Goal: Task Accomplishment & Management: Use online tool/utility

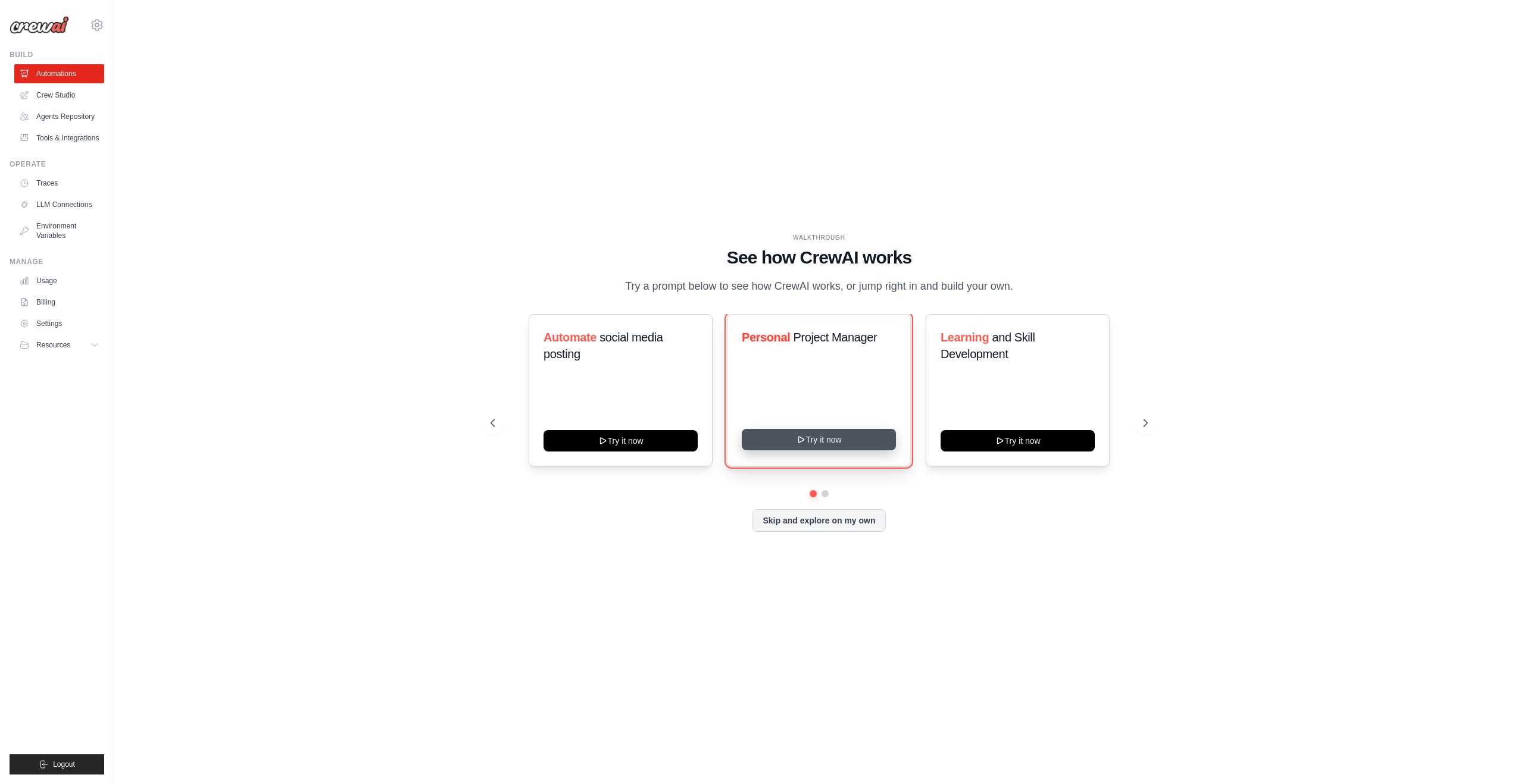
click at [838, 446] on button "Try it now" at bounding box center [819, 440] width 154 height 22
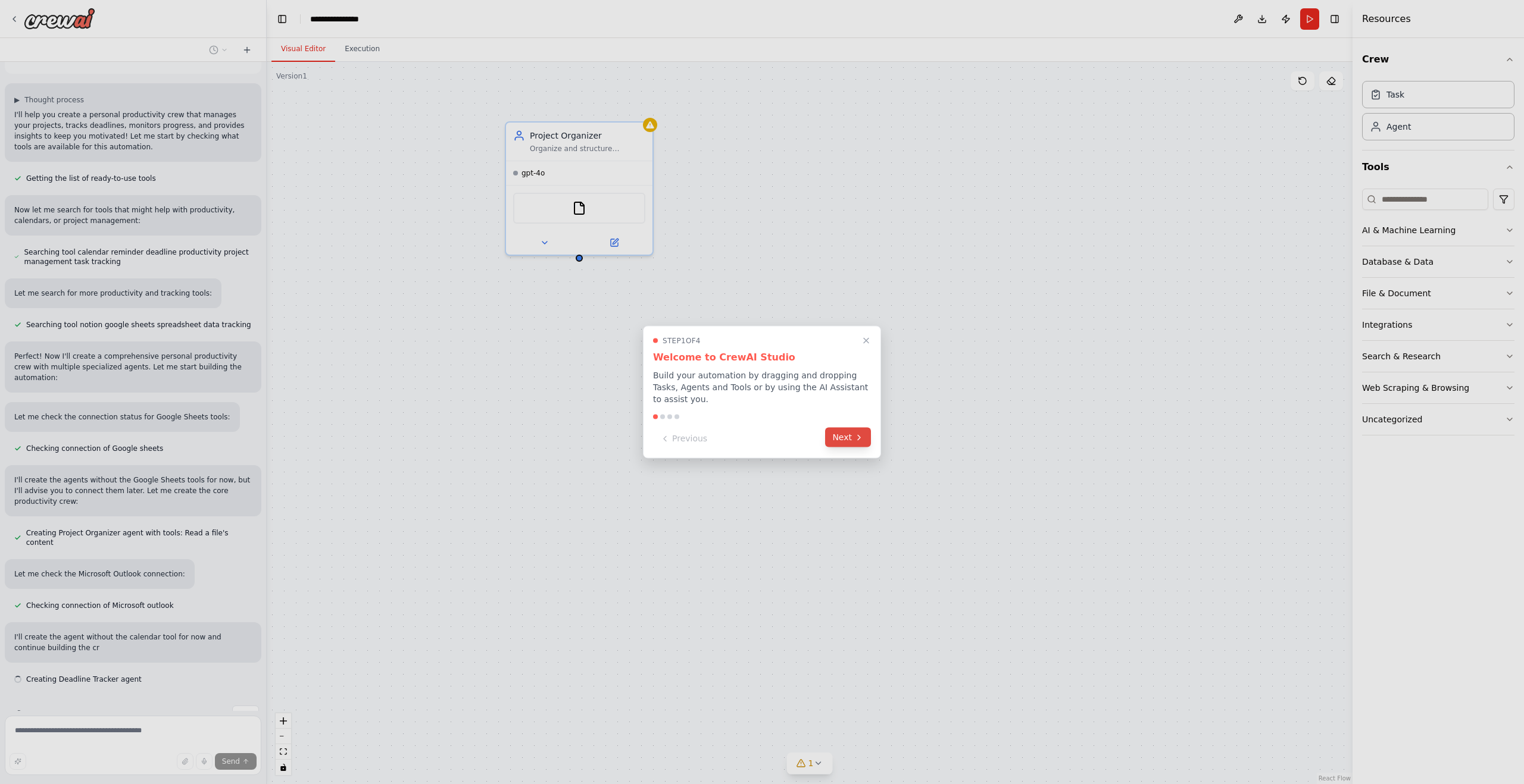
scroll to position [70, 0]
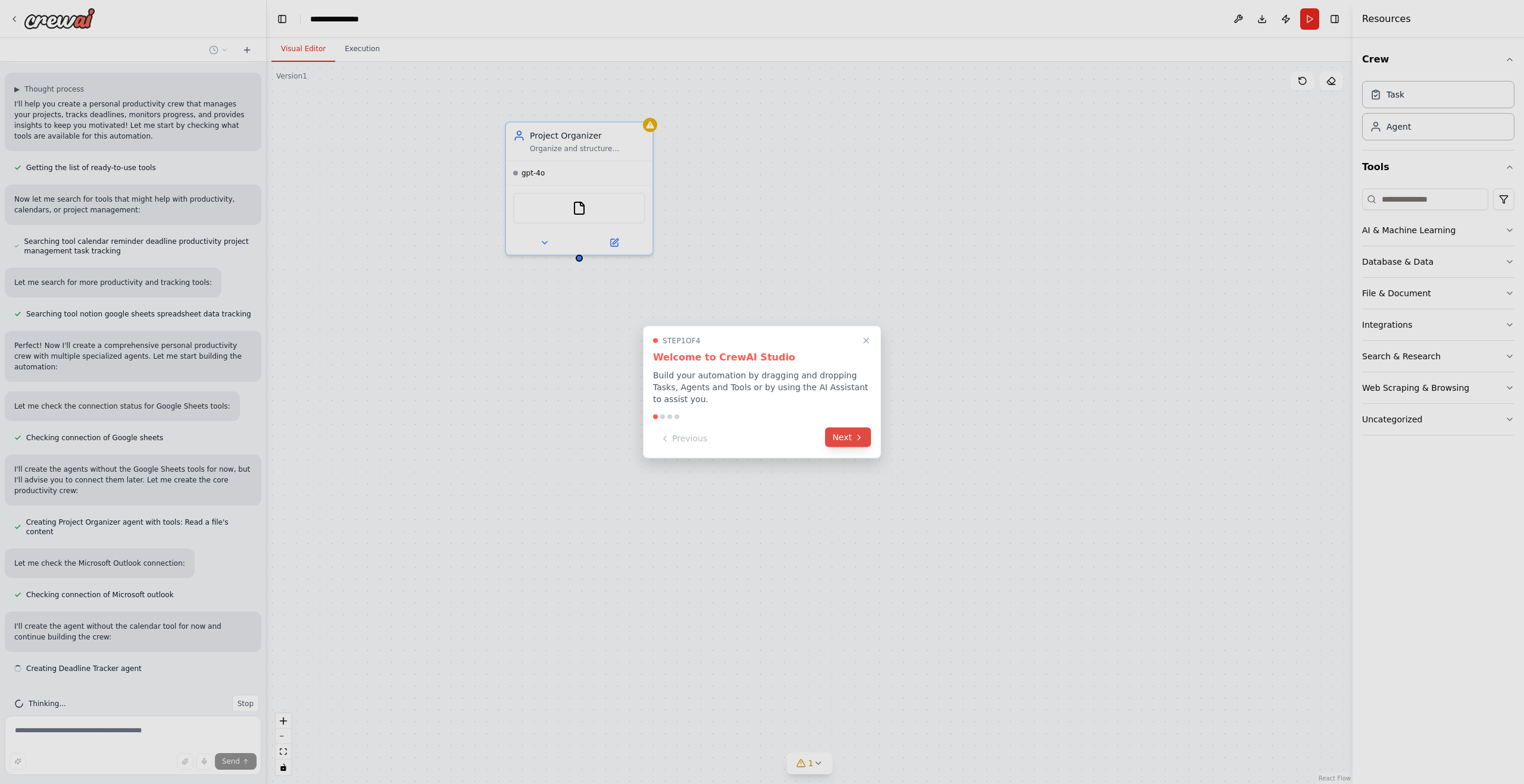
click at [848, 440] on button "Next" at bounding box center [848, 438] width 45 height 20
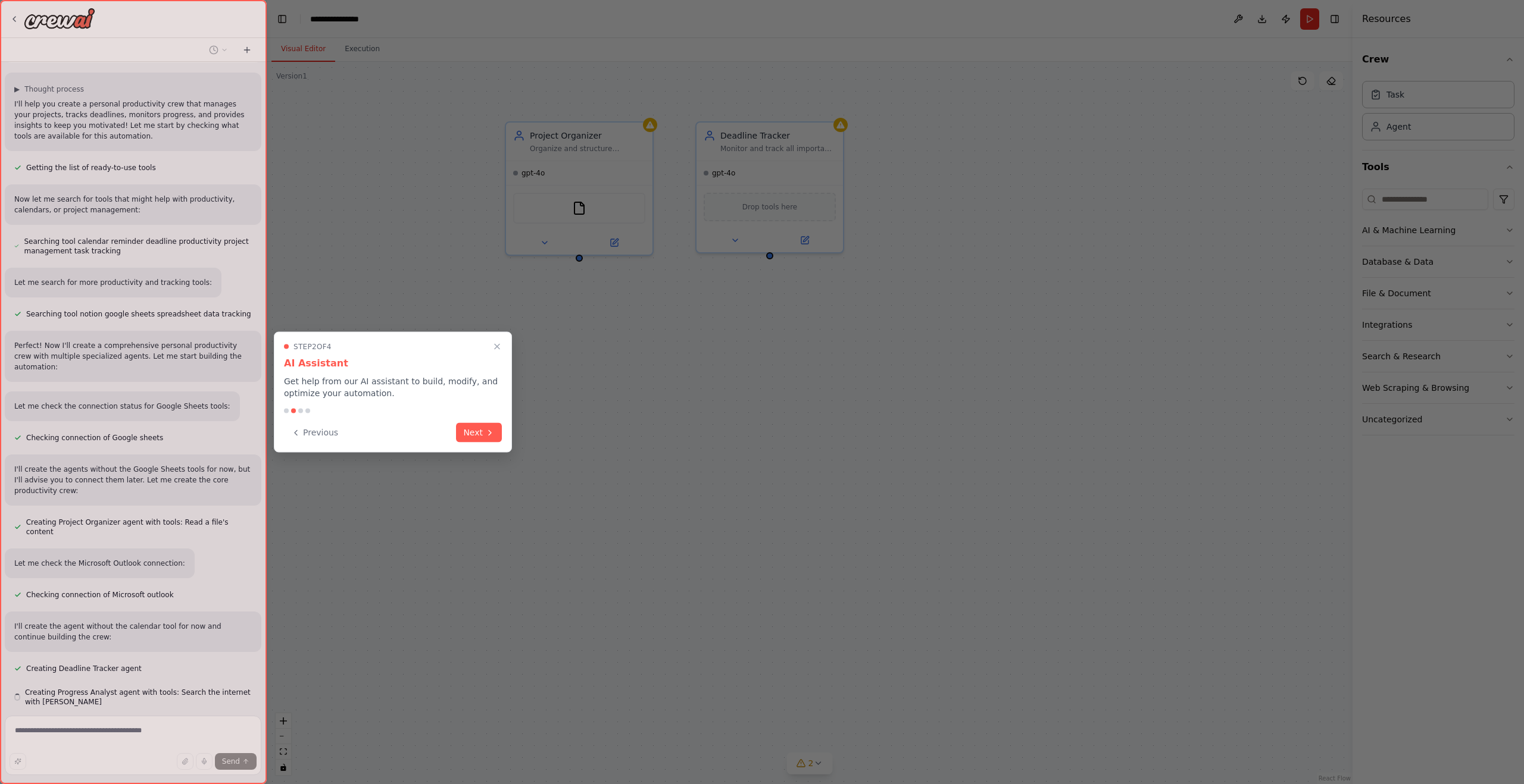
scroll to position [104, 0]
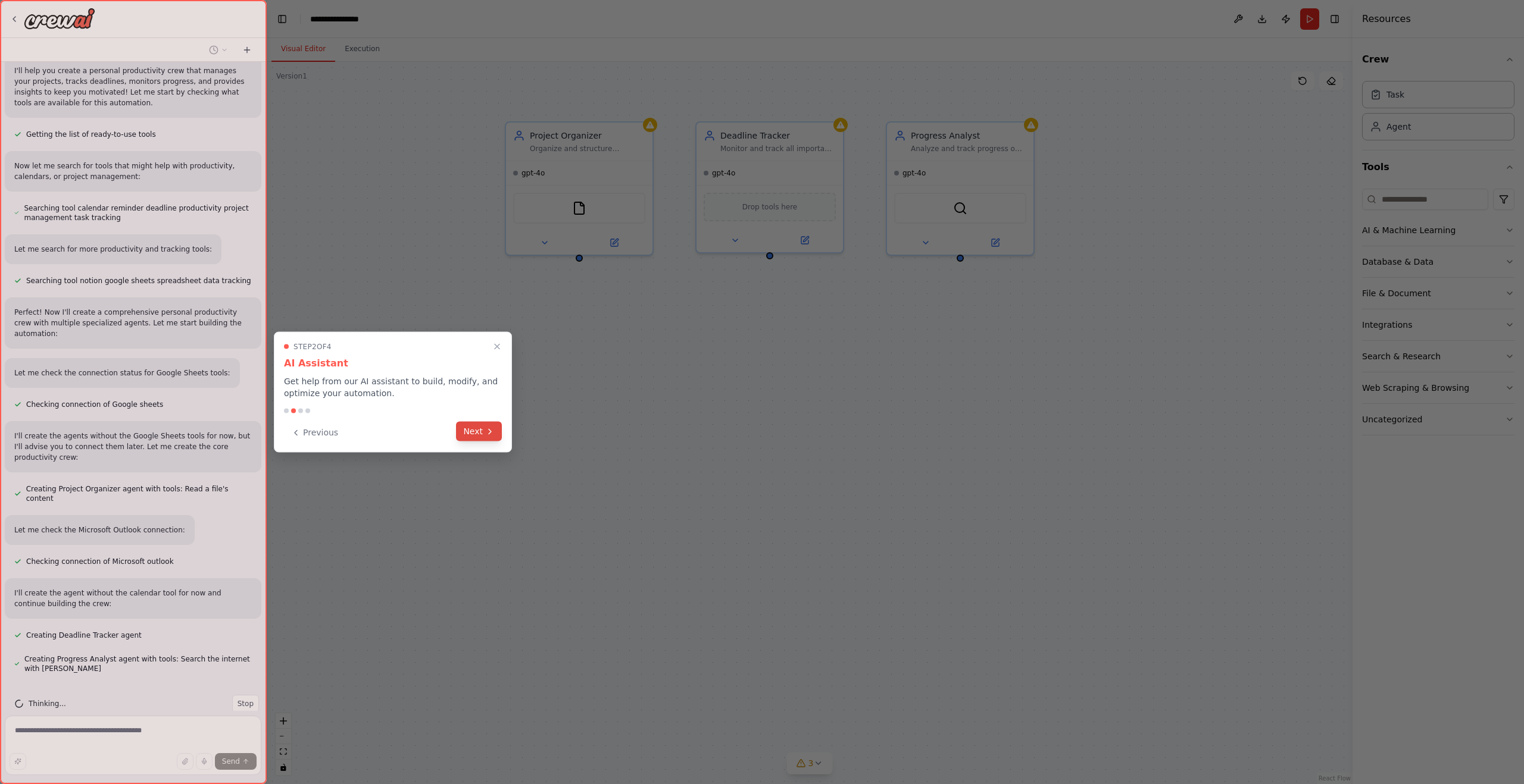
click at [477, 437] on button "Next" at bounding box center [479, 432] width 45 height 20
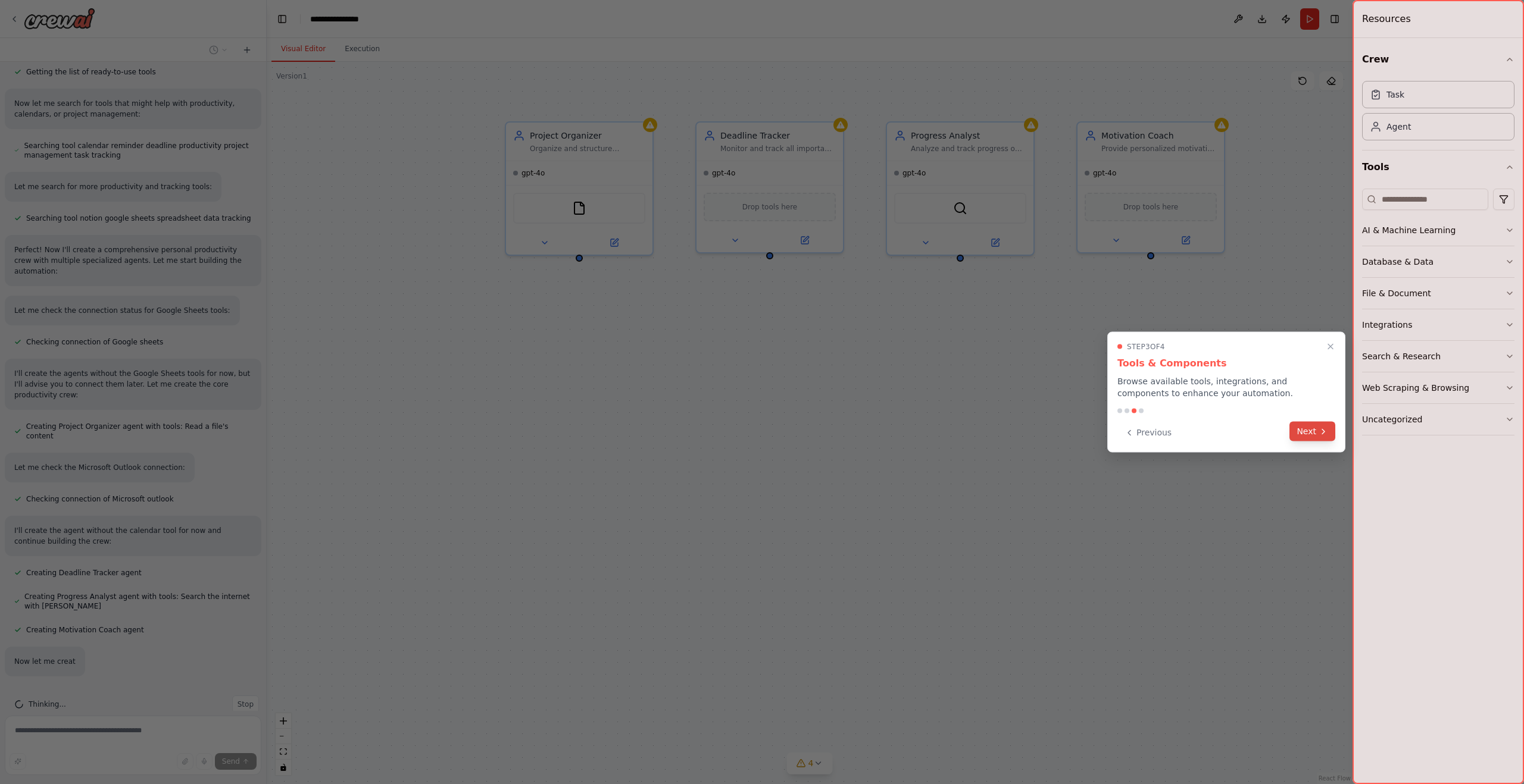
scroll to position [191, 0]
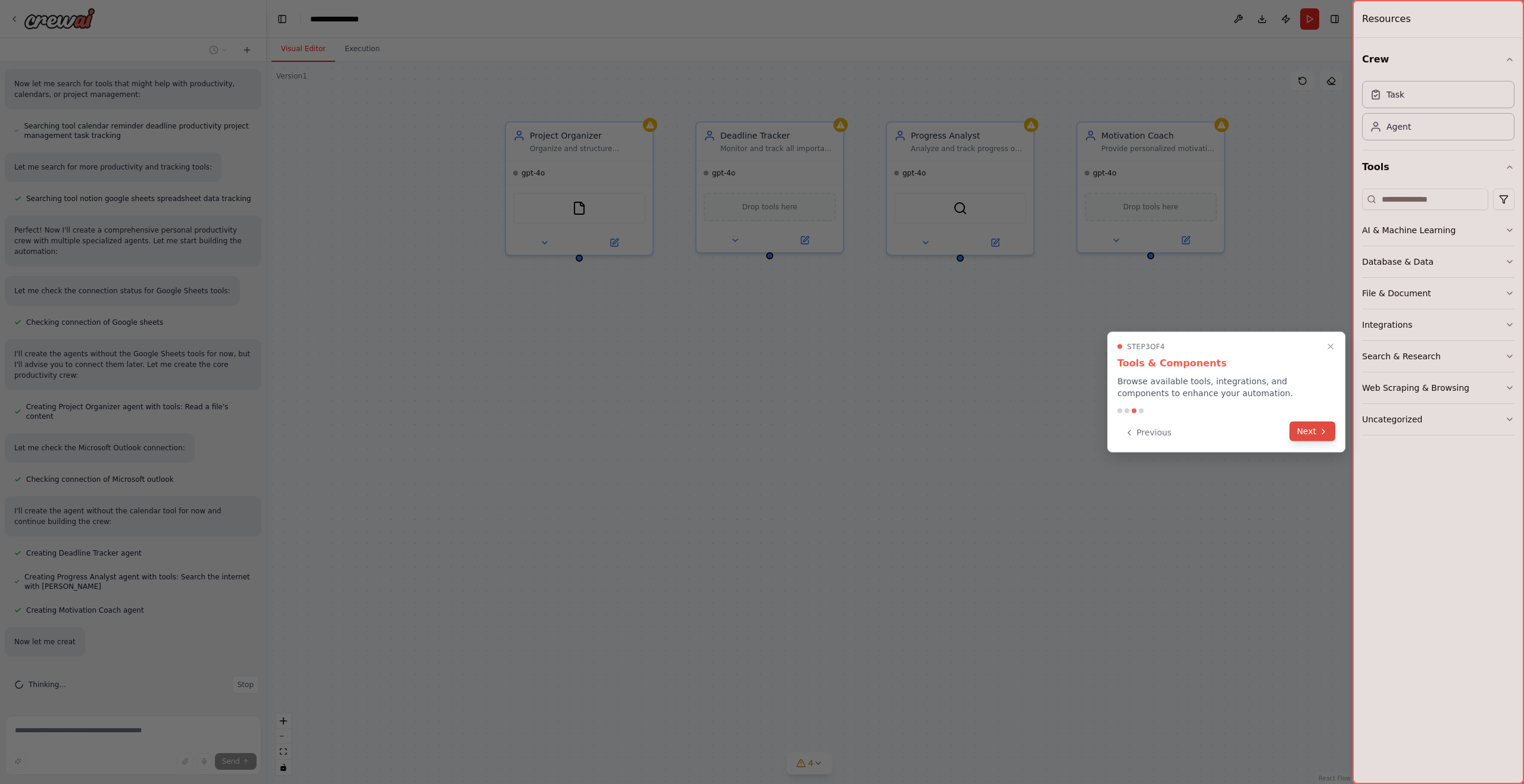
click at [1314, 437] on button "Next" at bounding box center [1312, 432] width 45 height 20
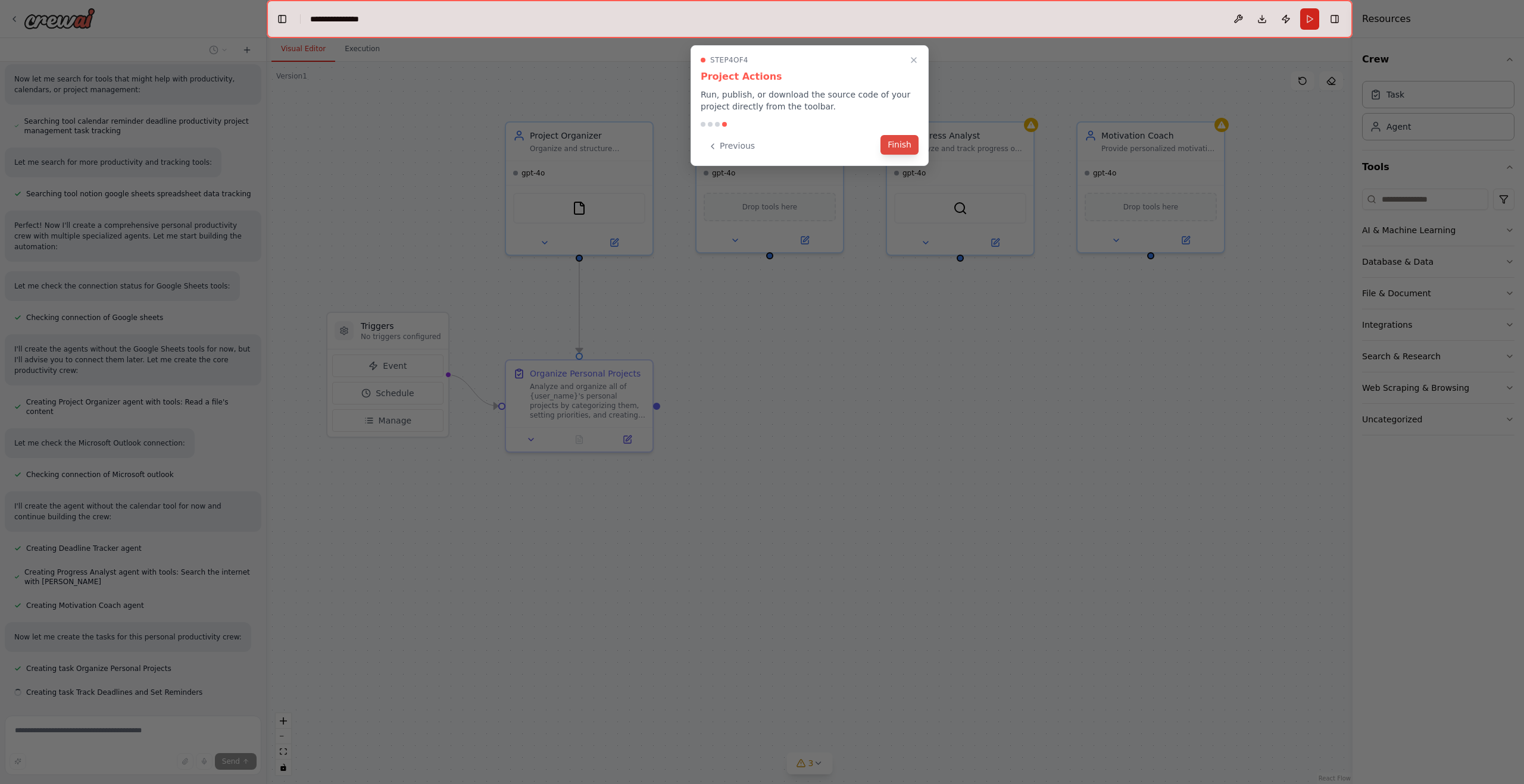
click at [905, 146] on button "Finish" at bounding box center [899, 145] width 39 height 20
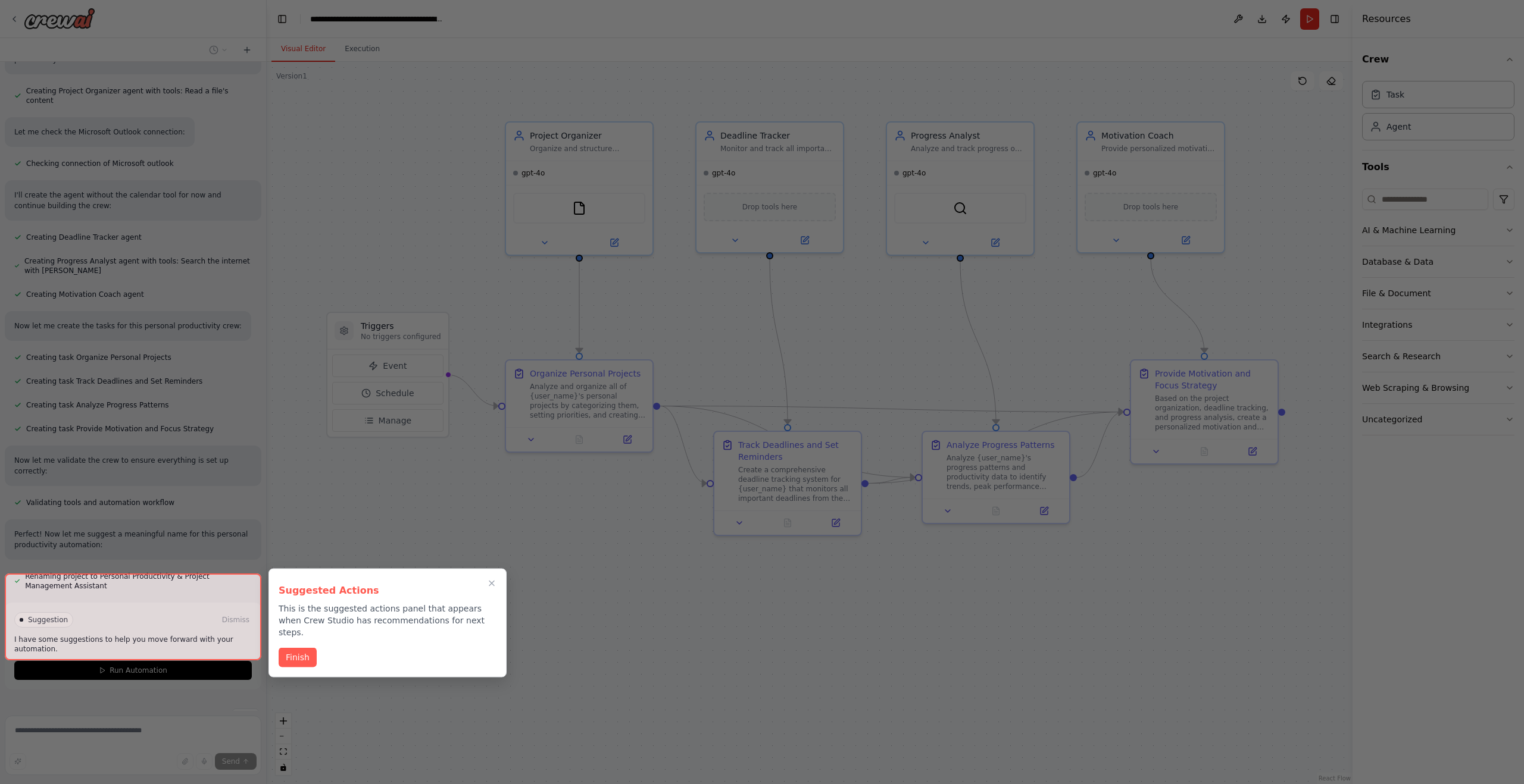
scroll to position [504, 0]
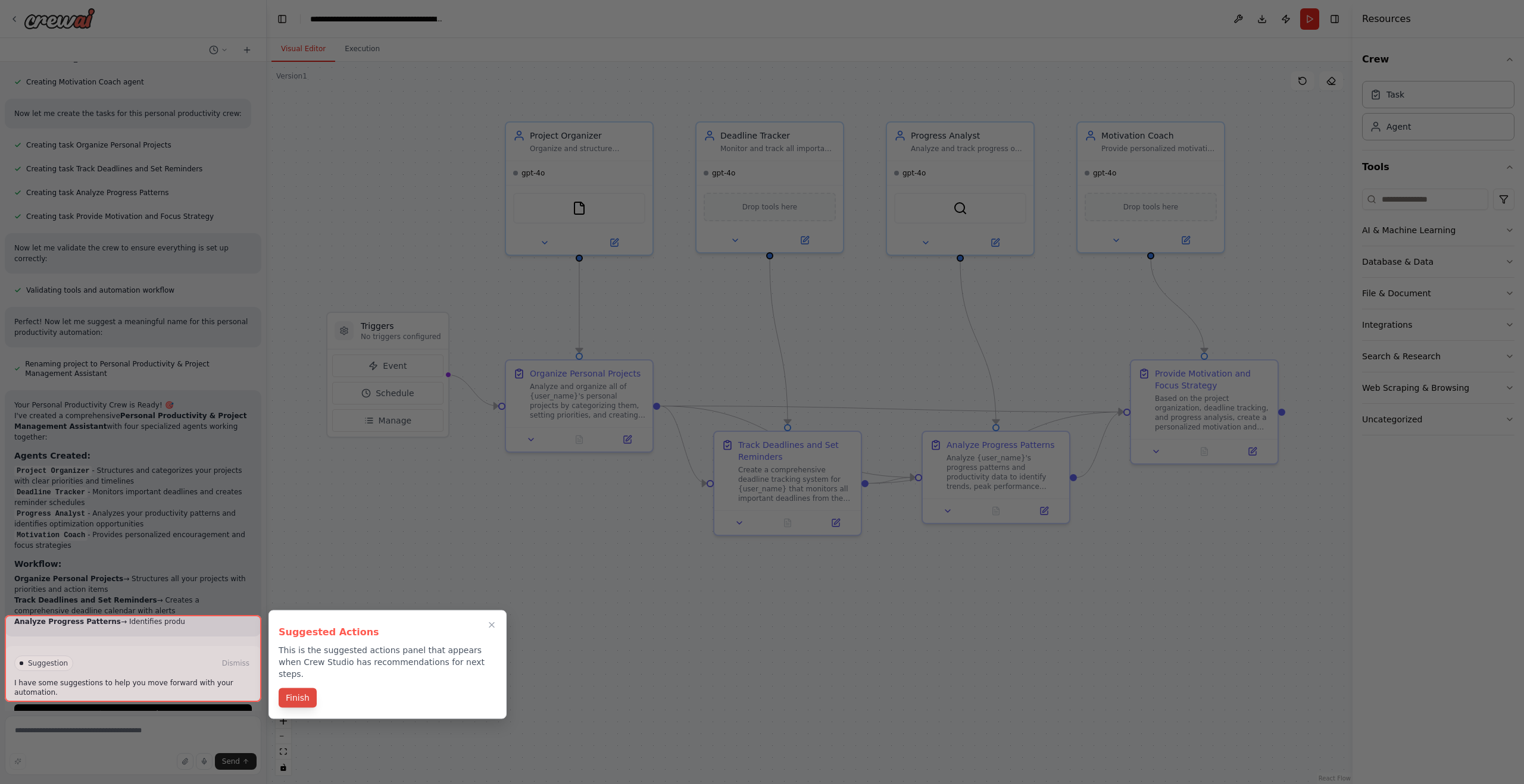
click at [302, 688] on button "Finish" at bounding box center [298, 698] width 39 height 20
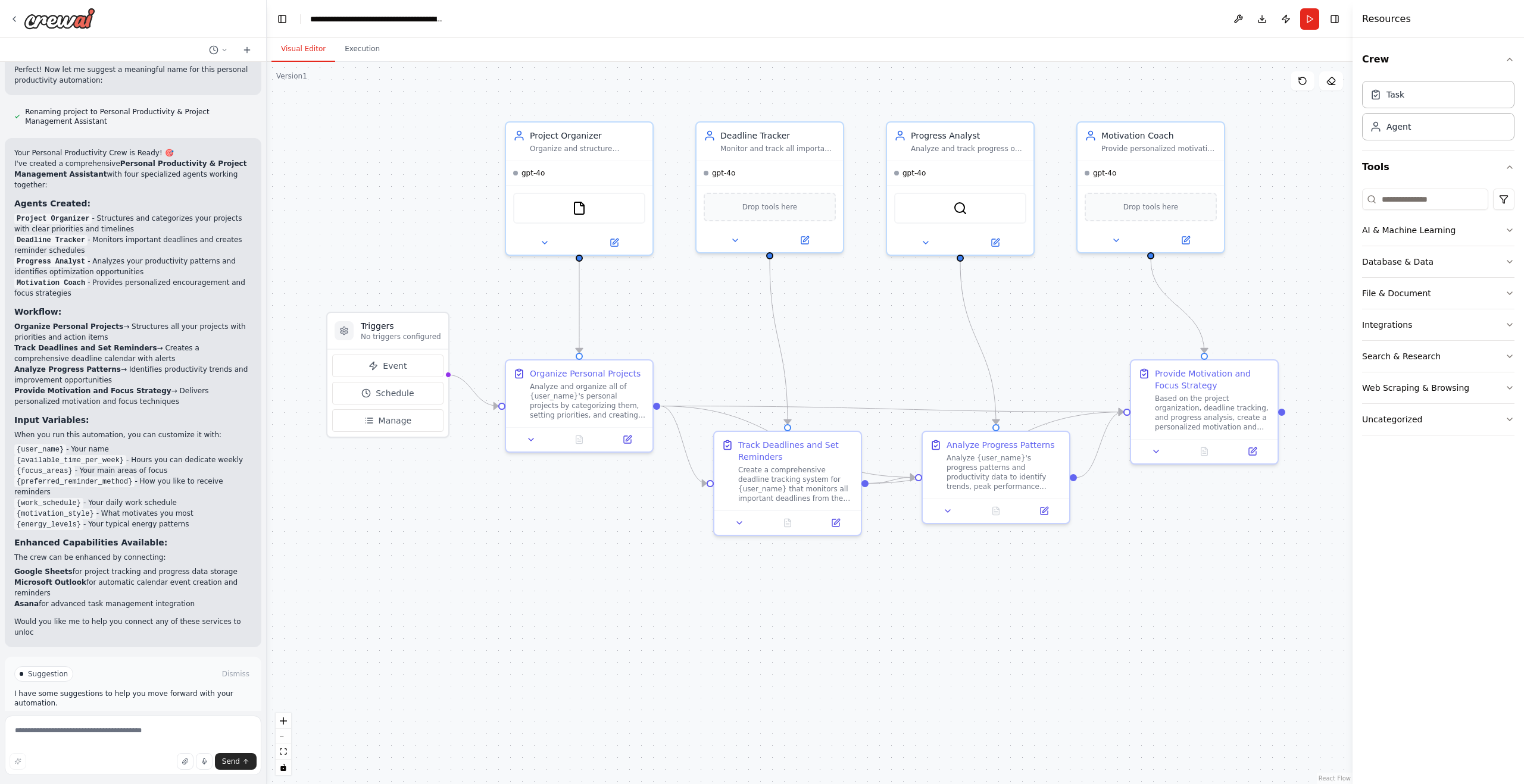
scroll to position [977, 0]
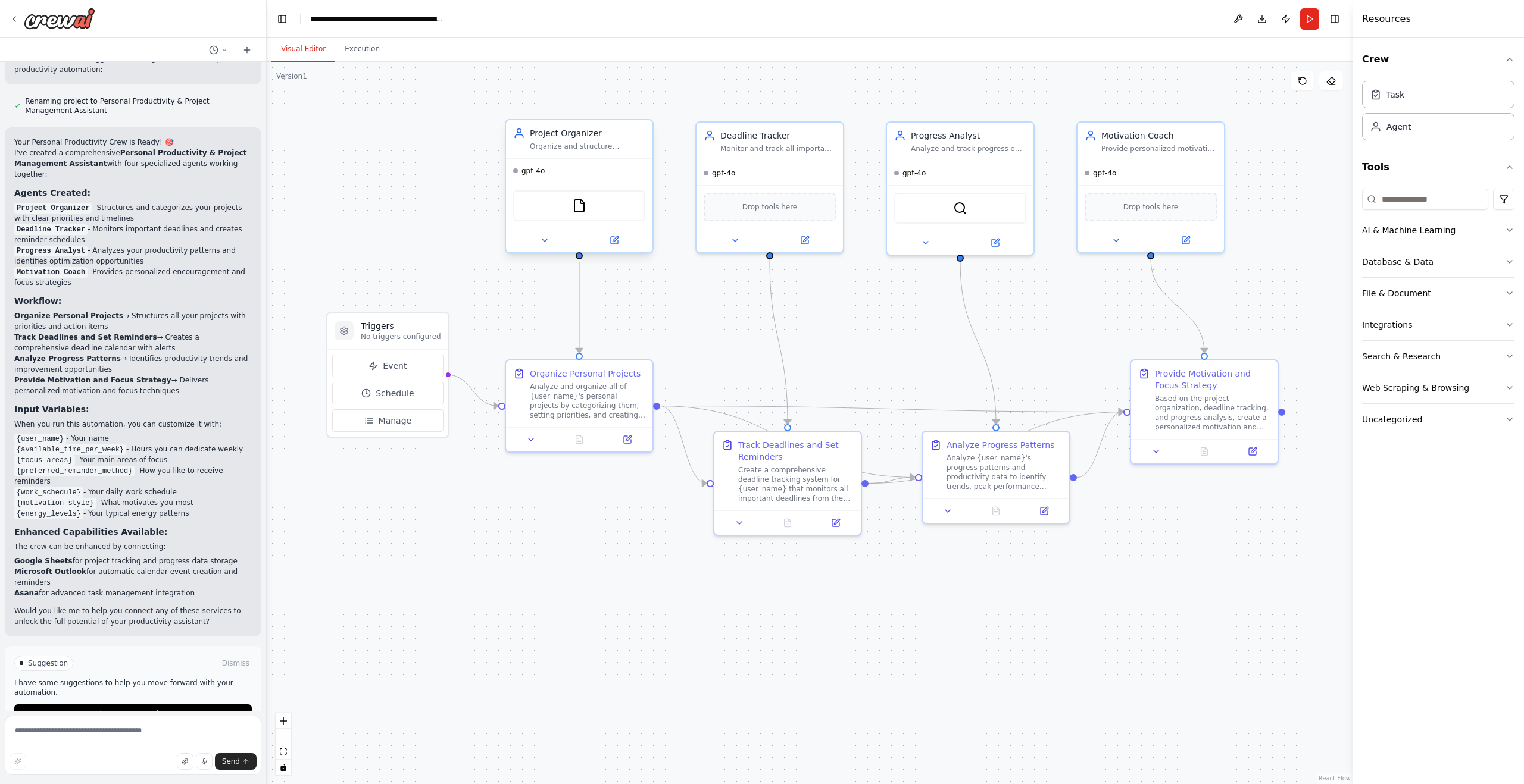
click at [545, 142] on div "Organize and structure {user_name}'s personal projects by categorizing tasks, s…" at bounding box center [587, 146] width 116 height 10
click at [560, 141] on div "Organize and structure {user_name}'s personal projects by categorizing tasks, s…" at bounding box center [587, 146] width 116 height 10
click at [599, 139] on div "Project Organizer Organize and structure {user_name}'s personal projects by cat…" at bounding box center [587, 139] width 116 height 24
click at [548, 240] on icon at bounding box center [545, 240] width 10 height 10
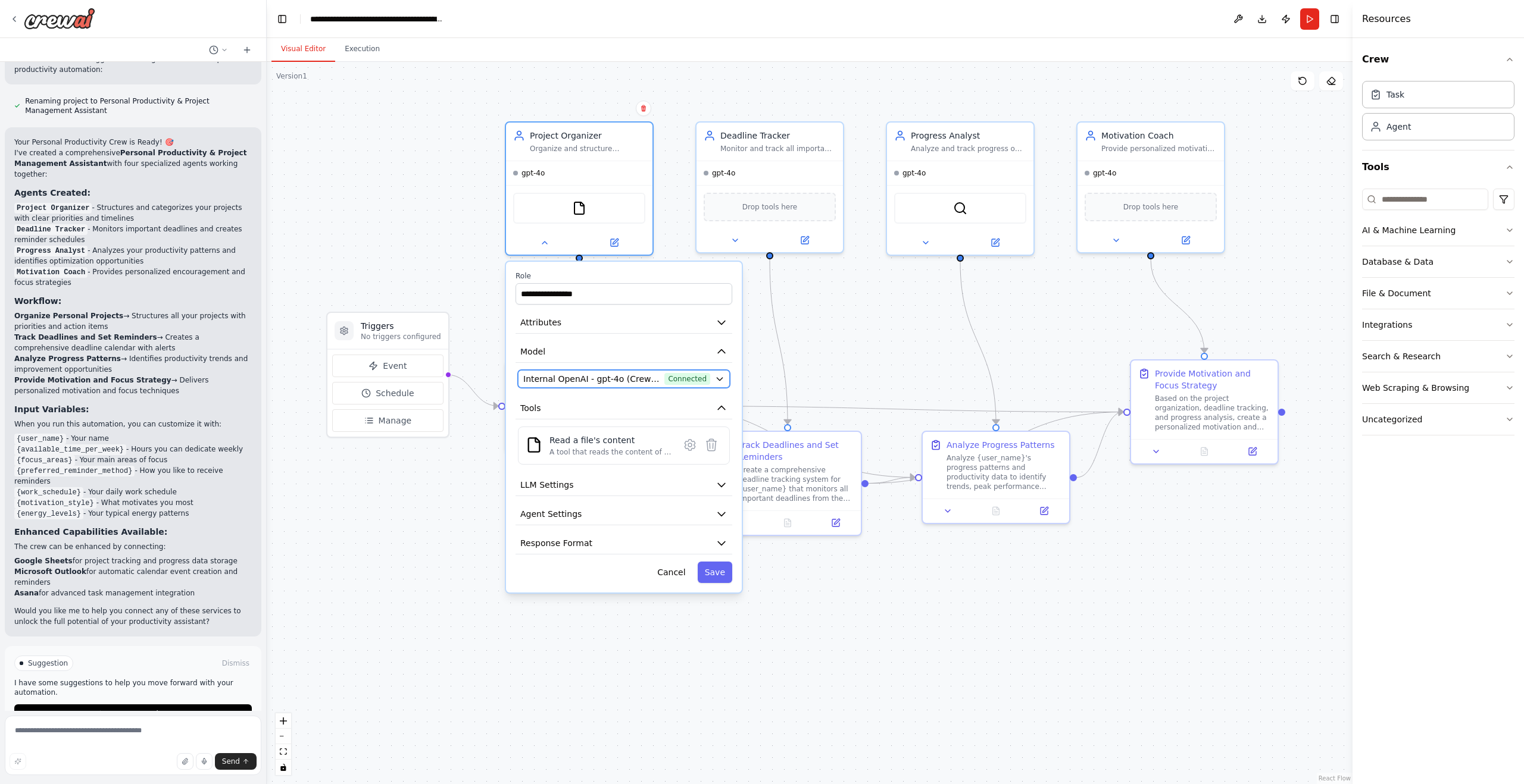
click at [617, 377] on span "Internal OpenAI - gpt-4o (CrewAI Sponsored OpenAI Connection)" at bounding box center [591, 379] width 136 height 12
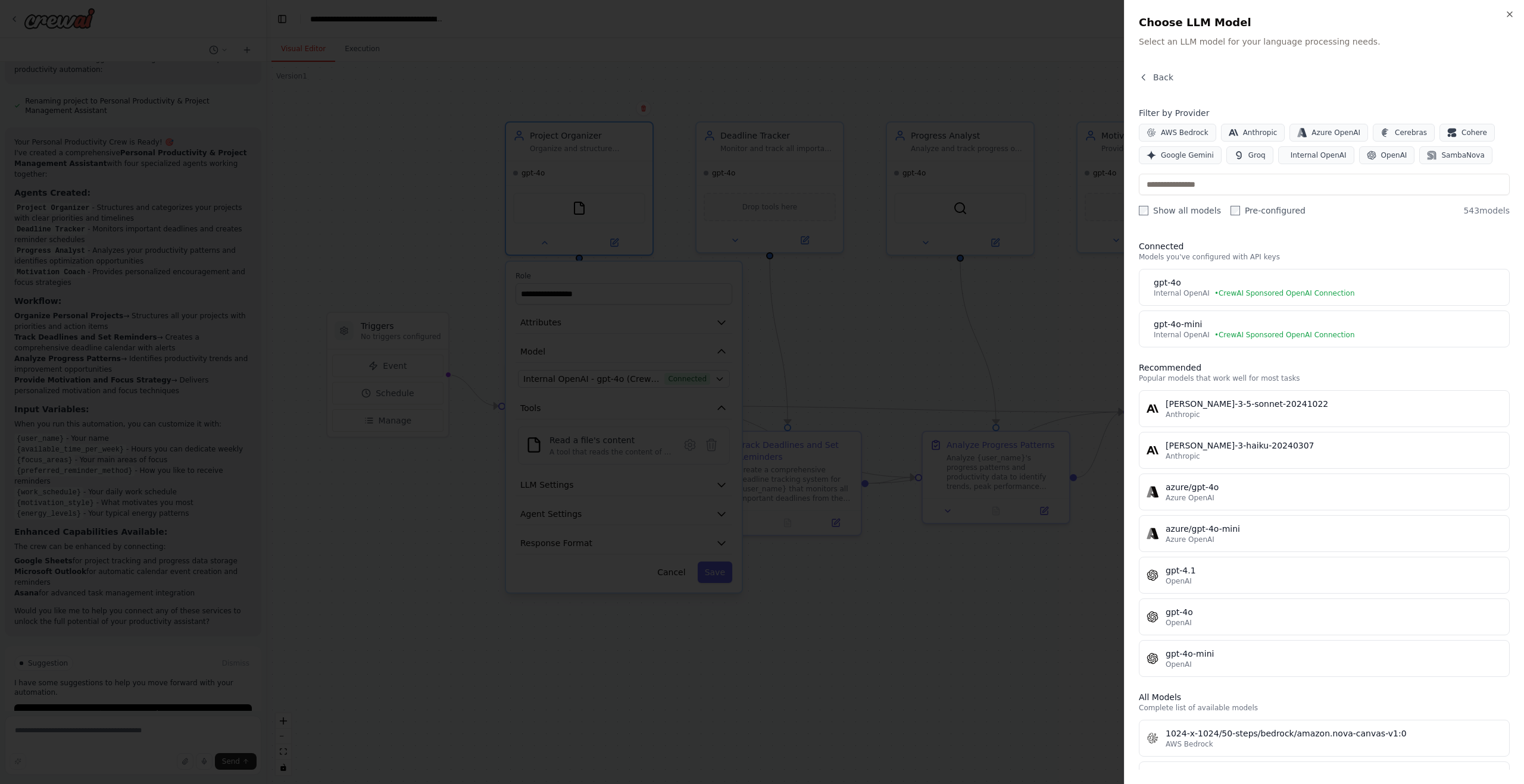
click at [840, 353] on div at bounding box center [762, 392] width 1524 height 784
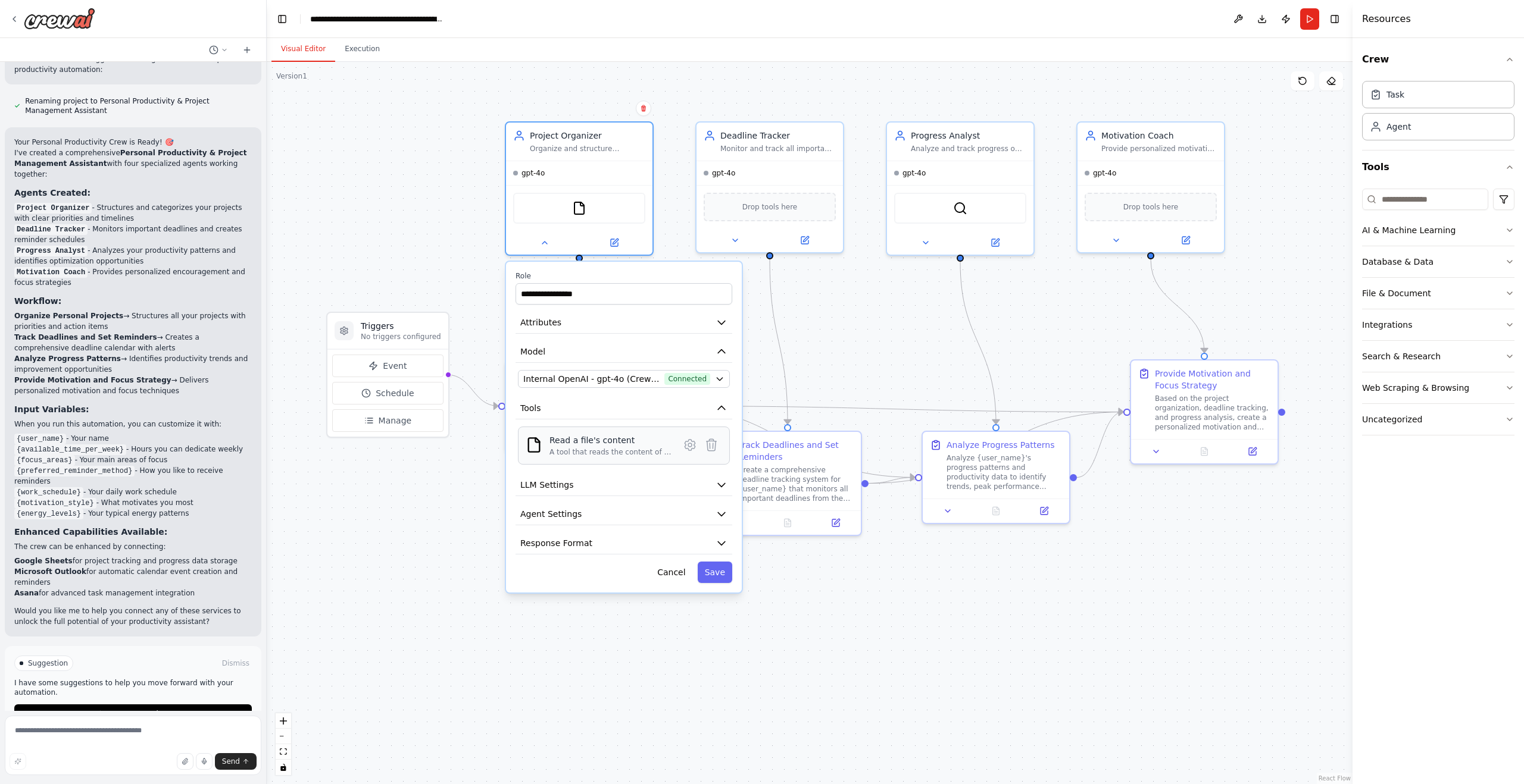
click at [625, 452] on div "A tool that reads the content of a file. To use this tool, provide a 'file_path…" at bounding box center [611, 453] width 123 height 10
click at [644, 450] on div "A tool that reads the content of a file. To use this tool, provide a 'file_path…" at bounding box center [611, 453] width 123 height 10
click at [613, 483] on button "LLM Settings" at bounding box center [623, 485] width 217 height 22
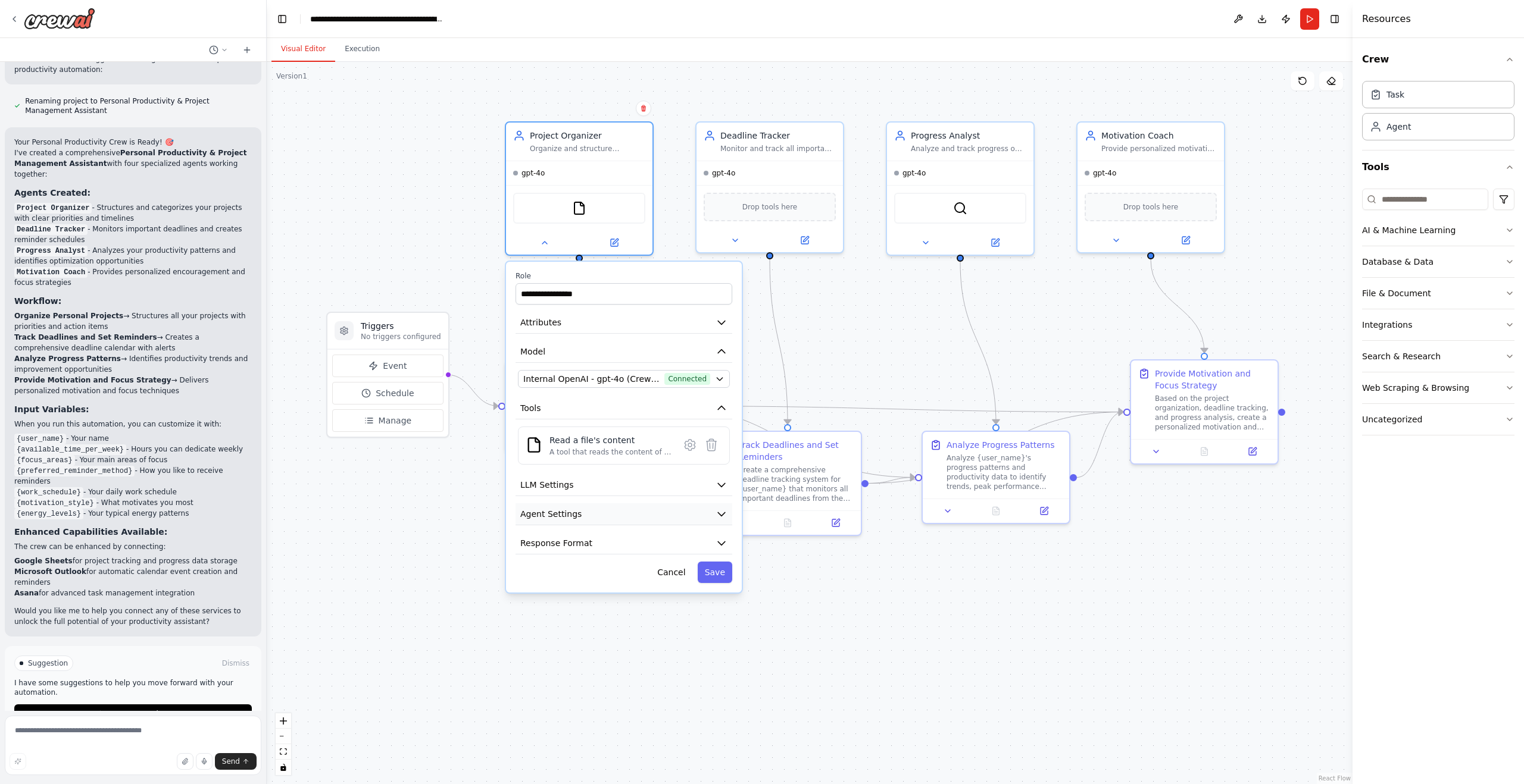
click at [606, 523] on button "Agent Settings" at bounding box center [623, 514] width 217 height 22
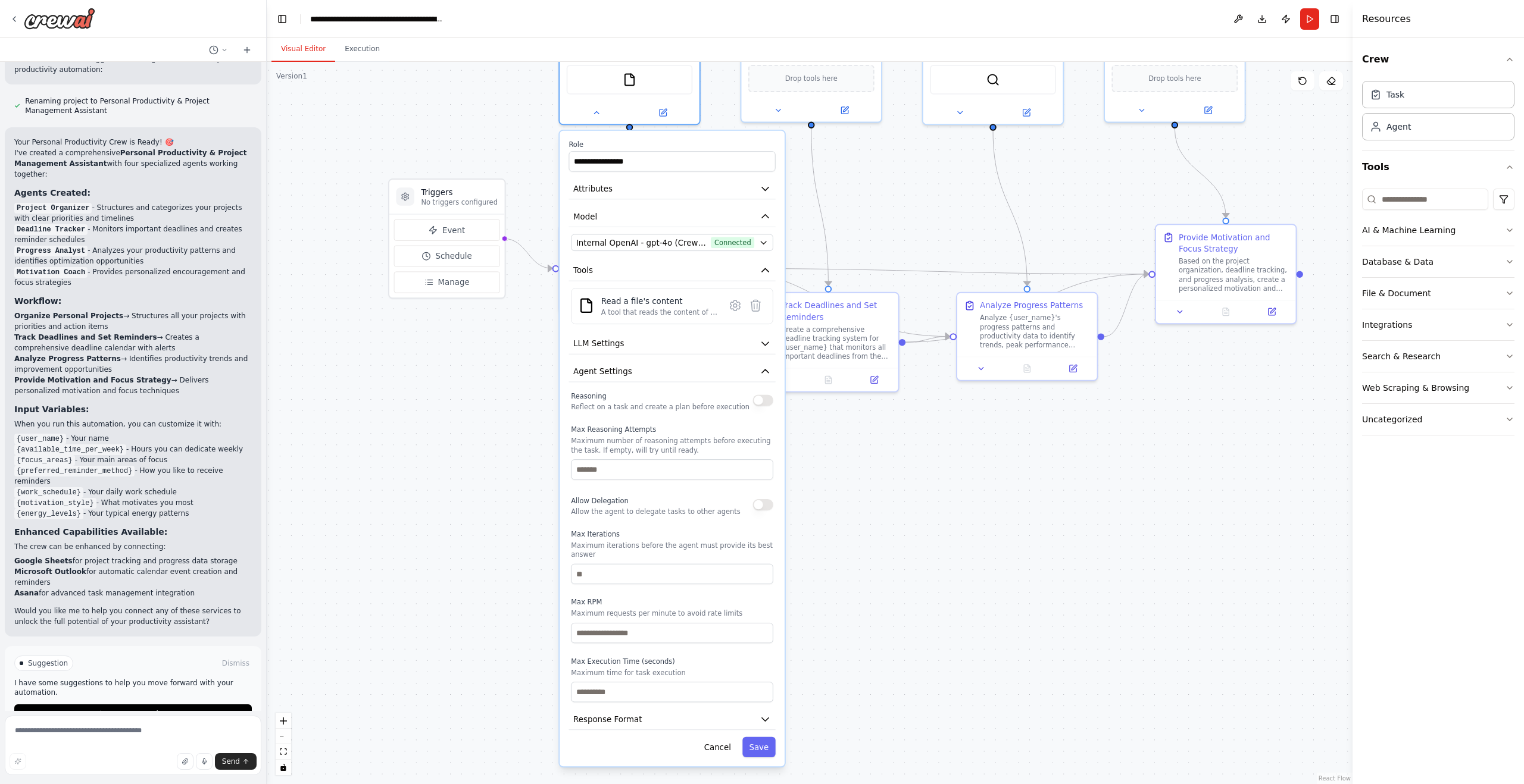
drag, startPoint x: 882, startPoint y: 604, endPoint x: 931, endPoint y: 462, distance: 150.2
click at [931, 462] on div ".deletable-edge-delete-btn { width: 20px; height: 20px; border: 0px solid #ffff…" at bounding box center [810, 423] width 1086 height 723
click at [705, 377] on button "Agent Settings" at bounding box center [672, 371] width 207 height 21
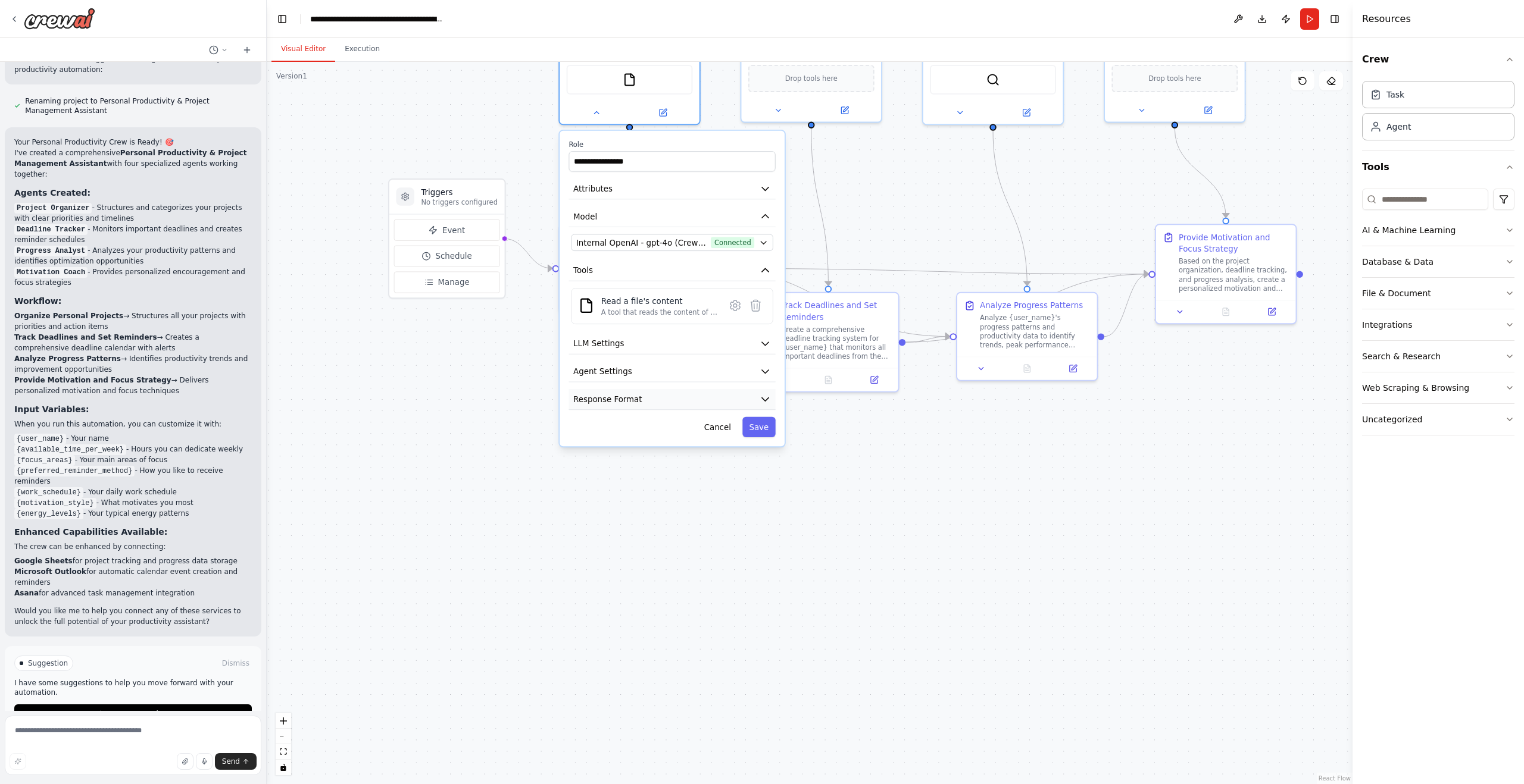
click at [686, 403] on button "Response Format" at bounding box center [672, 399] width 207 height 21
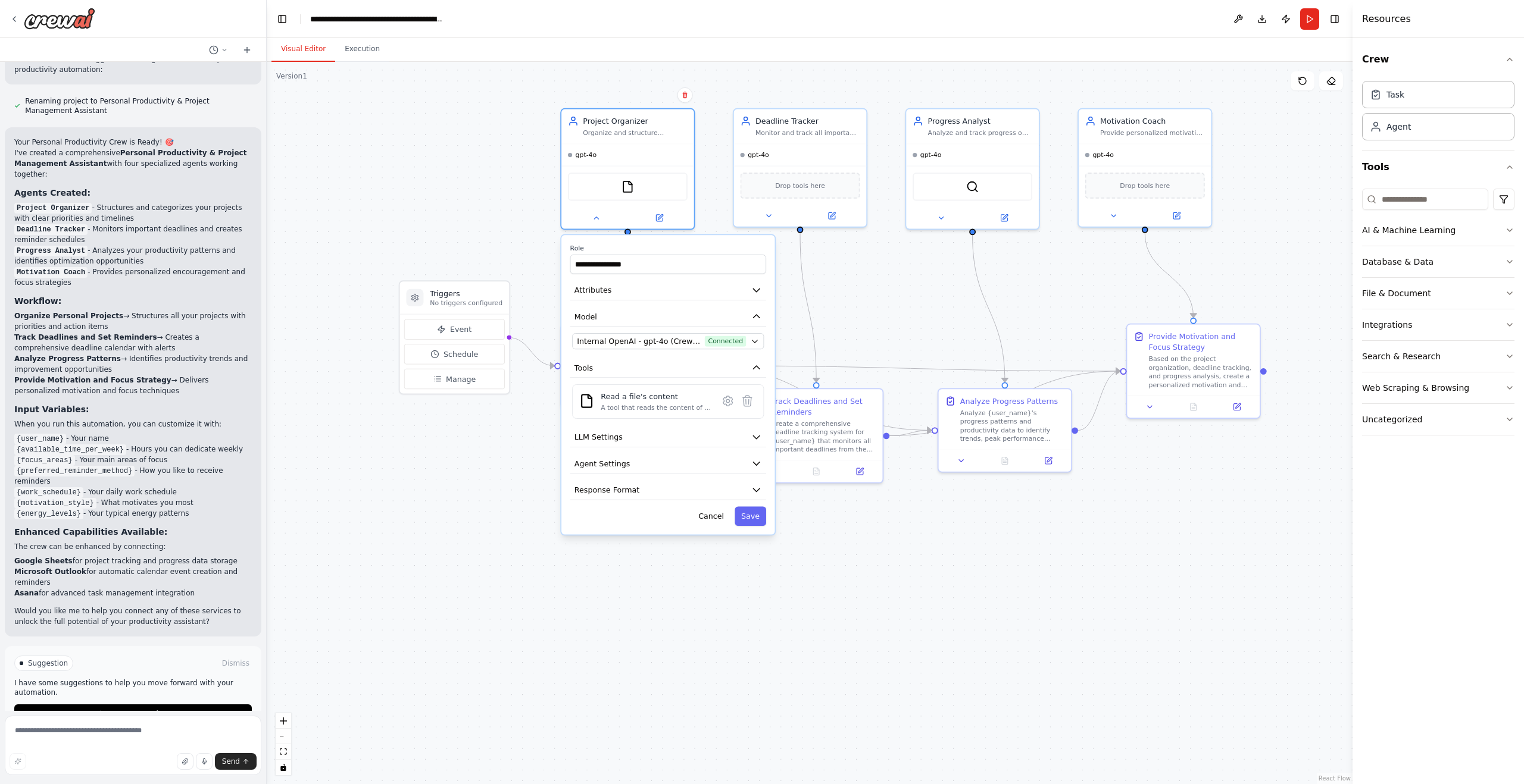
drag, startPoint x: 937, startPoint y: 479, endPoint x: 936, endPoint y: 571, distance: 92.0
click at [936, 571] on div ".deletable-edge-delete-btn { width: 20px; height: 20px; border: 0px solid #ffff…" at bounding box center [810, 423] width 1086 height 723
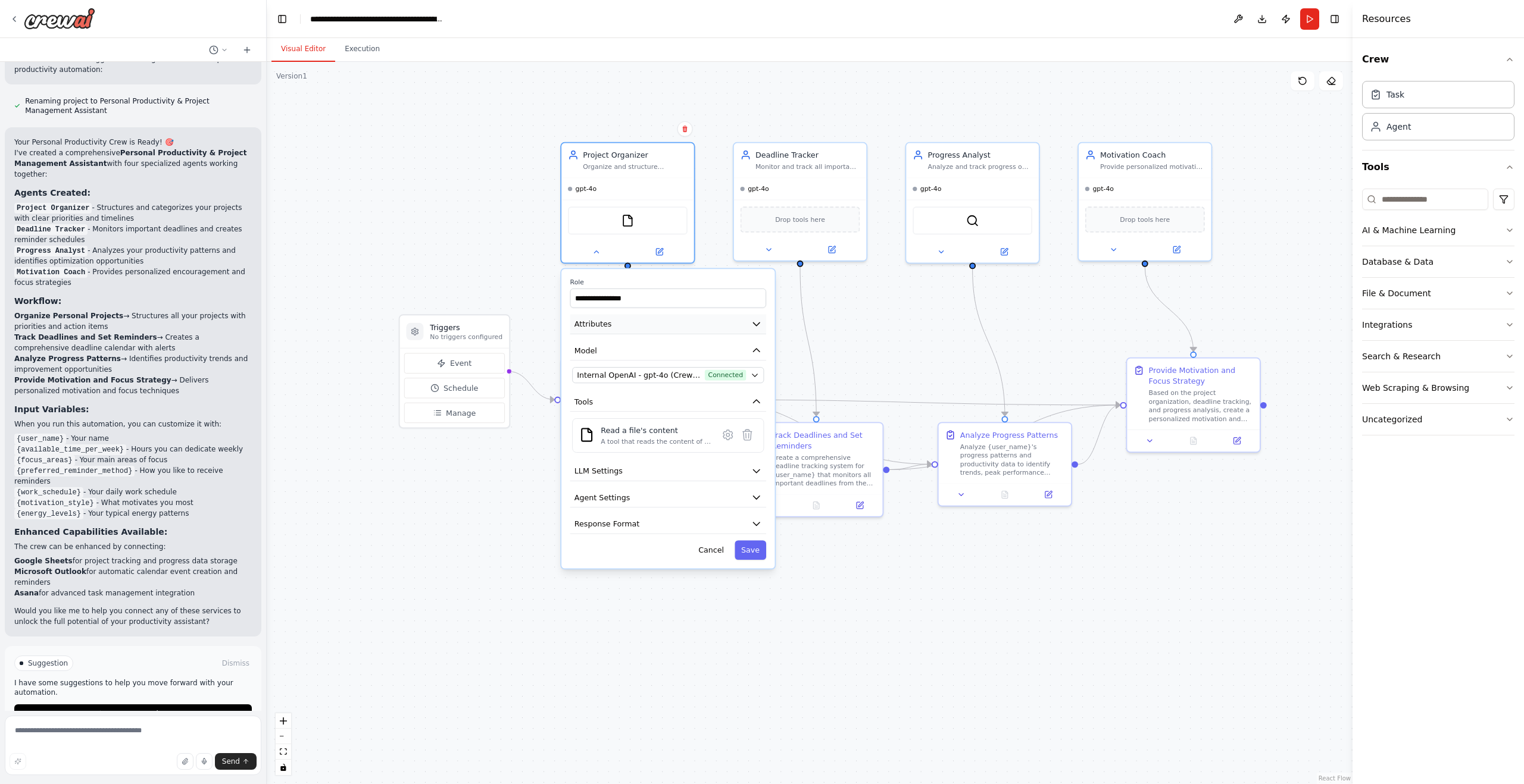
click at [755, 323] on icon "button" at bounding box center [756, 323] width 7 height 3
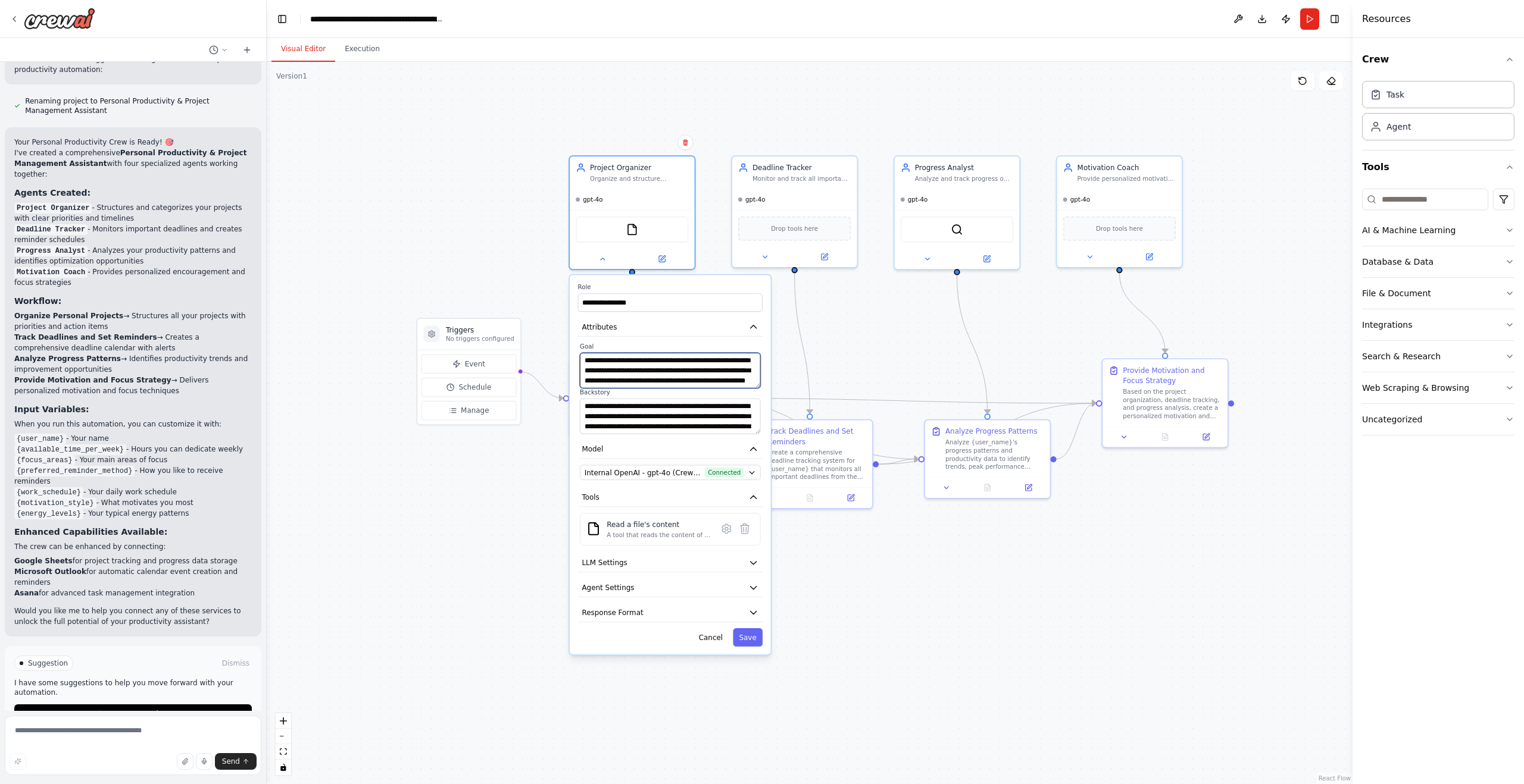
click at [706, 373] on textarea "**********" at bounding box center [670, 371] width 181 height 36
drag, startPoint x: 761, startPoint y: 388, endPoint x: 748, endPoint y: 386, distance: 13.2
click at [748, 386] on div "**********" at bounding box center [660, 389] width 185 height 91
click at [646, 374] on textarea "**********" at bounding box center [660, 371] width 181 height 36
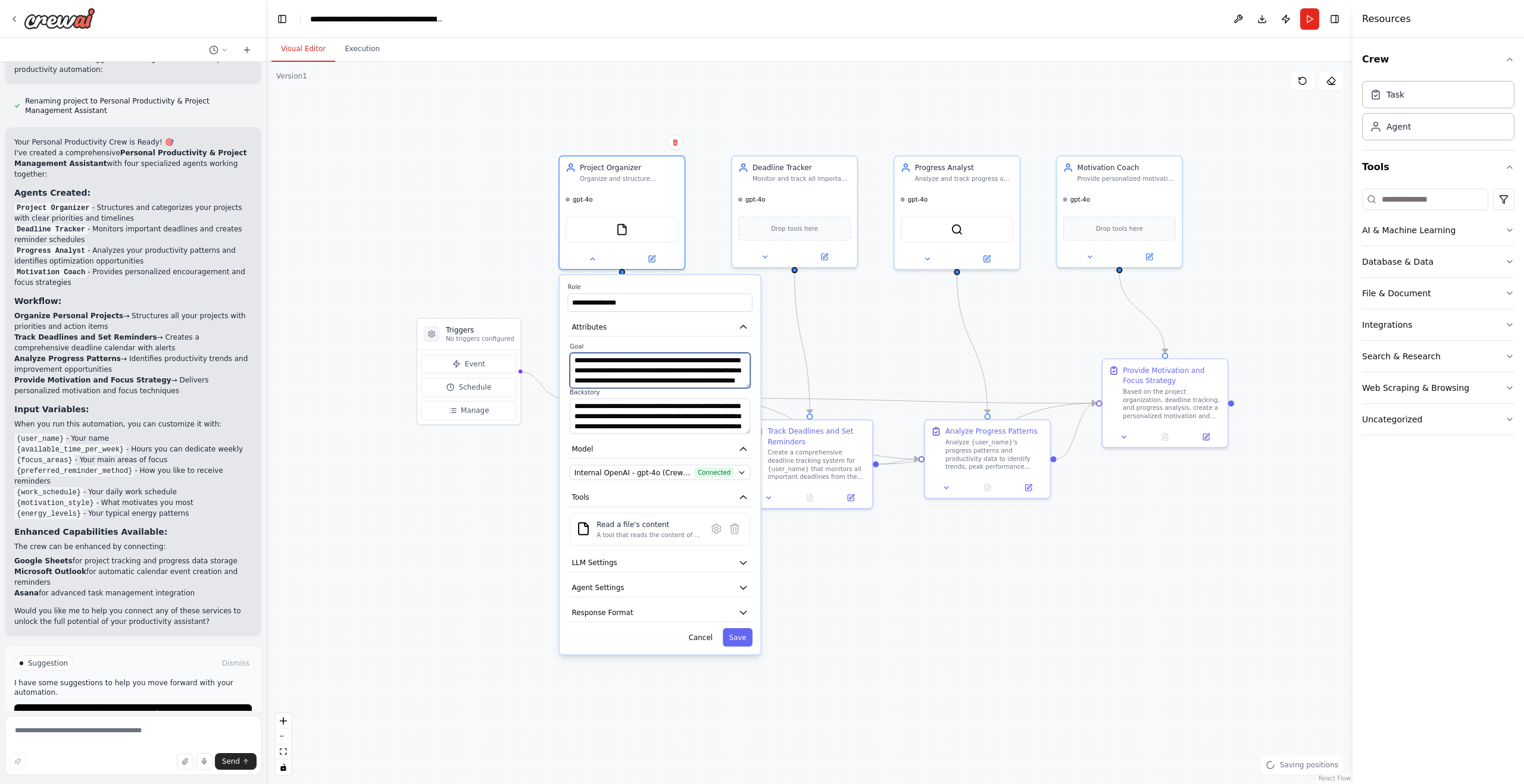
drag, startPoint x: 637, startPoint y: 373, endPoint x: 687, endPoint y: 396, distance: 55.0
click at [687, 396] on div "**********" at bounding box center [660, 389] width 185 height 91
click at [695, 374] on textarea "**********" at bounding box center [660, 371] width 181 height 36
click at [612, 415] on textarea "**********" at bounding box center [660, 416] width 181 height 36
click at [699, 425] on textarea "**********" at bounding box center [660, 416] width 181 height 36
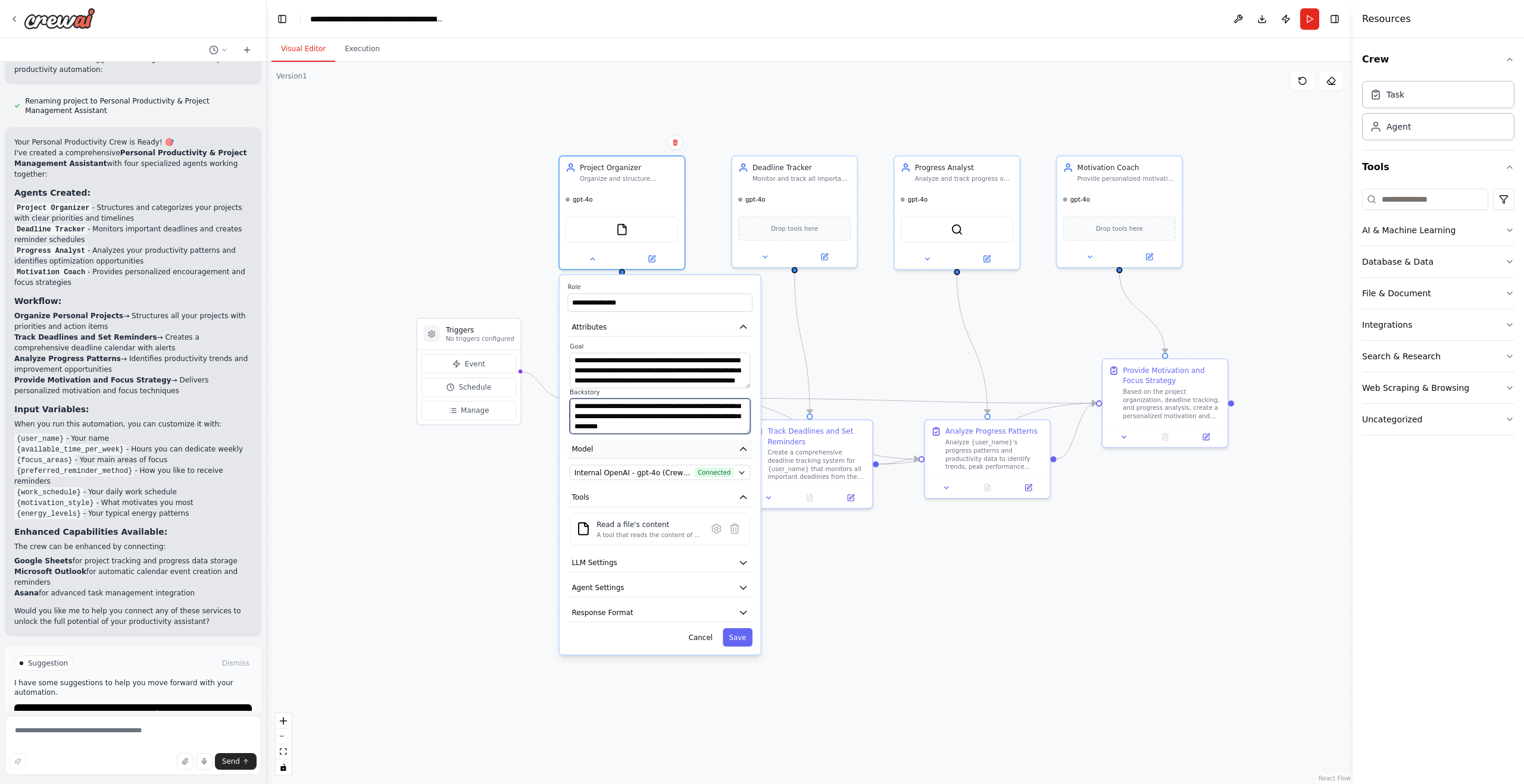
scroll to position [59, 0]
drag, startPoint x: 735, startPoint y: 428, endPoint x: 734, endPoint y: 439, distance: 11.0
click at [738, 442] on div "**********" at bounding box center [660, 466] width 201 height 380
click at [691, 413] on textarea "**********" at bounding box center [660, 416] width 179 height 36
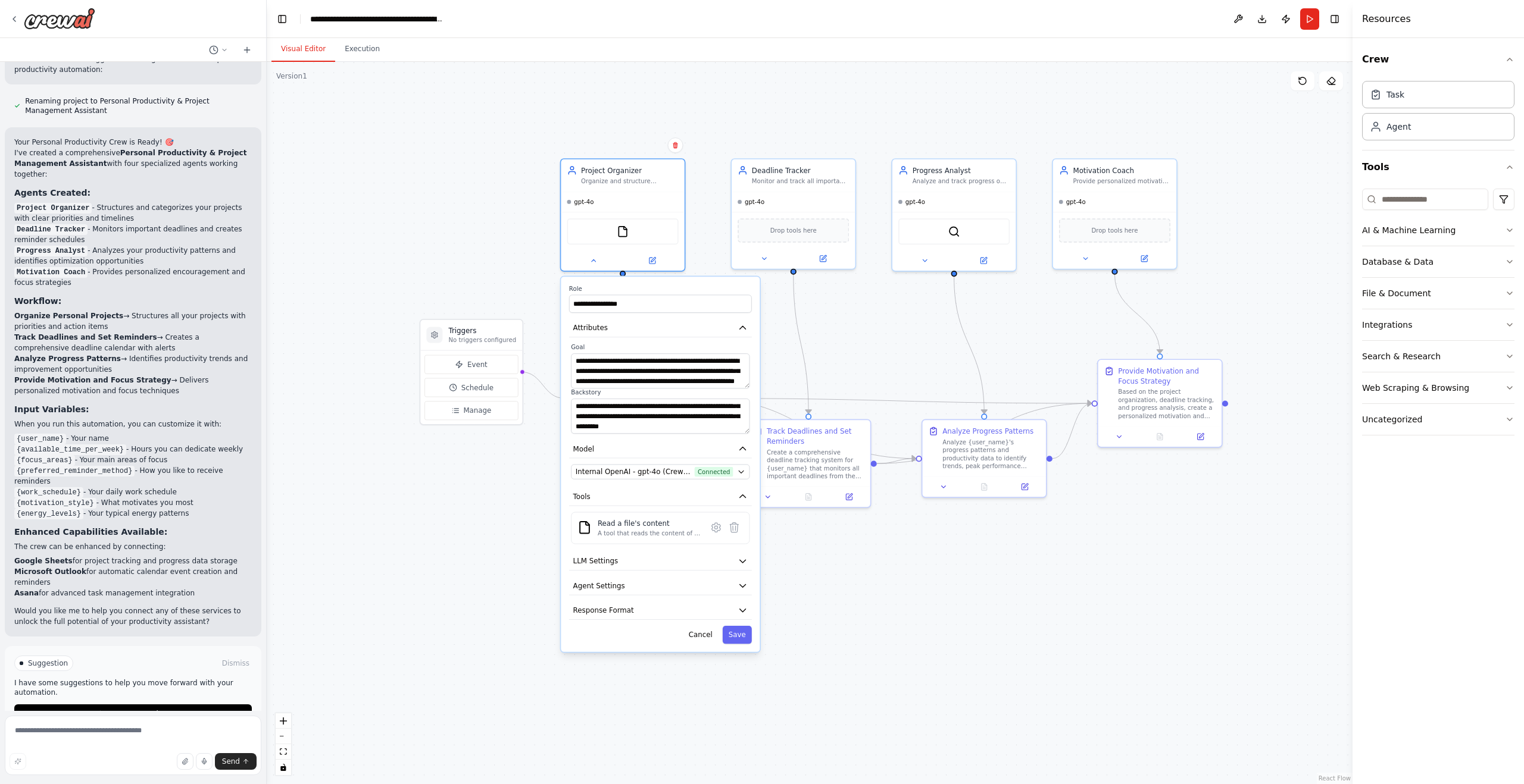
click at [494, 532] on div ".deletable-edge-delete-btn { width: 20px; height: 20px; border: 0px solid #ffff…" at bounding box center [810, 423] width 1086 height 723
click at [624, 232] on img at bounding box center [623, 229] width 12 height 12
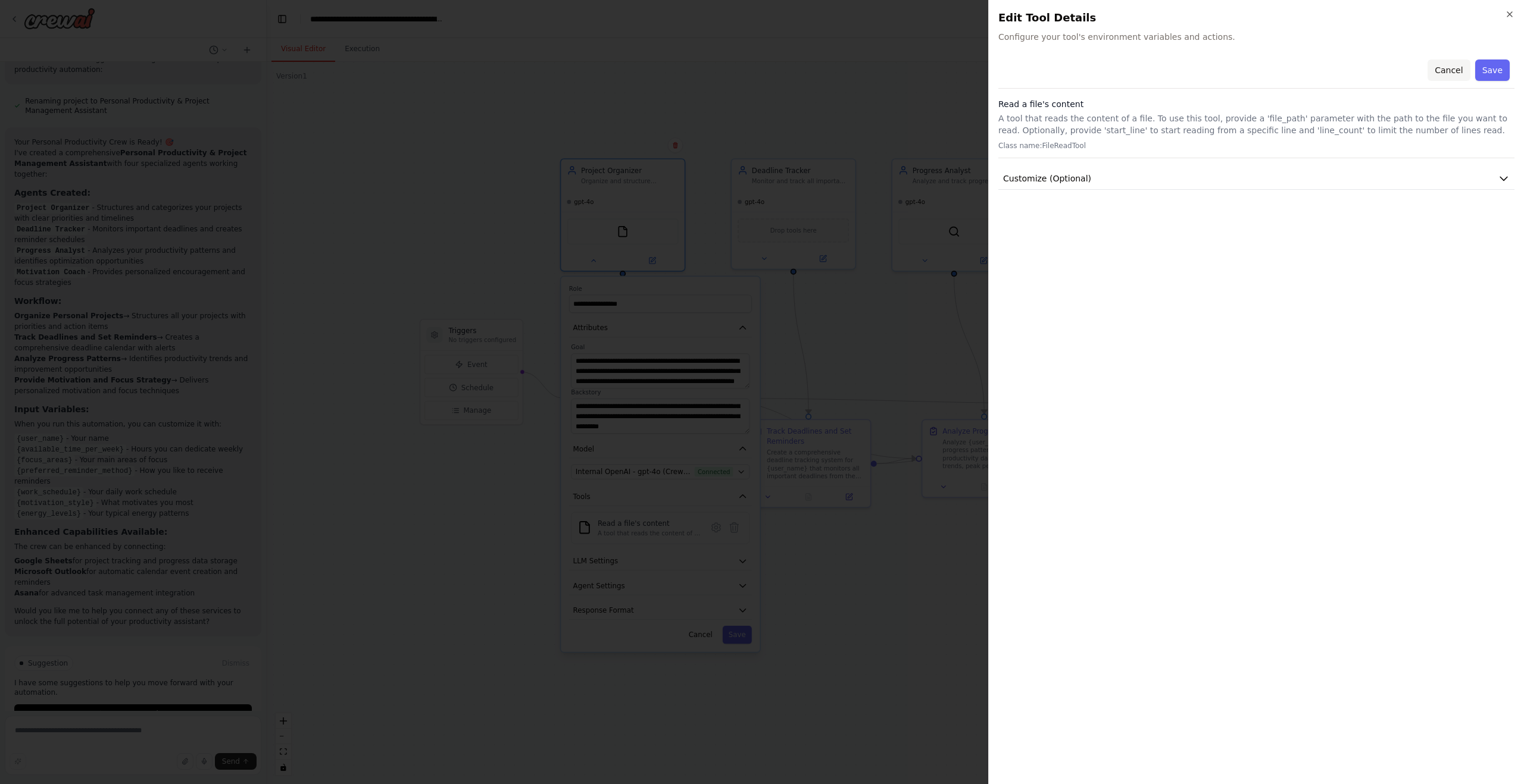
click at [1452, 68] on button "Cancel" at bounding box center [1449, 70] width 43 height 22
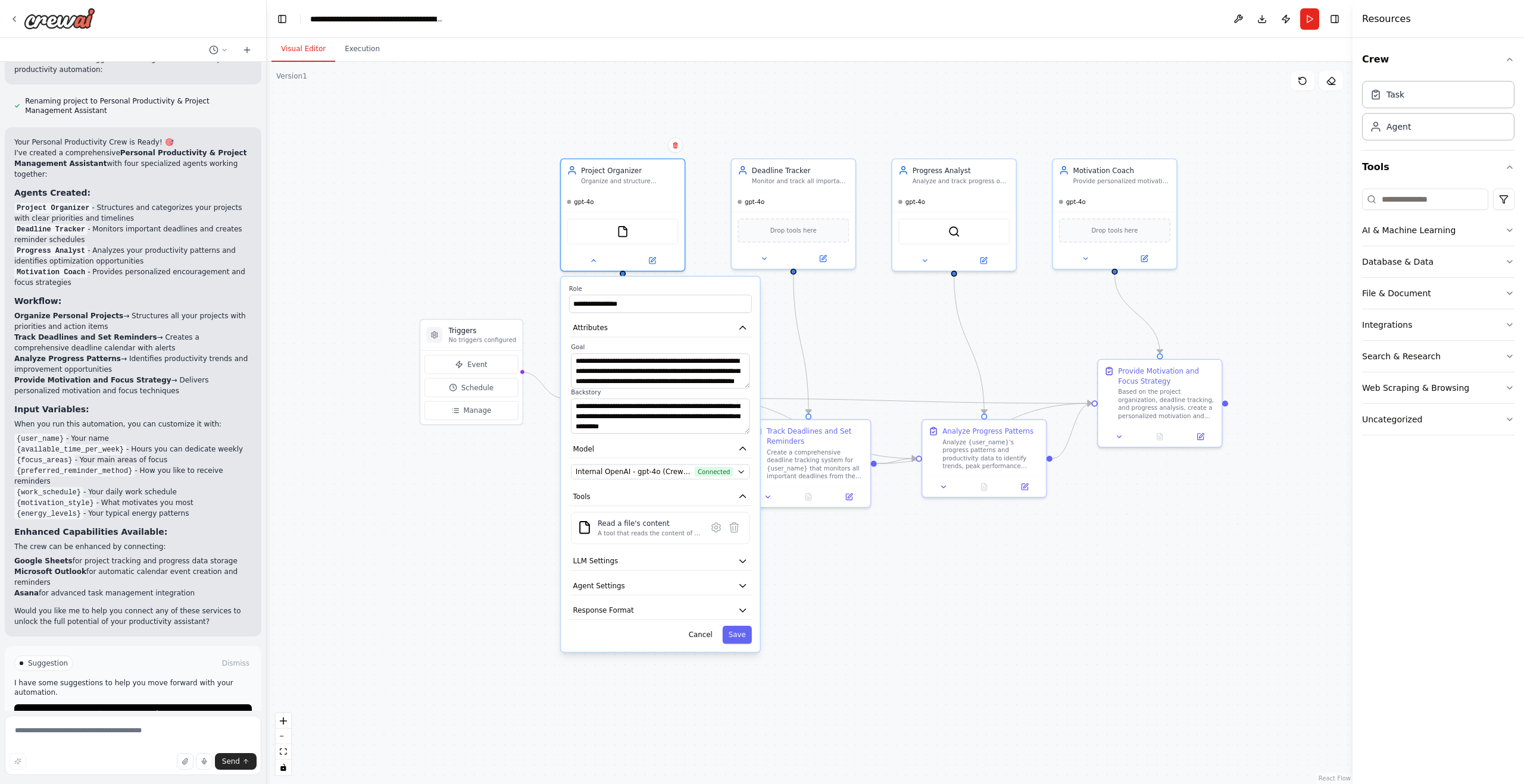
click at [885, 337] on div ".deletable-edge-delete-btn { width: 20px; height: 20px; border: 0px solid #ffff…" at bounding box center [810, 423] width 1086 height 723
click at [647, 208] on div "gpt-4o" at bounding box center [622, 200] width 124 height 20
click at [705, 640] on button "Cancel" at bounding box center [700, 635] width 36 height 18
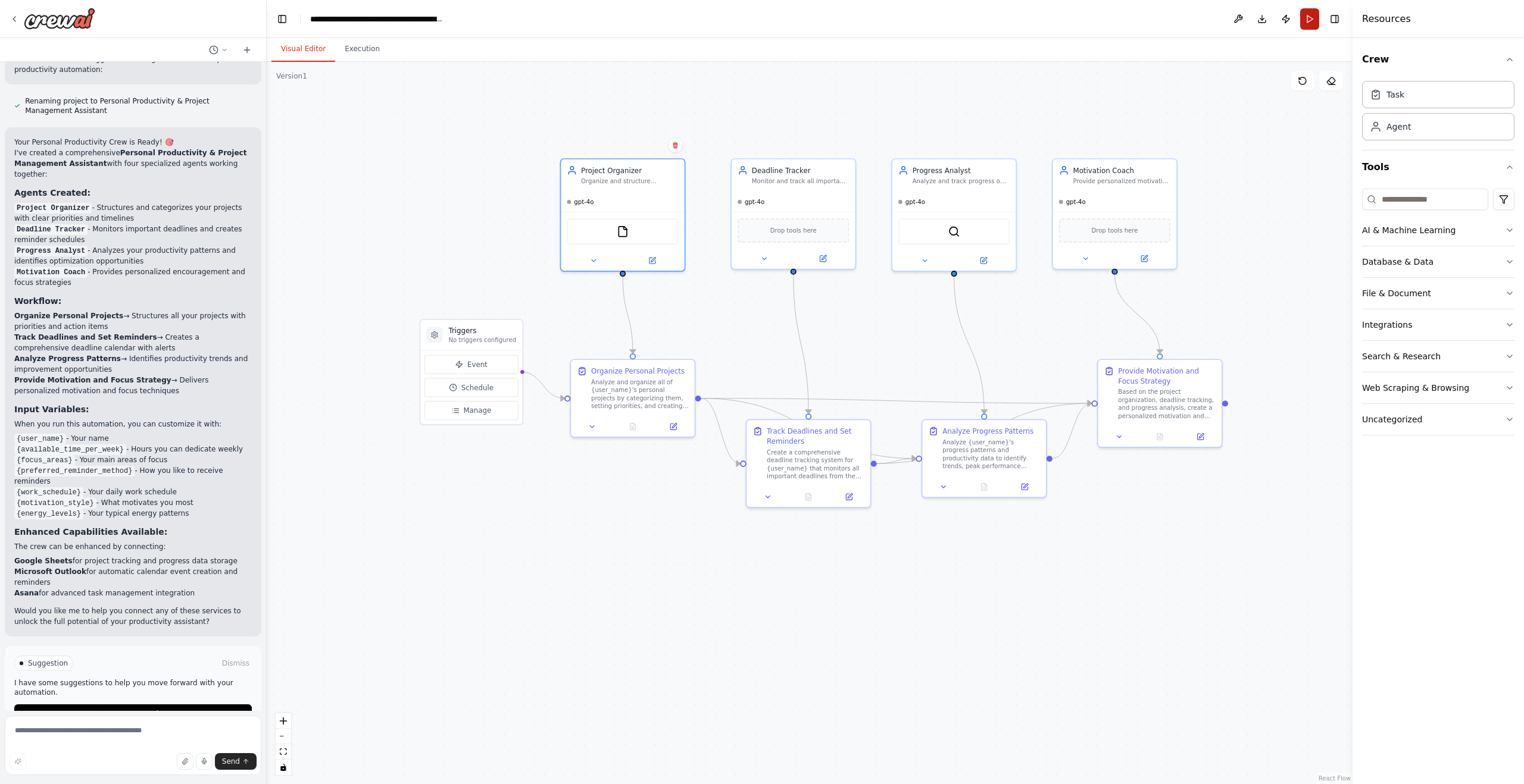
click at [1307, 25] on button "Run" at bounding box center [1309, 19] width 19 height 22
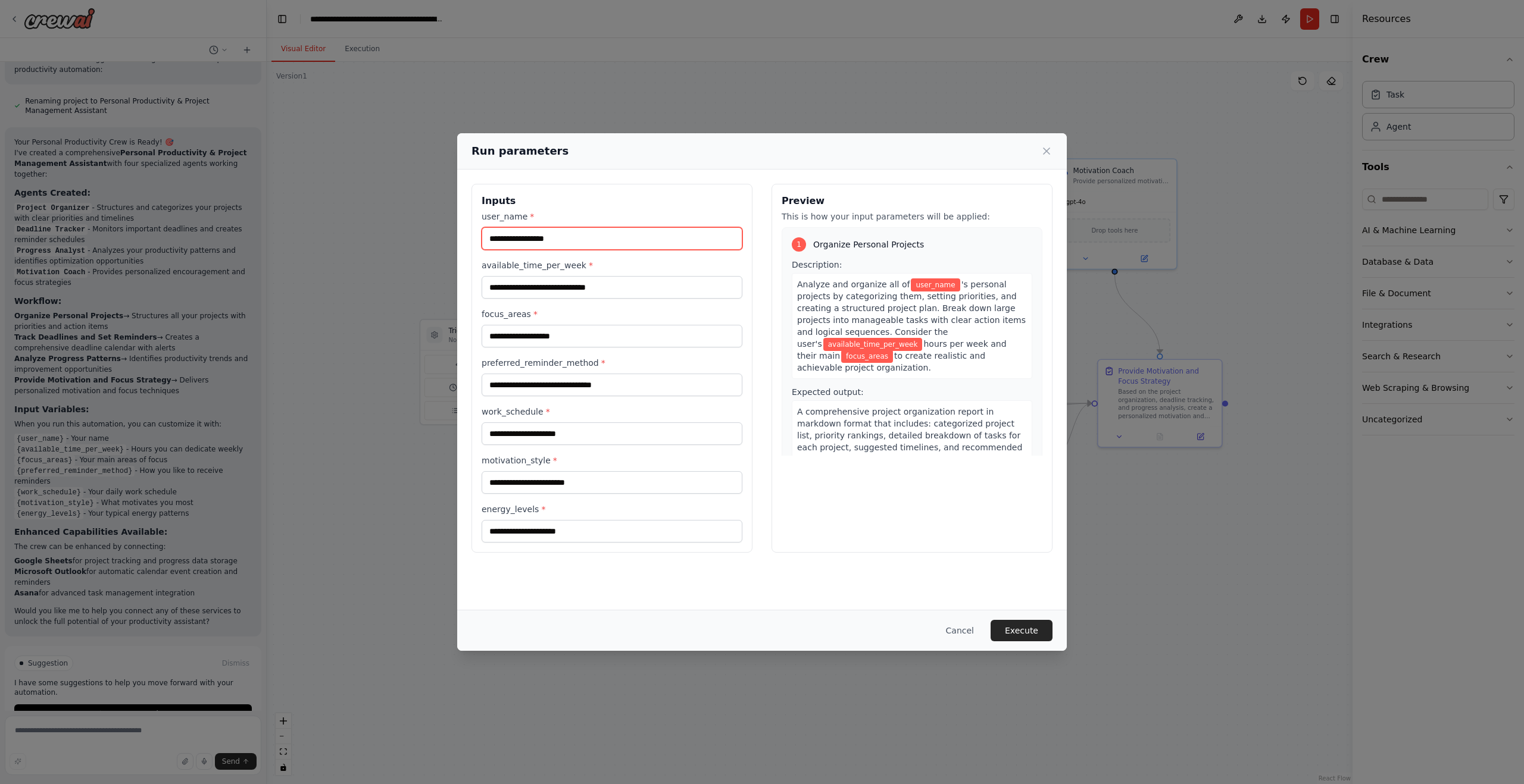
click at [594, 238] on input "user_name *" at bounding box center [612, 238] width 261 height 23
type input "*******"
click at [632, 285] on input "available_time_per_week *" at bounding box center [612, 287] width 261 height 23
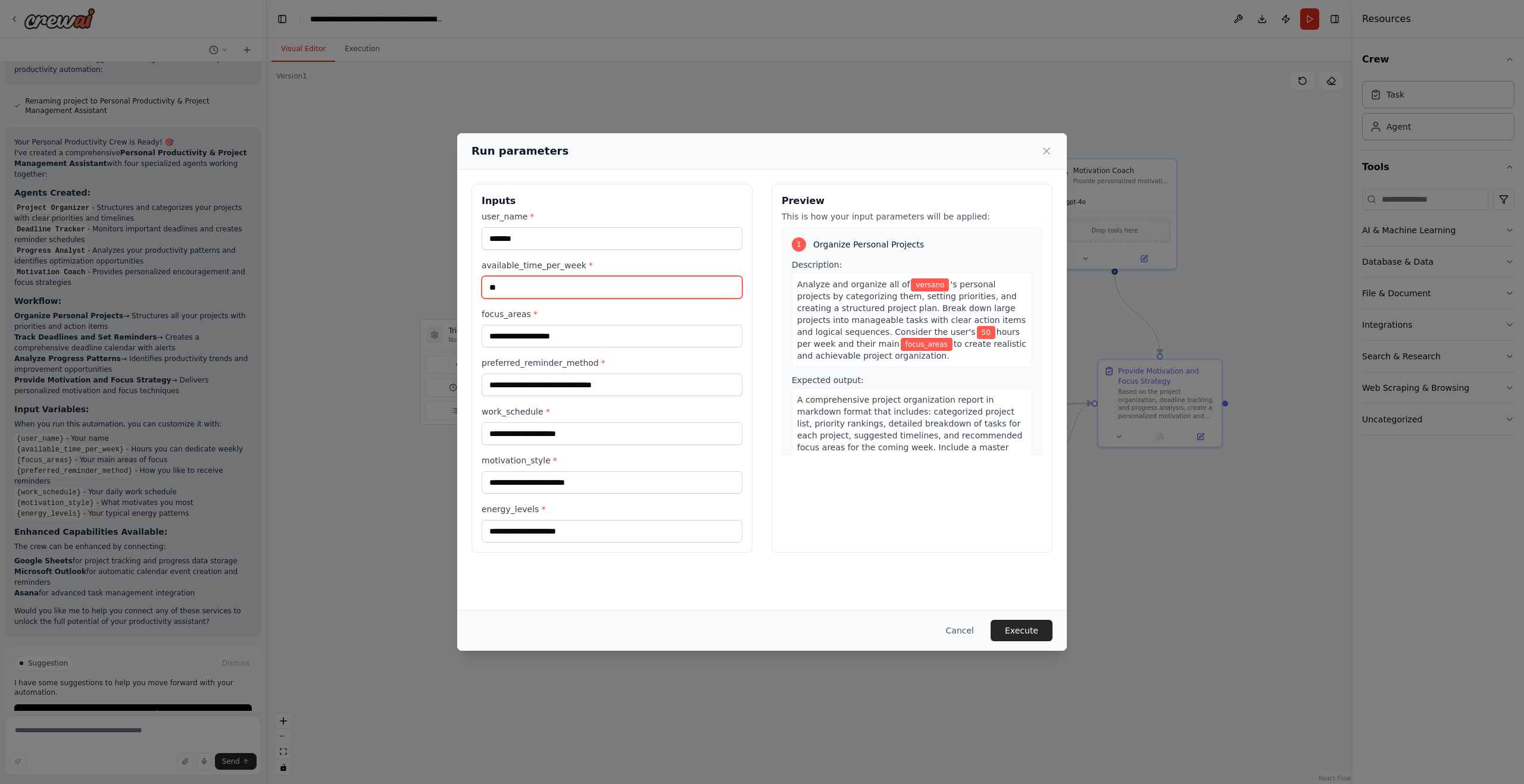
type input "*"
click at [620, 286] on input "*****" at bounding box center [612, 287] width 261 height 23
click at [619, 286] on input "*" at bounding box center [612, 287] width 261 height 23
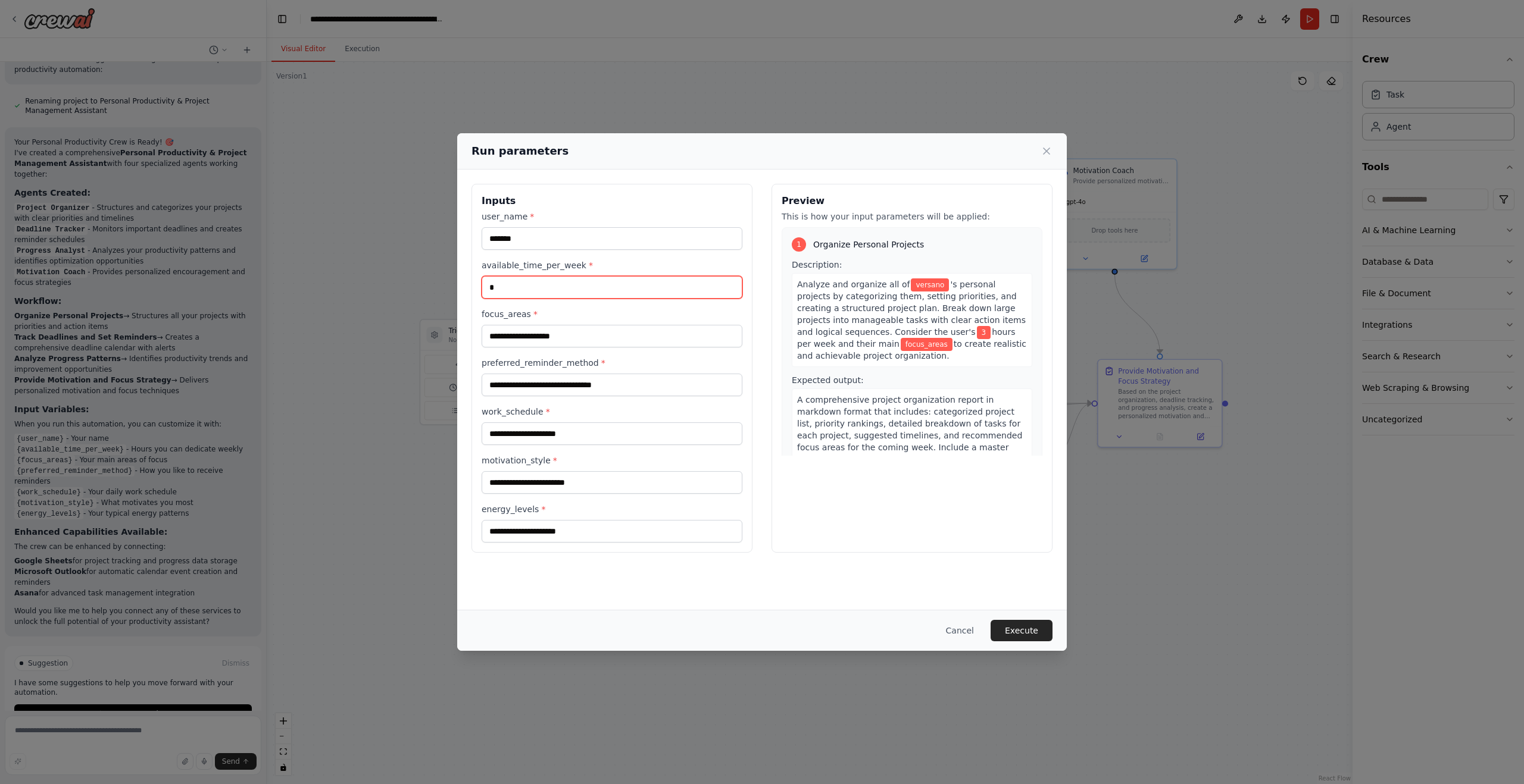
click at [619, 286] on input "*" at bounding box center [612, 287] width 261 height 23
type input "*"
click at [603, 340] on input "focus_areas *" at bounding box center [612, 336] width 261 height 23
type input "**********"
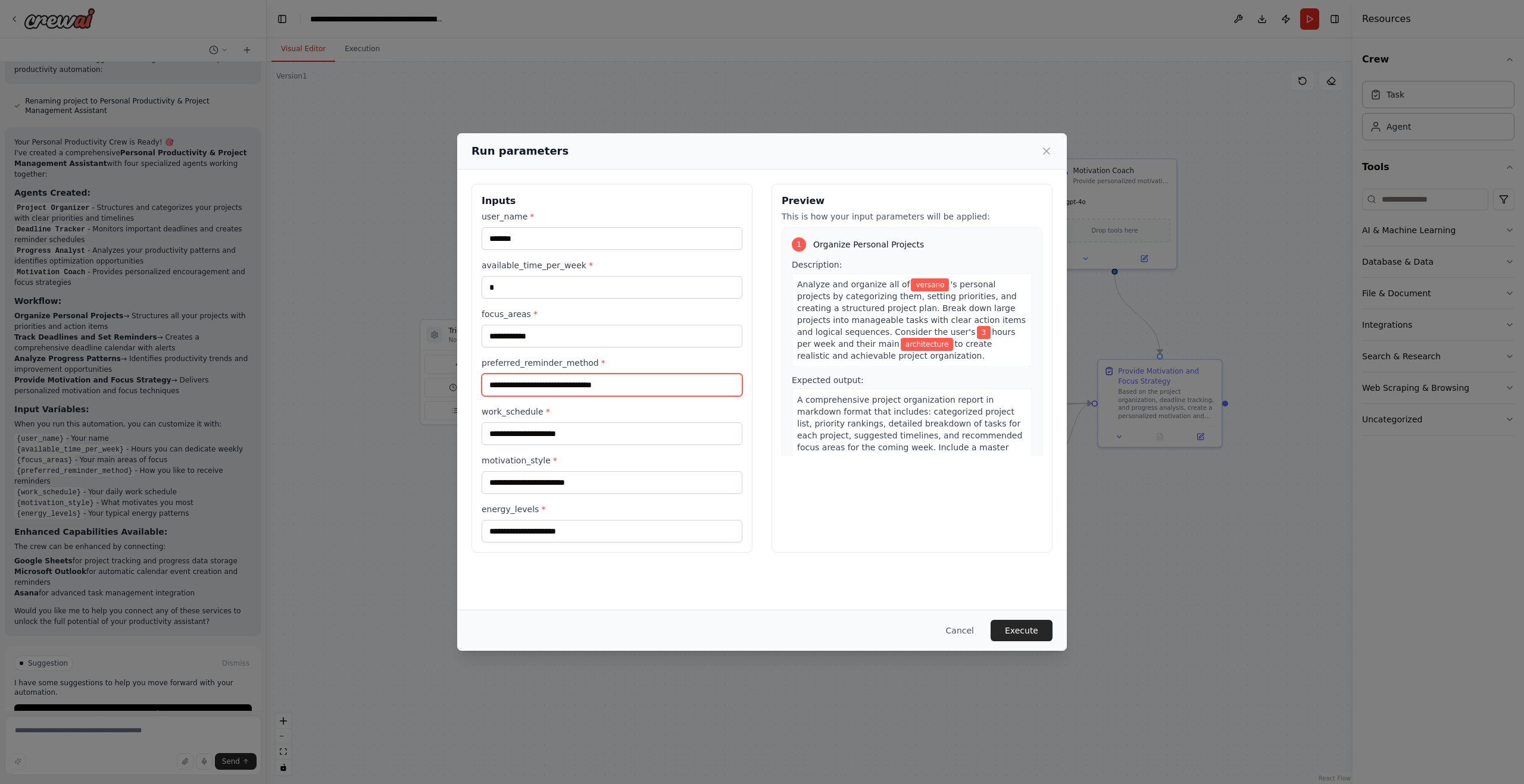
click at [612, 388] on input "preferred_reminder_method *" at bounding box center [612, 385] width 261 height 23
type input "*****"
click at [627, 434] on input "work_schedule *" at bounding box center [612, 433] width 261 height 23
type input "*****"
click at [614, 493] on input "motivation_style *" at bounding box center [612, 482] width 261 height 23
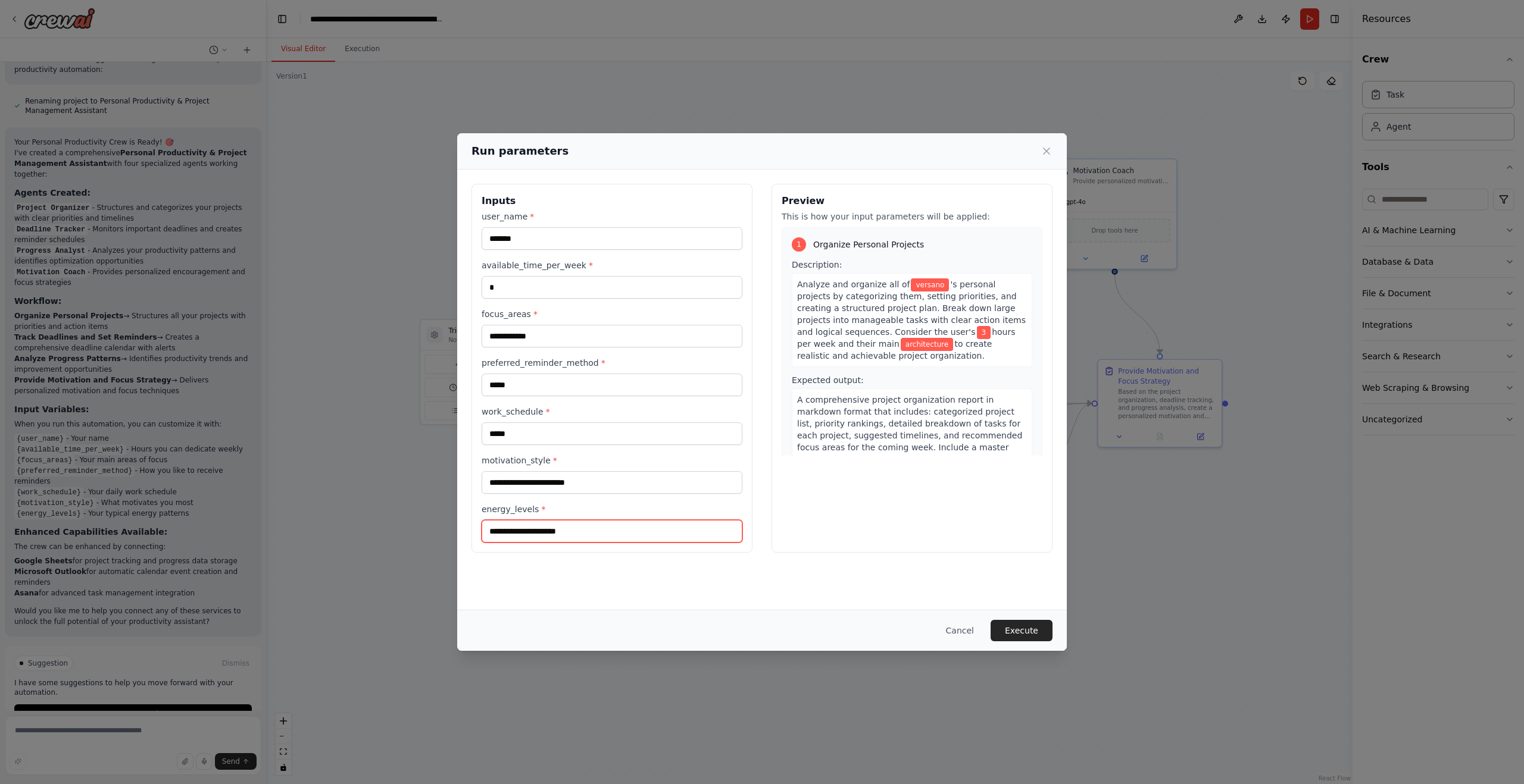
click at [611, 528] on input "energy_levels *" at bounding box center [612, 531] width 261 height 23
type input "*"
click at [622, 476] on input "motivation_style *" at bounding box center [612, 482] width 261 height 23
type input "*"
type input "**********"
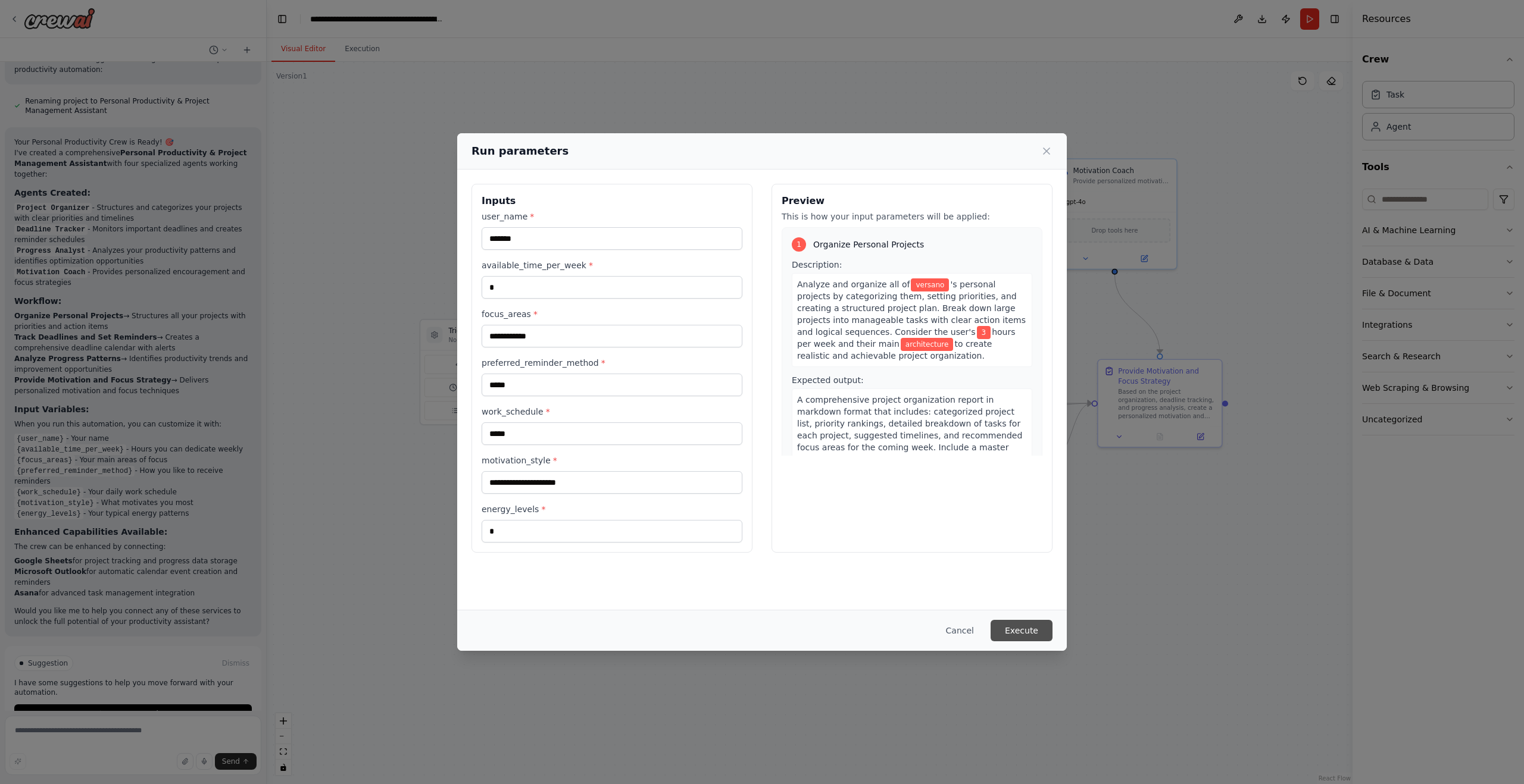
click at [1016, 630] on button "Execute" at bounding box center [1022, 631] width 62 height 22
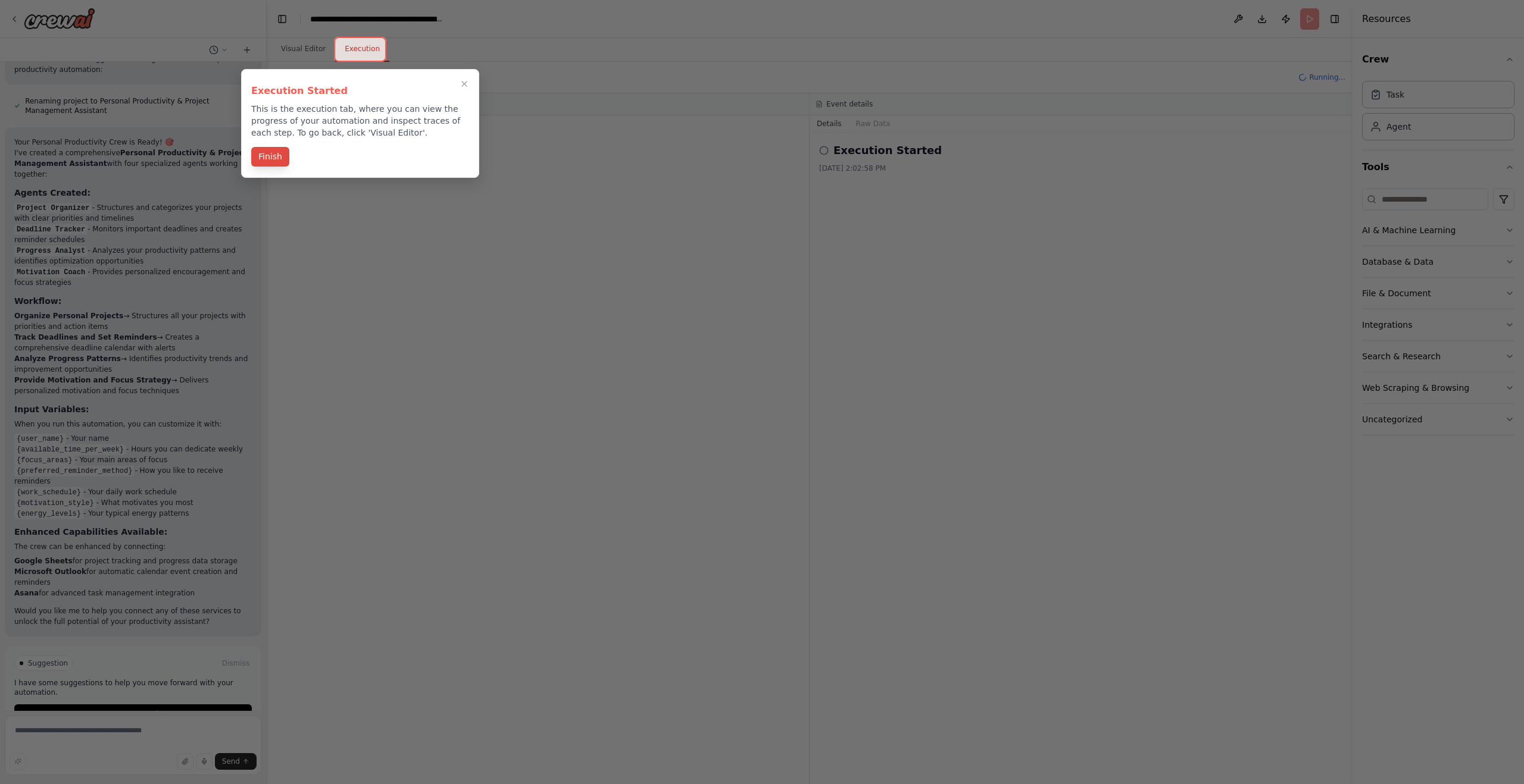
click at [272, 158] on button "Finish" at bounding box center [270, 157] width 39 height 20
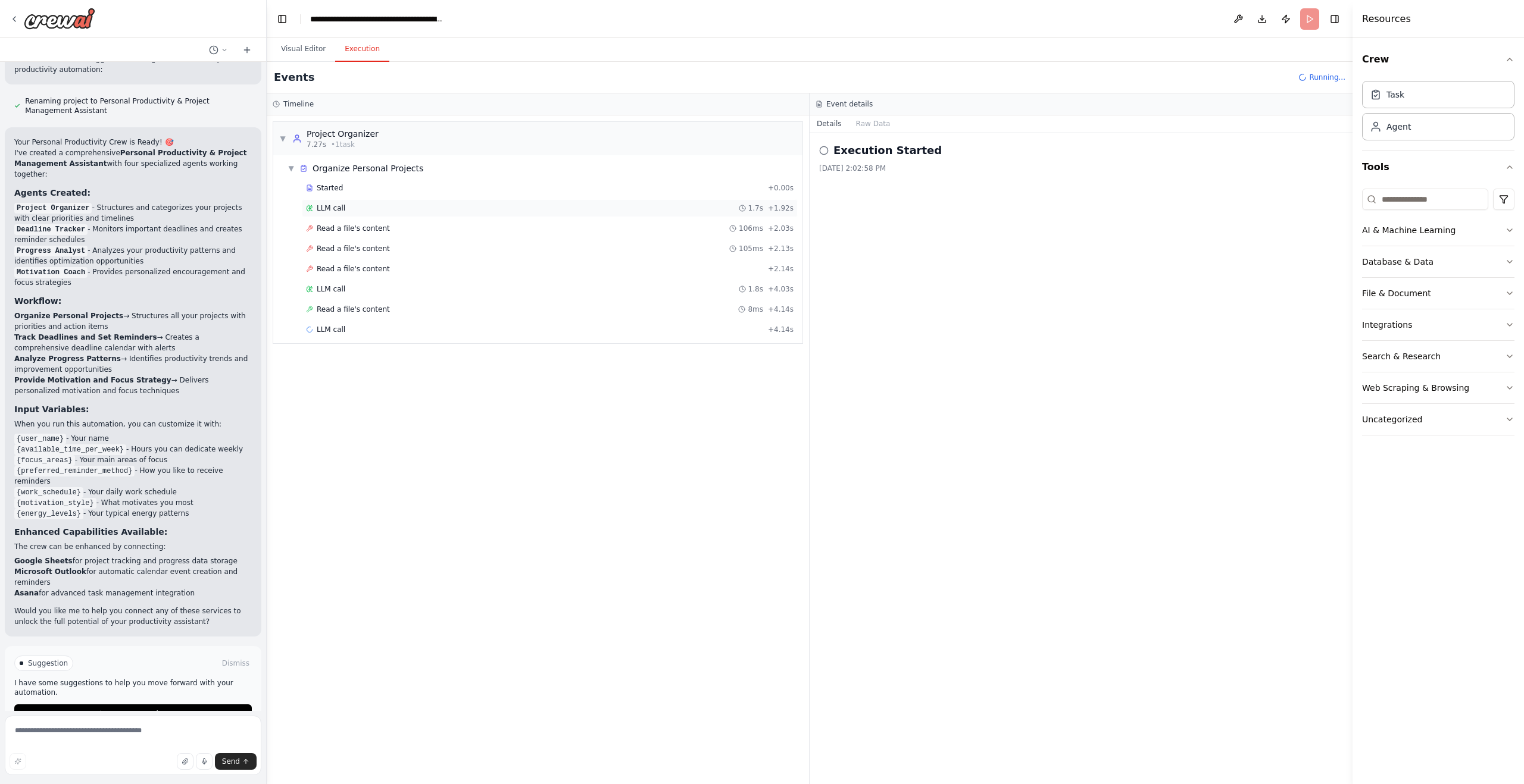
click at [416, 200] on div "LLM call 1.7s + 1.92s" at bounding box center [549, 209] width 495 height 18
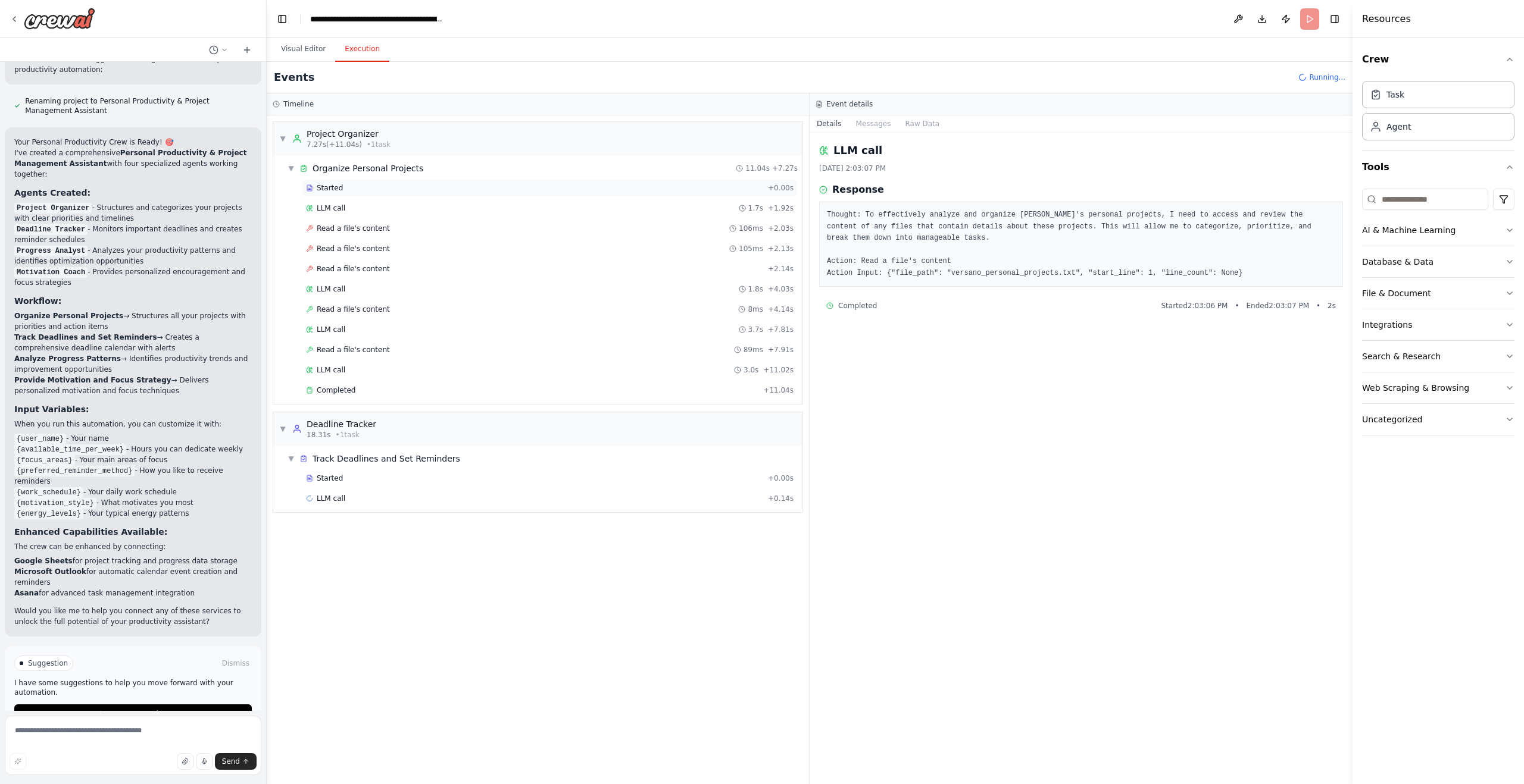
click at [415, 186] on div "Started" at bounding box center [534, 188] width 457 height 10
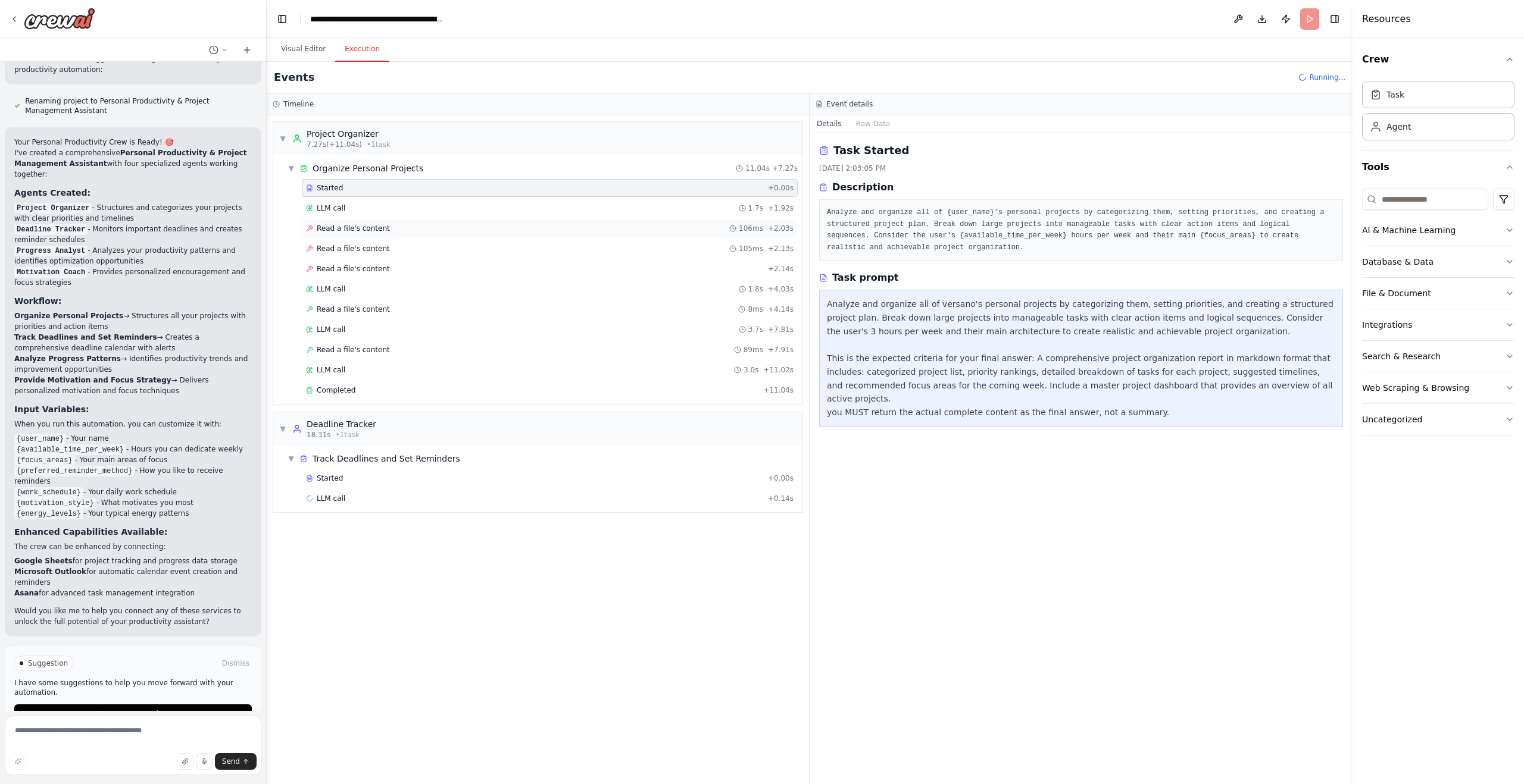
click at [413, 229] on div "Read a file's content 106ms + 2.03s" at bounding box center [549, 228] width 488 height 10
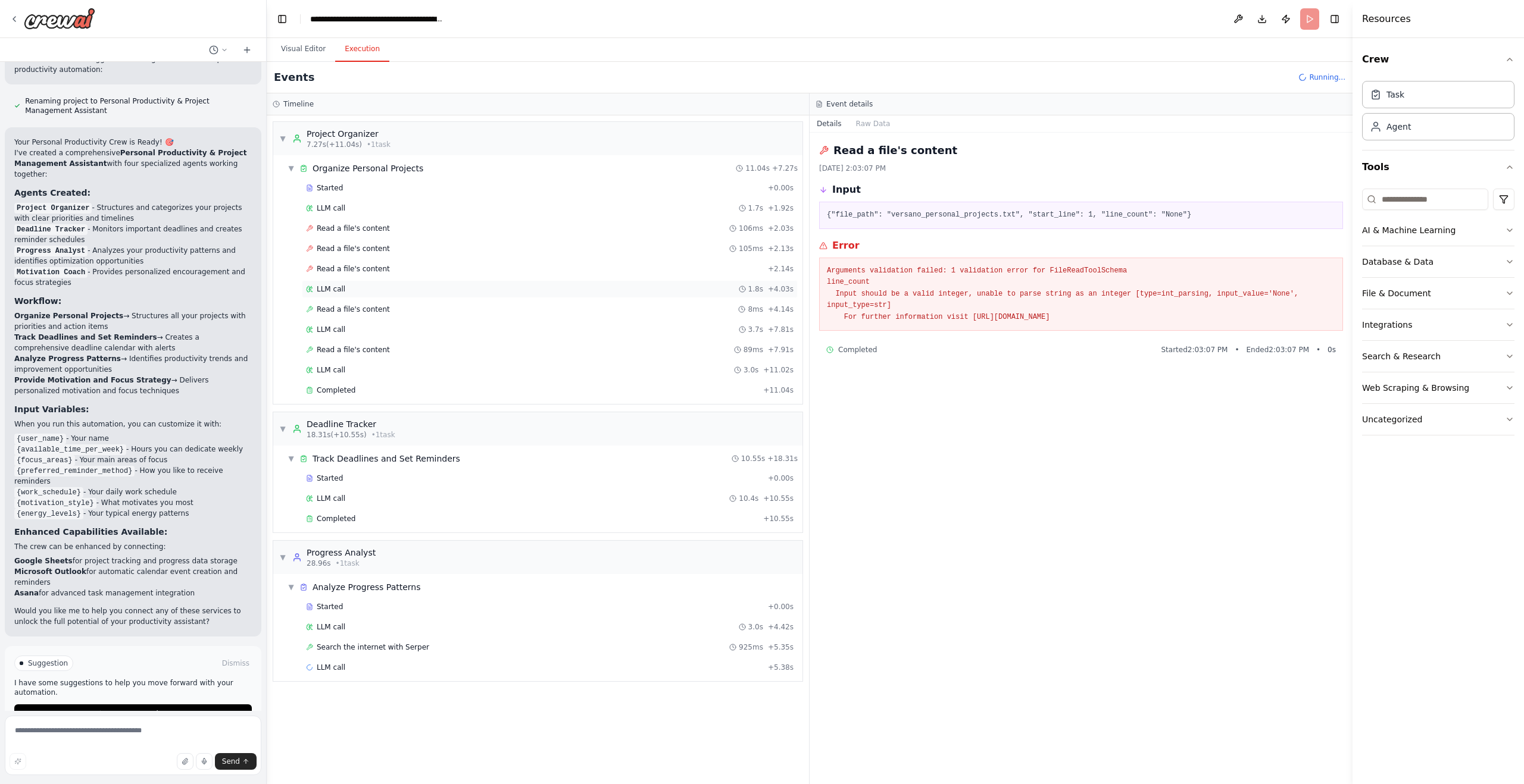
click at [501, 285] on div "LLM call 1.8s + 4.03s" at bounding box center [549, 290] width 488 height 10
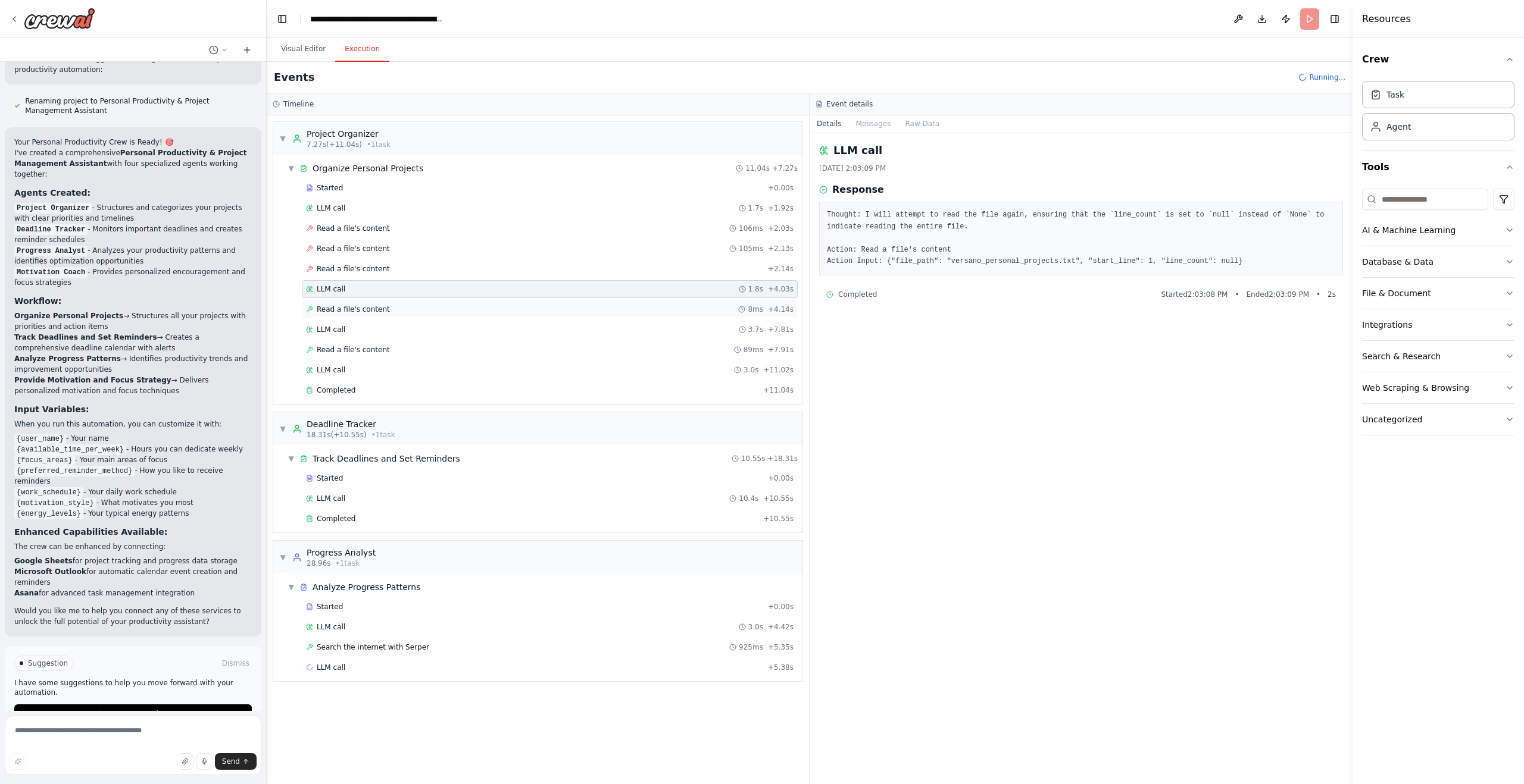
click at [493, 307] on div "Read a file's content 8ms + 4.14s" at bounding box center [549, 309] width 488 height 10
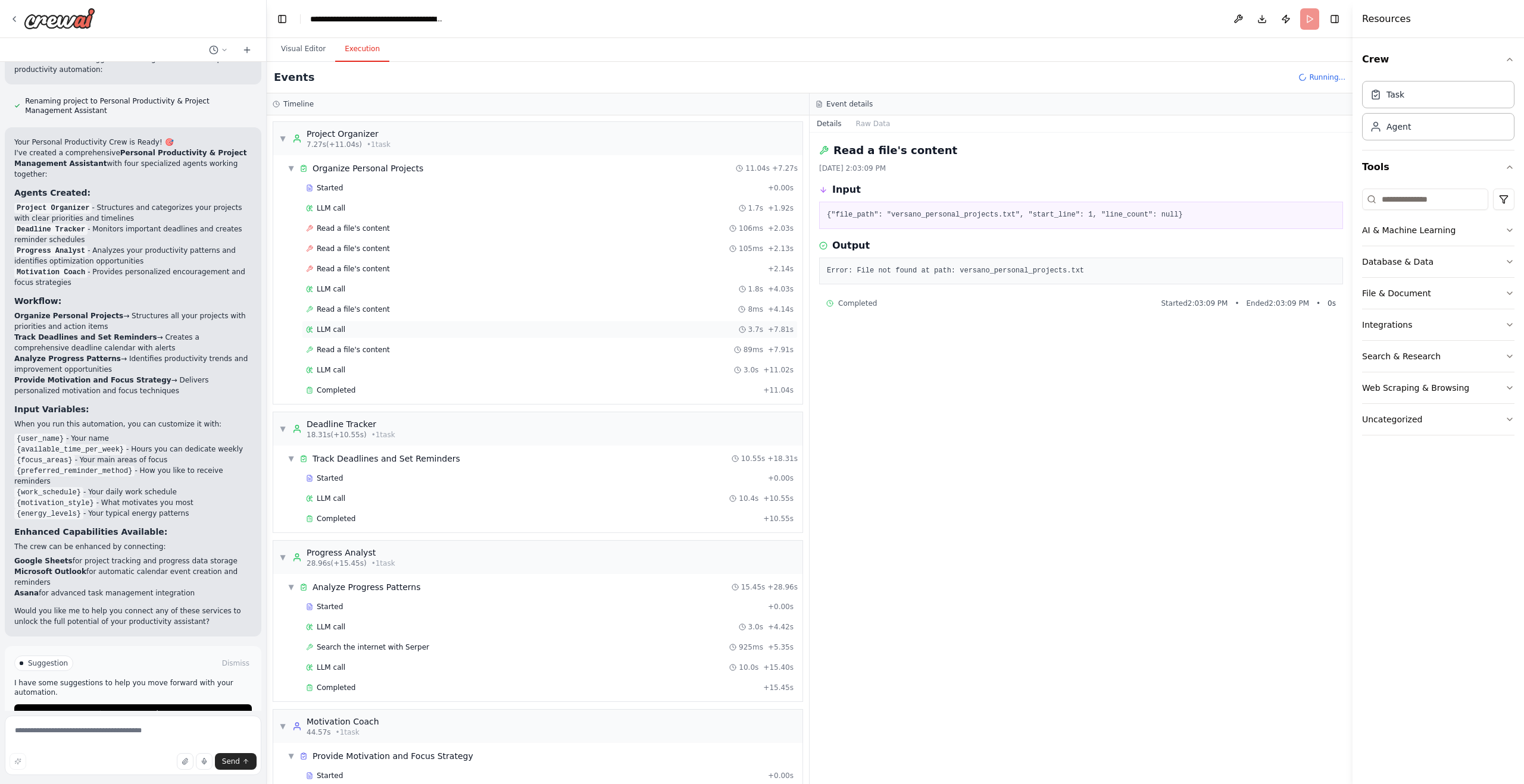
click at [493, 328] on div "LLM call 3.7s + 7.81s" at bounding box center [549, 330] width 488 height 10
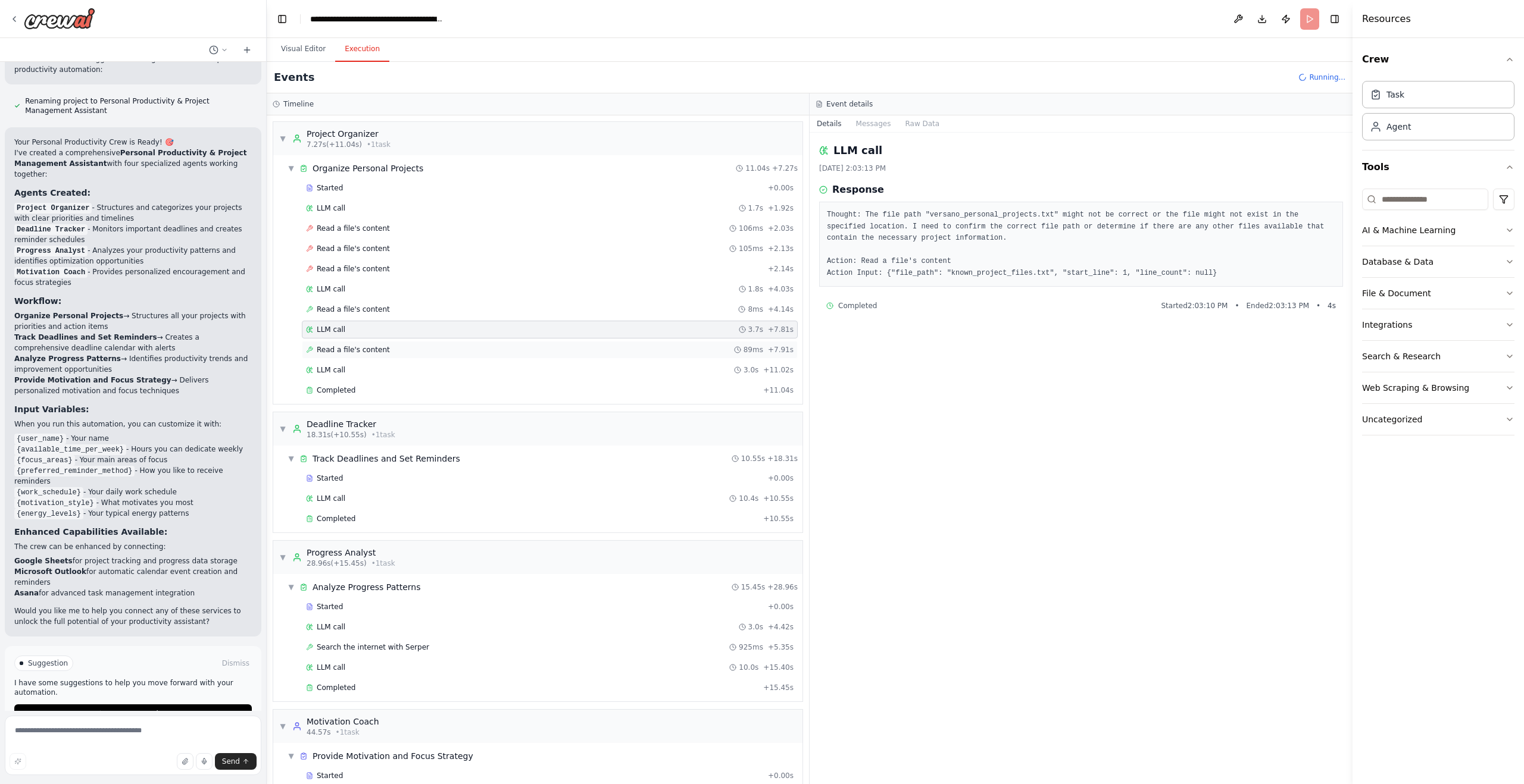
click at [491, 357] on div "Read a file's content 89ms + 7.91s" at bounding box center [549, 350] width 495 height 18
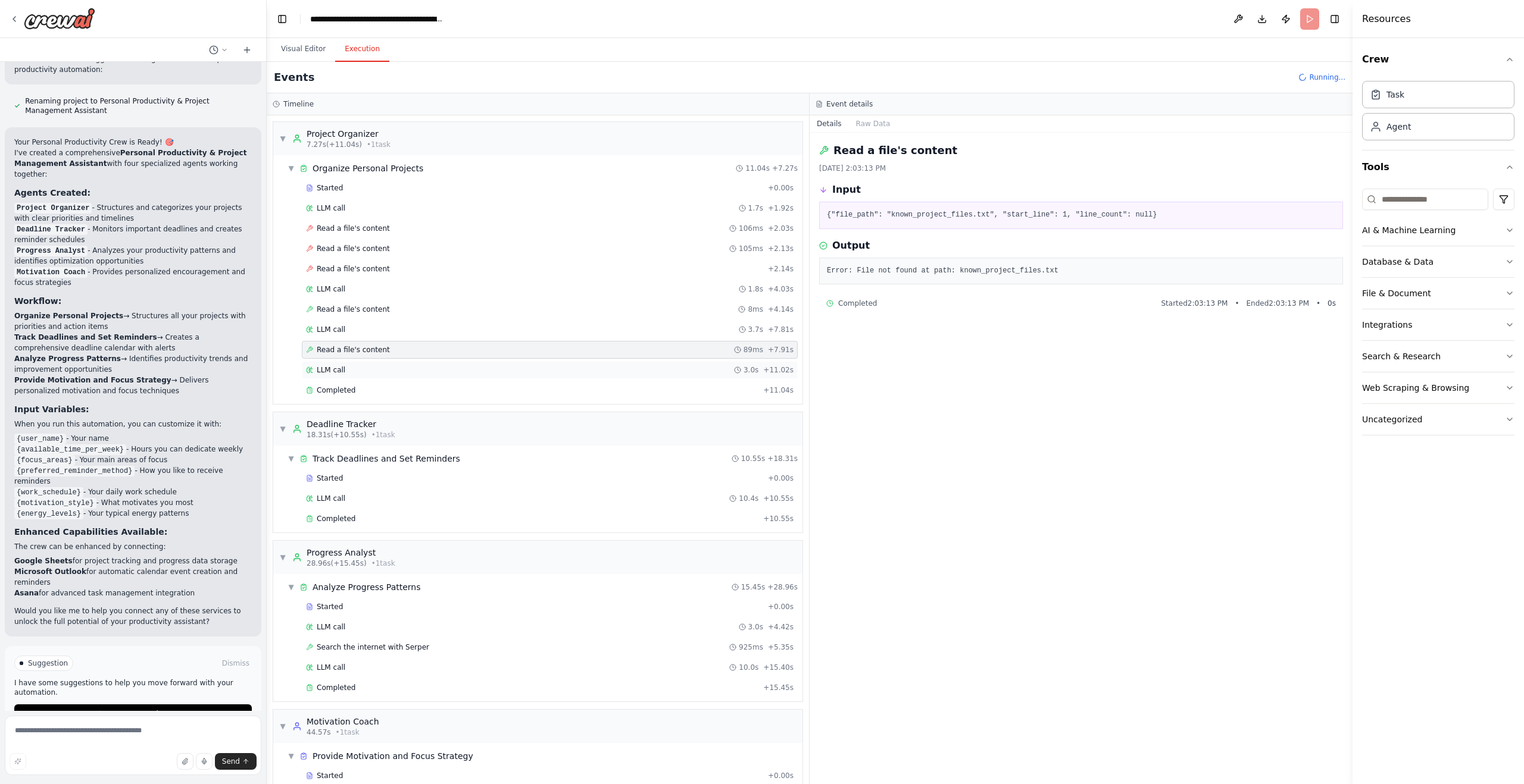
click at [484, 370] on div "LLM call 3.0s + 11.02s" at bounding box center [549, 371] width 488 height 10
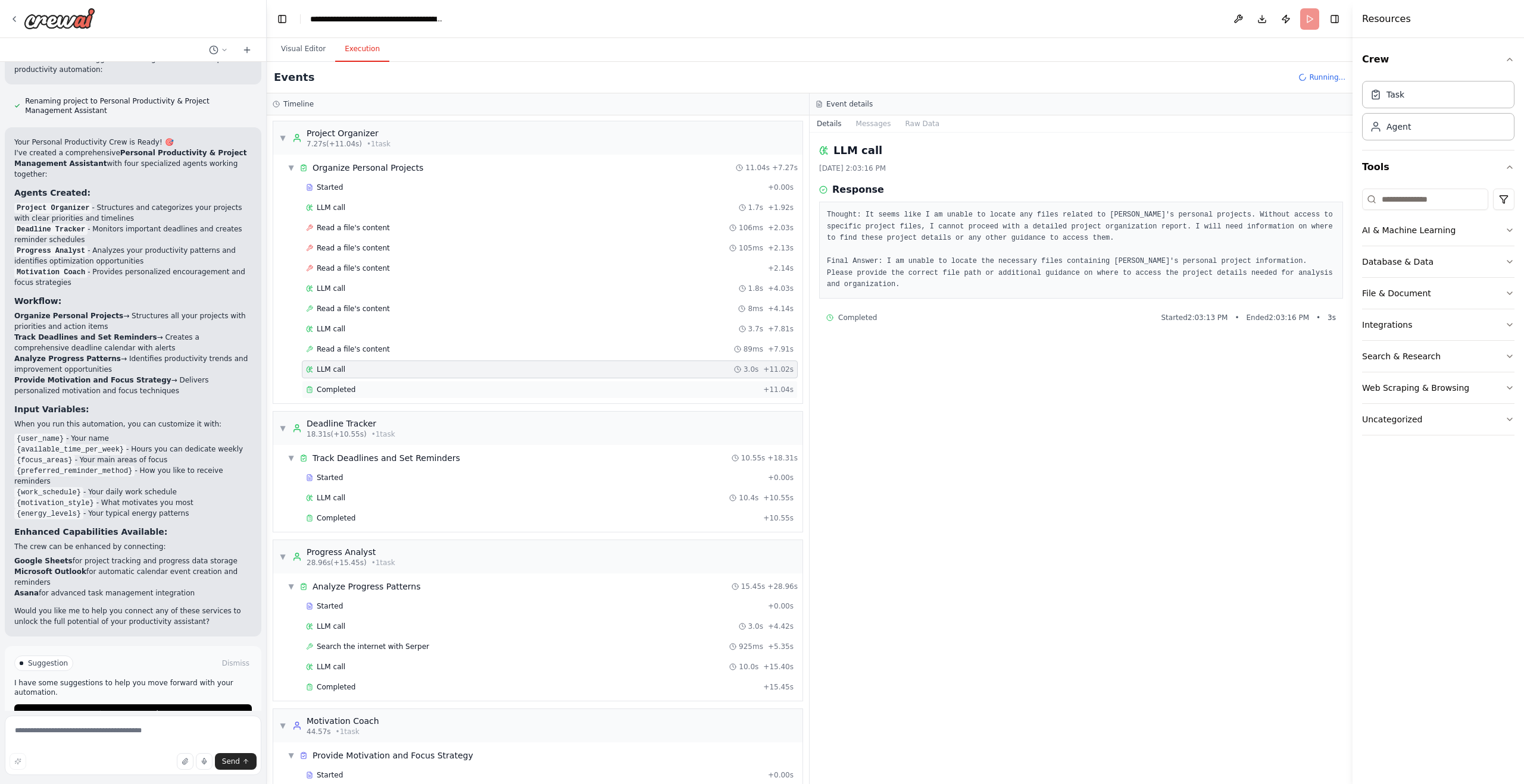
click at [485, 385] on div "Completed + 11.04s" at bounding box center [549, 390] width 495 height 18
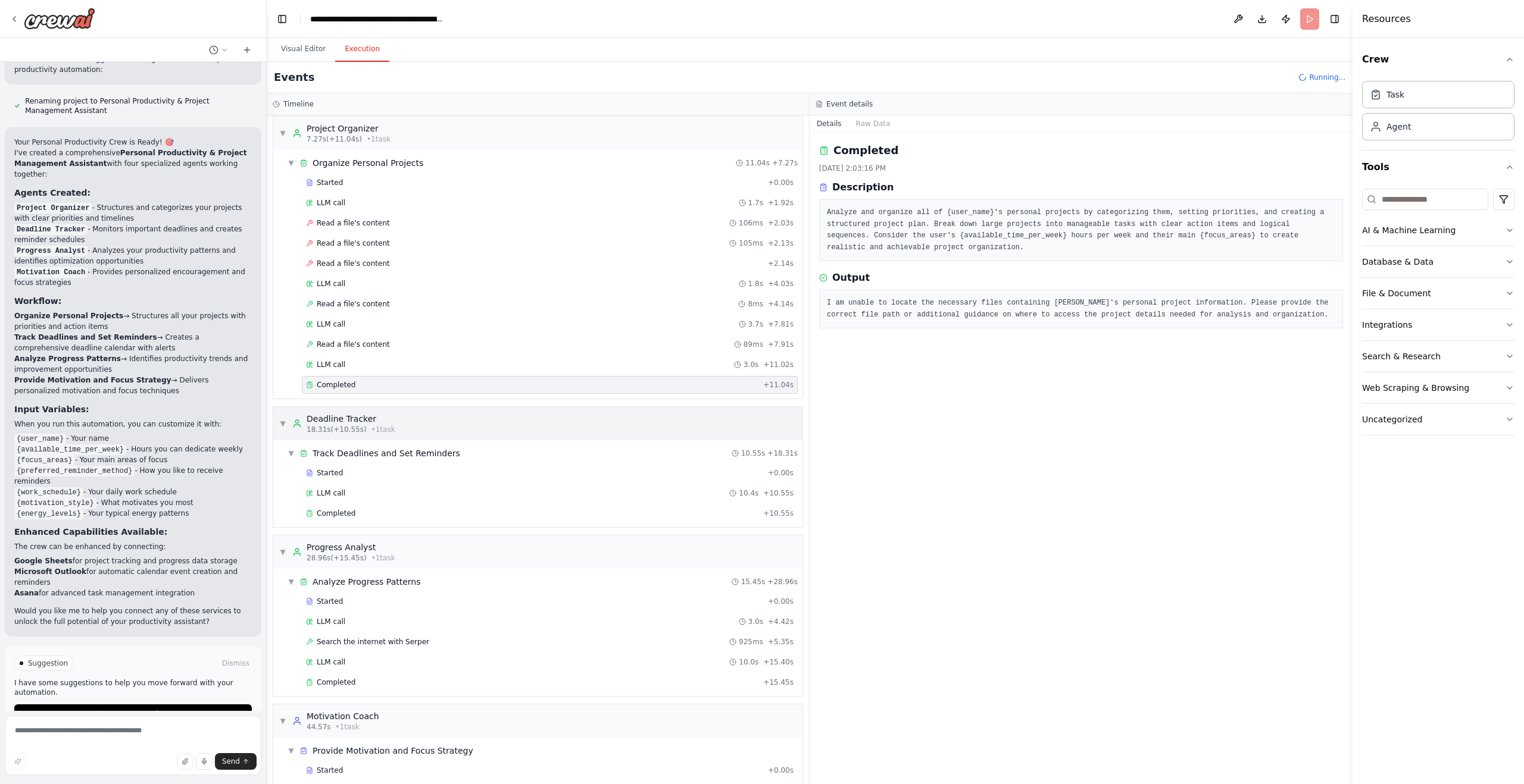
scroll to position [40, 0]
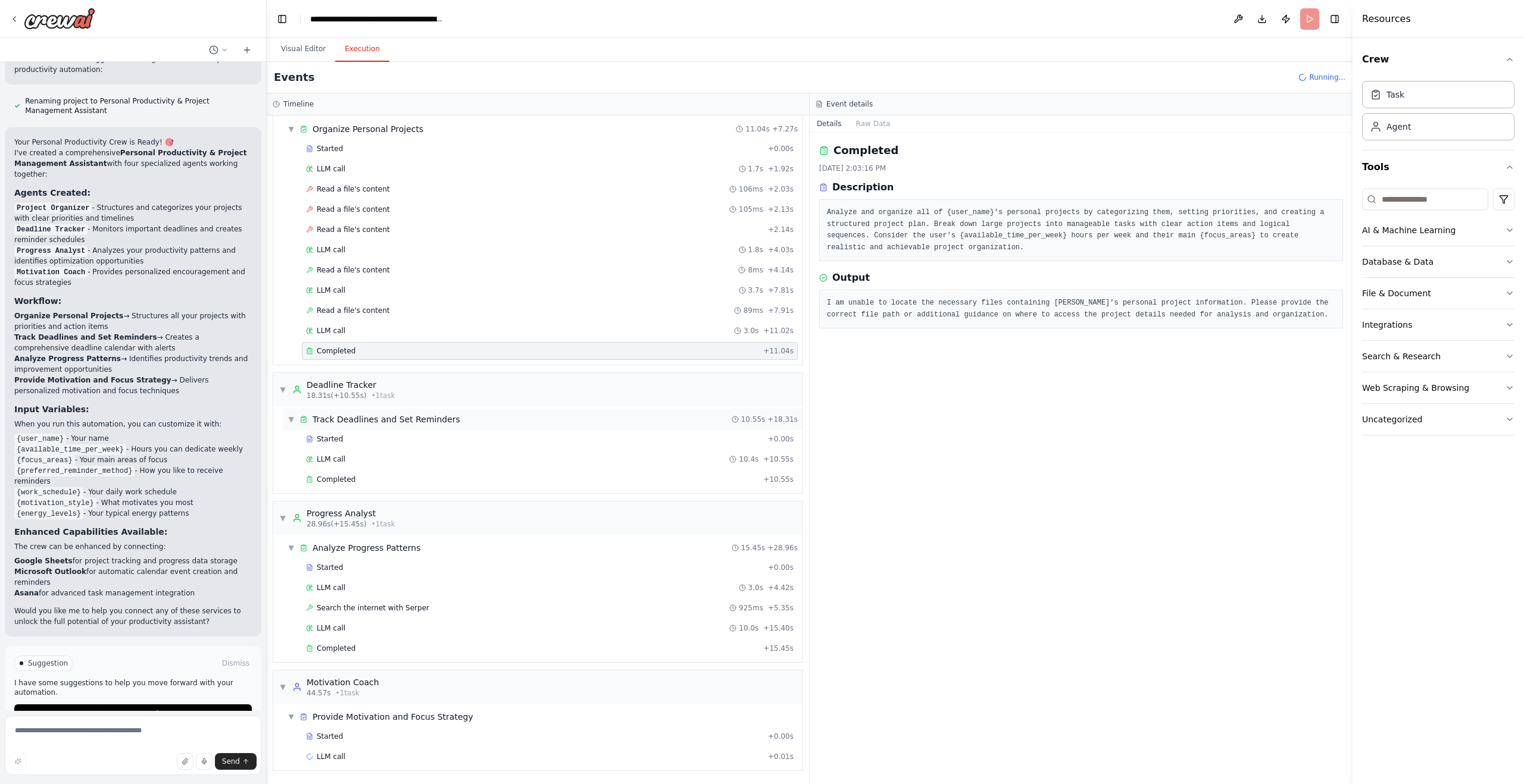
click at [473, 413] on div "▼ Track Deadlines and Set Reminders 10.55s + 18.31s" at bounding box center [543, 420] width 520 height 22
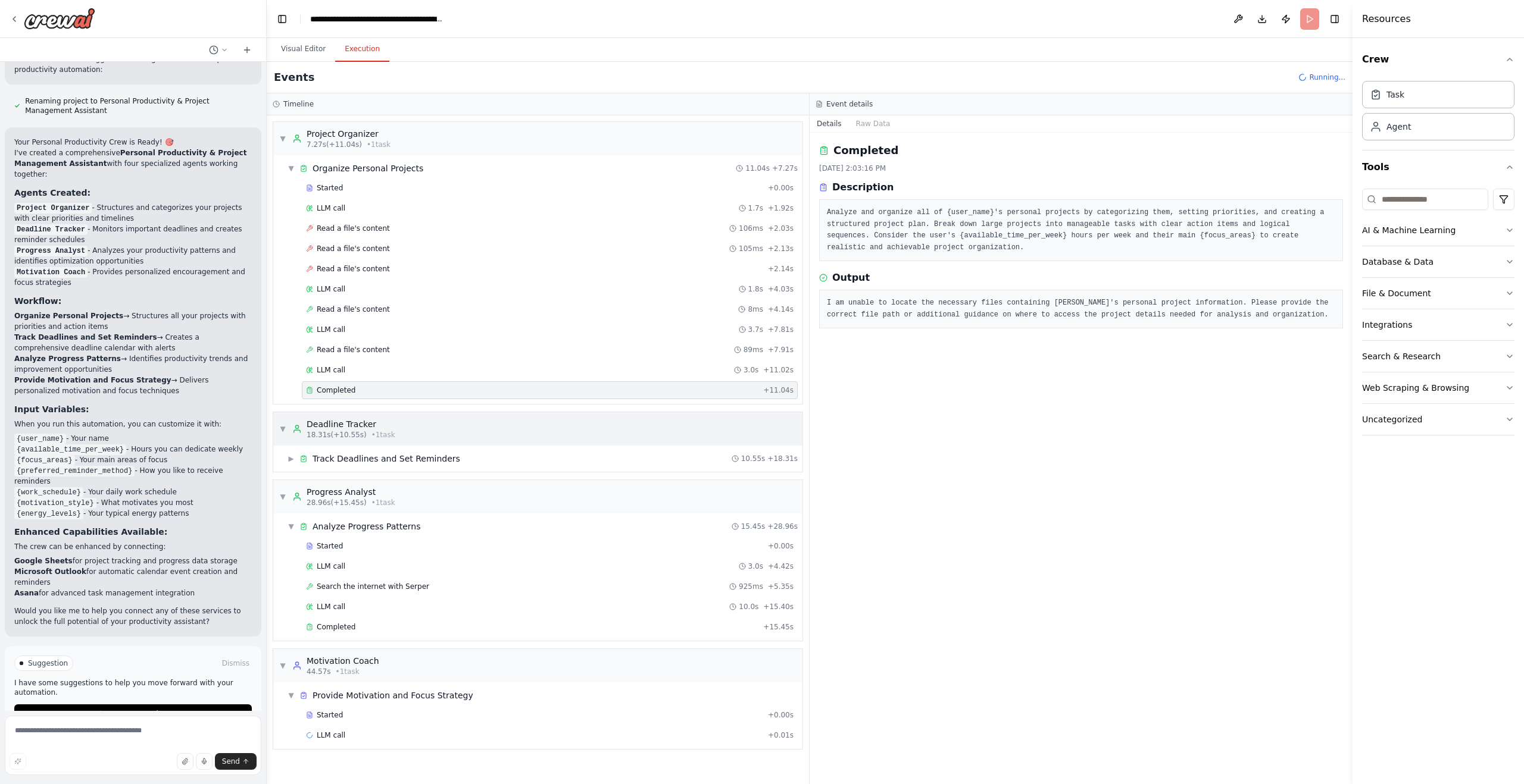
click at [467, 429] on div "▼ Deadline Tracker 18.31s (+10.55s) • 1 task" at bounding box center [537, 429] width 529 height 34
click at [467, 427] on div "▼ Deadline Tracker 18.31s (+10.55s) • 1 task" at bounding box center [537, 429] width 529 height 34
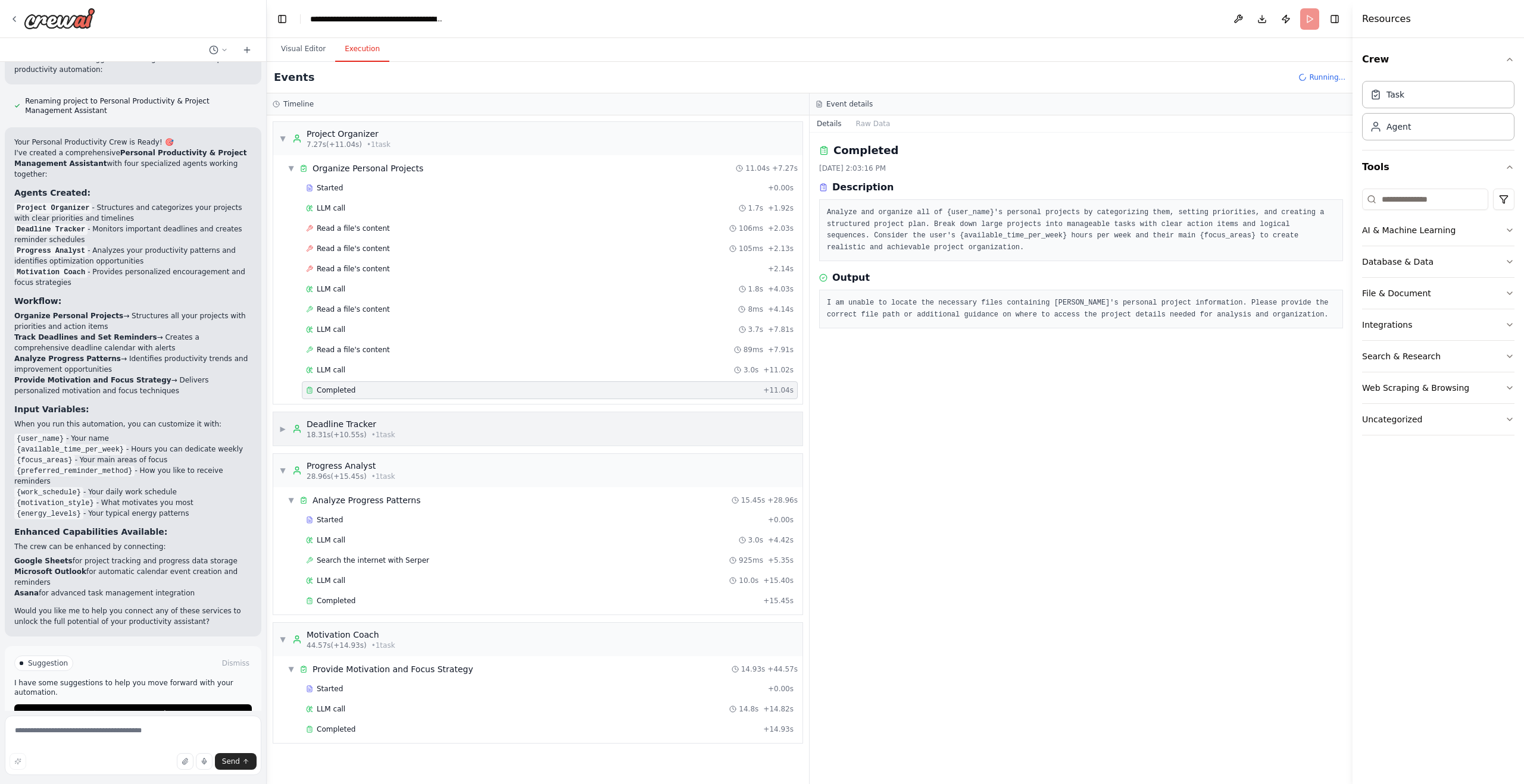
click at [467, 427] on div "▶ Deadline Tracker 18.31s (+10.55s) • 1 task" at bounding box center [537, 429] width 529 height 34
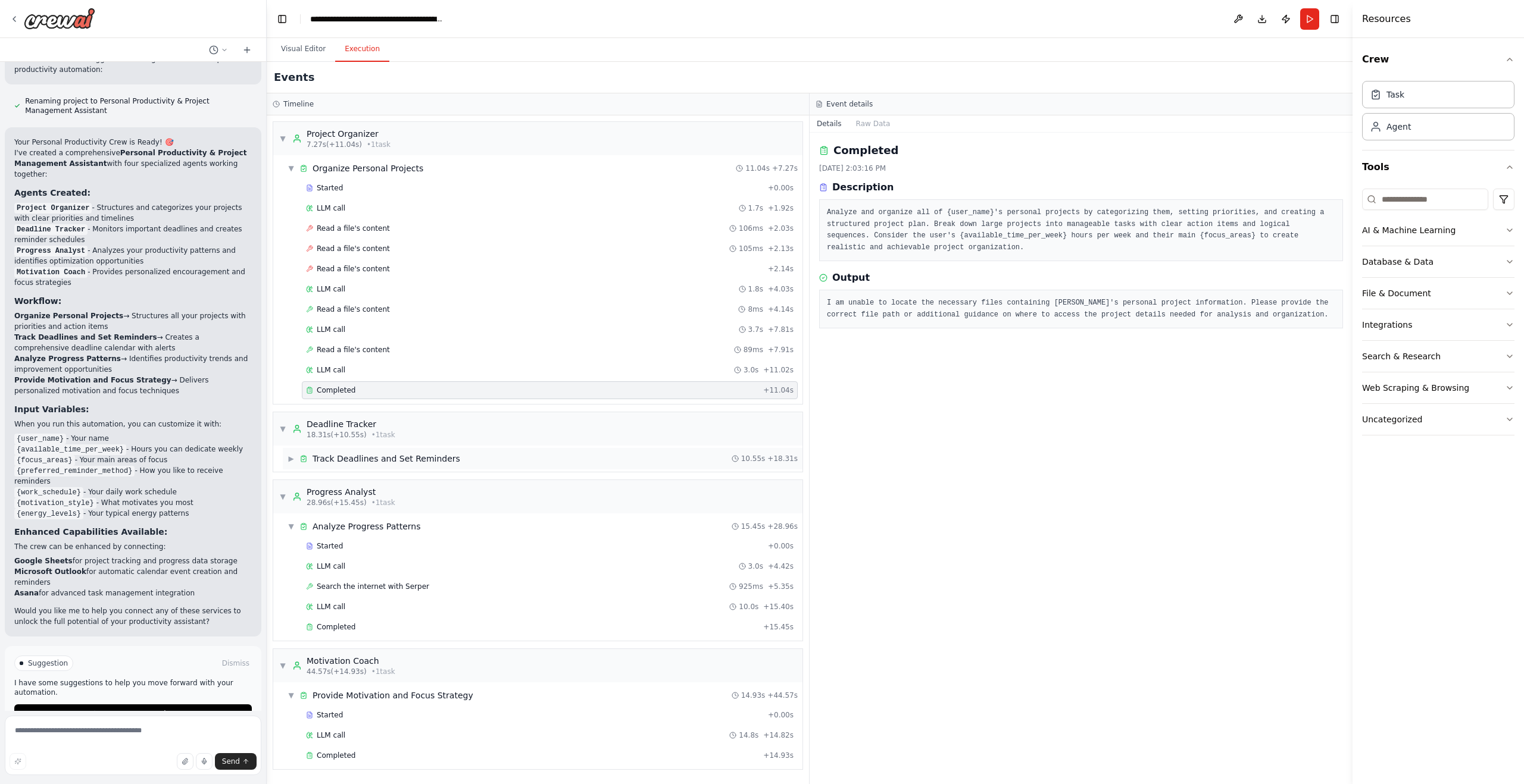
click at [447, 465] on div "▶ Track Deadlines and Set Reminders 10.55s + 18.31s" at bounding box center [543, 459] width 520 height 22
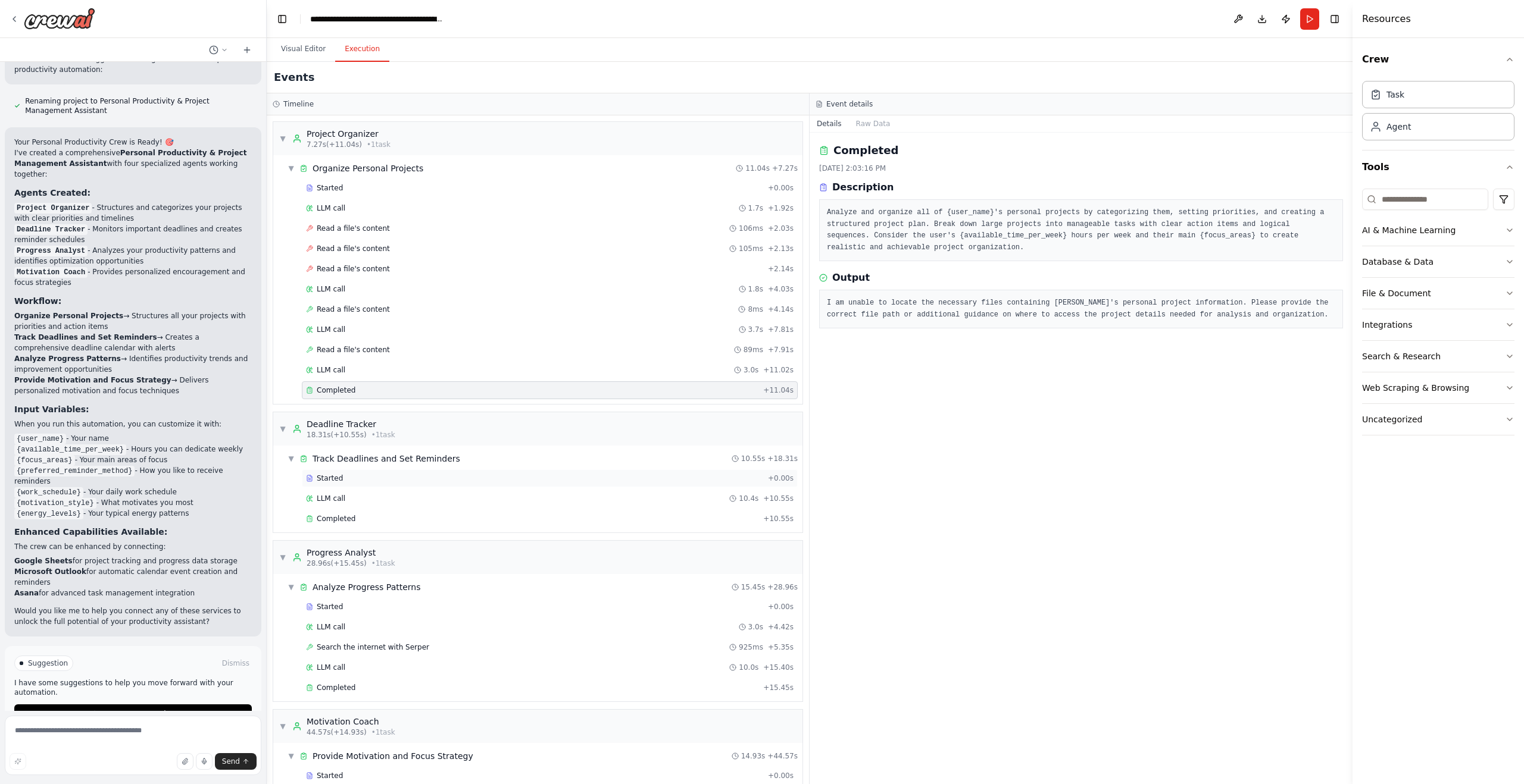
click at [443, 481] on div "Started" at bounding box center [534, 479] width 457 height 10
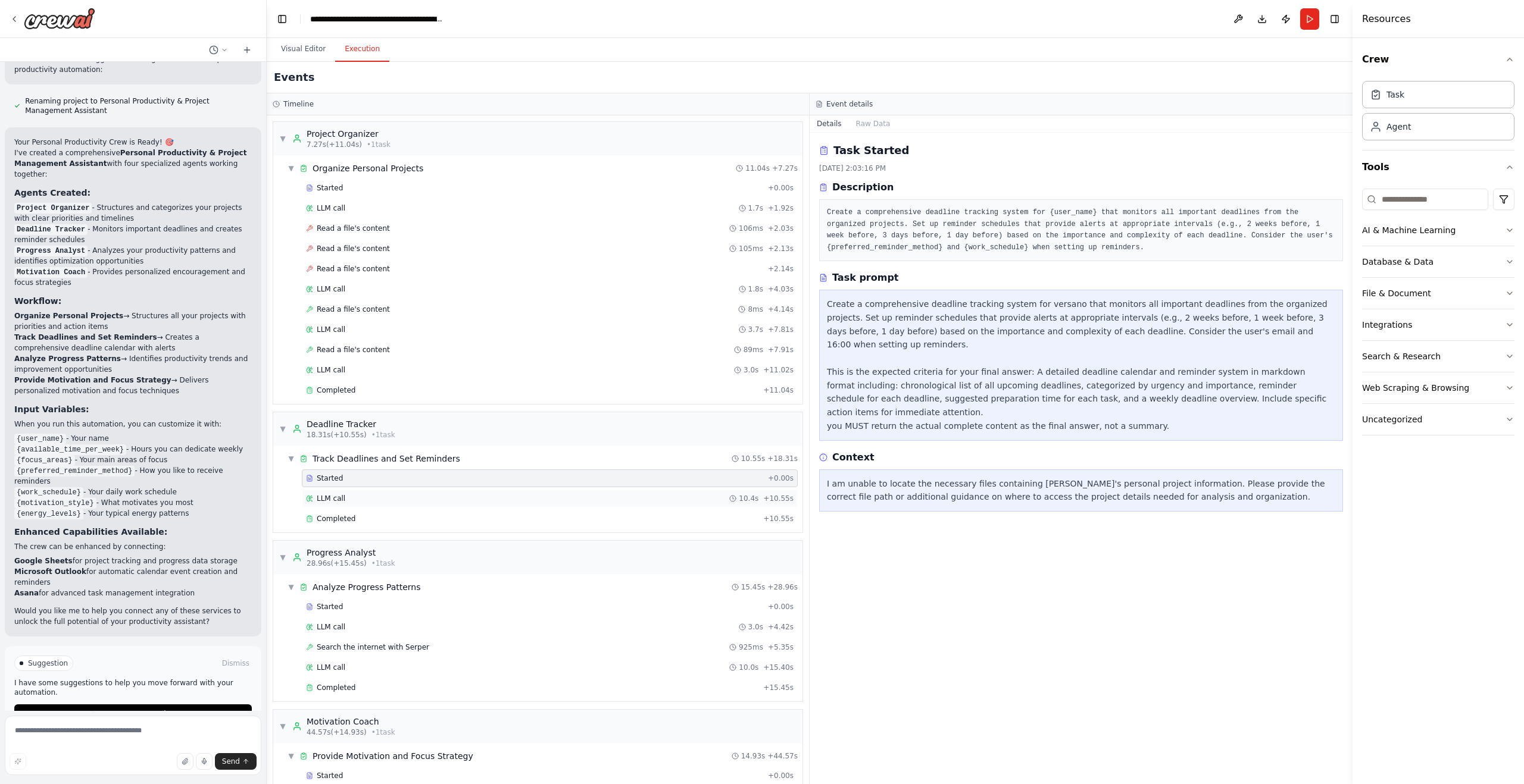
click at [431, 495] on div "LLM call 10.4s + 10.55s" at bounding box center [549, 499] width 488 height 10
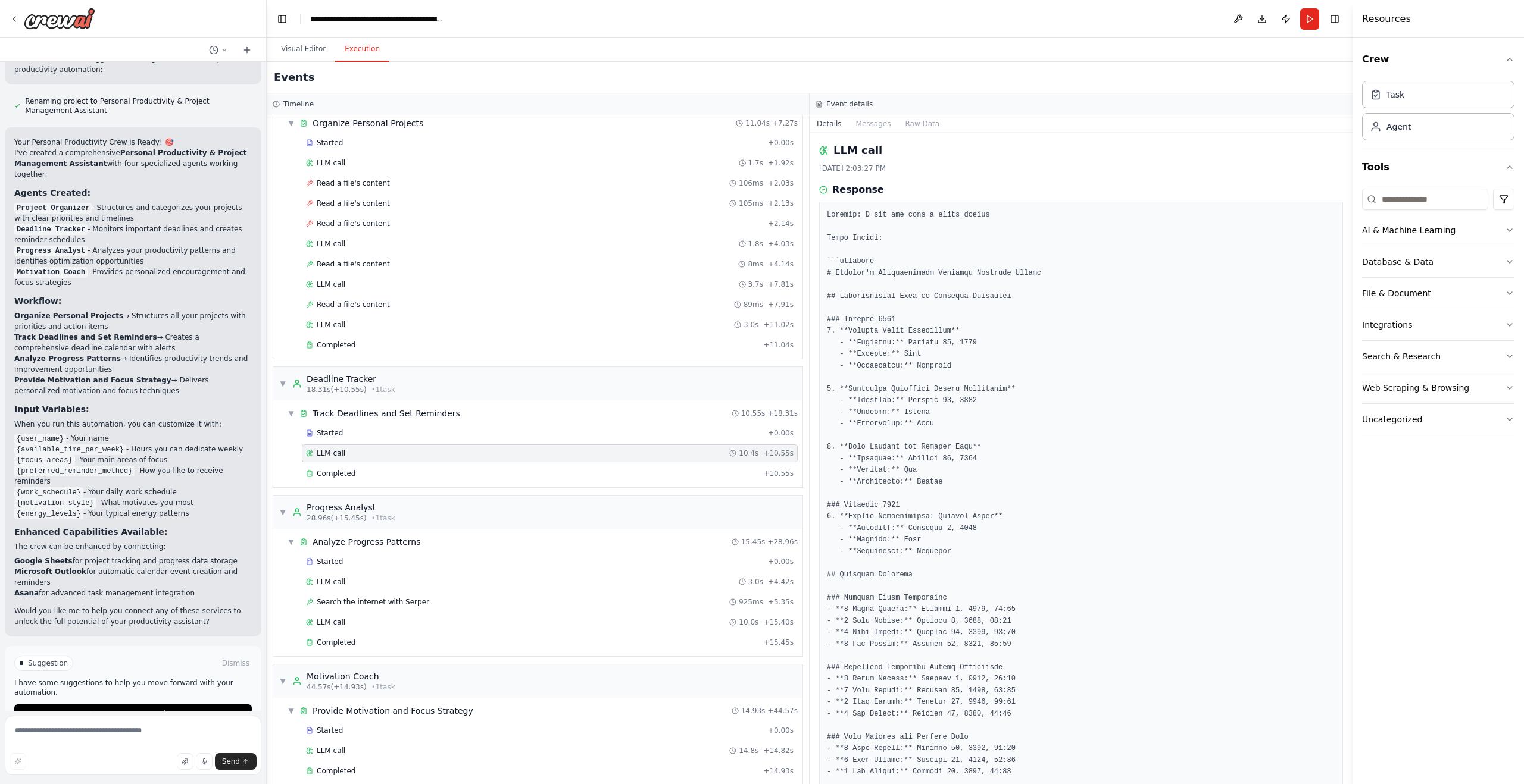
scroll to position [59, 0]
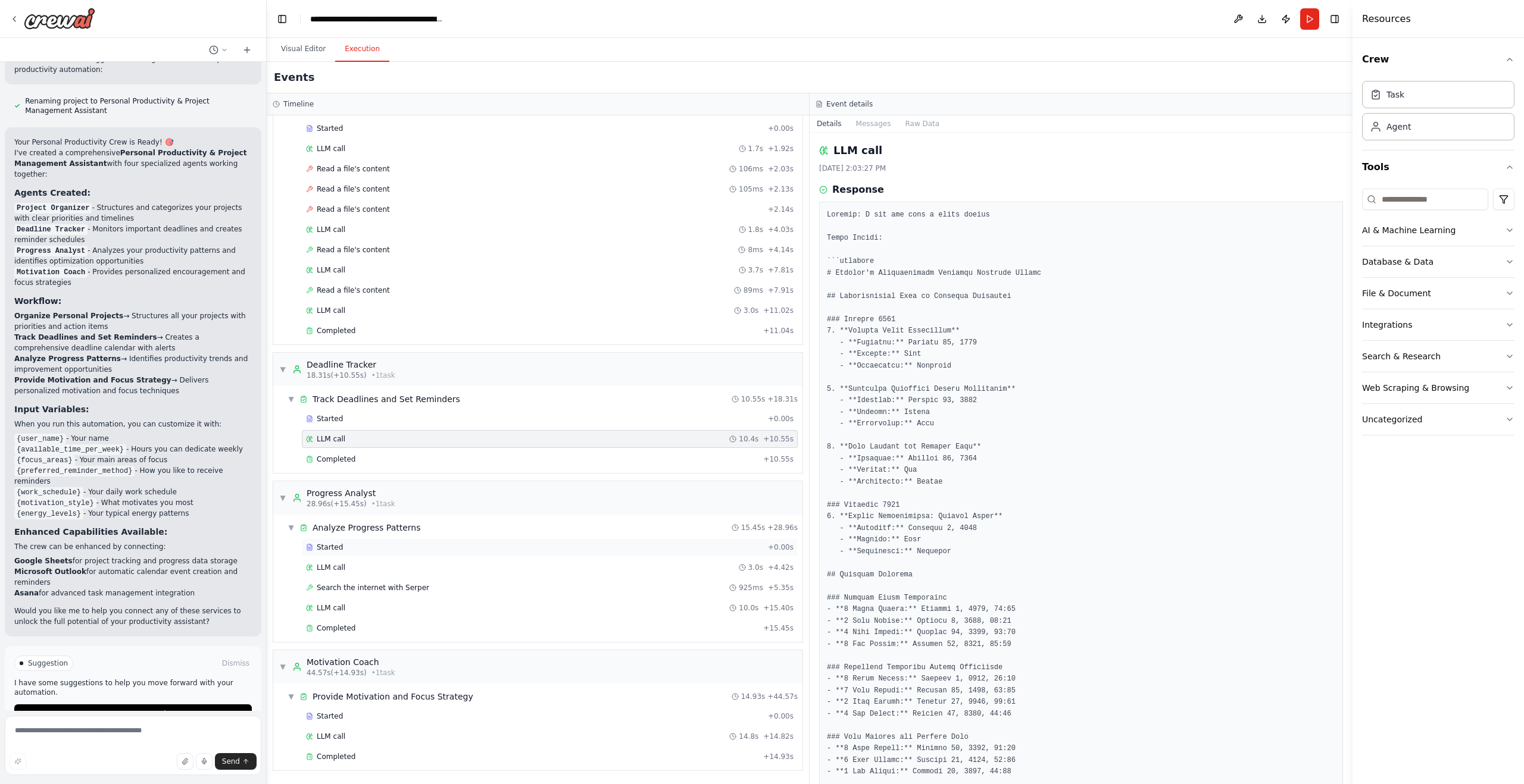
click at [456, 544] on div "Started" at bounding box center [534, 548] width 457 height 10
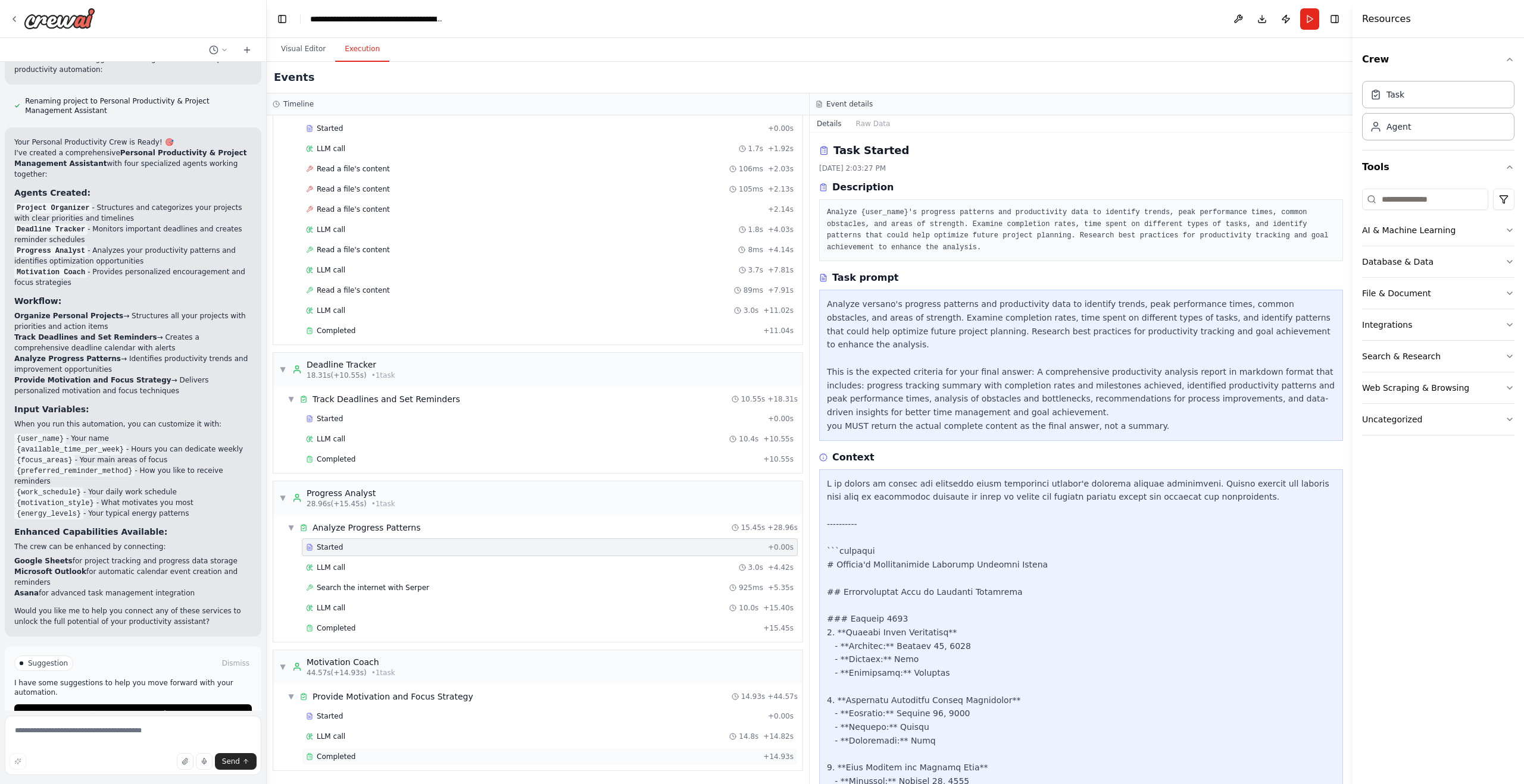
click at [436, 750] on div "Completed + 14.93s" at bounding box center [549, 757] width 495 height 18
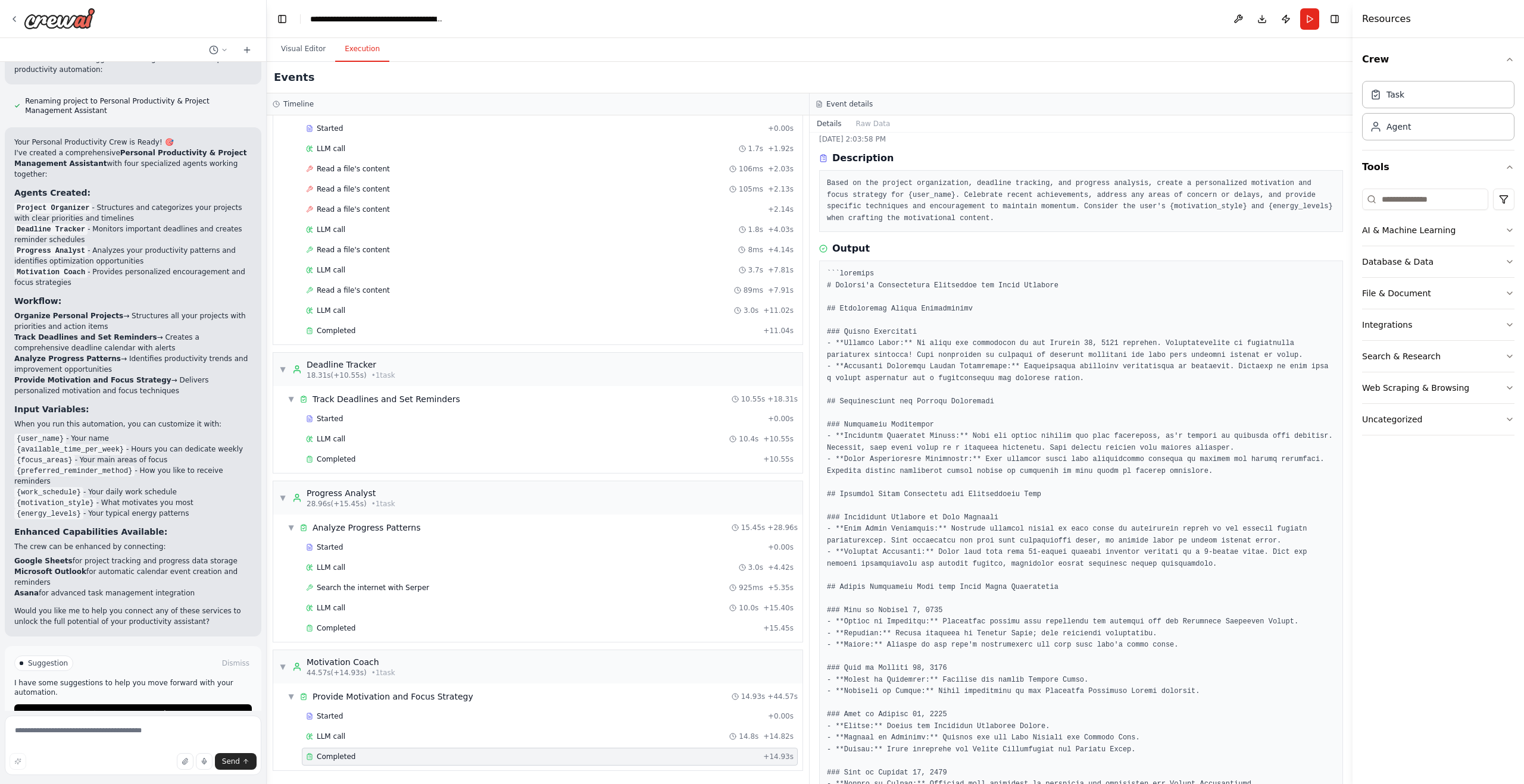
scroll to position [0, 0]
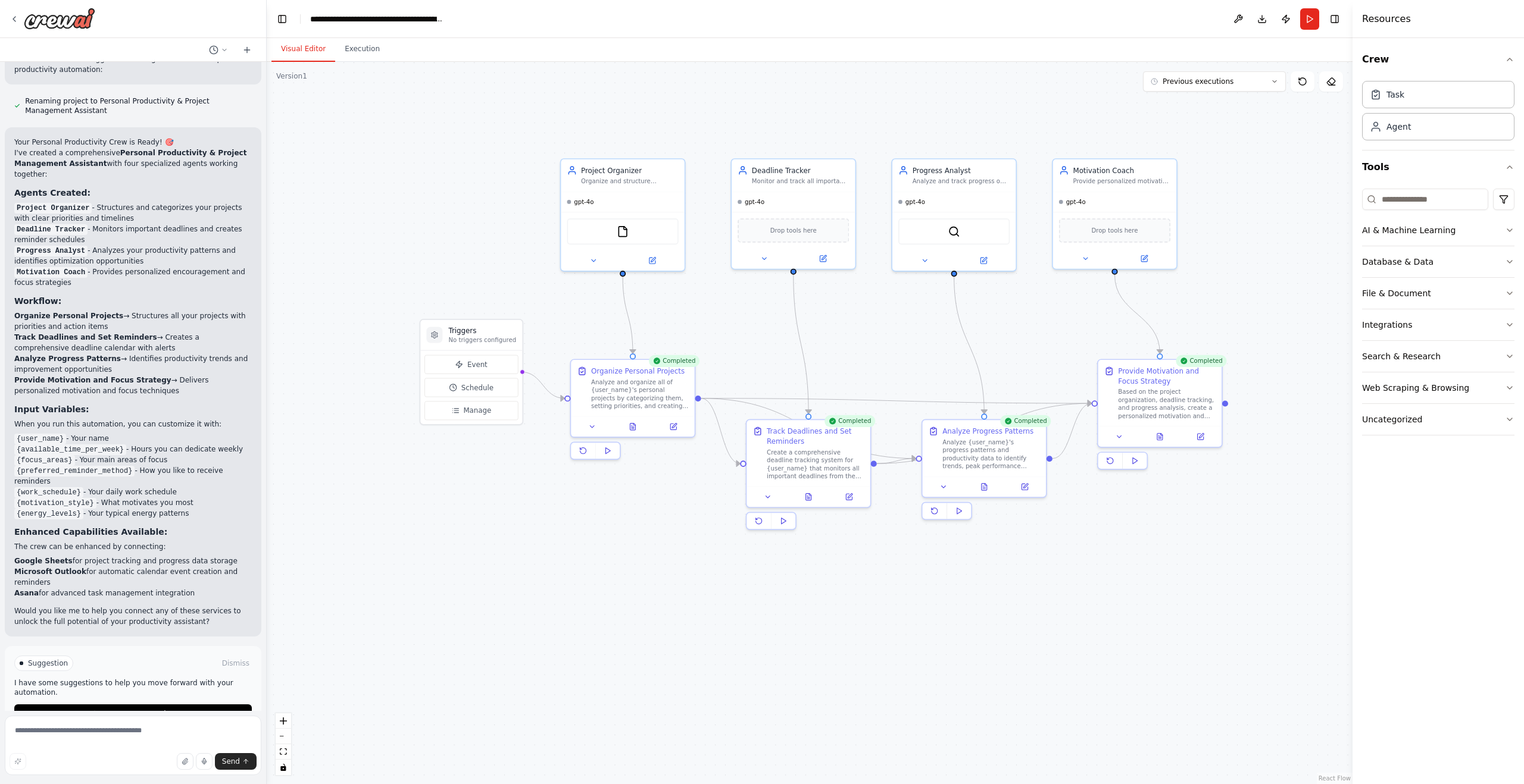
click at [303, 50] on button "Visual Editor" at bounding box center [303, 48] width 63 height 25
click at [1165, 437] on button at bounding box center [1160, 435] width 43 height 12
click at [1154, 408] on div "Based on the project organization, deadline tracking, and progress analysis, cr…" at bounding box center [1172, 402] width 98 height 33
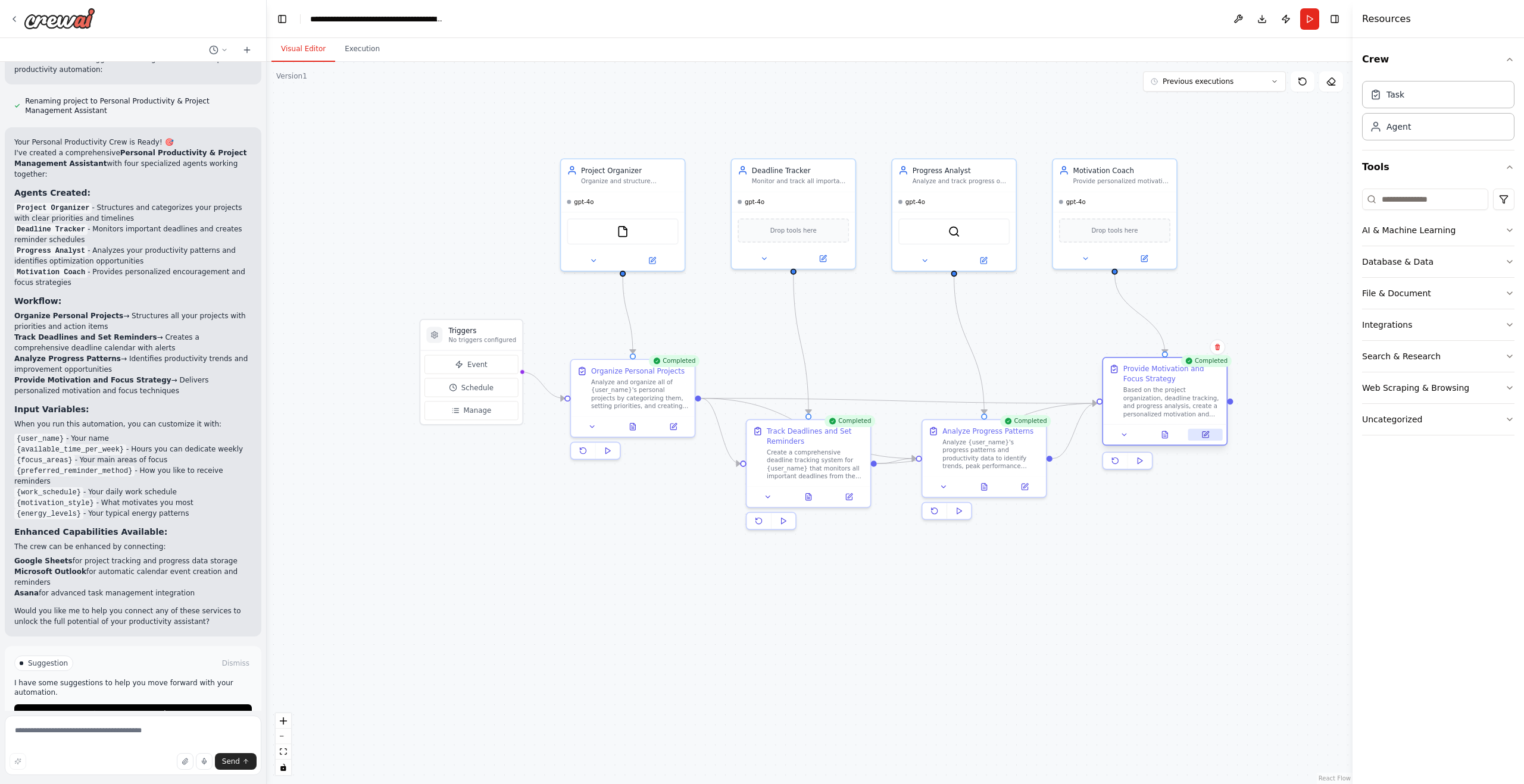
click at [1208, 439] on button at bounding box center [1206, 435] width 35 height 12
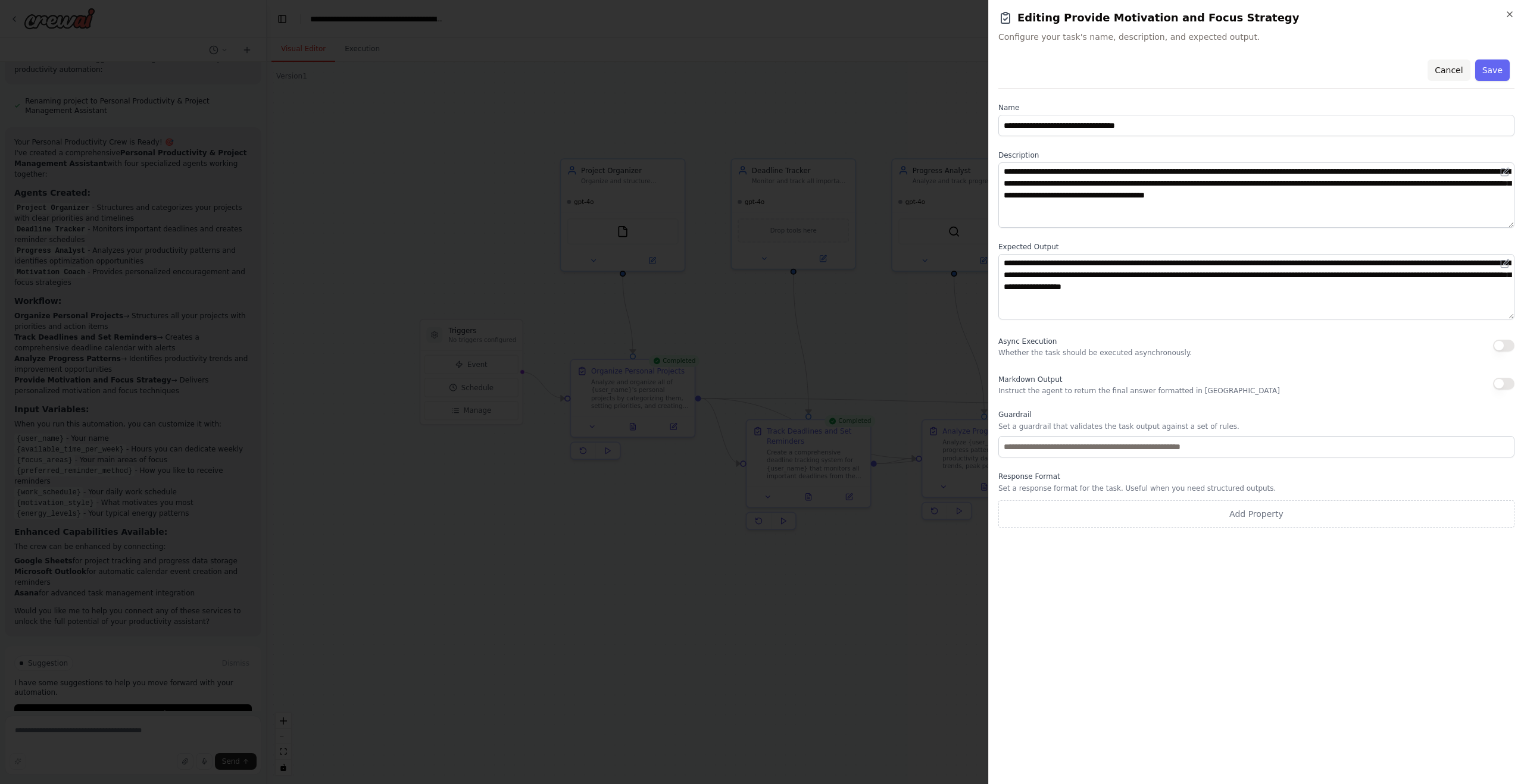
click at [1434, 67] on button "Cancel" at bounding box center [1449, 70] width 43 height 22
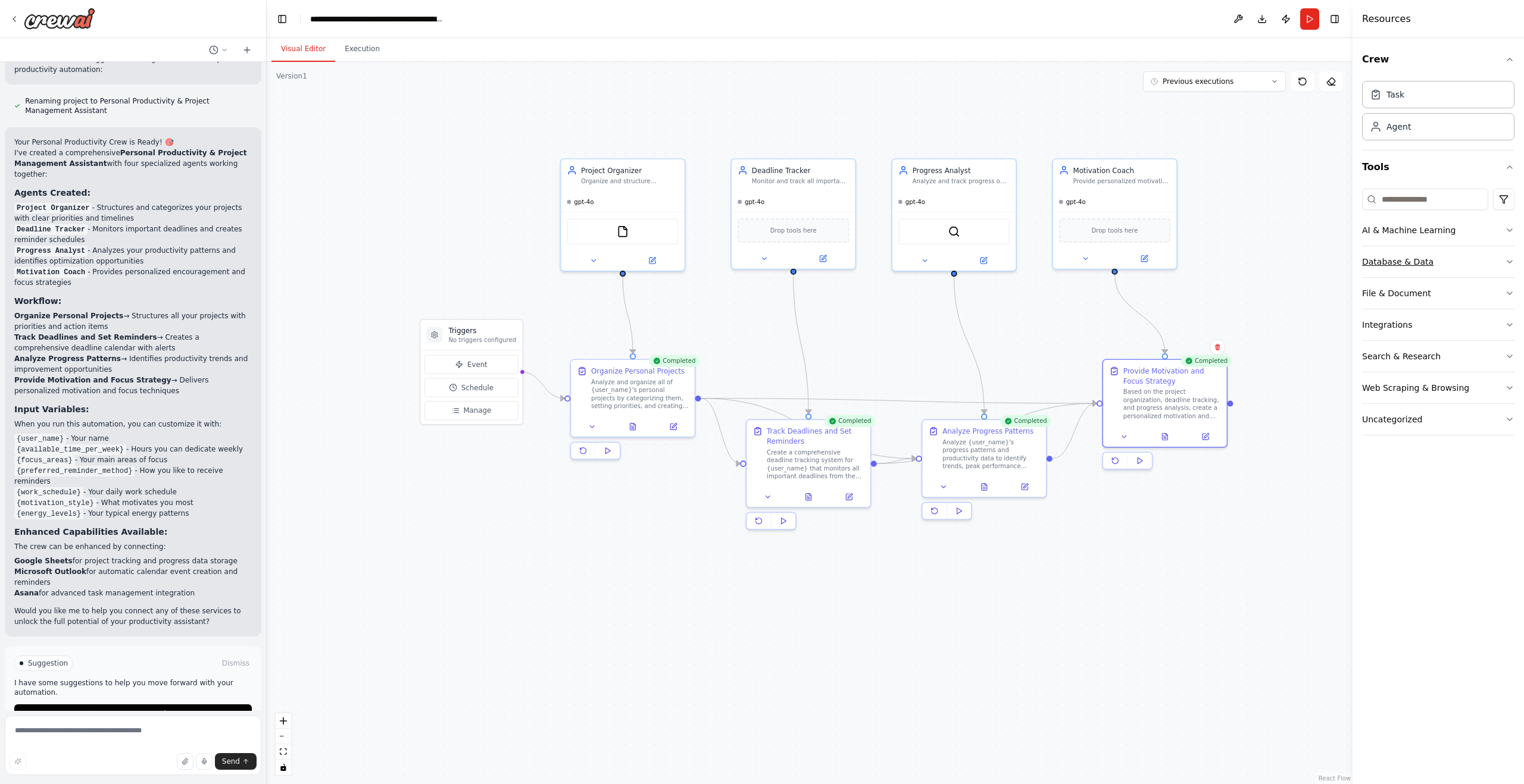
click at [1502, 262] on button "Database & Data" at bounding box center [1438, 261] width 152 height 31
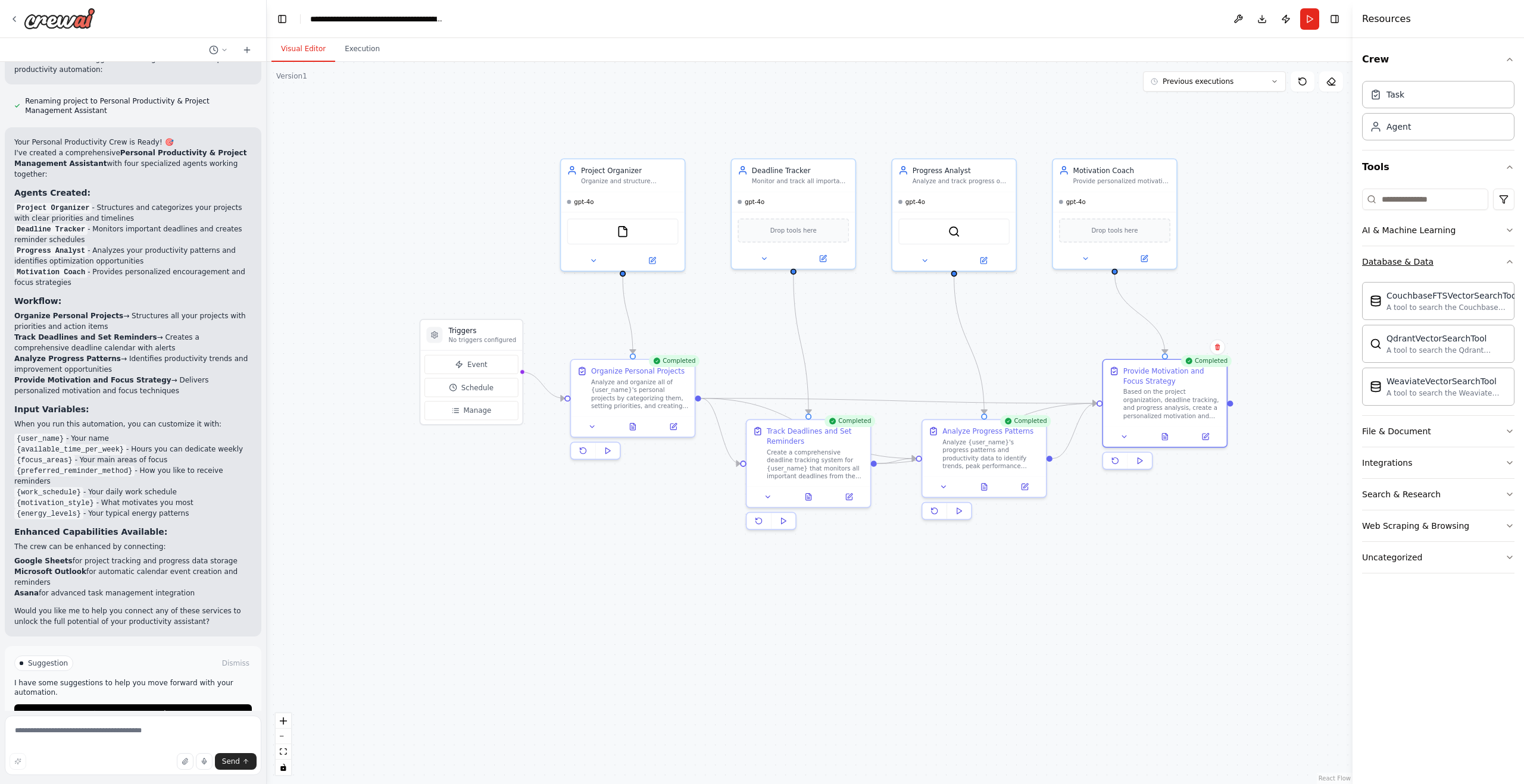
click at [1507, 261] on icon "button" at bounding box center [1510, 262] width 10 height 10
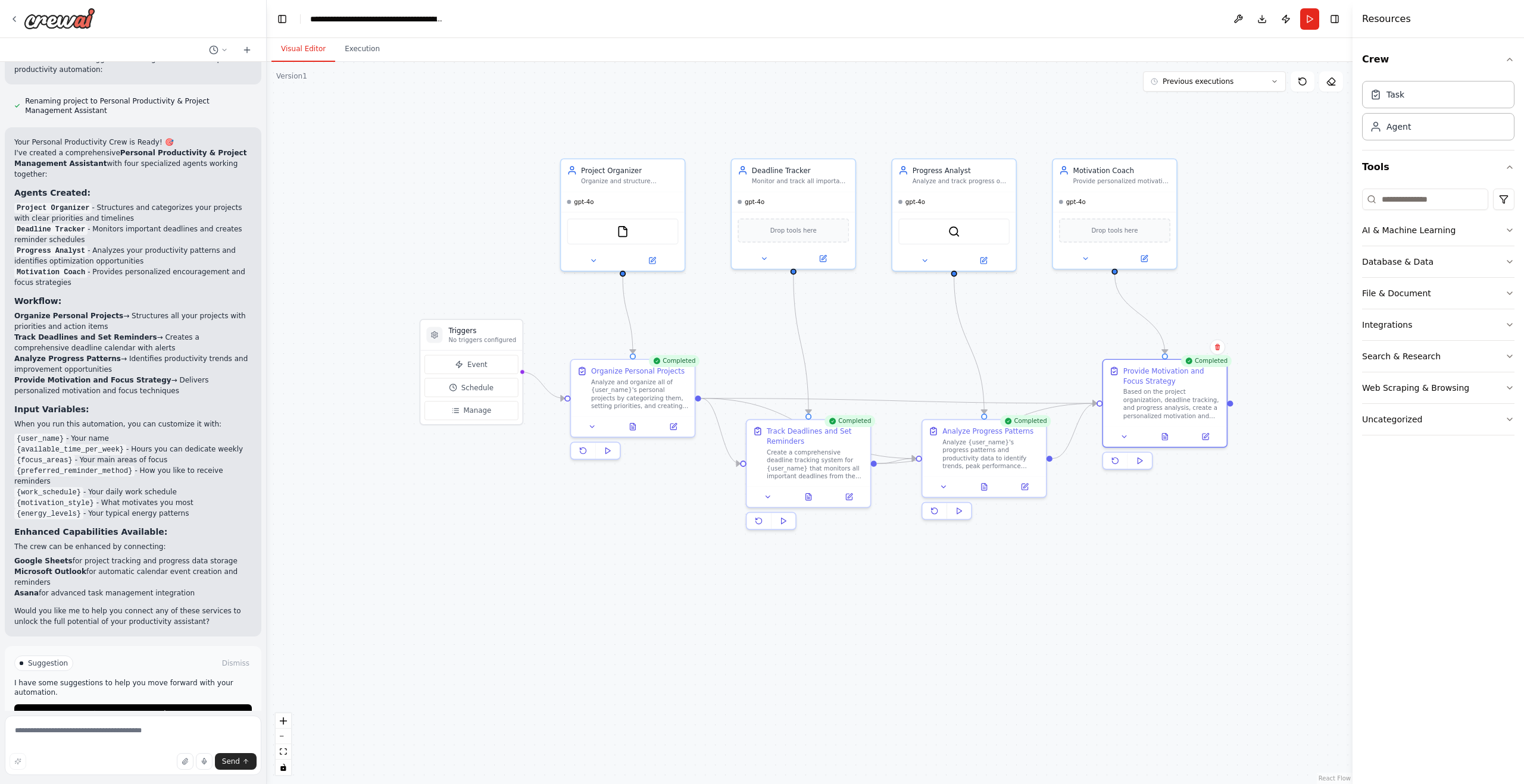
click at [953, 630] on div ".deletable-edge-delete-btn { width: 20px; height: 20px; border: 0px solid #ffff…" at bounding box center [810, 423] width 1086 height 723
click at [1268, 20] on button "Download" at bounding box center [1262, 19] width 19 height 22
click at [448, 205] on div ".deletable-edge-delete-btn { width: 20px; height: 20px; border: 0px solid #ffff…" at bounding box center [810, 423] width 1086 height 723
click at [458, 259] on div ".deletable-edge-delete-btn { width: 20px; height: 20px; border: 0px solid #ffff…" at bounding box center [810, 423] width 1086 height 723
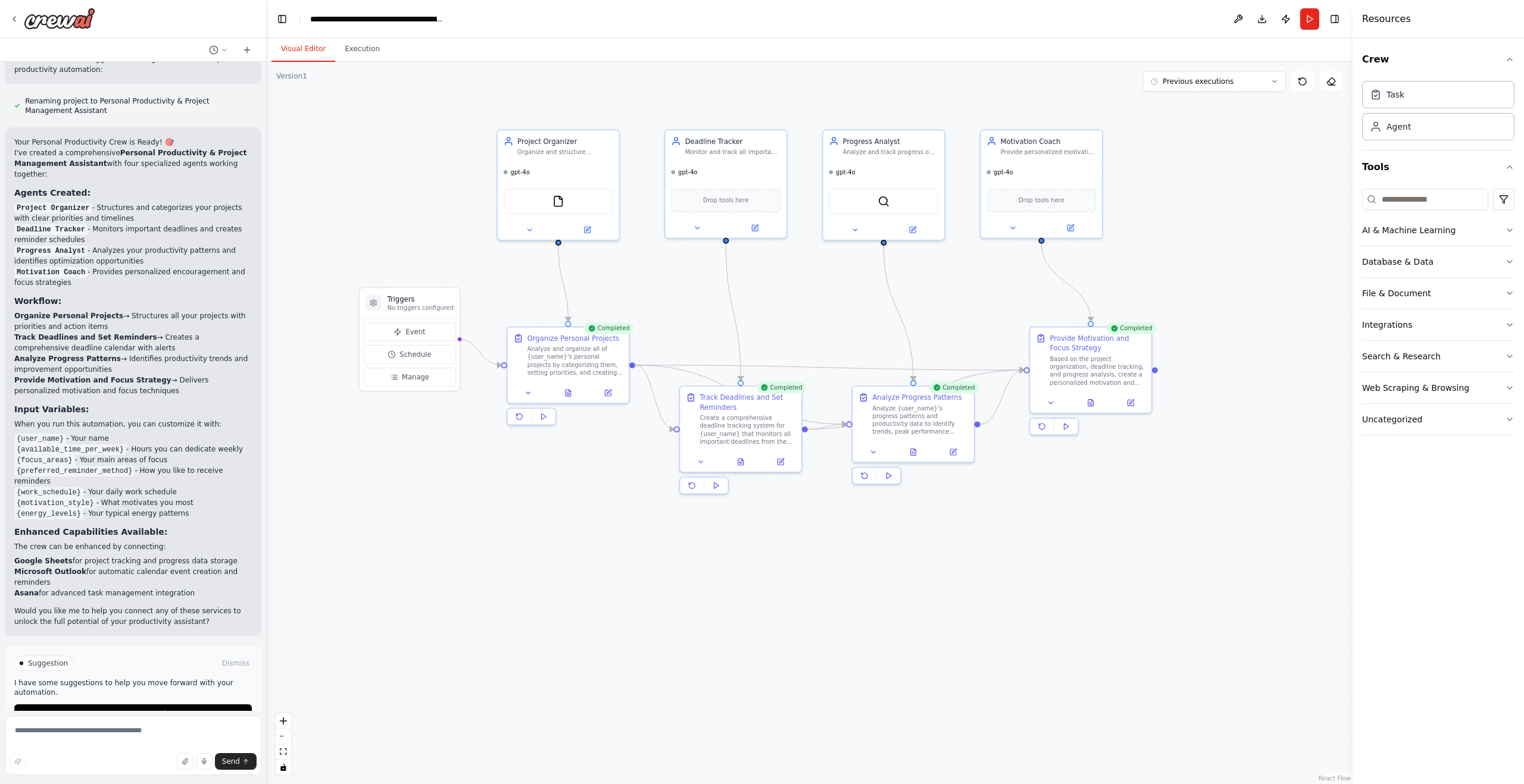
drag, startPoint x: 461, startPoint y: 260, endPoint x: 400, endPoint y: 230, distance: 68.0
click at [400, 230] on div ".deletable-edge-delete-btn { width: 20px; height: 20px; border: 0px solid #ffff…" at bounding box center [810, 423] width 1086 height 723
click at [1244, 24] on button at bounding box center [1237, 19] width 19 height 22
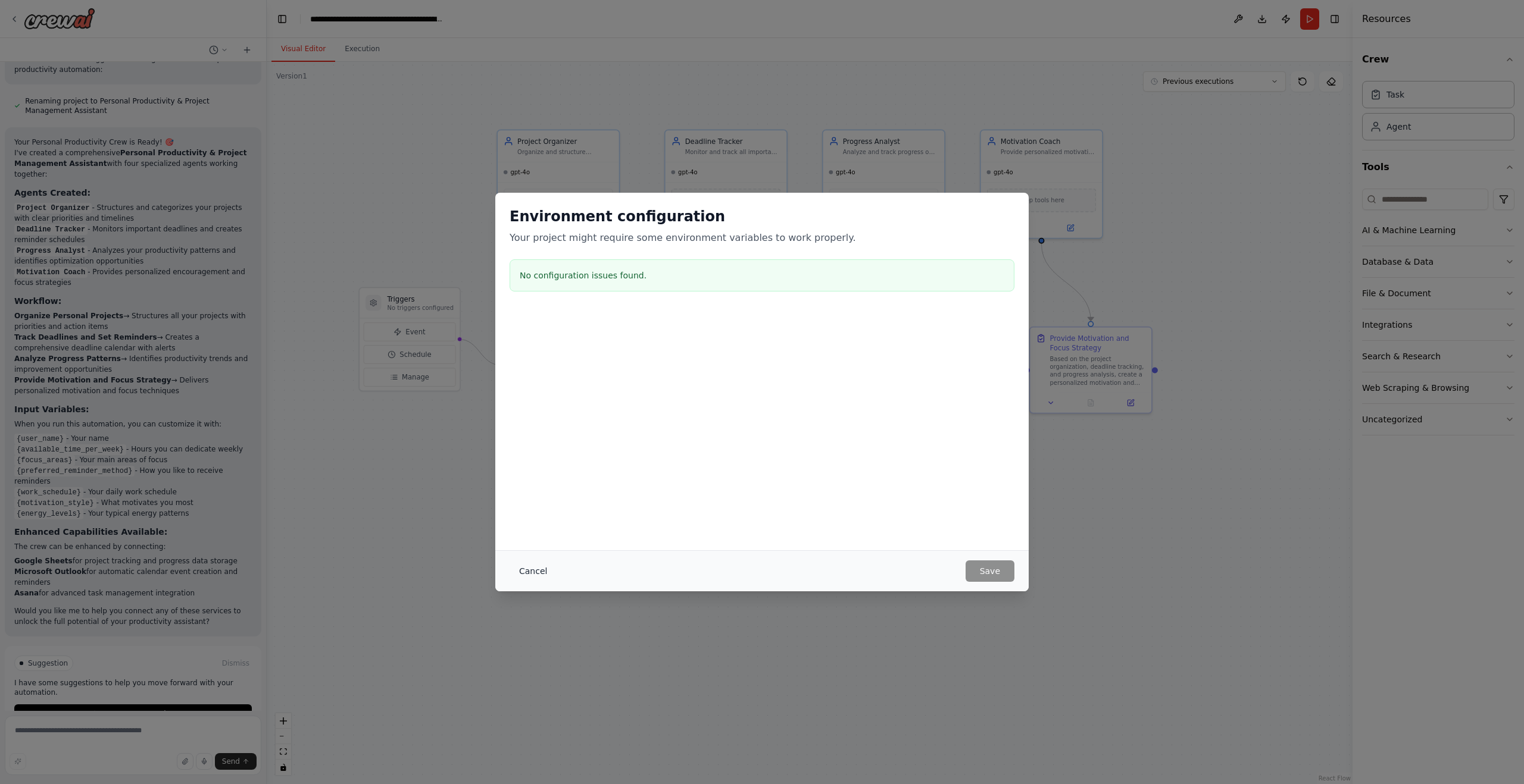
click at [533, 573] on button "Cancel" at bounding box center [533, 571] width 47 height 22
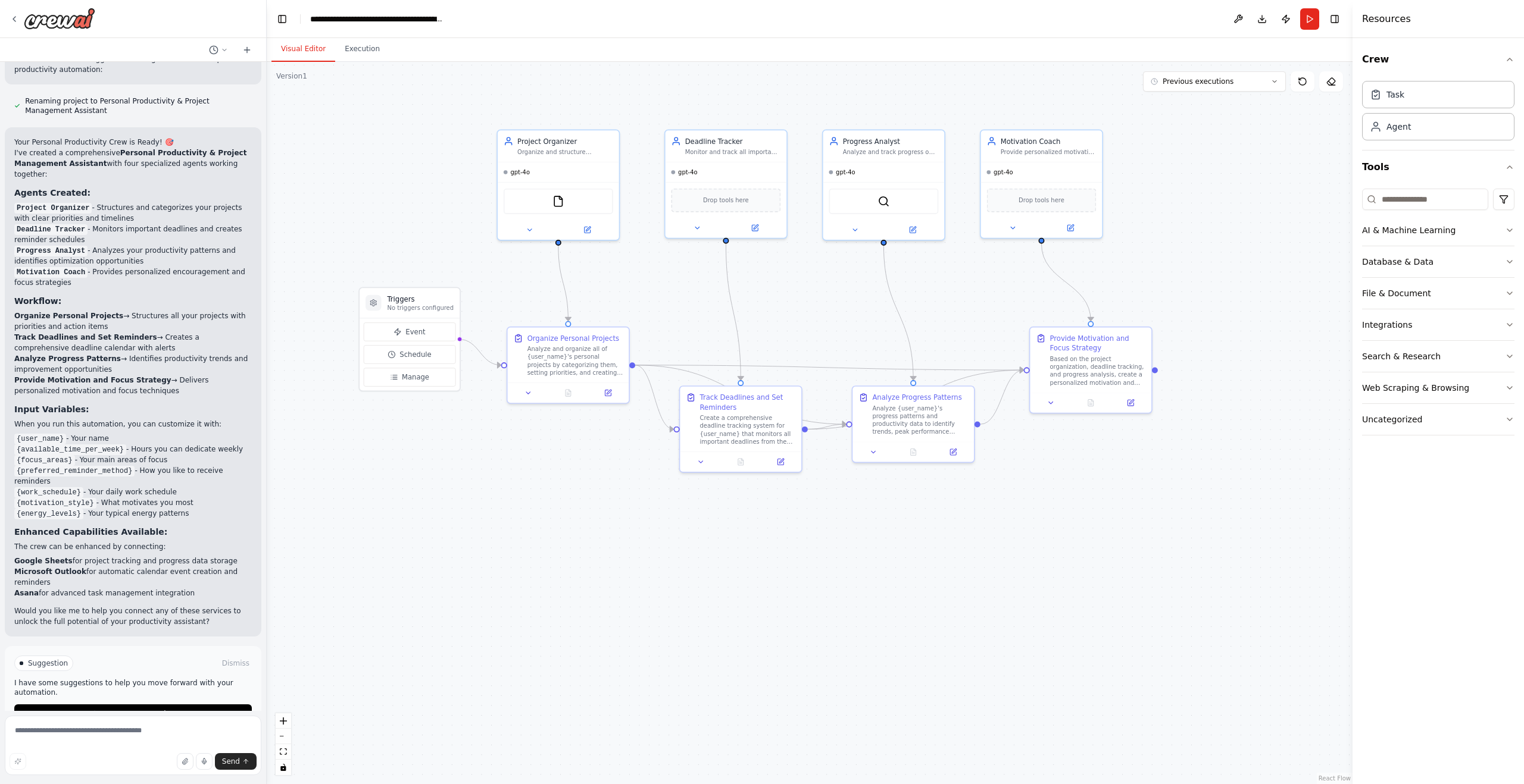
click at [170, 556] on li "Google Sheets for project tracking and progress data storage" at bounding box center [133, 561] width 237 height 11
drag, startPoint x: 156, startPoint y: 533, endPoint x: 192, endPoint y: 531, distance: 36.1
click at [192, 556] on li "Google Sheets for project tracking and progress data storage" at bounding box center [133, 561] width 237 height 11
click at [207, 556] on li "Google Sheets for project tracking and progress data storage" at bounding box center [133, 561] width 237 height 11
drag, startPoint x: 67, startPoint y: 532, endPoint x: 13, endPoint y: 535, distance: 54.1
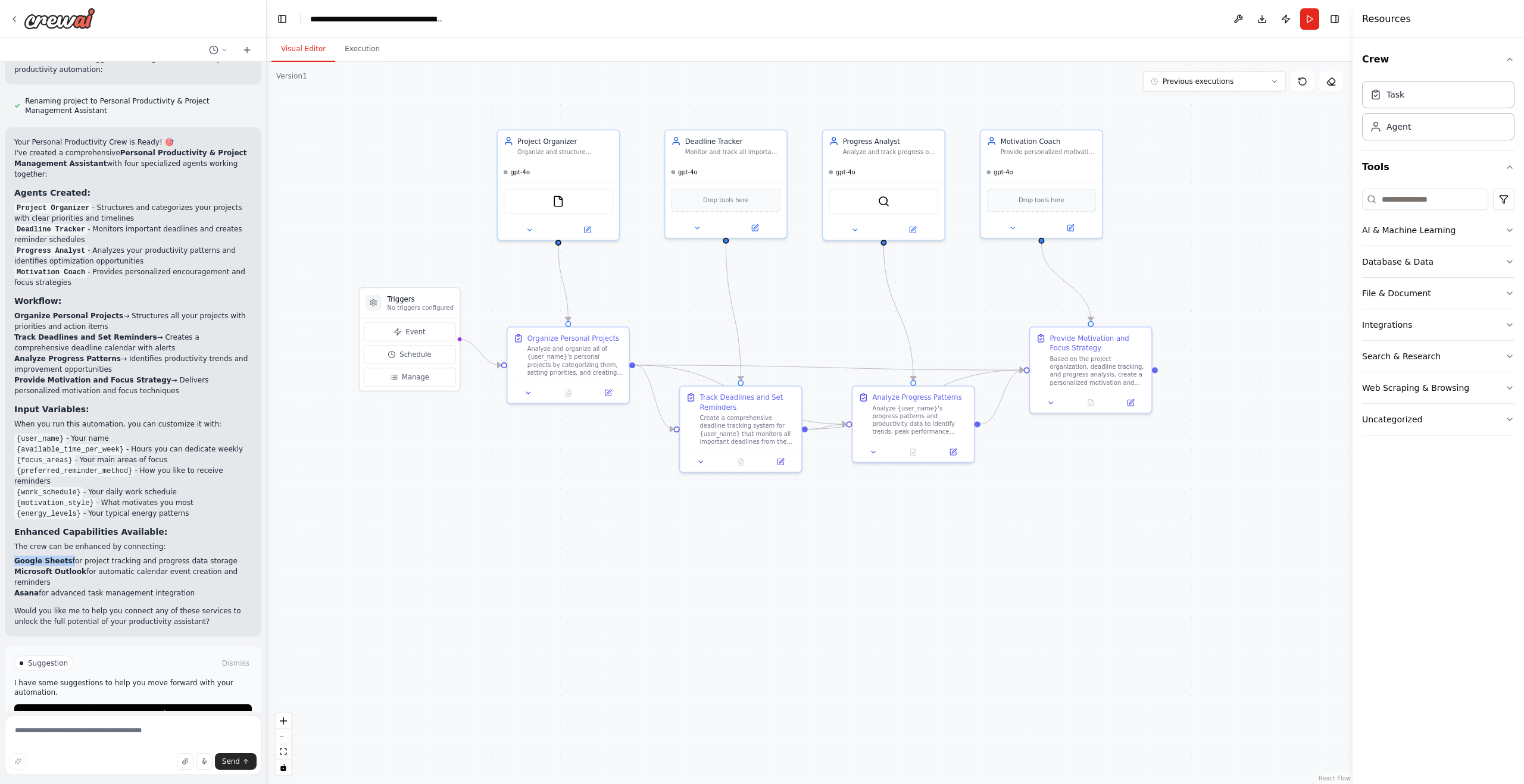
click at [13, 535] on div "Your Personal Productivity Crew is Ready! 🎯 I've created a comprehensive Person…" at bounding box center [133, 382] width 256 height 509
copy li "Google Sheets"
click at [120, 736] on textarea at bounding box center [133, 745] width 256 height 59
paste textarea "**********"
type textarea "**********"
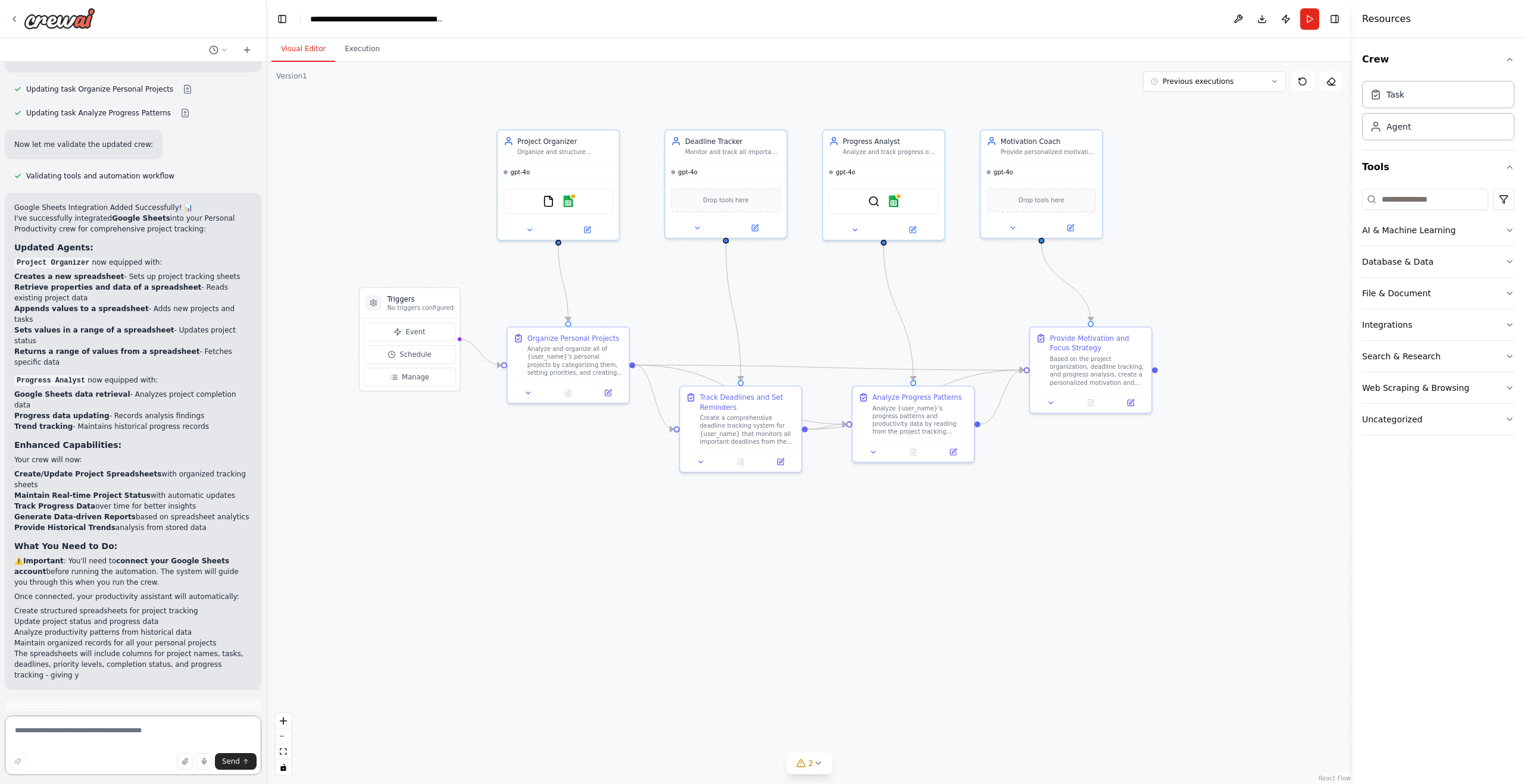
scroll to position [2189, 0]
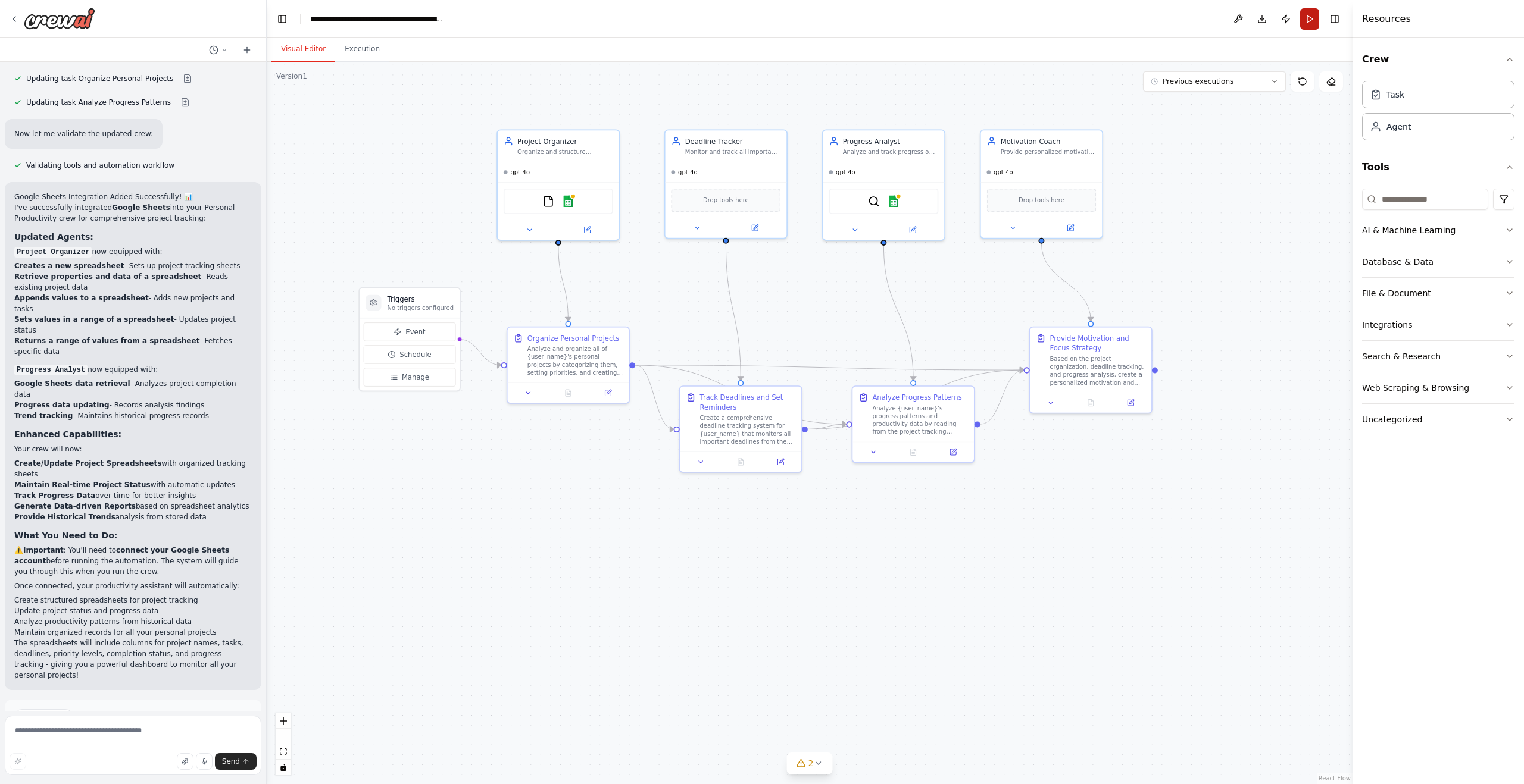
click at [1310, 23] on button "Run" at bounding box center [1309, 19] width 19 height 22
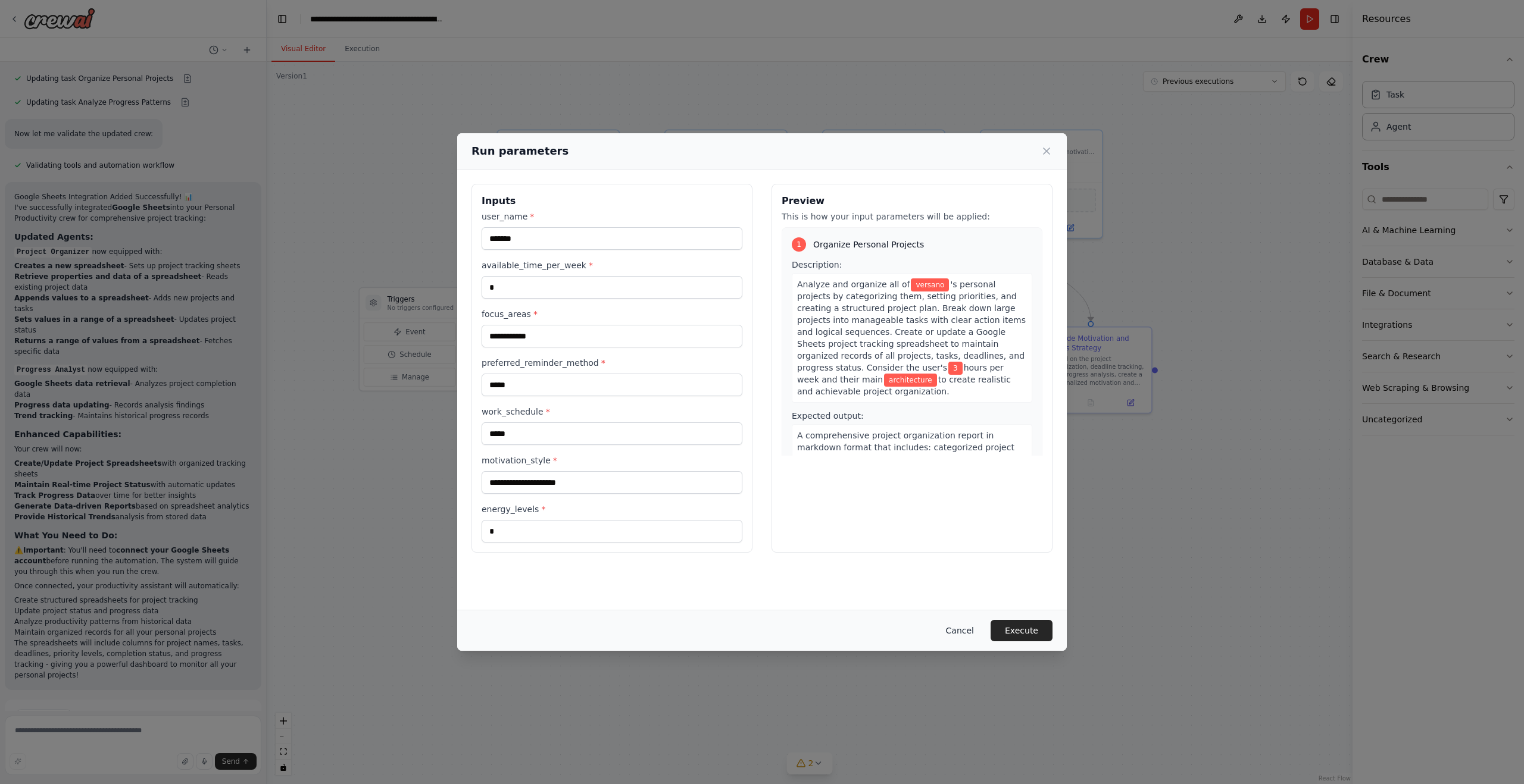
click at [973, 629] on button "Cancel" at bounding box center [960, 631] width 47 height 22
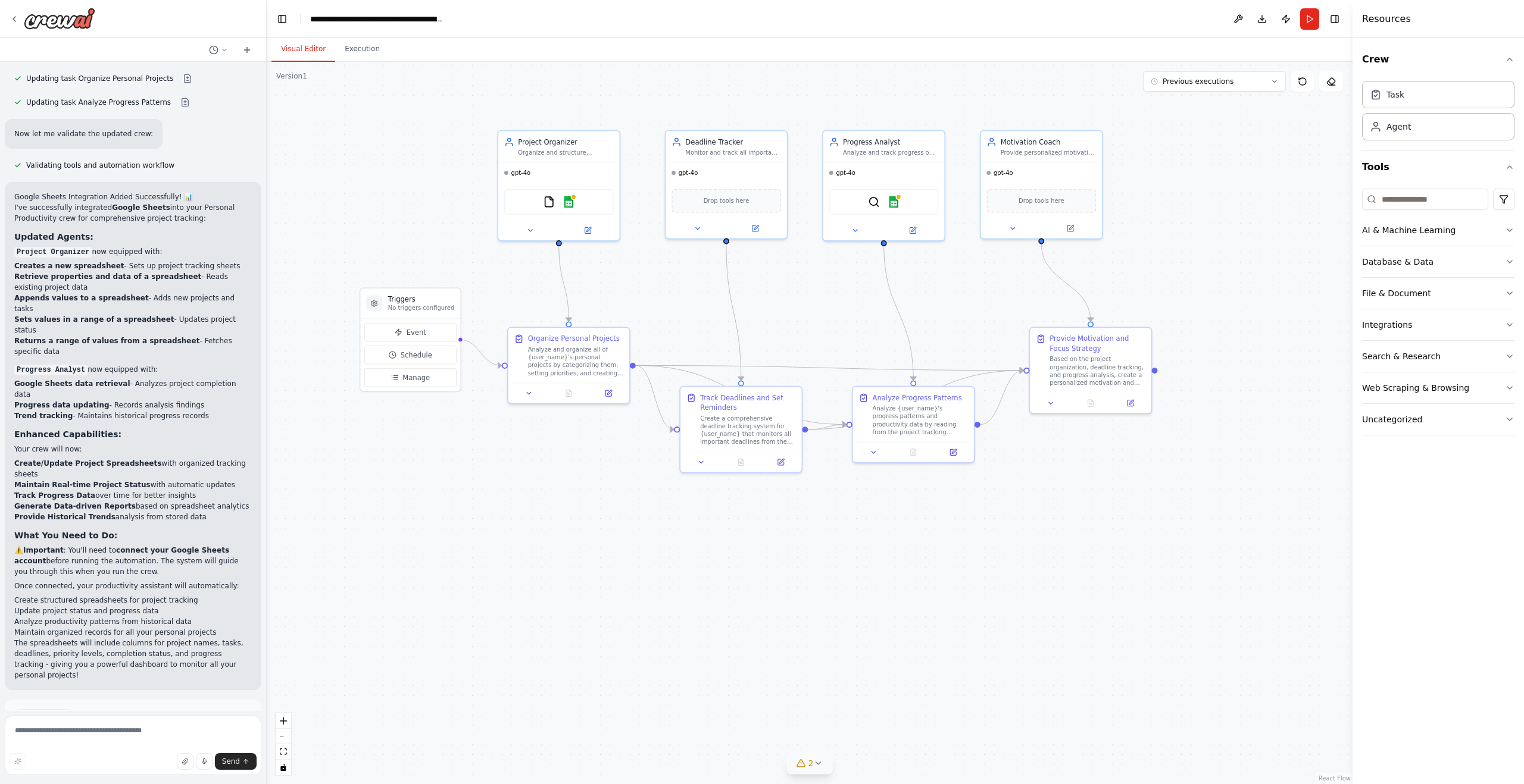
click at [822, 760] on icon at bounding box center [818, 764] width 10 height 10
click at [939, 719] on button at bounding box center [941, 718] width 20 height 14
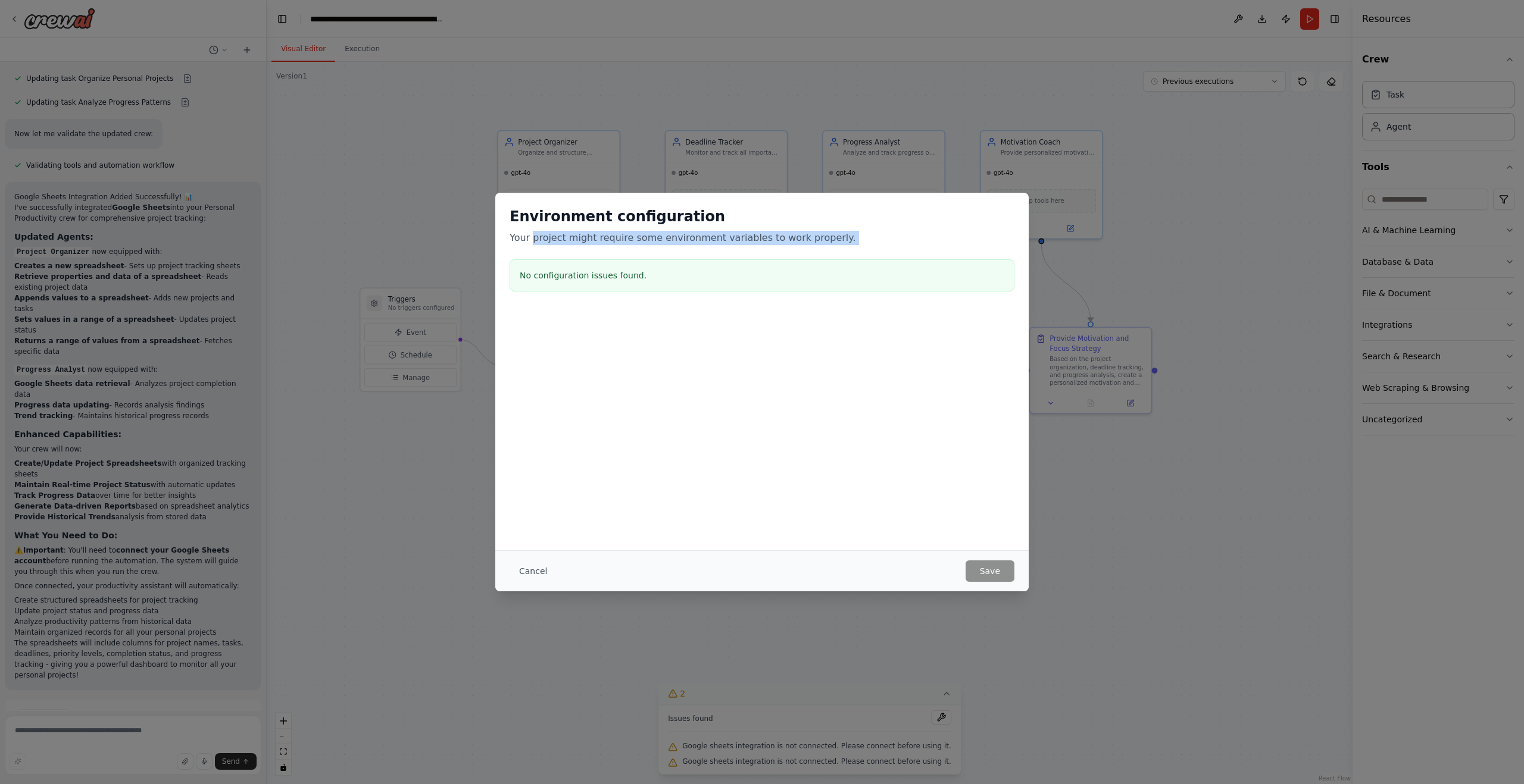
drag, startPoint x: 534, startPoint y: 239, endPoint x: 664, endPoint y: 247, distance: 130.2
click at [664, 247] on div "Environment configuration Your project might require some environment variables…" at bounding box center [762, 251] width 533 height 118
drag, startPoint x: 652, startPoint y: 243, endPoint x: 623, endPoint y: 274, distance: 42.4
click at [650, 247] on div "Environment configuration Your project might require some environment variables…" at bounding box center [762, 251] width 533 height 118
drag, startPoint x: 617, startPoint y: 278, endPoint x: 830, endPoint y: 396, distance: 243.5
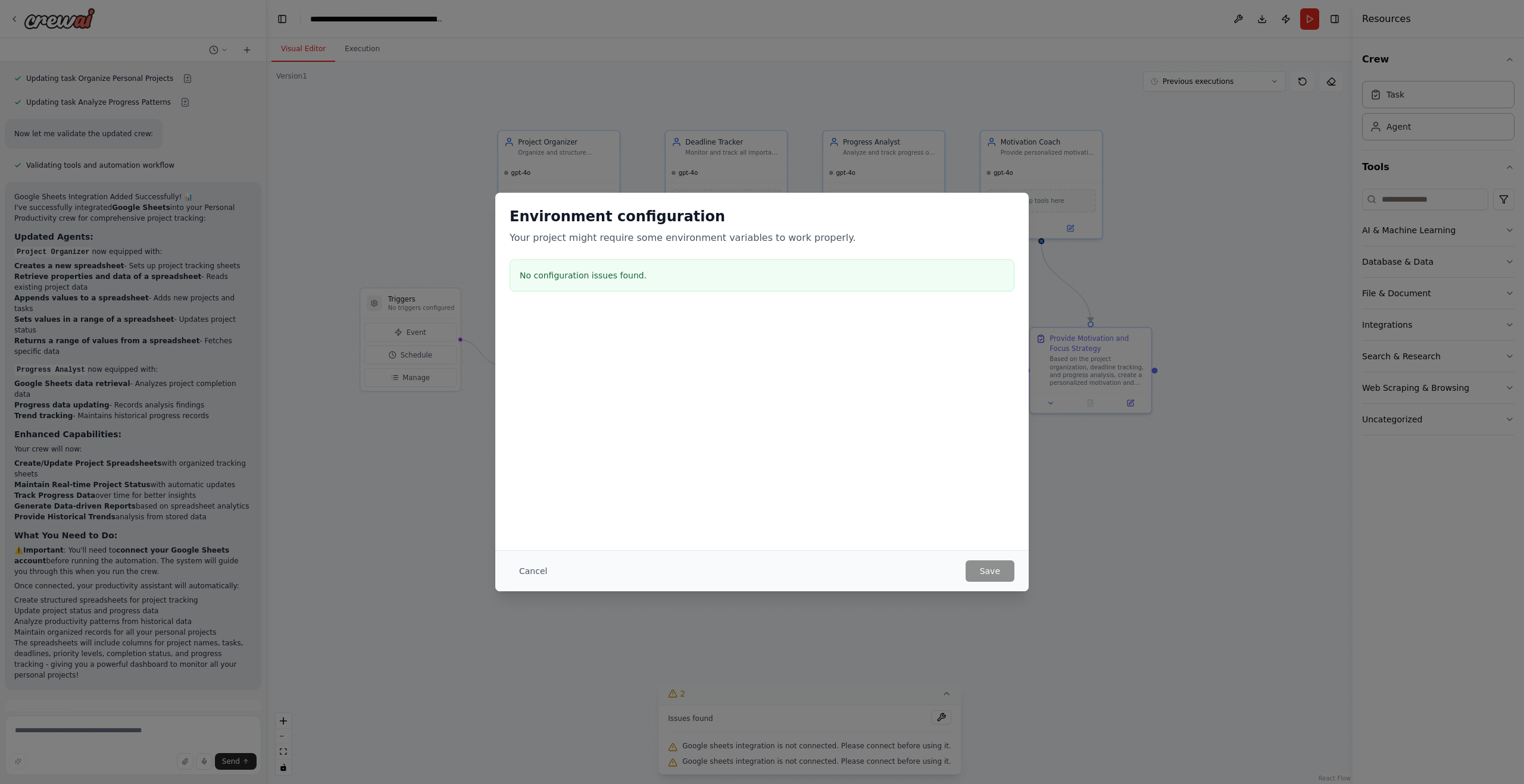
click at [617, 278] on h3 "No configuration issues found." at bounding box center [762, 276] width 485 height 12
click at [521, 572] on button "Cancel" at bounding box center [533, 571] width 47 height 22
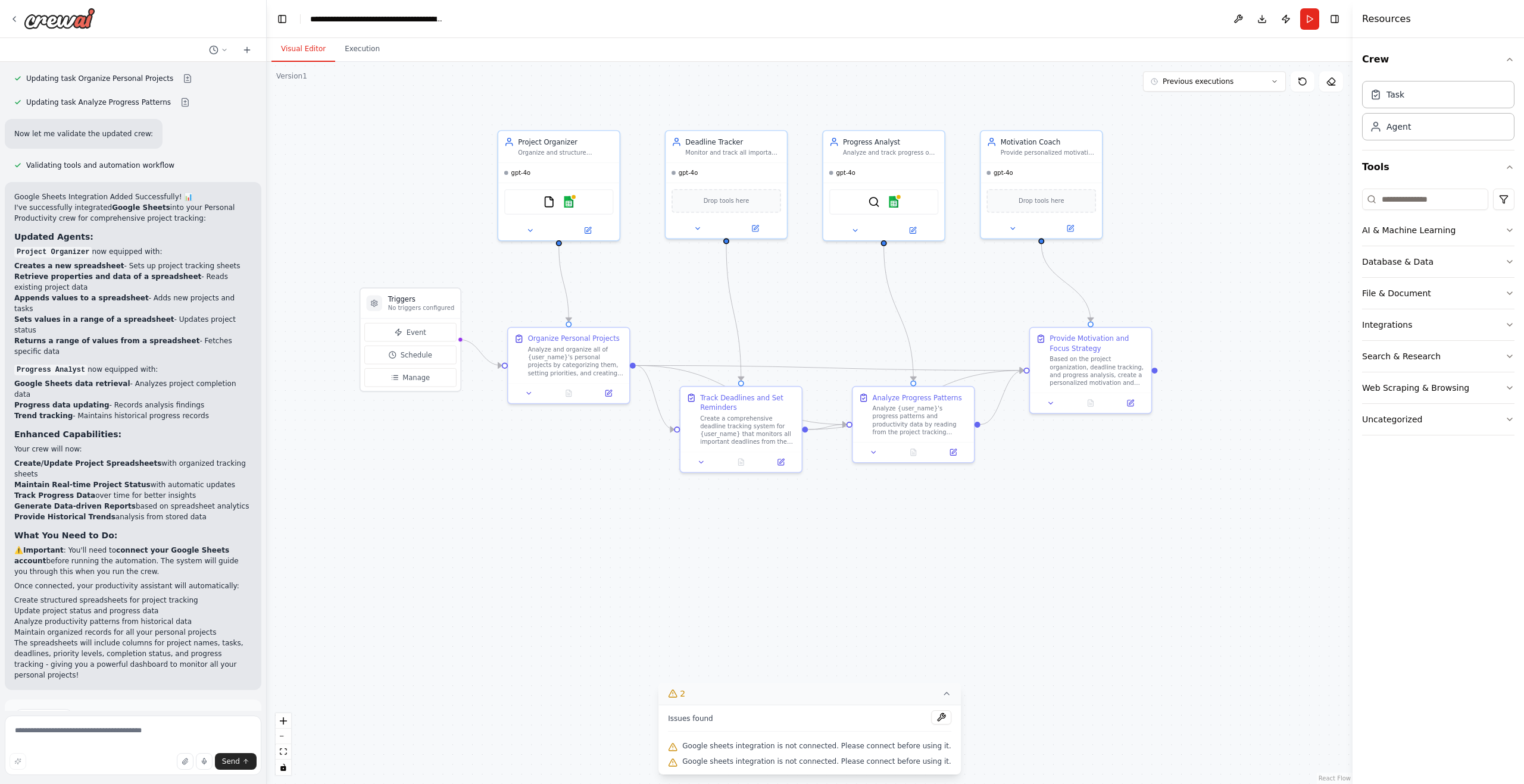
click at [846, 753] on div "Google sheets integration is not connected. Please connect before using it." at bounding box center [809, 747] width 284 height 16
click at [849, 747] on span "Google sheets integration is not connected. Please connect before using it." at bounding box center [817, 746] width 269 height 10
click at [571, 201] on img at bounding box center [569, 200] width 12 height 12
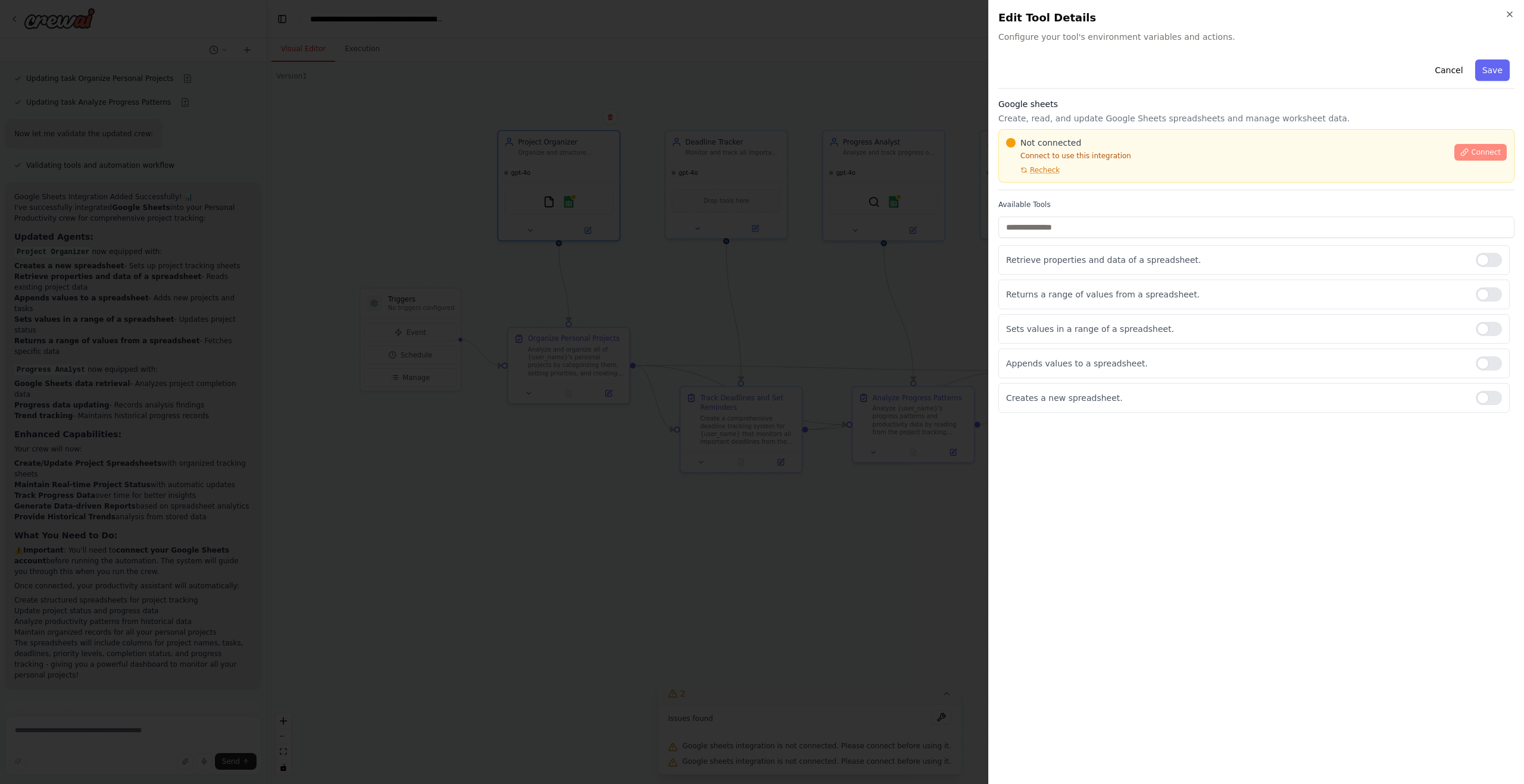
click at [1480, 152] on span "Connect" at bounding box center [1485, 152] width 30 height 10
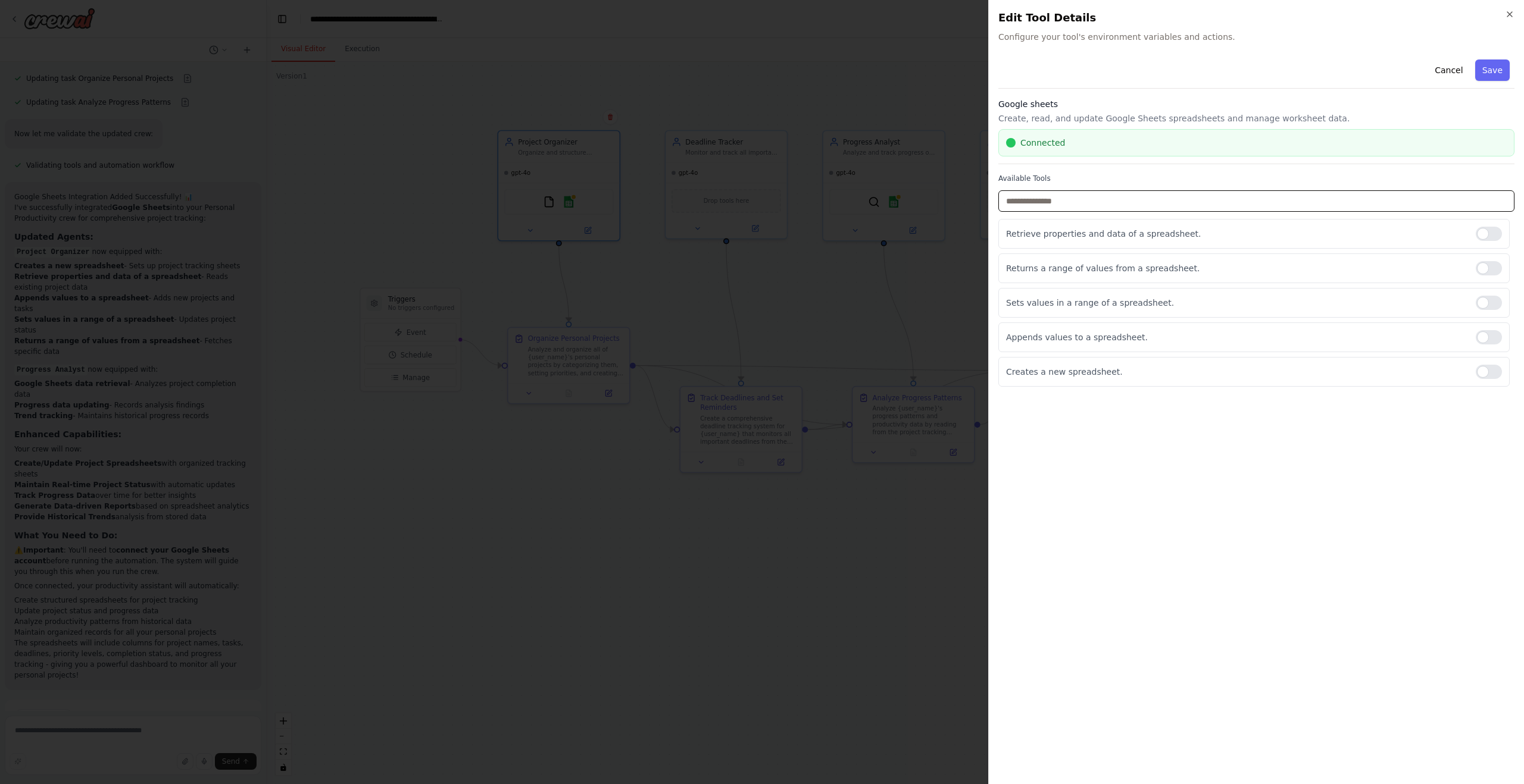
click at [1210, 206] on input "text" at bounding box center [1256, 202] width 516 height 22
click at [1492, 71] on button "Save" at bounding box center [1492, 70] width 35 height 22
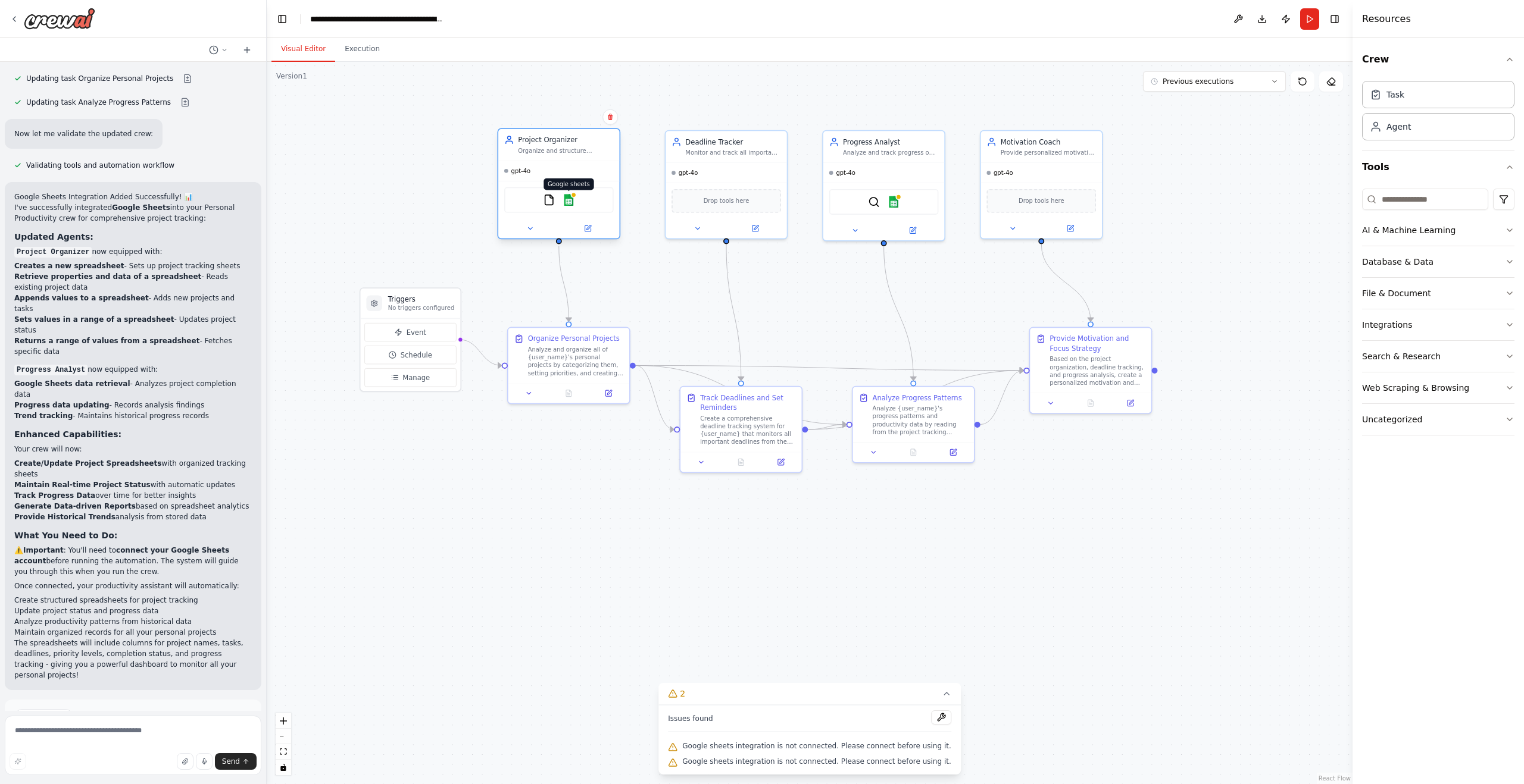
click at [571, 201] on img at bounding box center [569, 200] width 12 height 12
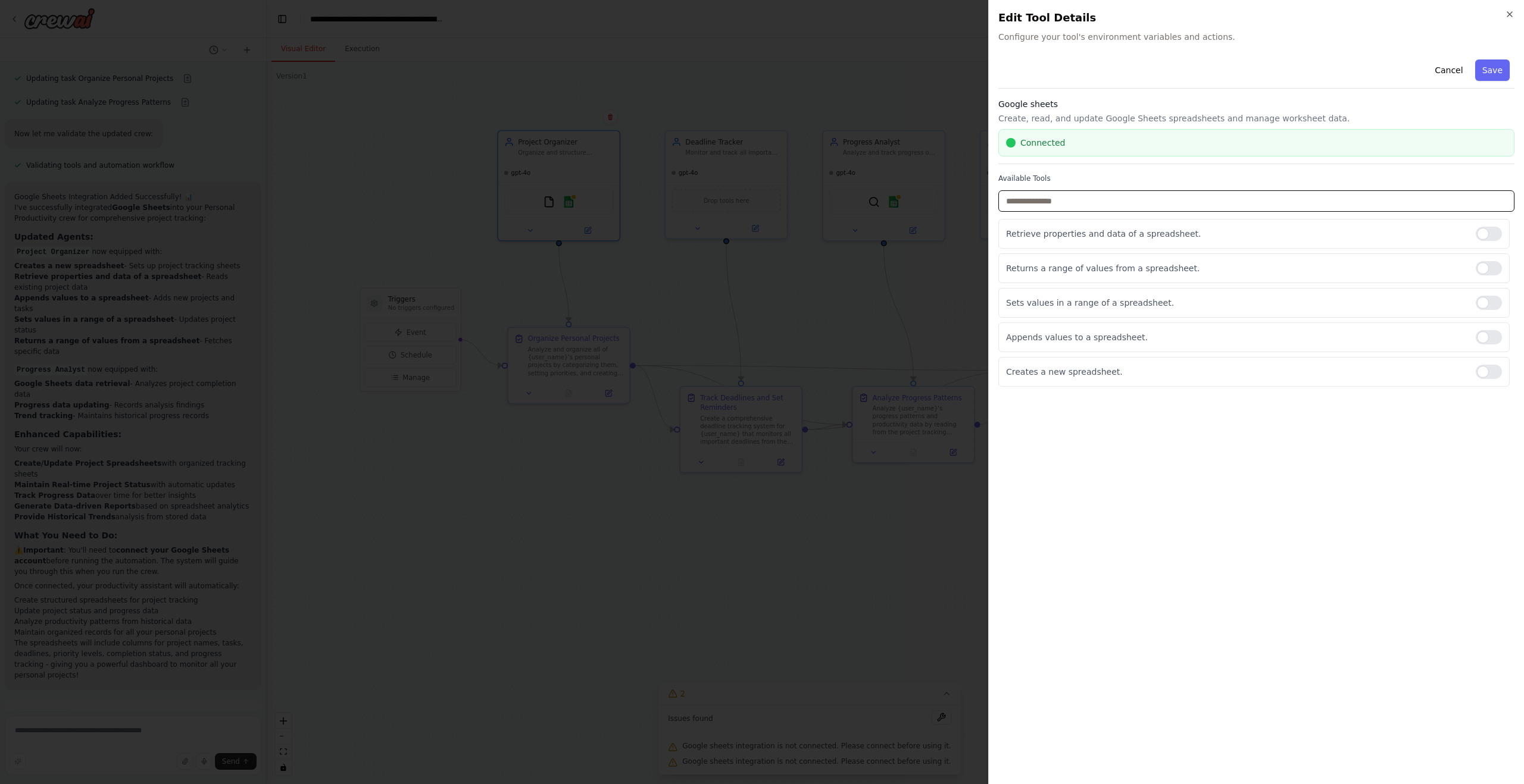
click at [1073, 201] on input "text" at bounding box center [1256, 202] width 516 height 22
drag, startPoint x: 1066, startPoint y: 232, endPoint x: 1079, endPoint y: 235, distance: 13.3
click at [1121, 237] on p "Retrieve properties and data of a spreadsheet." at bounding box center [1235, 234] width 460 height 12
click at [1078, 235] on p "Retrieve properties and data of a spreadsheet." at bounding box center [1235, 234] width 460 height 12
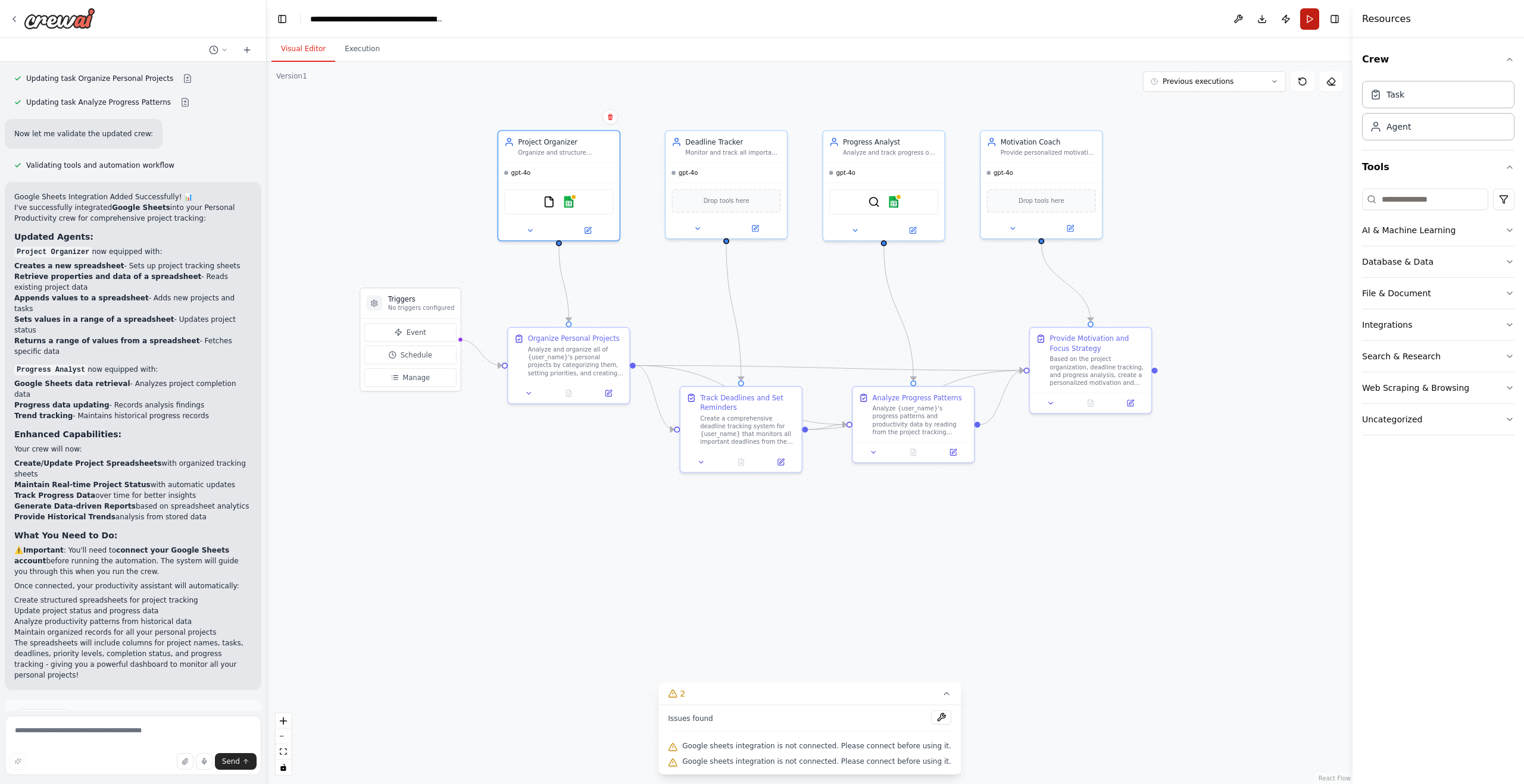
click at [1306, 19] on button "Run" at bounding box center [1309, 19] width 19 height 22
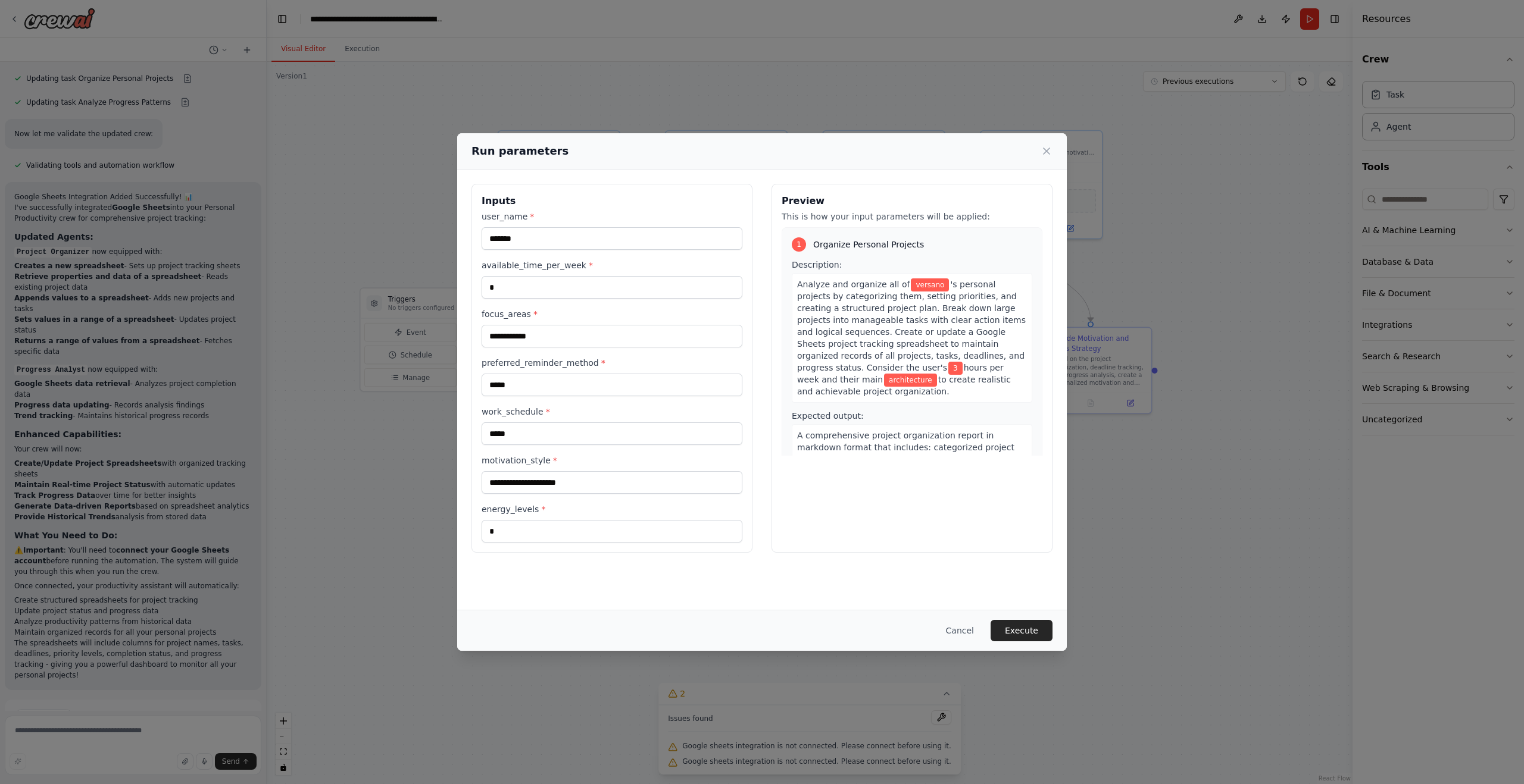
click at [1031, 624] on button "Execute" at bounding box center [1022, 631] width 62 height 22
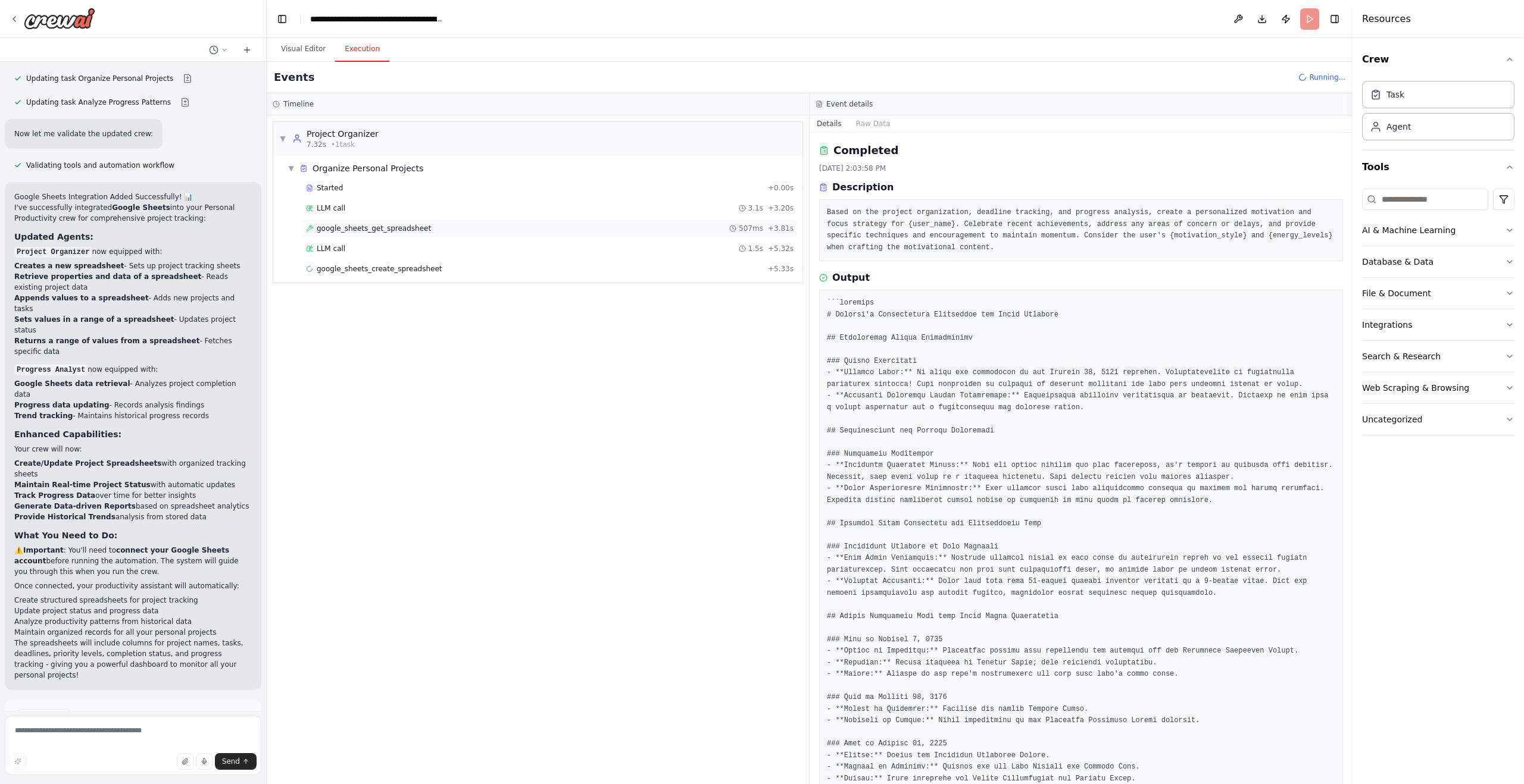
click at [410, 227] on span "google_sheets_get_spreadsheet" at bounding box center [374, 228] width 115 height 10
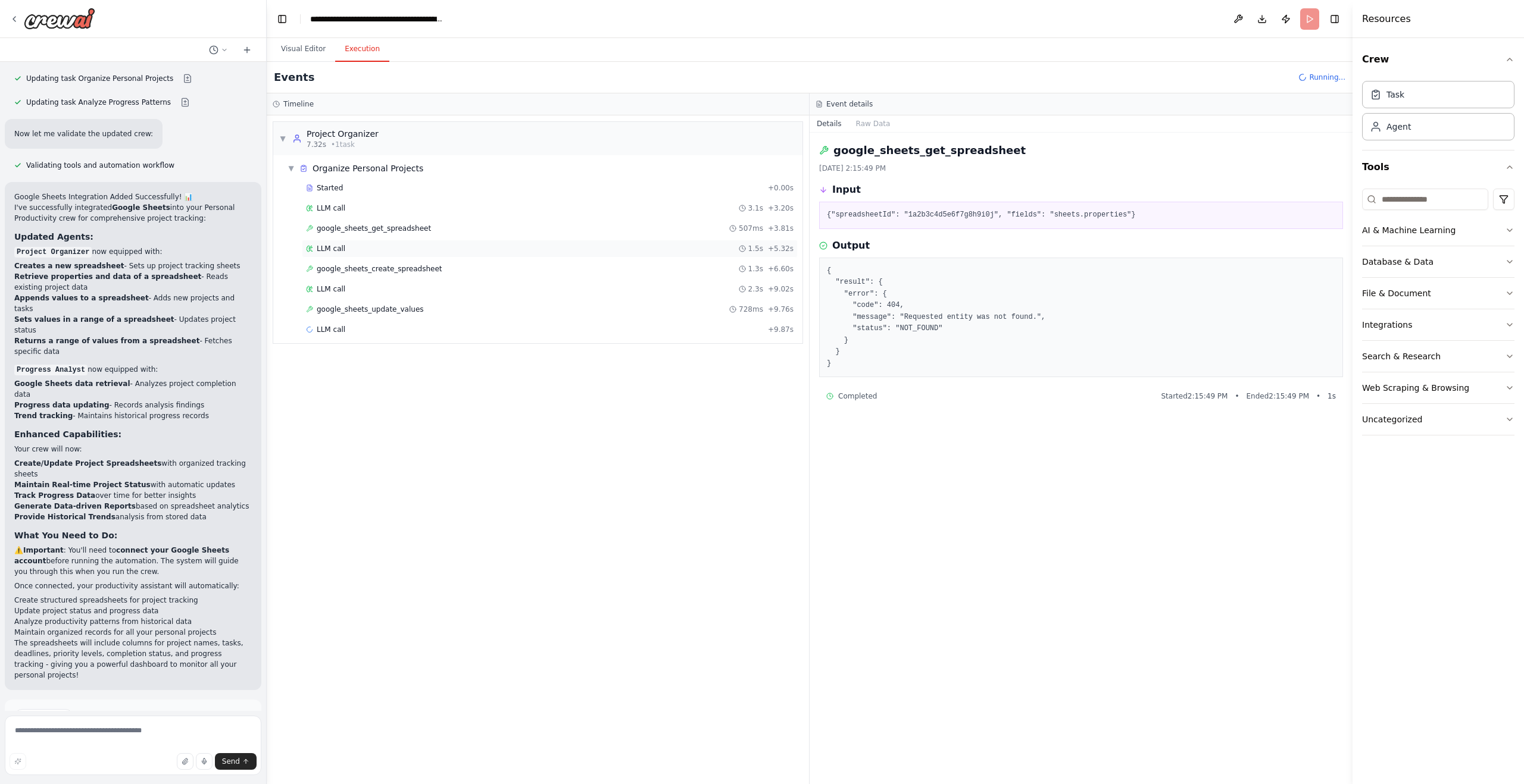
click at [400, 246] on div "LLM call 1.5s + 5.32s" at bounding box center [549, 249] width 488 height 10
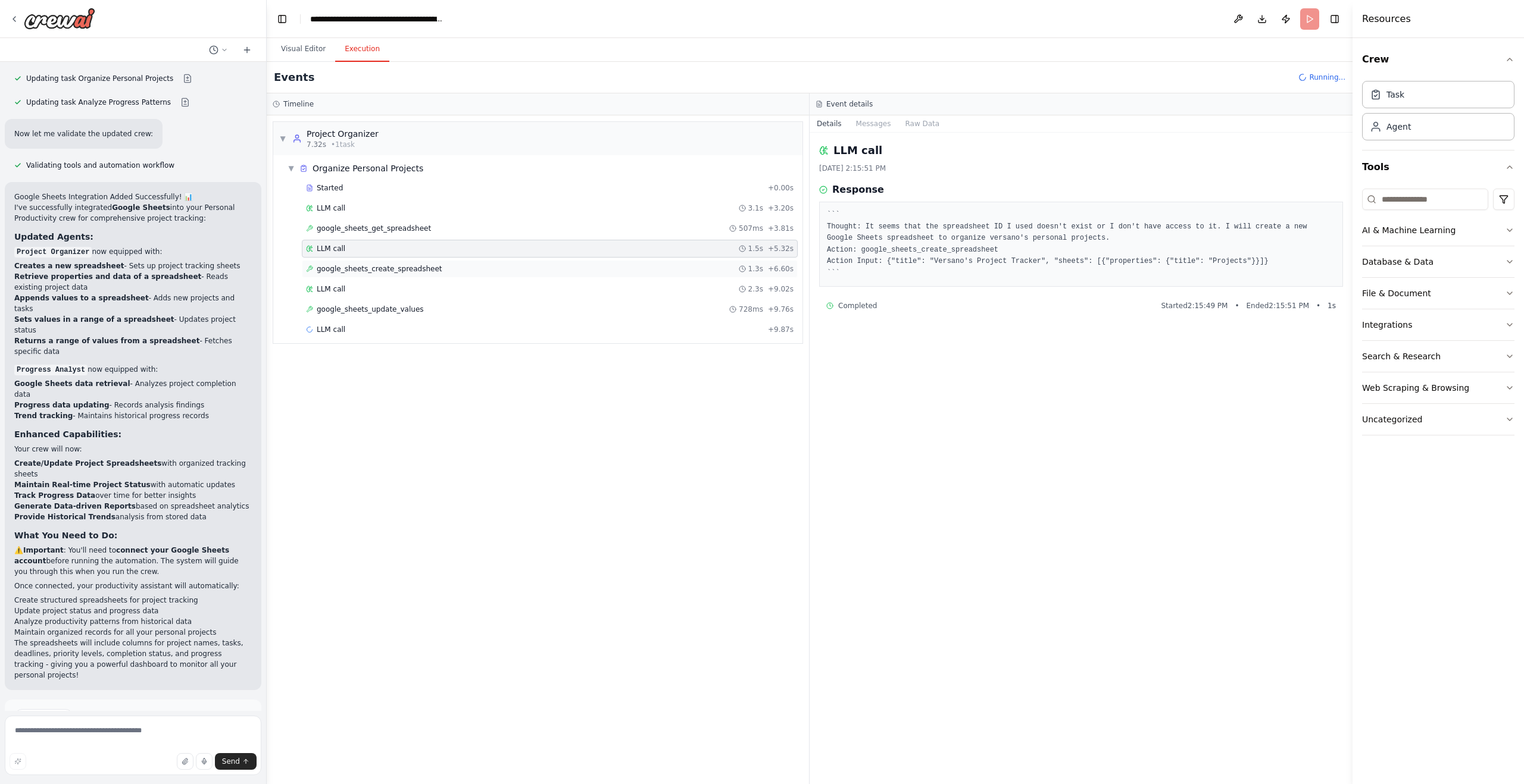
click at [403, 268] on span "google_sheets_create_spreadsheet" at bounding box center [379, 269] width 126 height 10
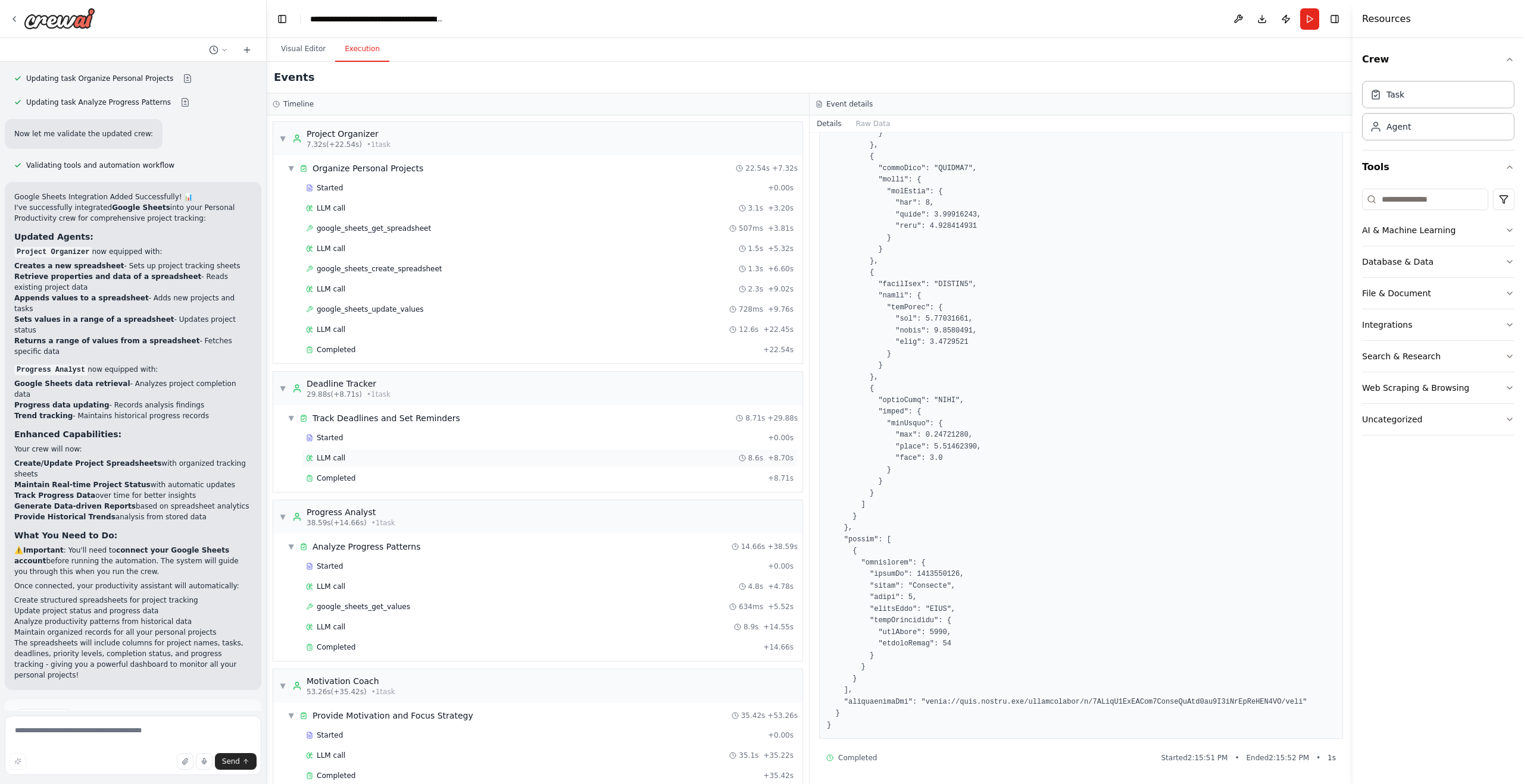
click at [426, 460] on div "LLM call 8.6s + 8.70s" at bounding box center [549, 459] width 488 height 10
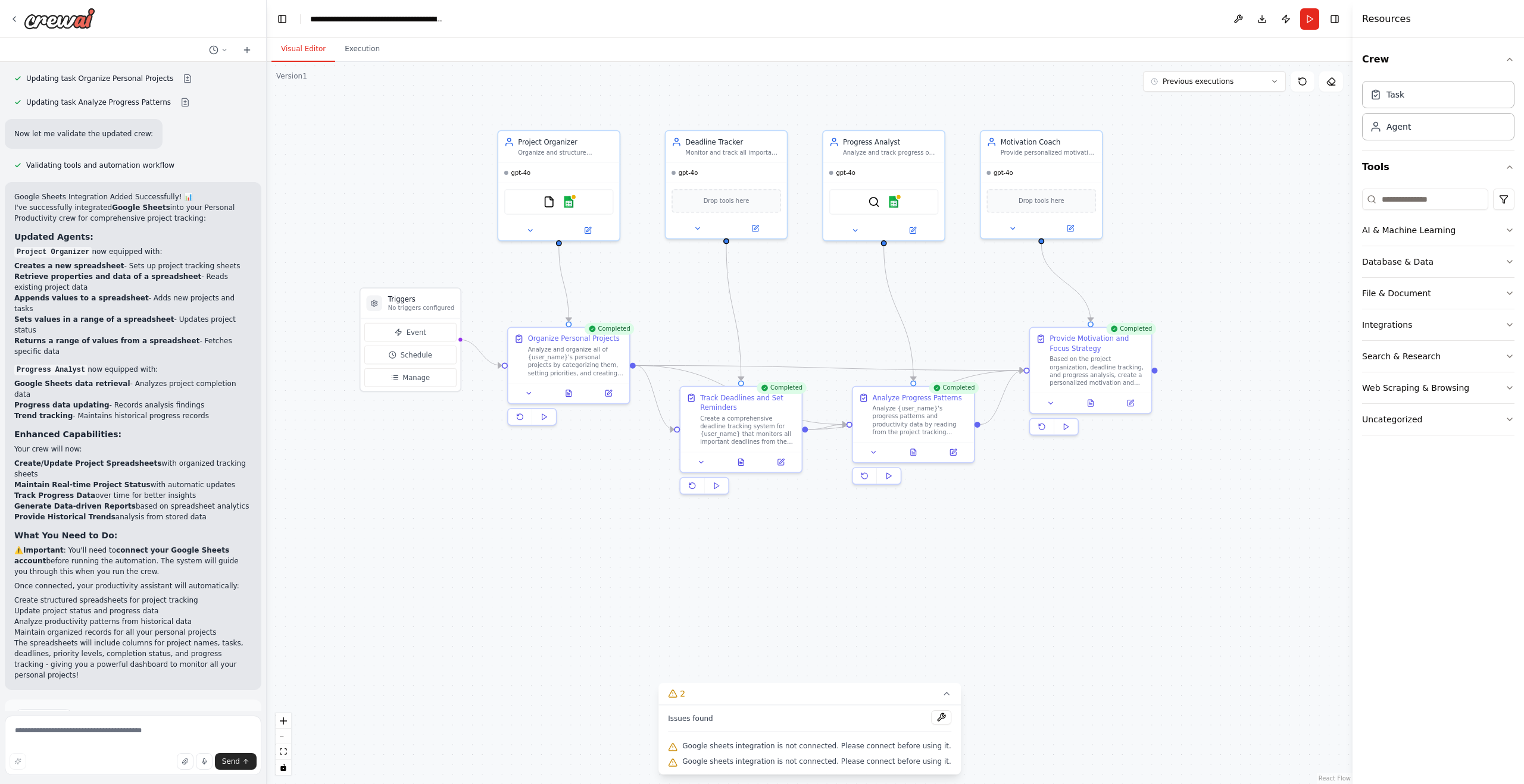
drag, startPoint x: 297, startPoint y: 50, endPoint x: 305, endPoint y: 64, distance: 16.1
click at [297, 50] on button "Visual Editor" at bounding box center [303, 48] width 63 height 25
click at [1260, 23] on button "Download" at bounding box center [1262, 19] width 19 height 22
click at [935, 721] on button at bounding box center [941, 718] width 20 height 14
click at [1243, 16] on button at bounding box center [1237, 19] width 19 height 22
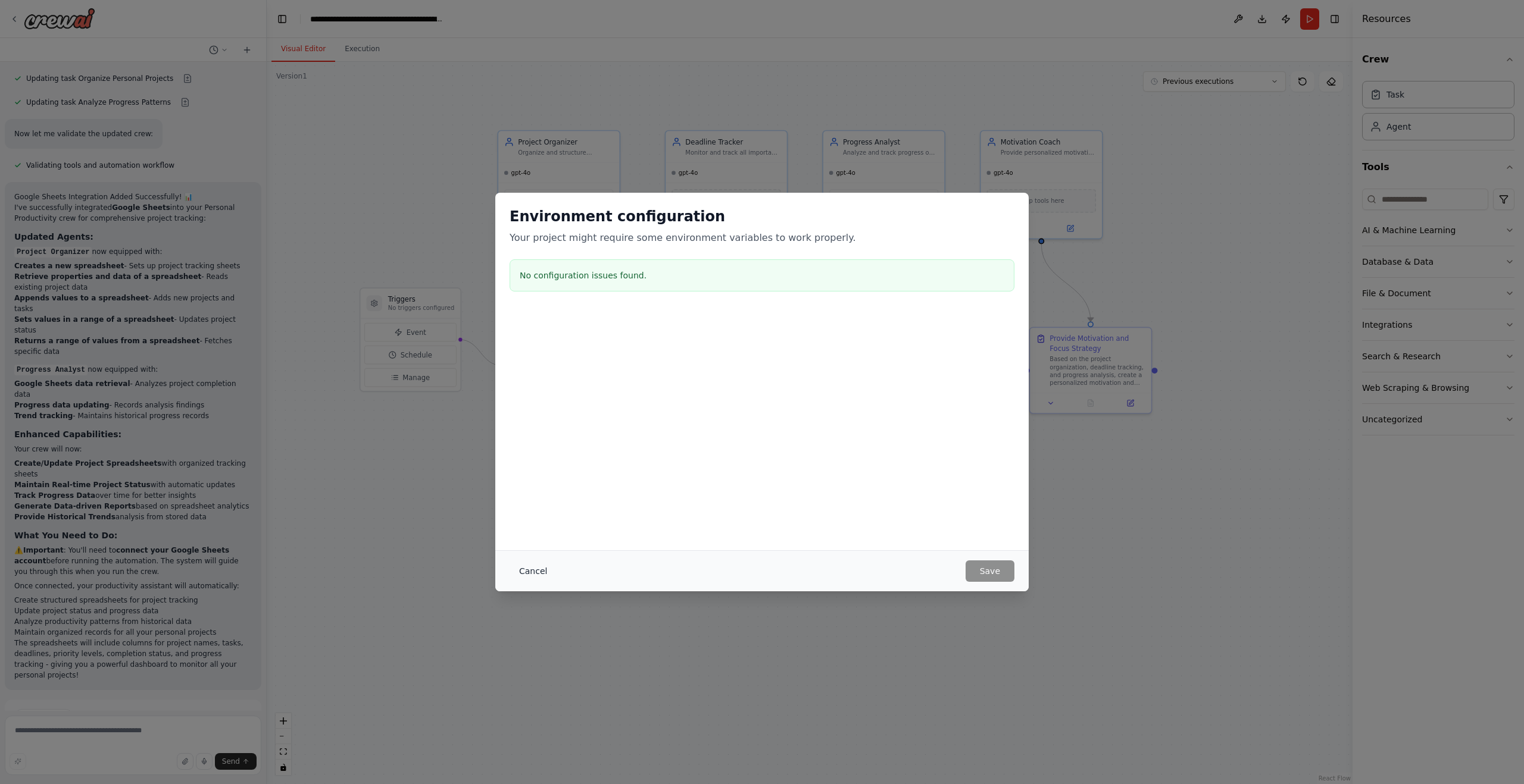
click at [545, 570] on button "Cancel" at bounding box center [533, 571] width 47 height 22
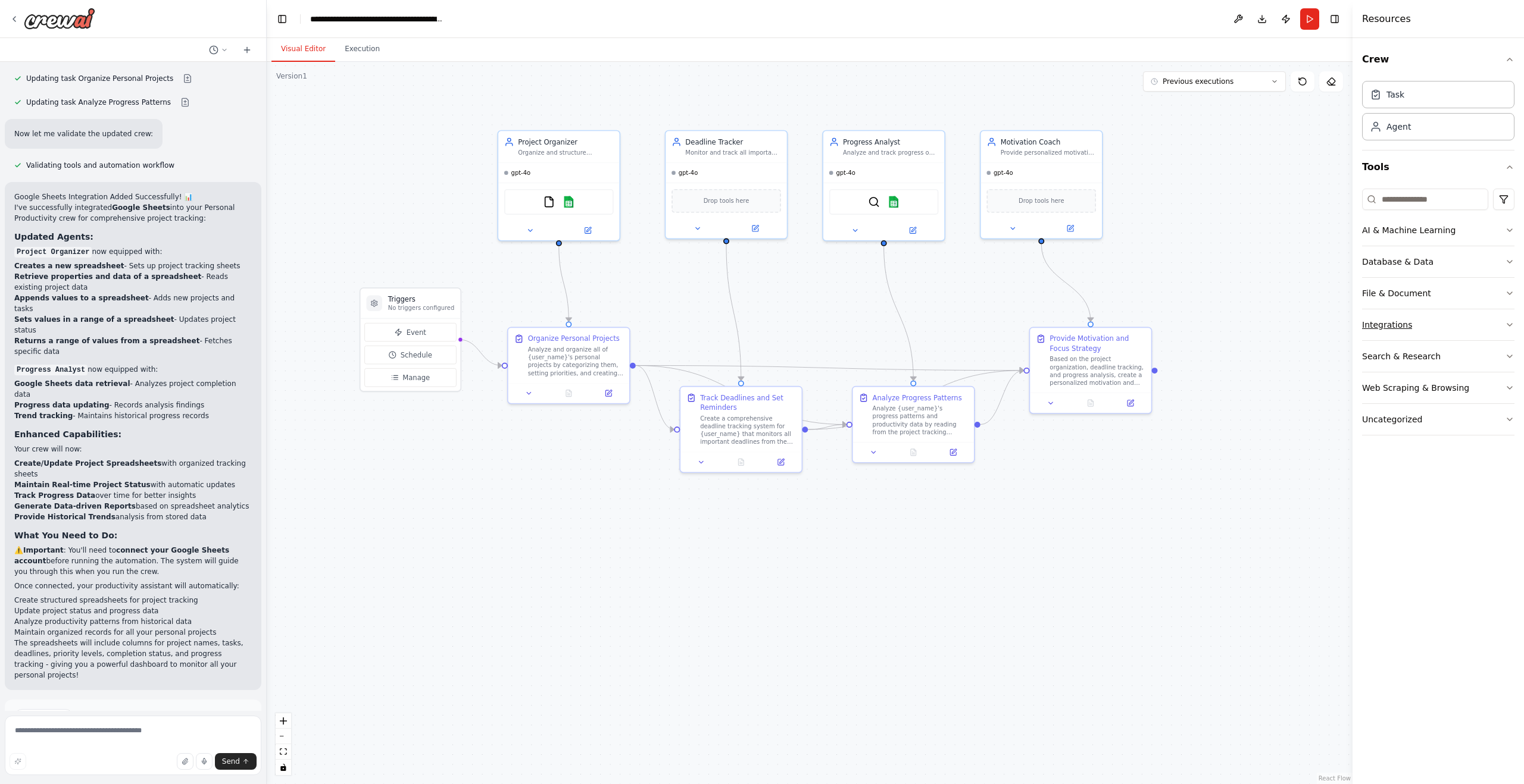
click at [1507, 322] on icon "button" at bounding box center [1510, 325] width 10 height 10
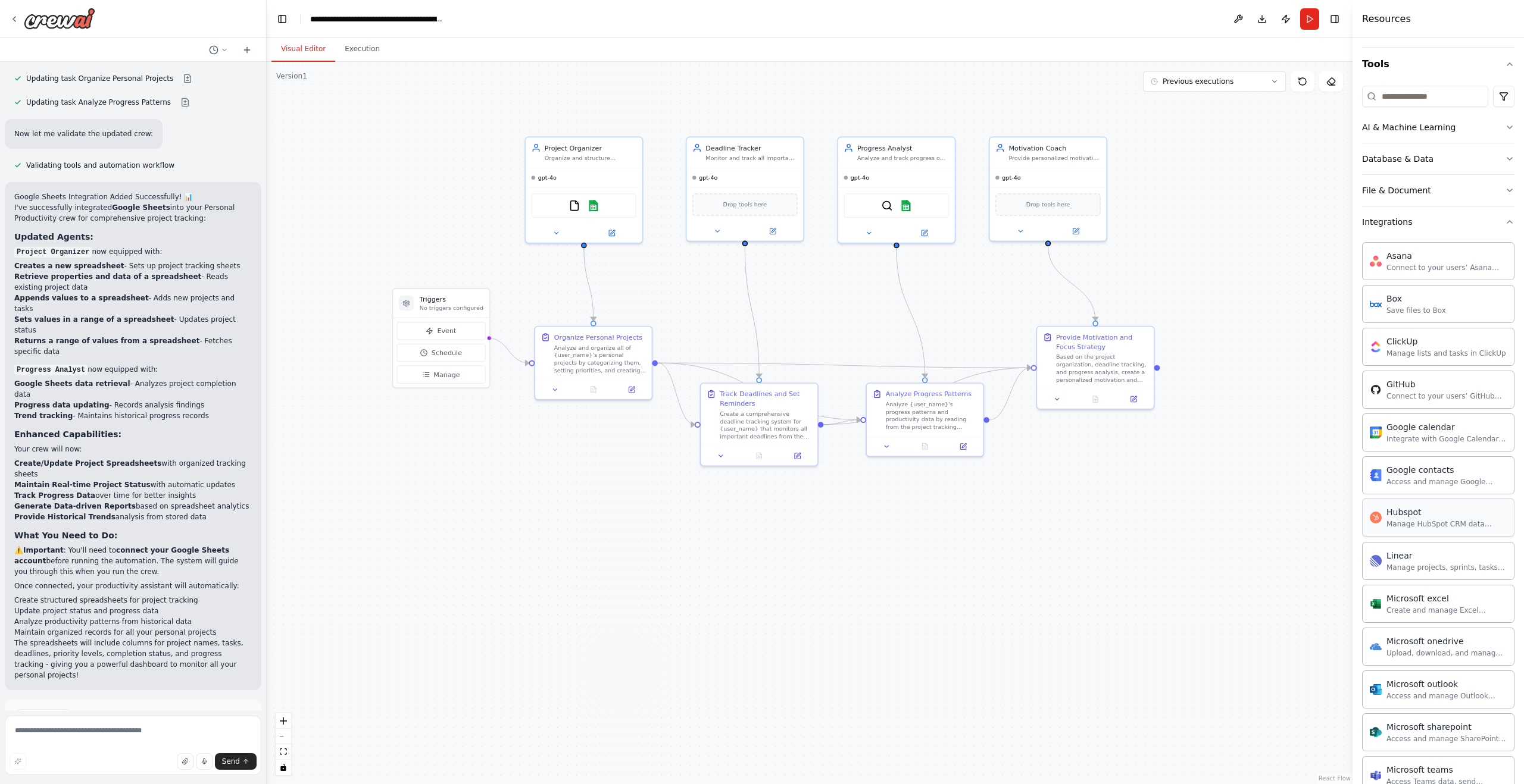
scroll to position [100, 0]
click at [146, 729] on textarea at bounding box center [133, 745] width 256 height 59
type textarea "**********"
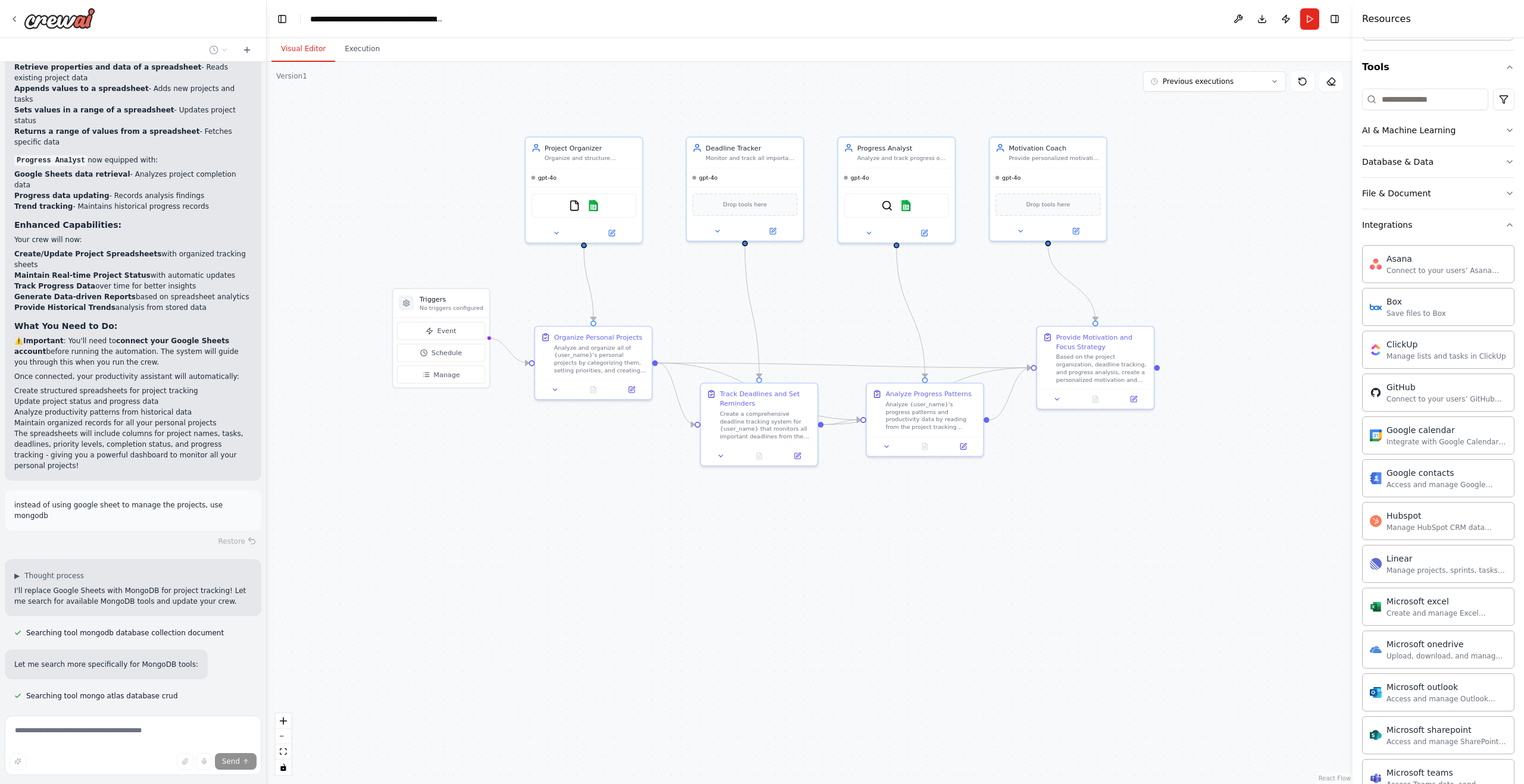
scroll to position [2427, 0]
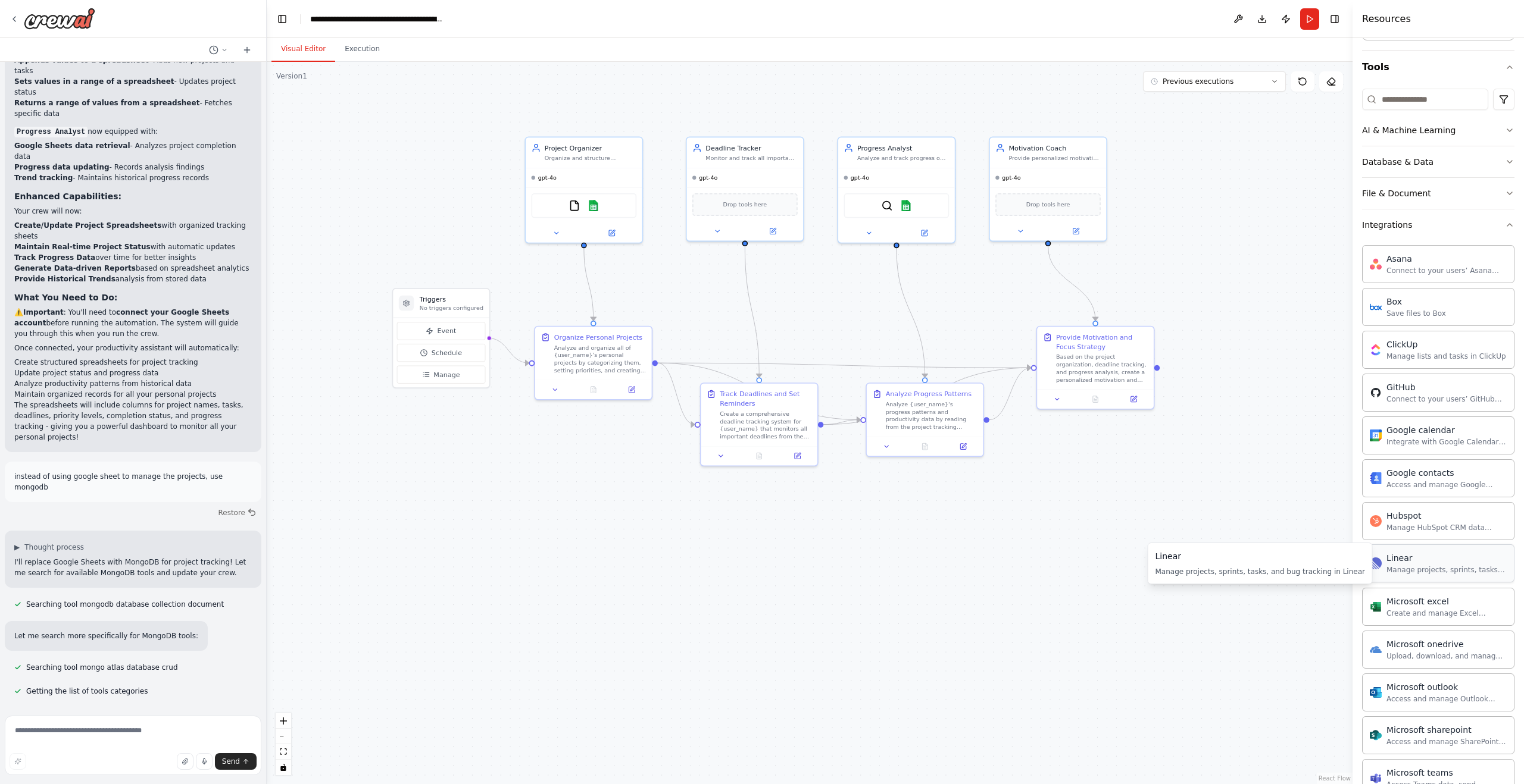
click at [1426, 569] on div "Manage projects, sprints, tasks, and bug tracking in Linear" at bounding box center [1447, 570] width 121 height 10
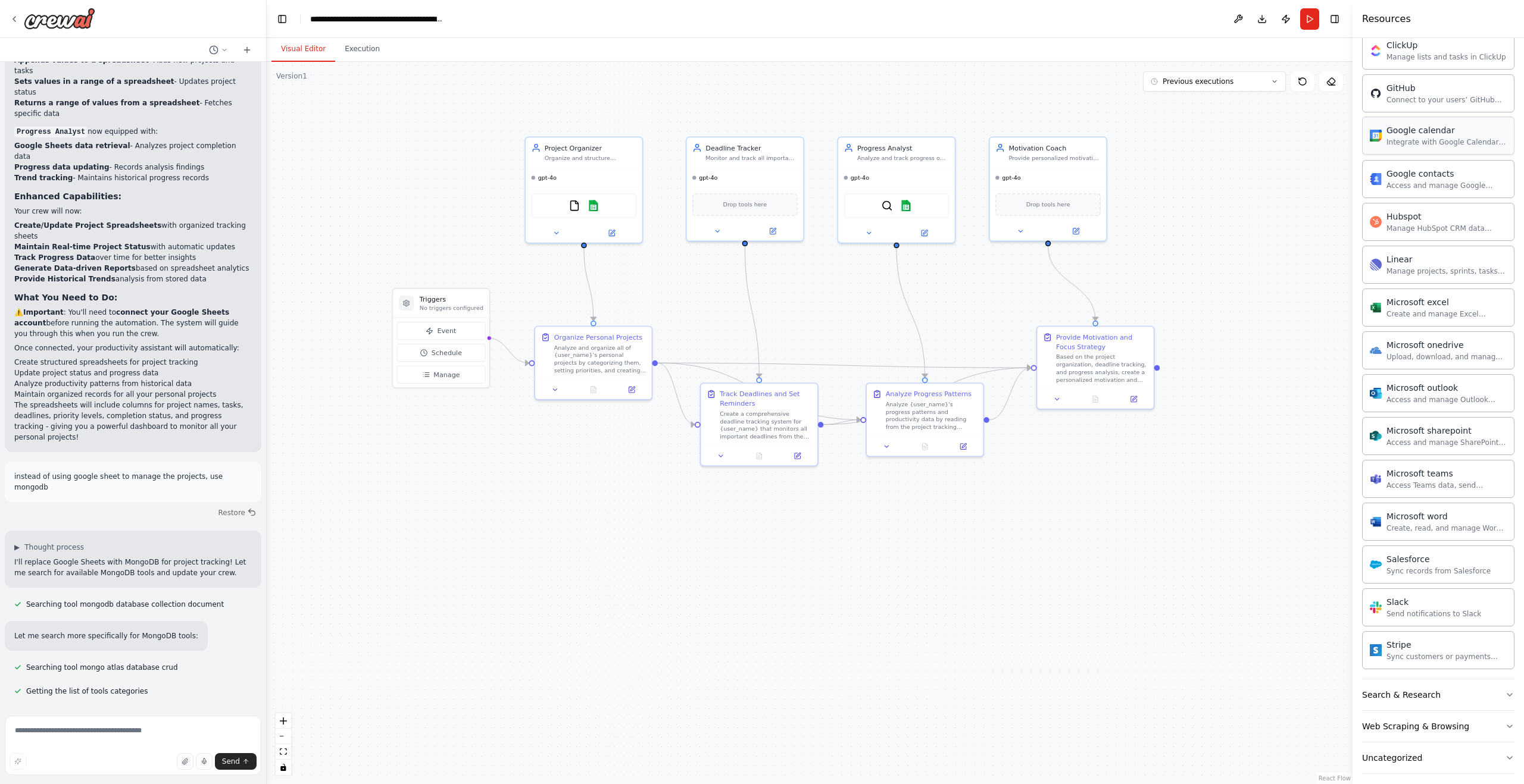
scroll to position [408, 0]
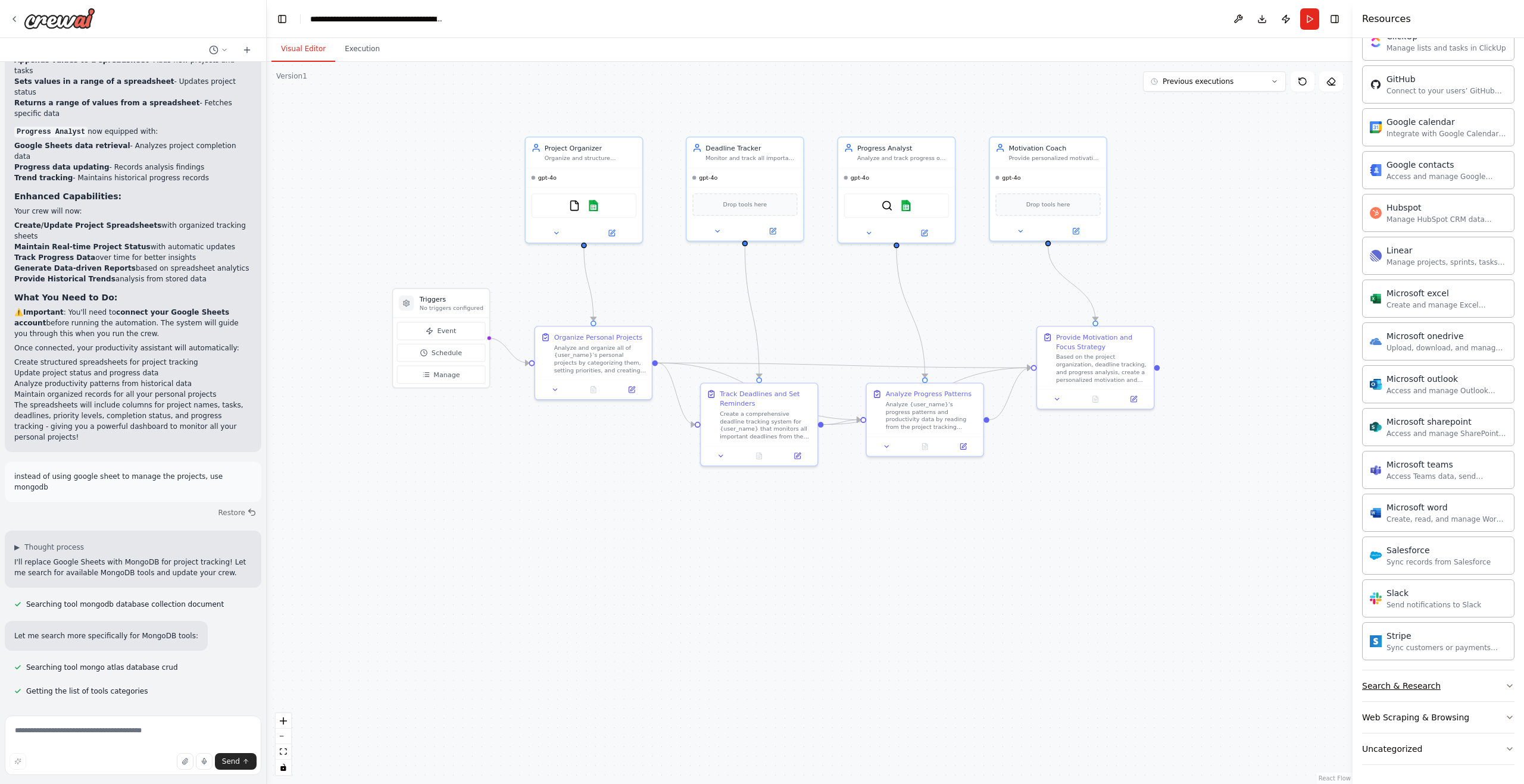
click at [1495, 685] on button "Search & Research" at bounding box center [1438, 685] width 152 height 31
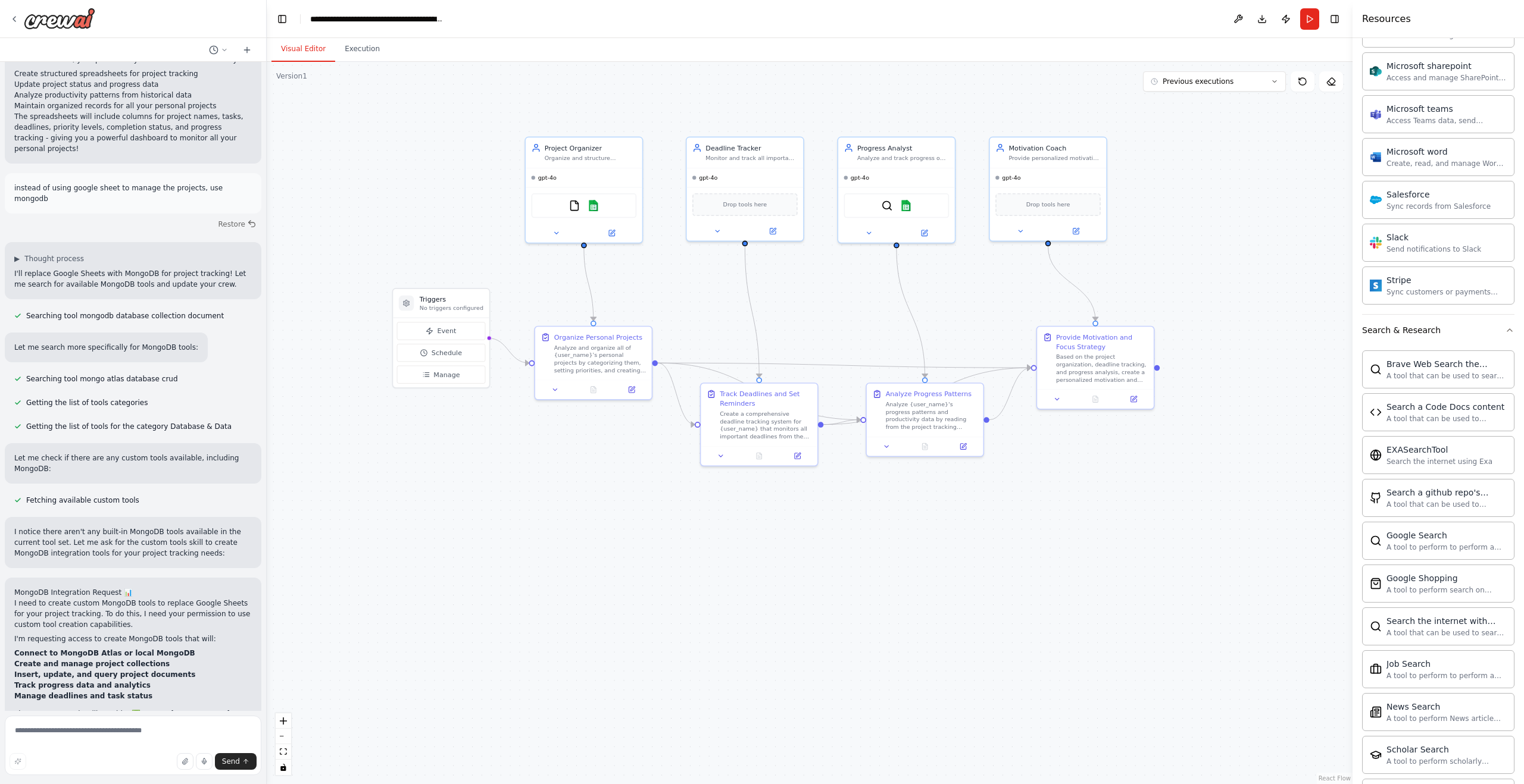
scroll to position [2836, 0]
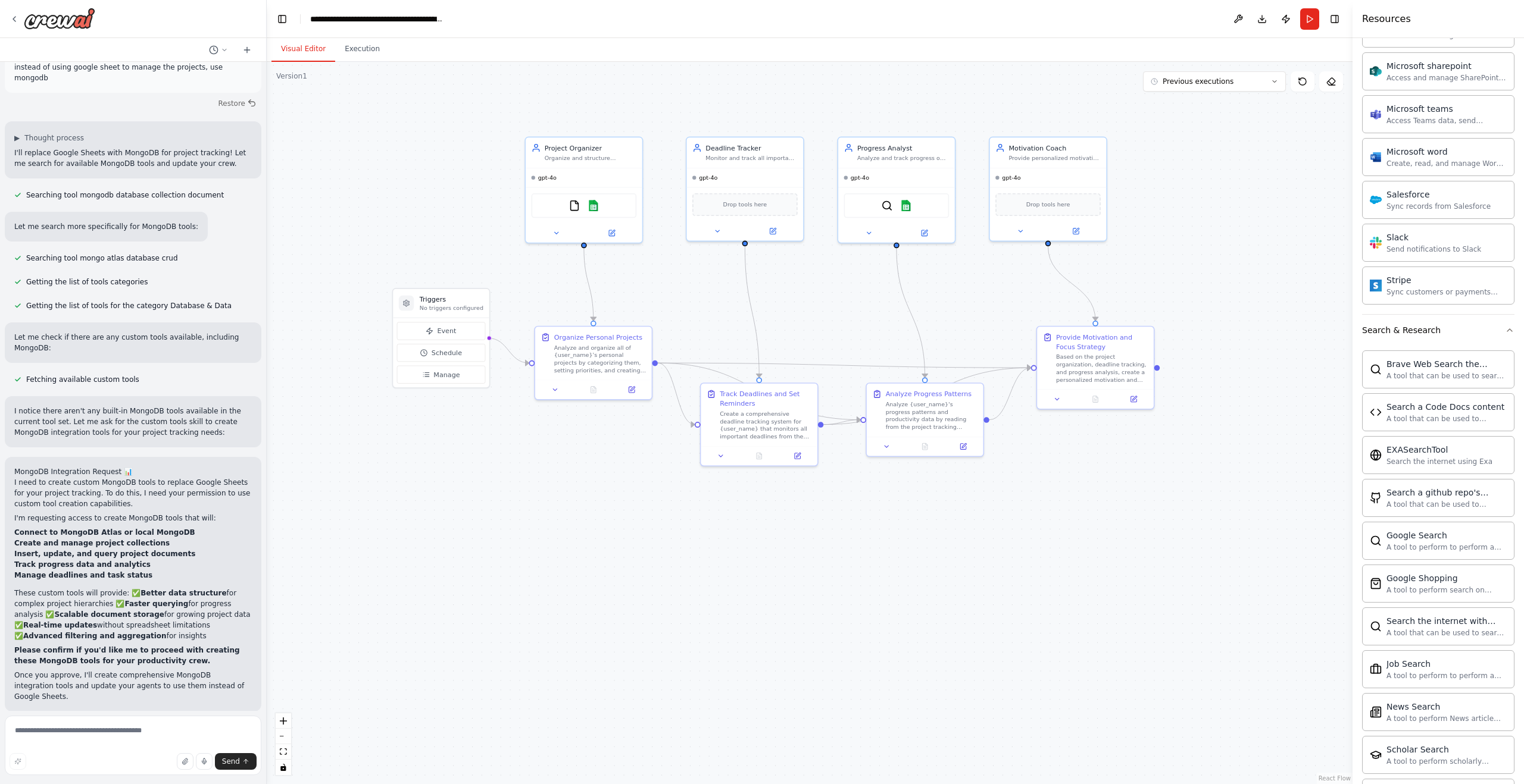
click at [165, 784] on span "Enable coding skills" at bounding box center [137, 789] width 70 height 10
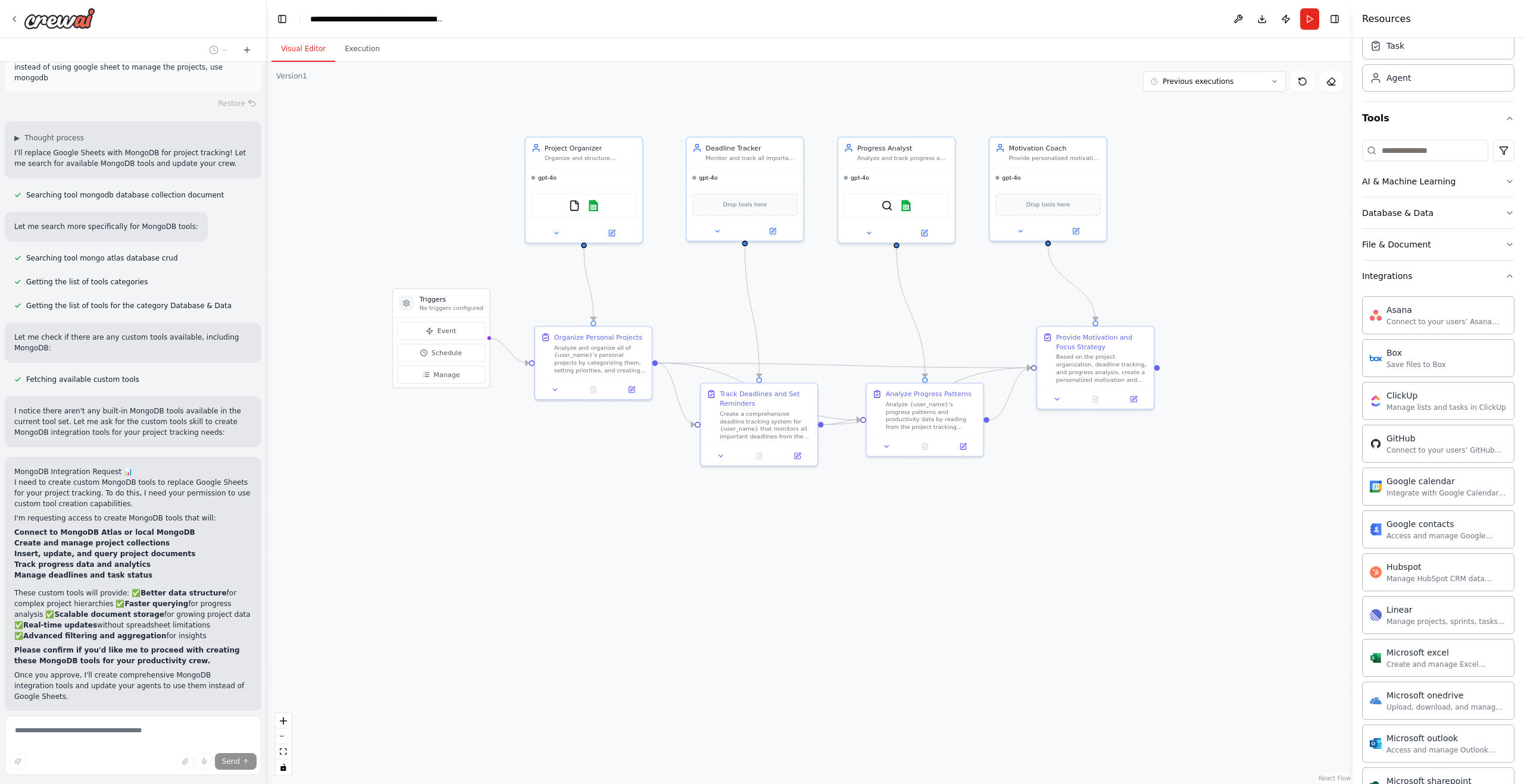
scroll to position [0, 0]
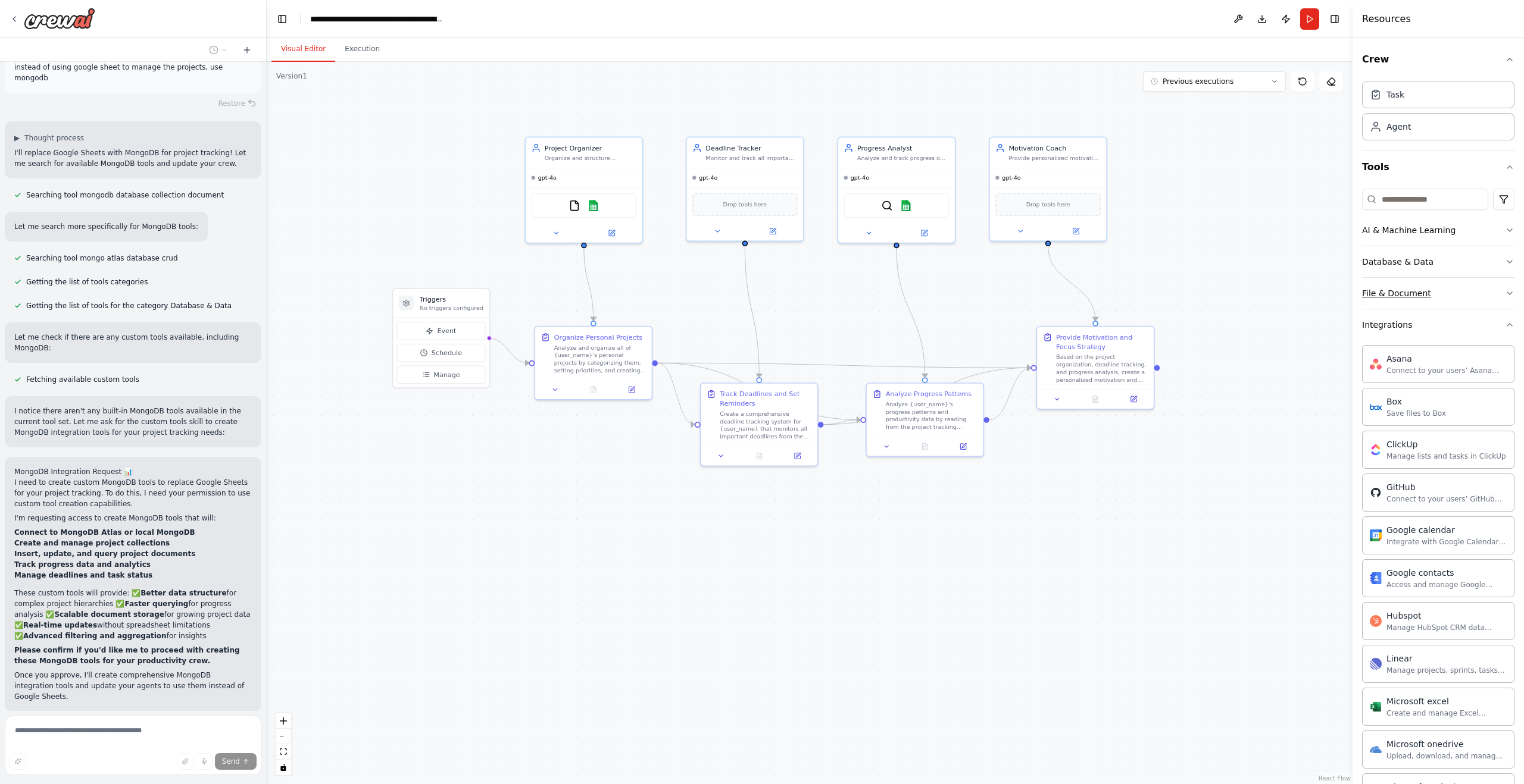
click at [1495, 295] on button "File & Document" at bounding box center [1438, 293] width 152 height 31
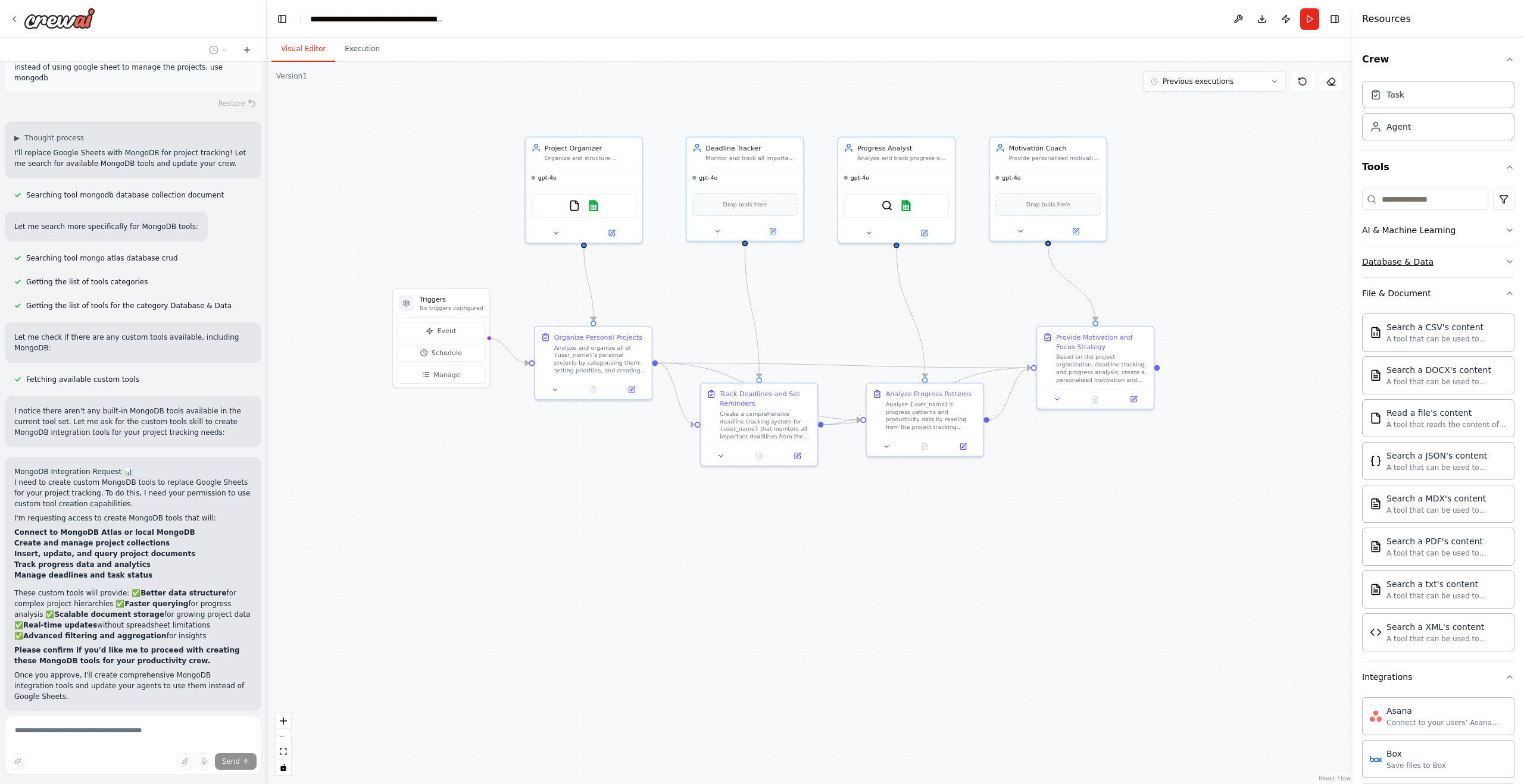
click at [1461, 259] on button "Database & Data" at bounding box center [1438, 261] width 152 height 31
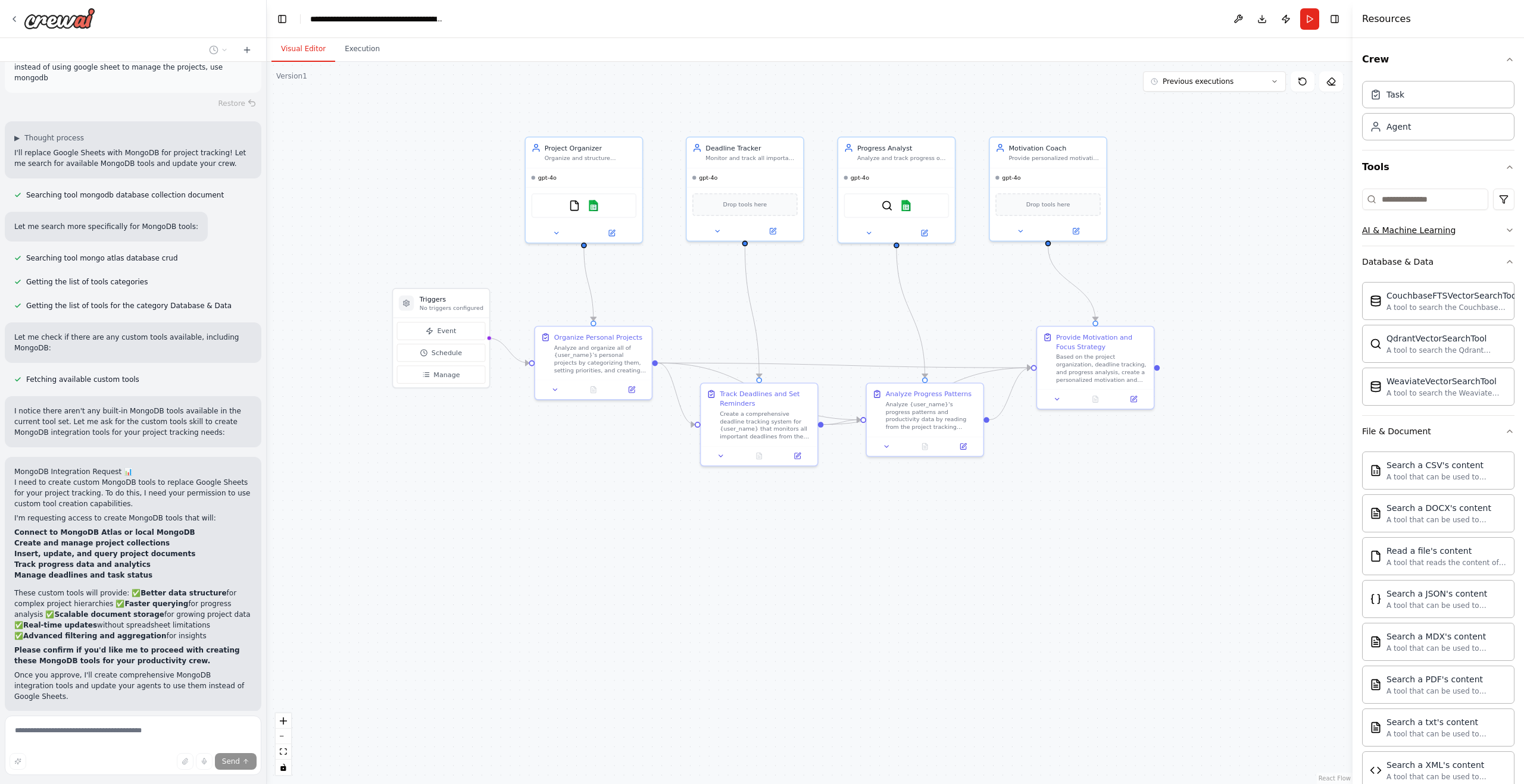
click at [1462, 235] on button "AI & Machine Learning" at bounding box center [1438, 229] width 152 height 31
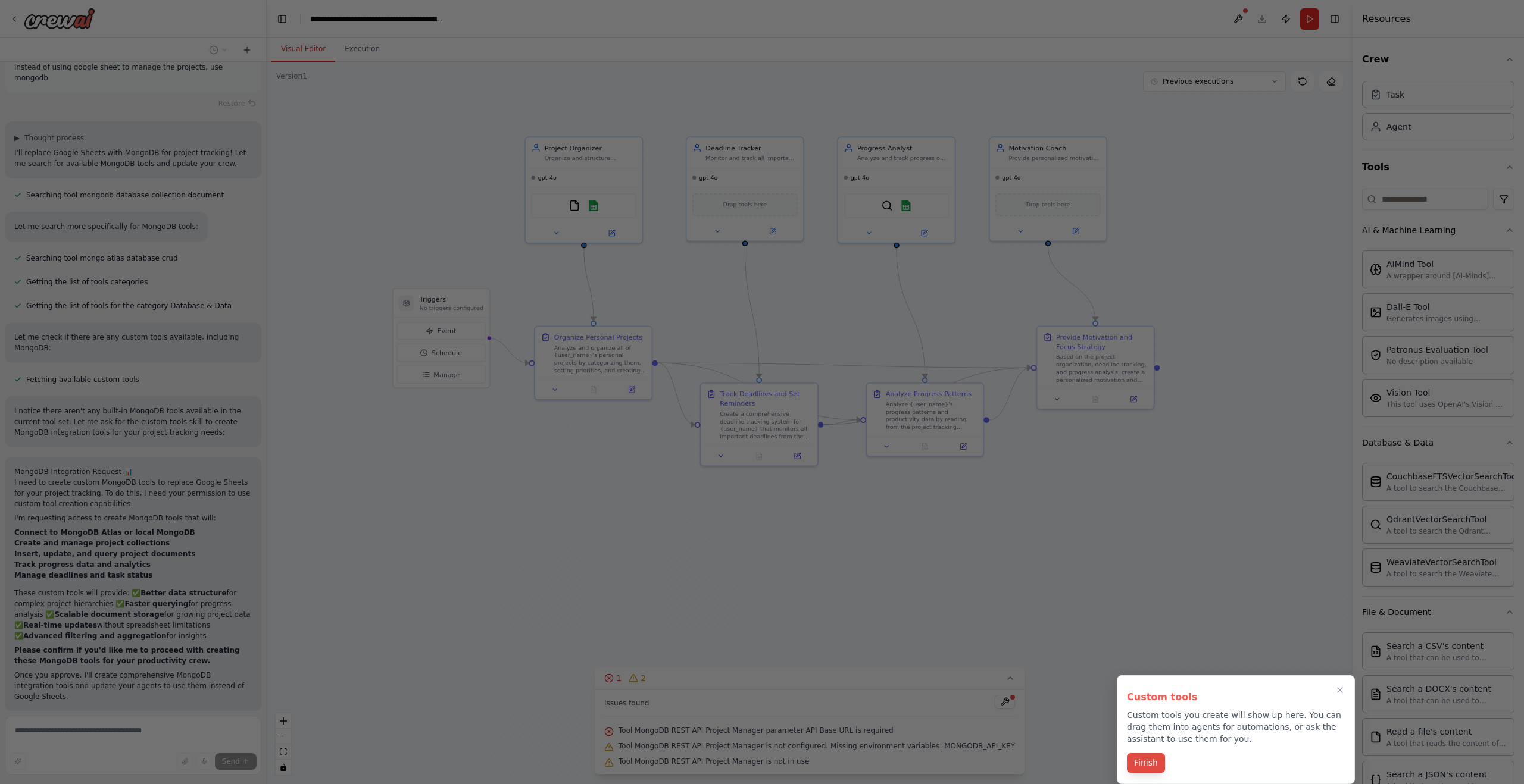
click at [1146, 766] on button "Finish" at bounding box center [1146, 763] width 39 height 20
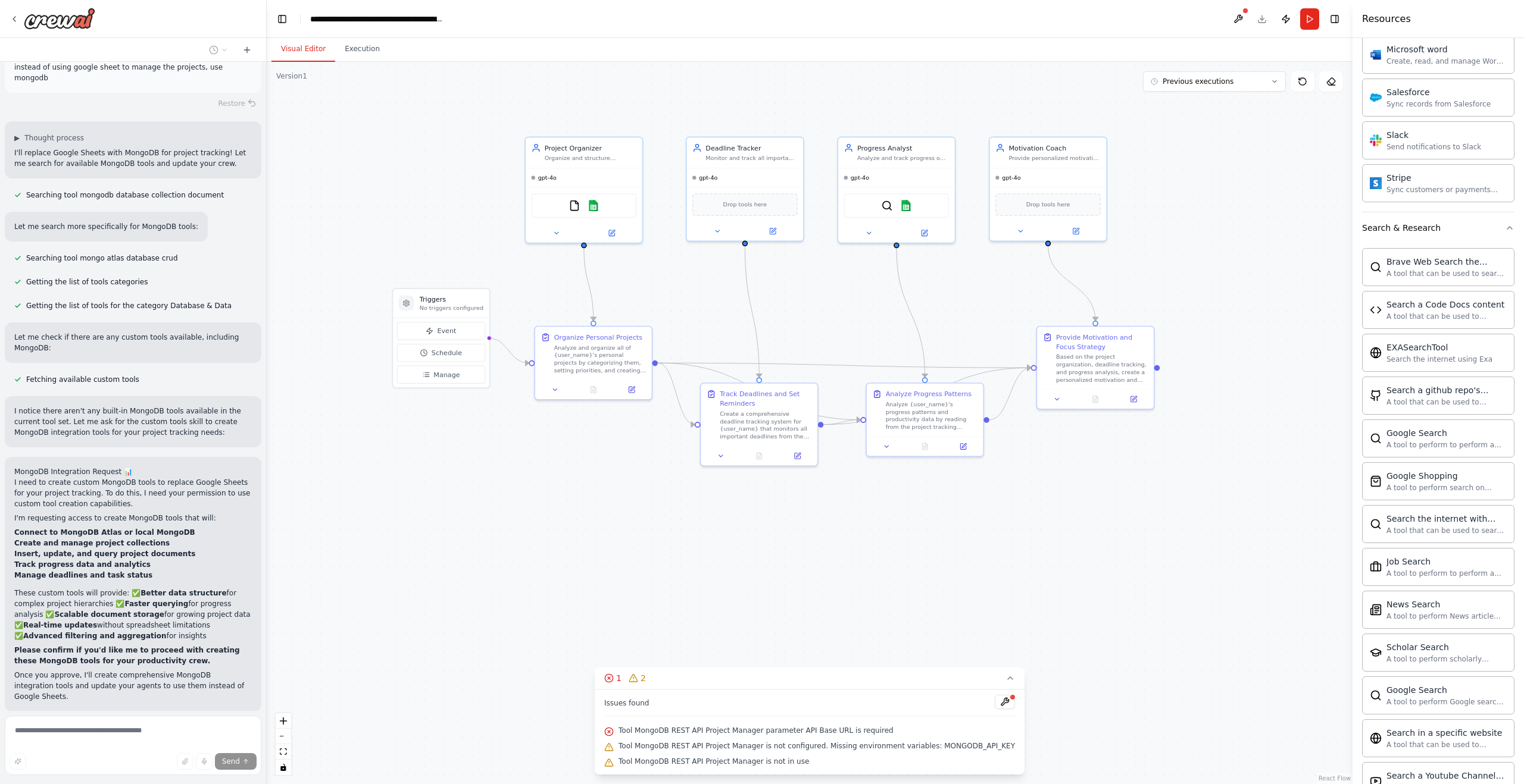
scroll to position [1775, 0]
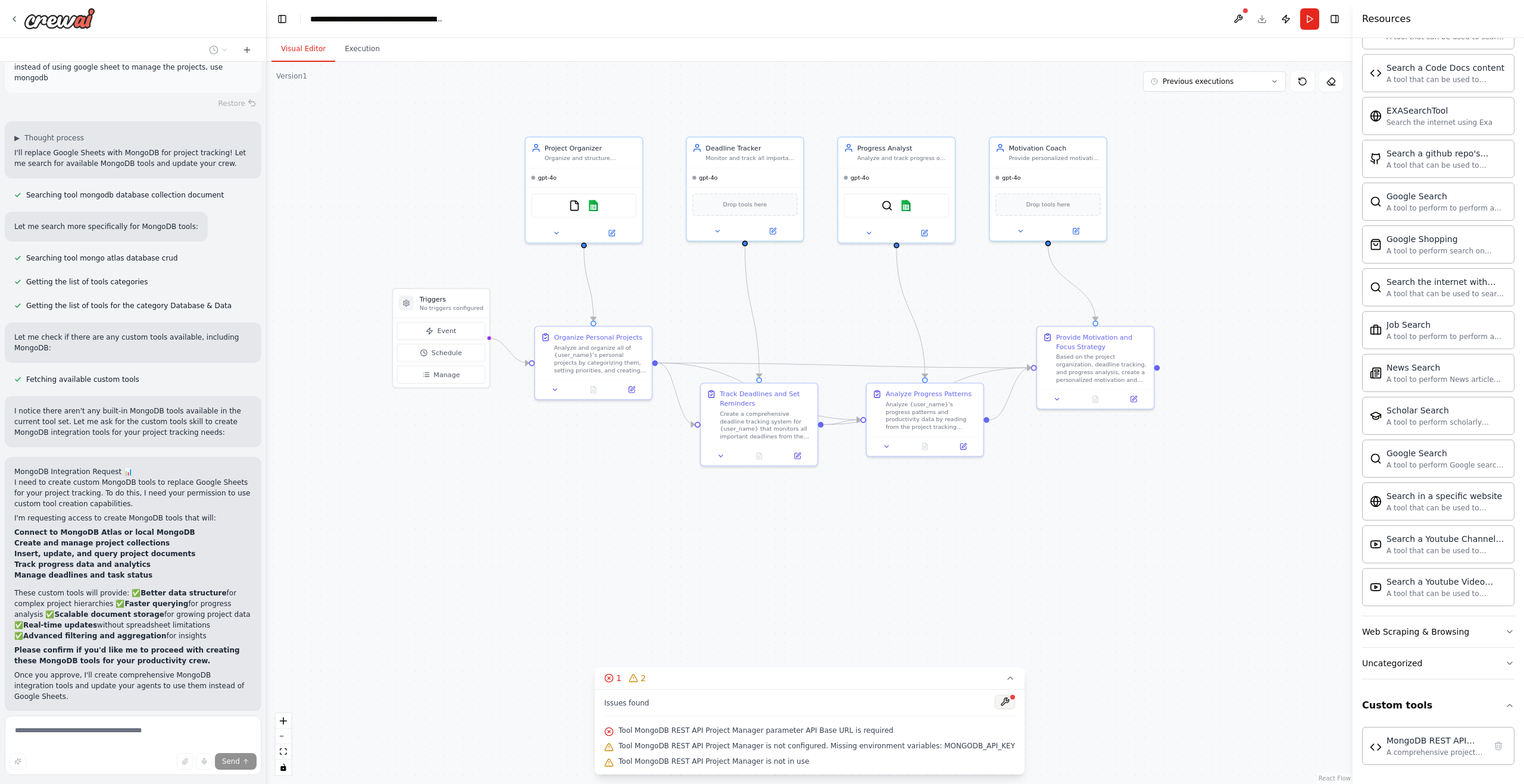
click at [999, 703] on button at bounding box center [1005, 702] width 20 height 14
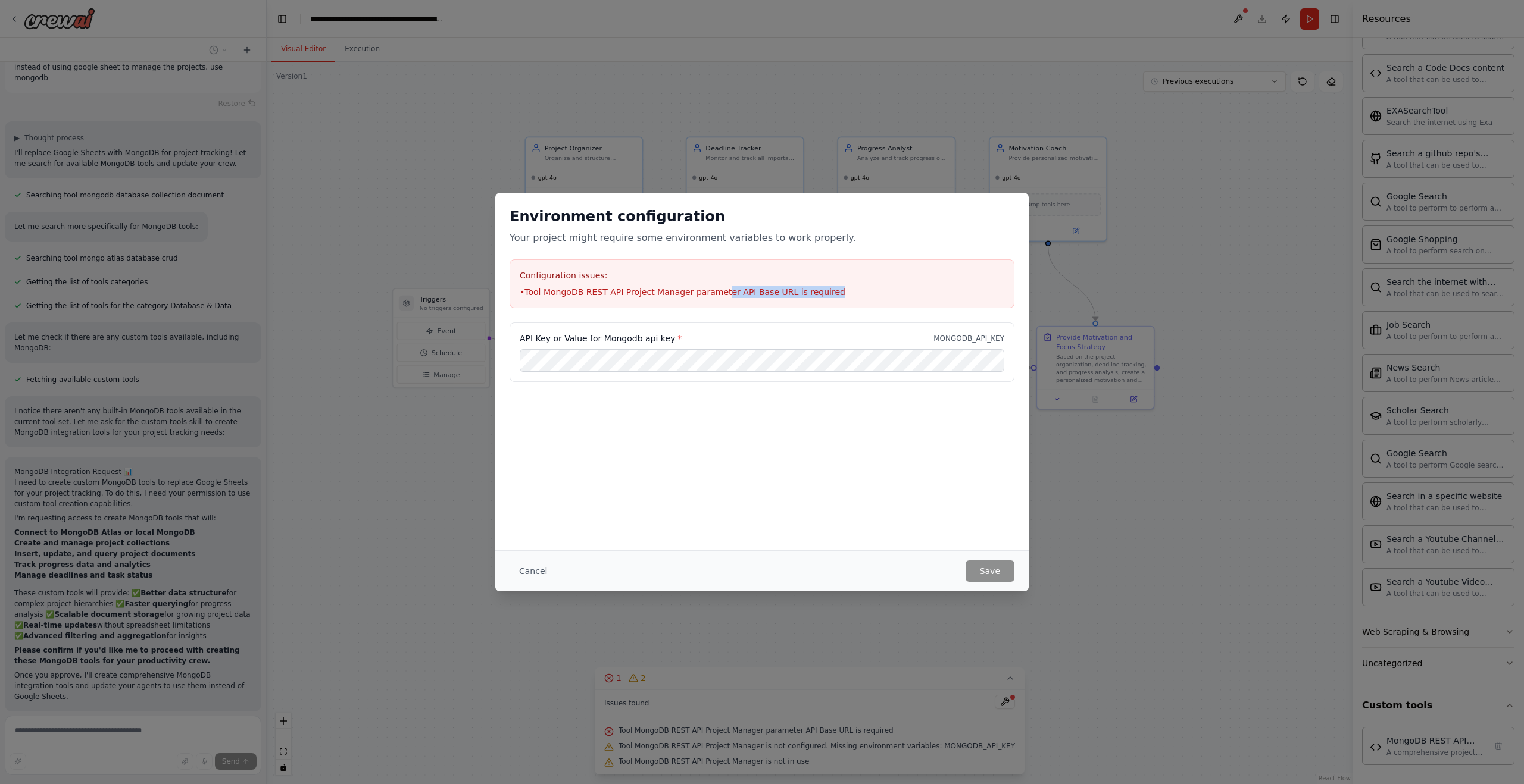
drag, startPoint x: 796, startPoint y: 293, endPoint x: 726, endPoint y: 288, distance: 70.2
click at [721, 290] on li "• Tool MongoDB REST API Project Manager parameter API Base URL is required" at bounding box center [762, 293] width 485 height 12
click at [780, 287] on li "• Tool MongoDB REST API Project Manager parameter API Base URL is required" at bounding box center [762, 293] width 485 height 12
click at [993, 573] on button "Save" at bounding box center [989, 571] width 48 height 22
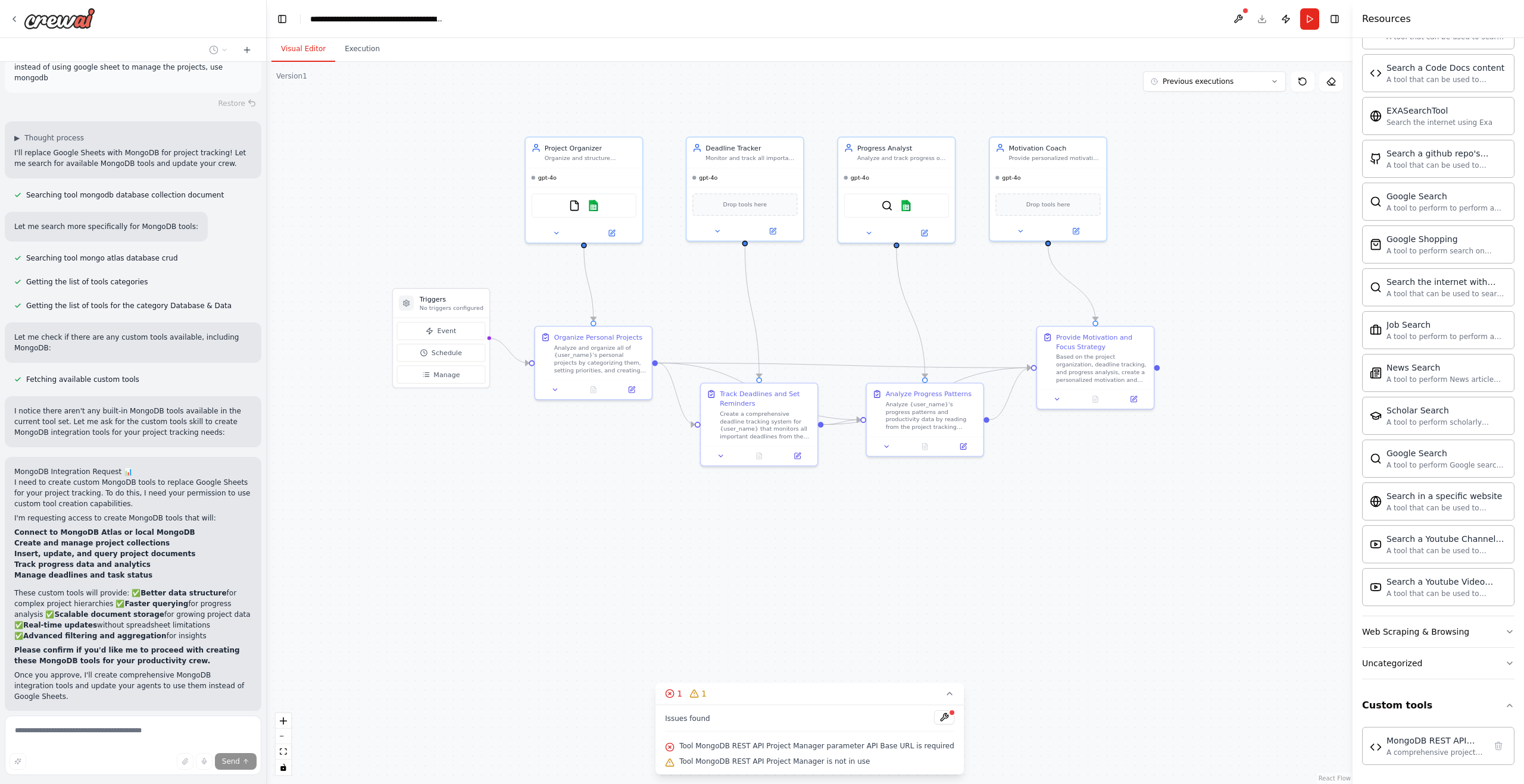
click at [882, 747] on span "Tool MongoDB REST API Project Manager parameter API Base URL is required" at bounding box center [817, 746] width 275 height 10
click at [942, 721] on button at bounding box center [943, 718] width 20 height 14
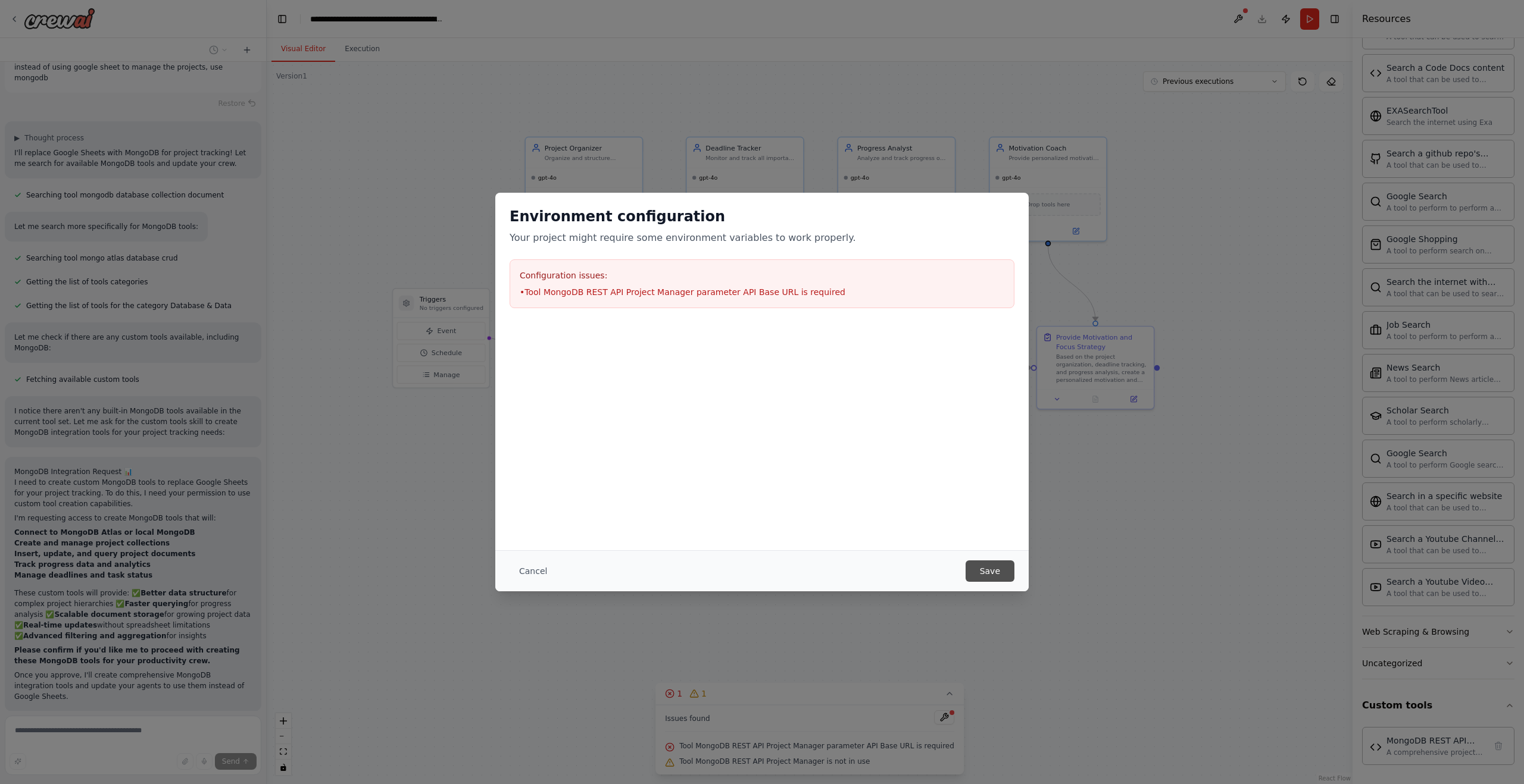
click at [1004, 573] on button "Save" at bounding box center [989, 571] width 48 height 22
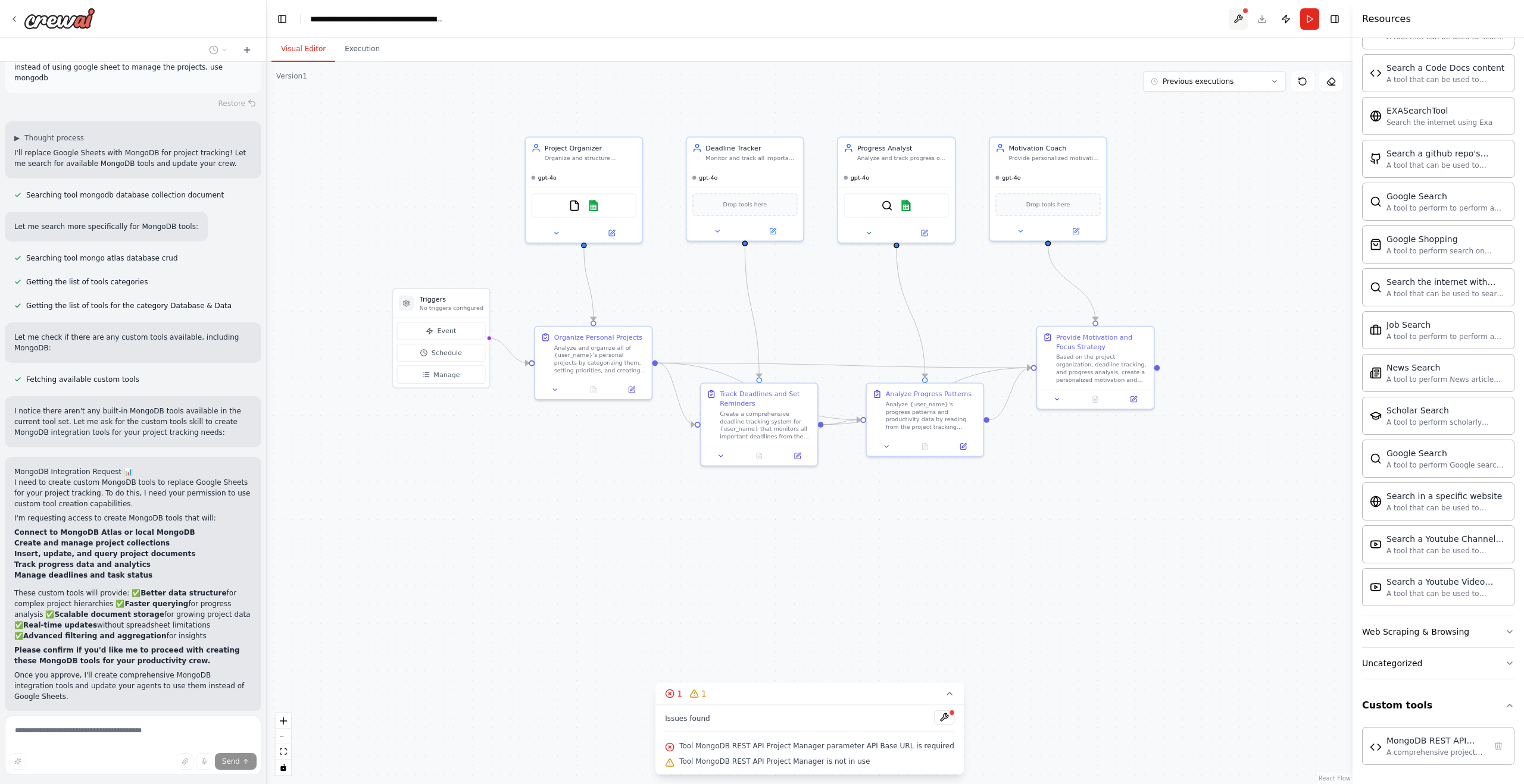
click at [1237, 19] on button at bounding box center [1237, 19] width 19 height 22
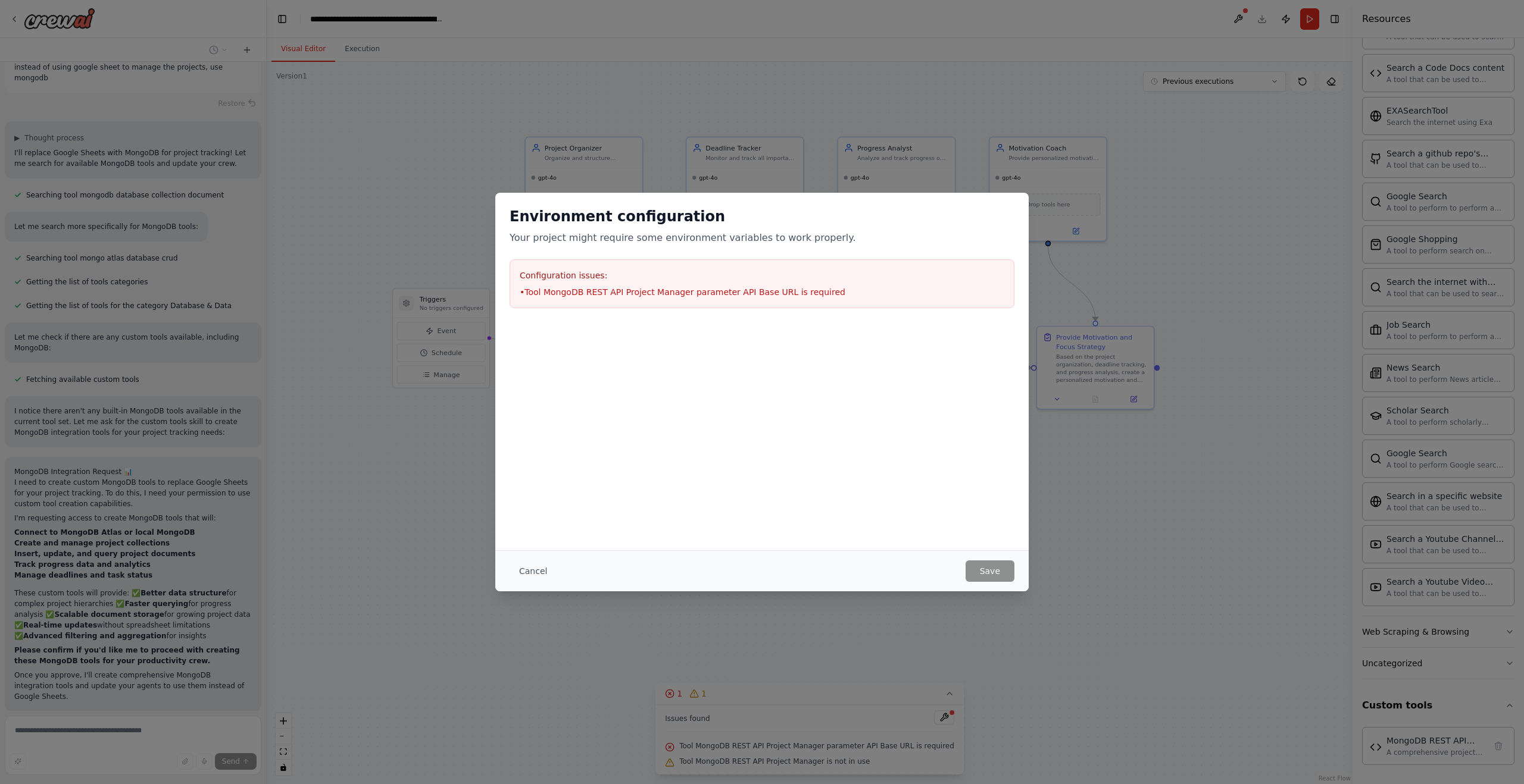
drag, startPoint x: 530, startPoint y: 570, endPoint x: 781, endPoint y: 600, distance: 252.8
click at [536, 570] on button "Cancel" at bounding box center [533, 571] width 47 height 22
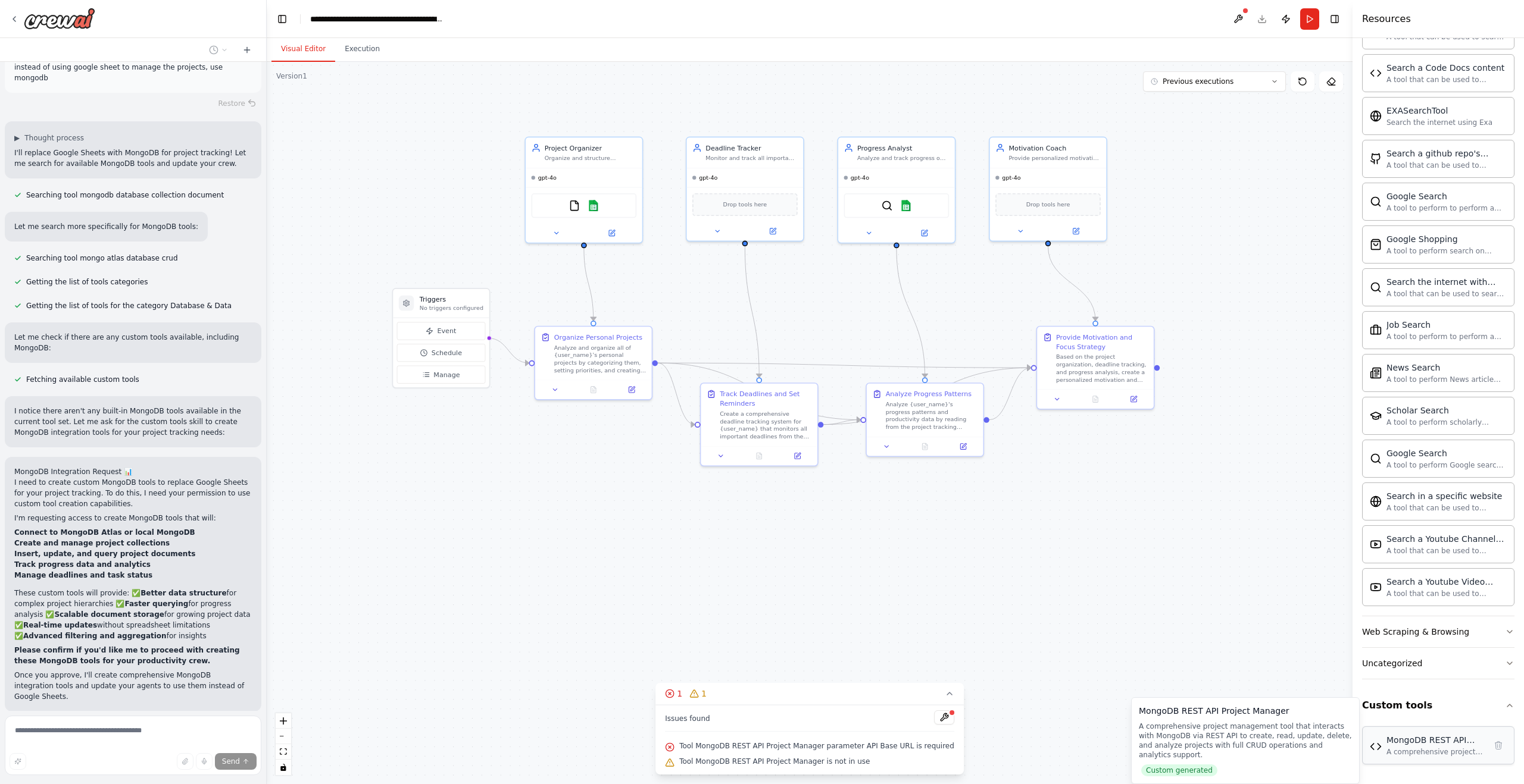
click at [1440, 748] on div "A comprehensive project management tool that interacts with MongoDB via REST AP…" at bounding box center [1436, 752] width 99 height 10
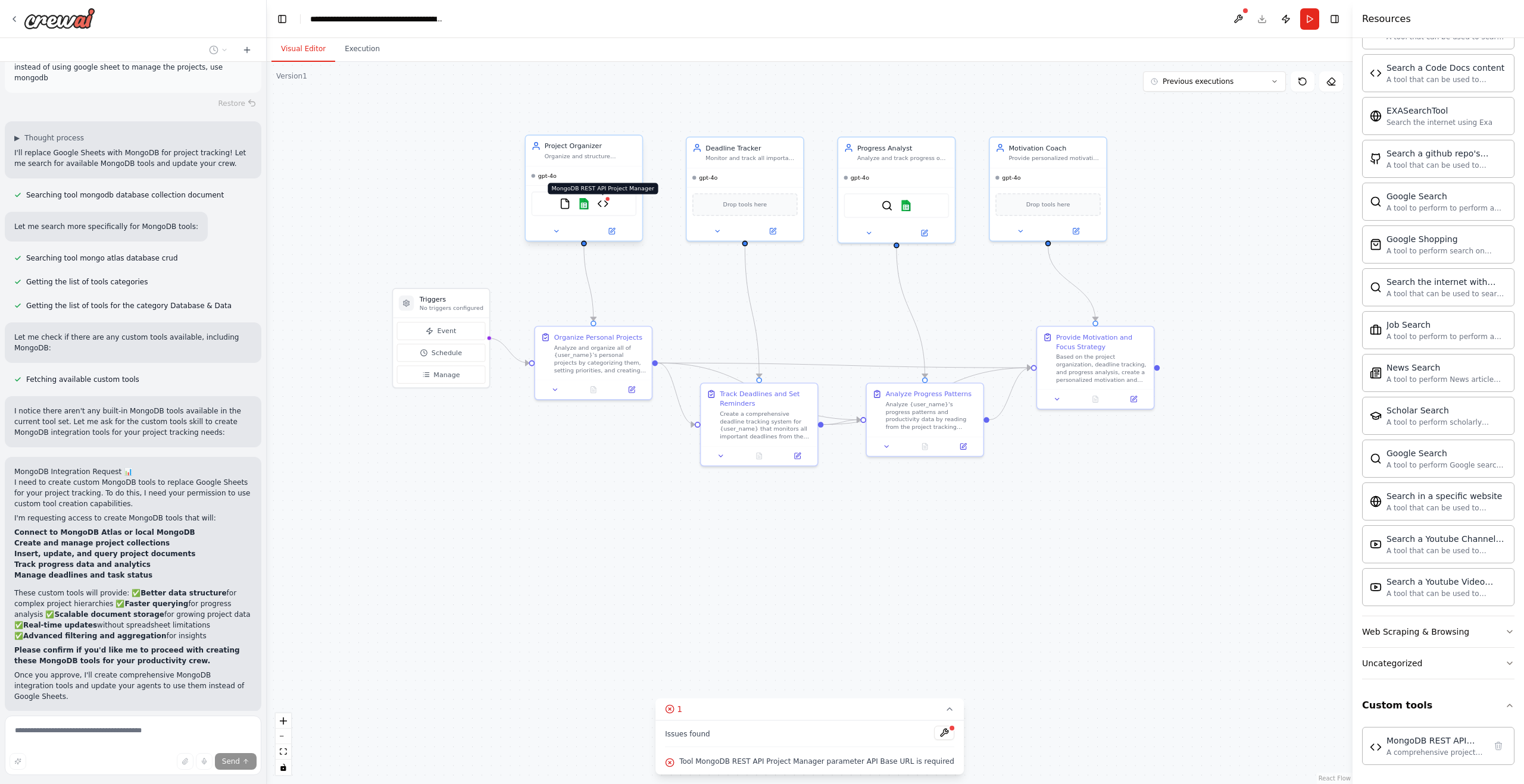
click at [606, 207] on img at bounding box center [602, 203] width 11 height 11
click at [606, 208] on img at bounding box center [602, 203] width 11 height 11
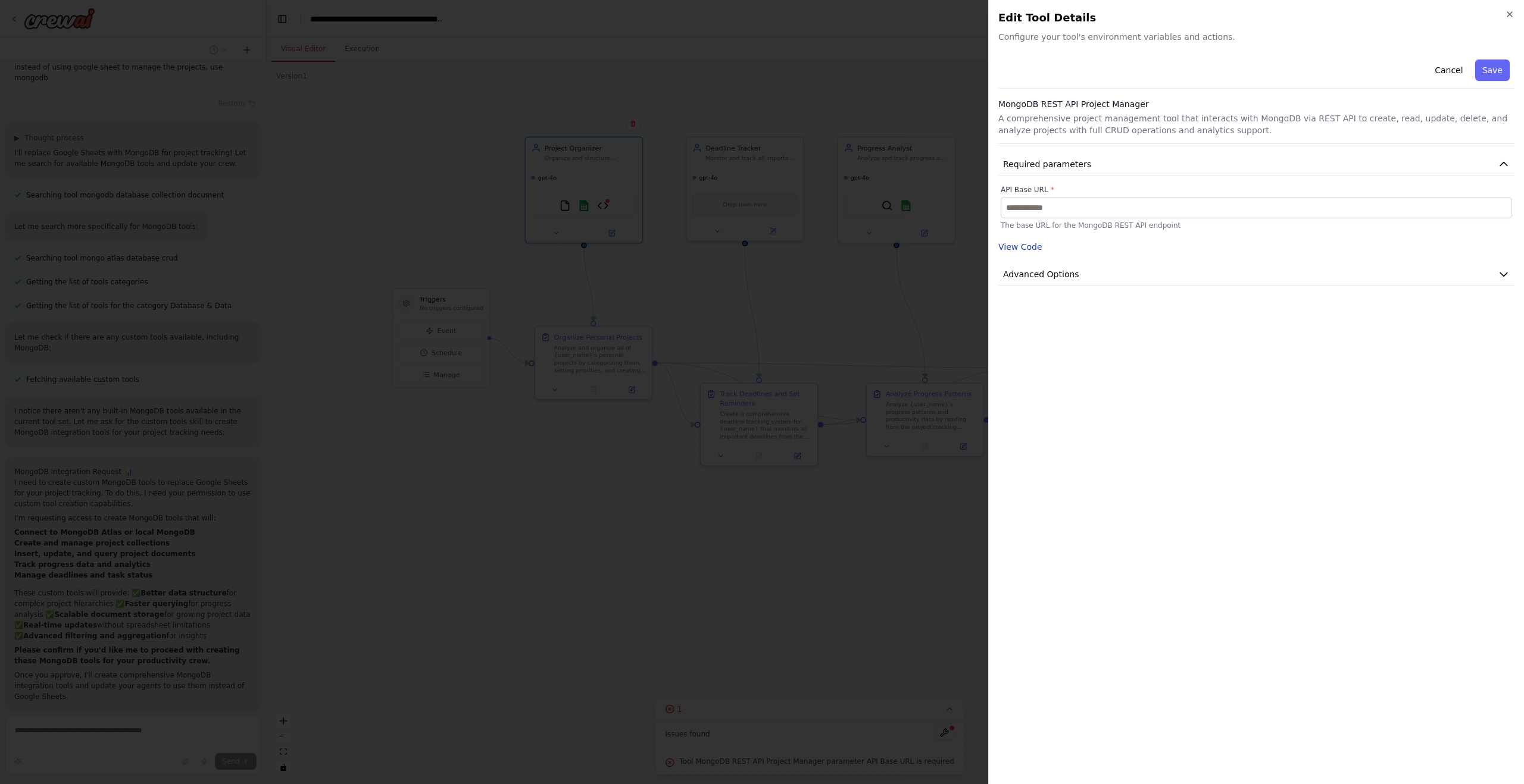
click at [1026, 249] on button "View Code" at bounding box center [1020, 247] width 45 height 12
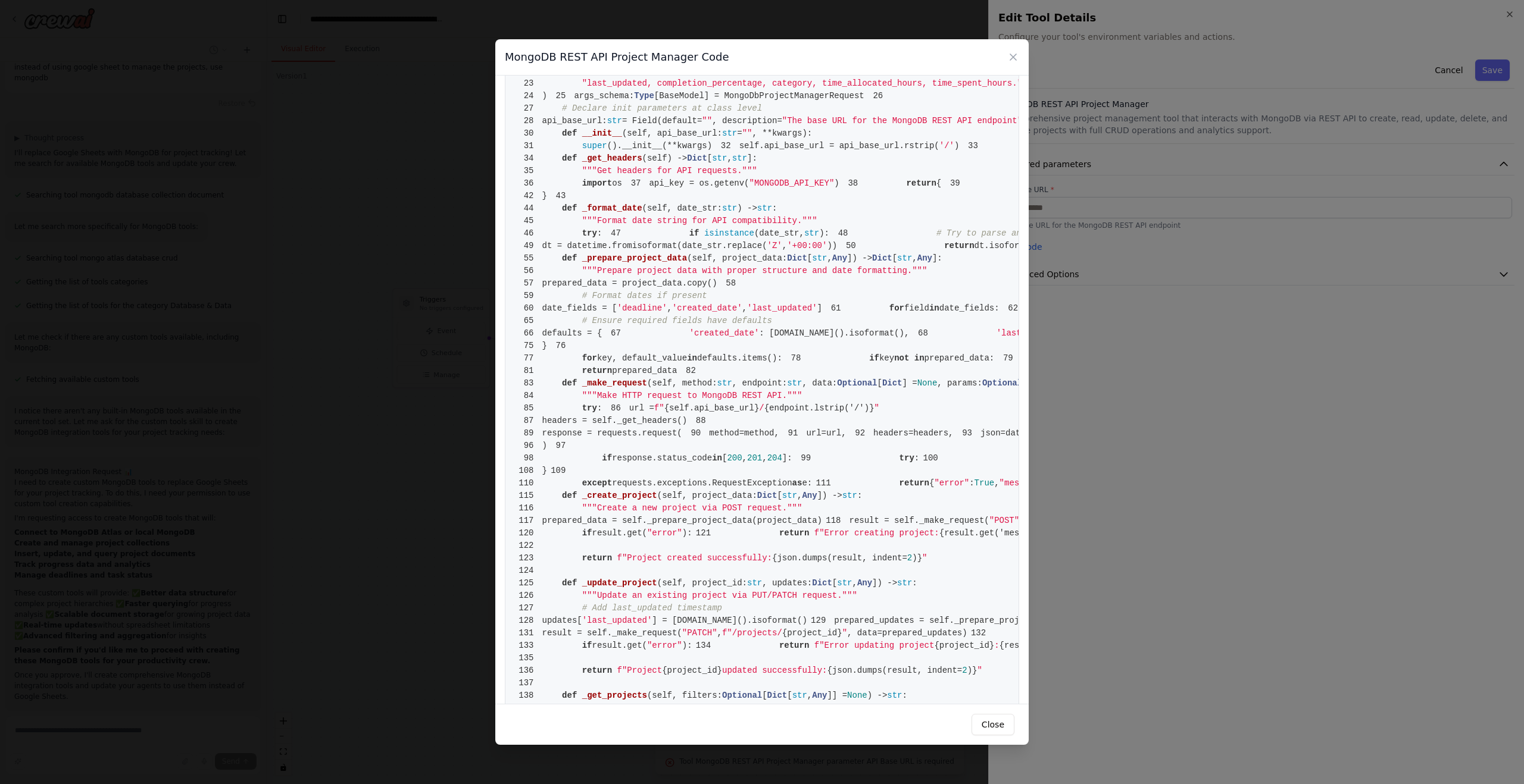
scroll to position [0, 0]
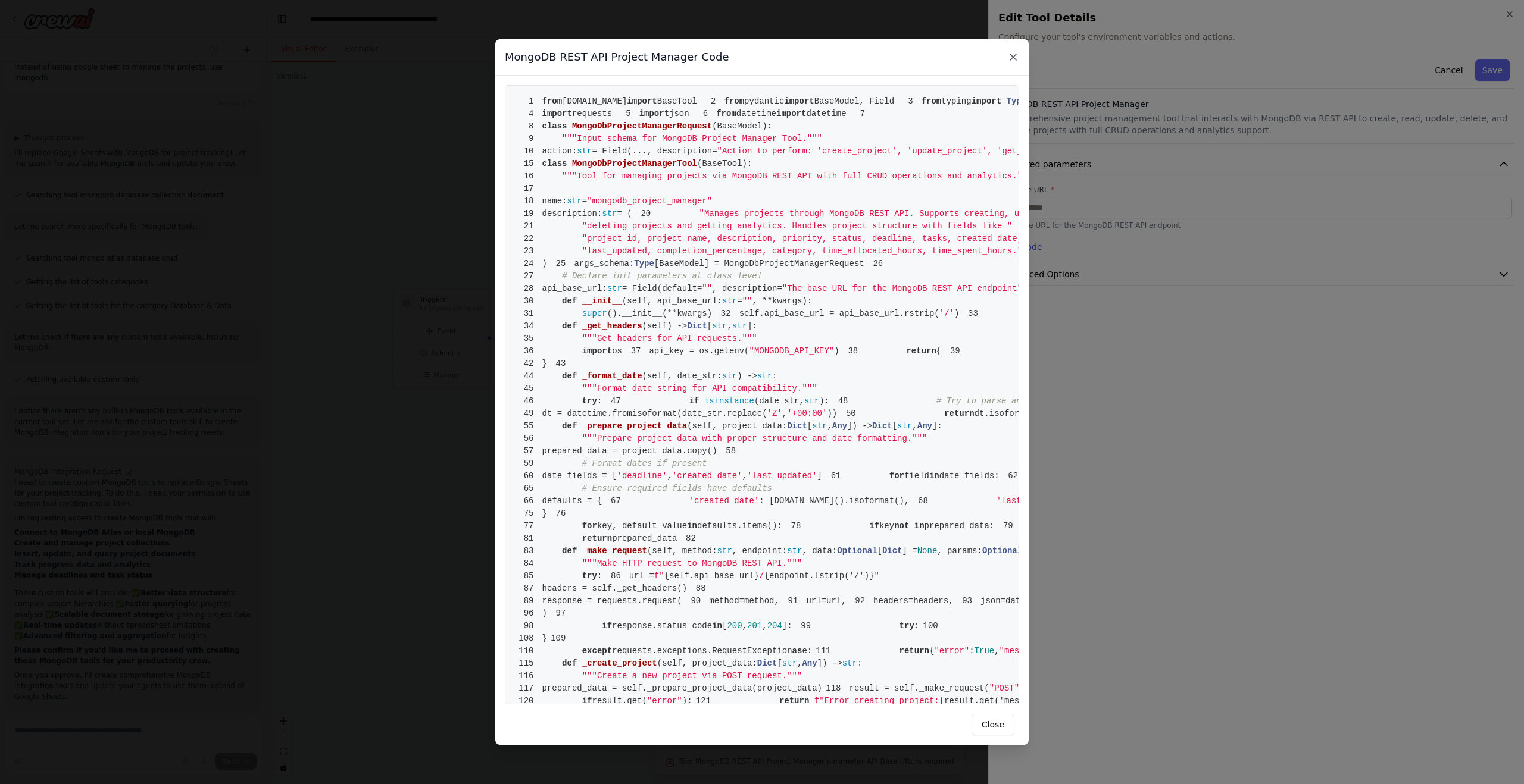
click at [1012, 58] on icon at bounding box center [1014, 57] width 12 height 12
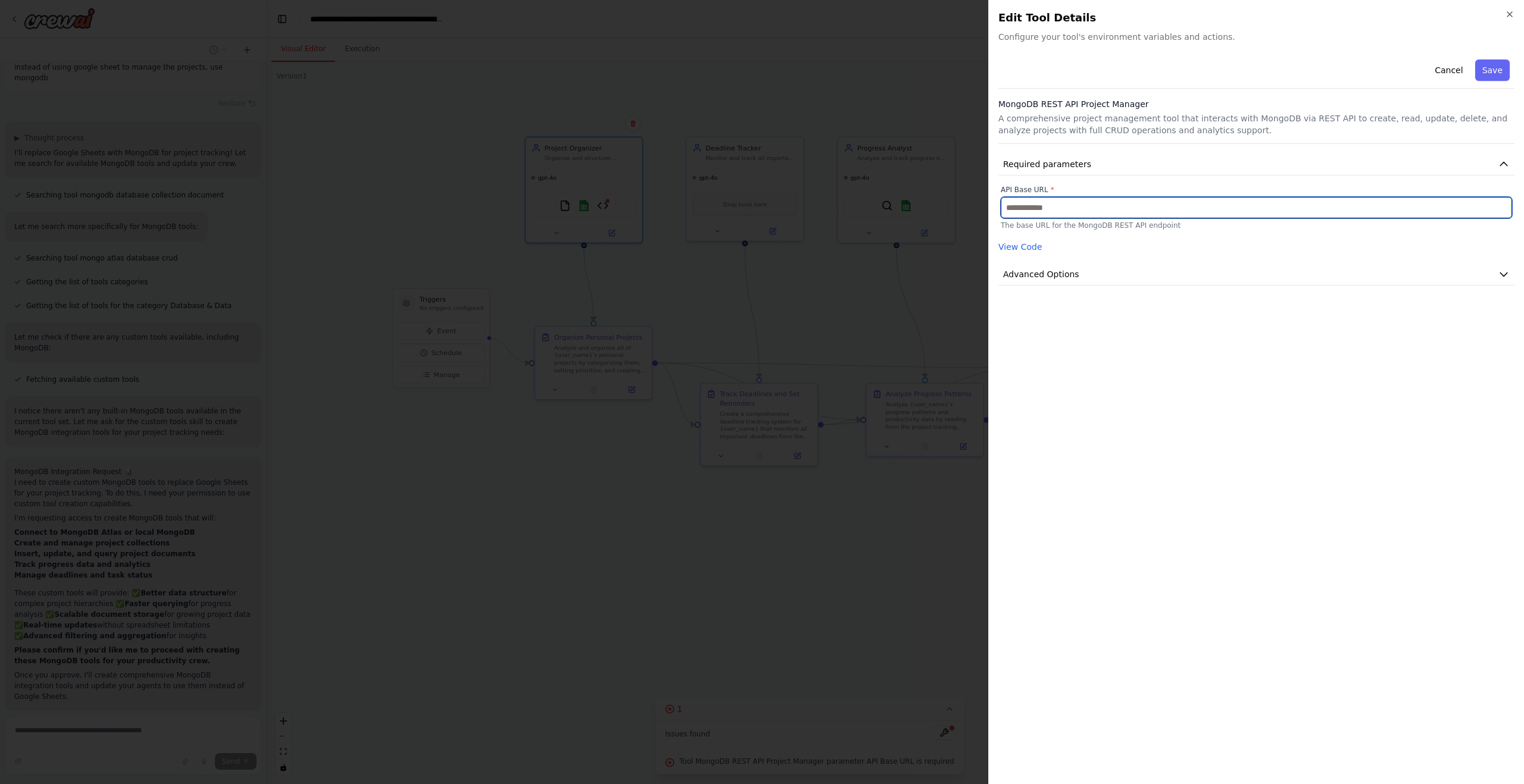
click at [1097, 207] on input "text" at bounding box center [1256, 208] width 511 height 22
type input "**********"
drag, startPoint x: 1018, startPoint y: 212, endPoint x: 962, endPoint y: 210, distance: 56.0
click at [962, 210] on body "Create a crew that helps organize your personal projects, sets reminders for im…" at bounding box center [762, 392] width 1524 height 784
click at [1041, 208] on input "**********" at bounding box center [1256, 208] width 511 height 22
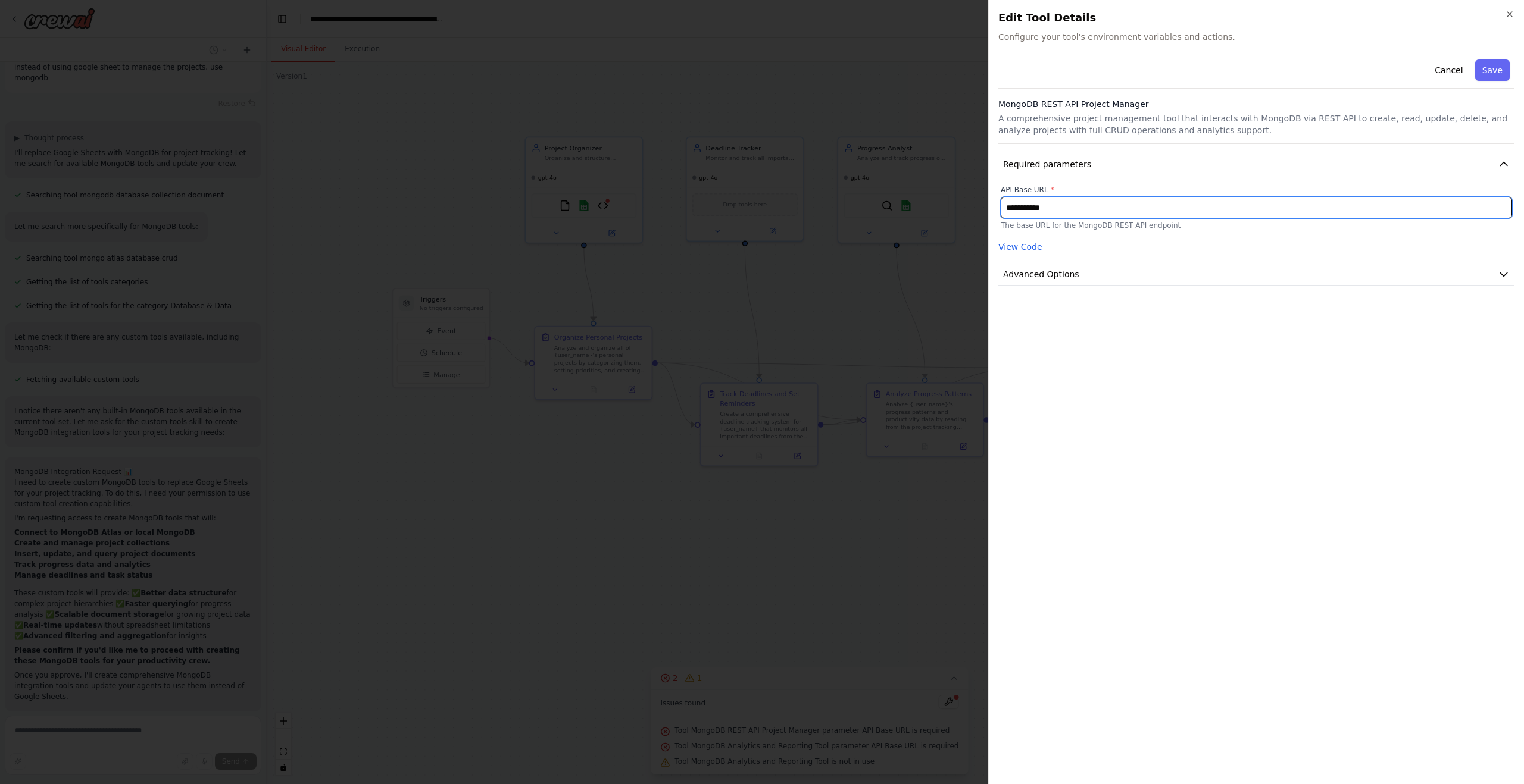
drag, startPoint x: 1072, startPoint y: 209, endPoint x: 1001, endPoint y: 204, distance: 71.2
click at [982, 204] on body "Create a crew that helps organize your personal projects, sets reminders for im…" at bounding box center [762, 392] width 1524 height 784
type input "**********"
click at [1493, 71] on button "Save" at bounding box center [1492, 70] width 35 height 22
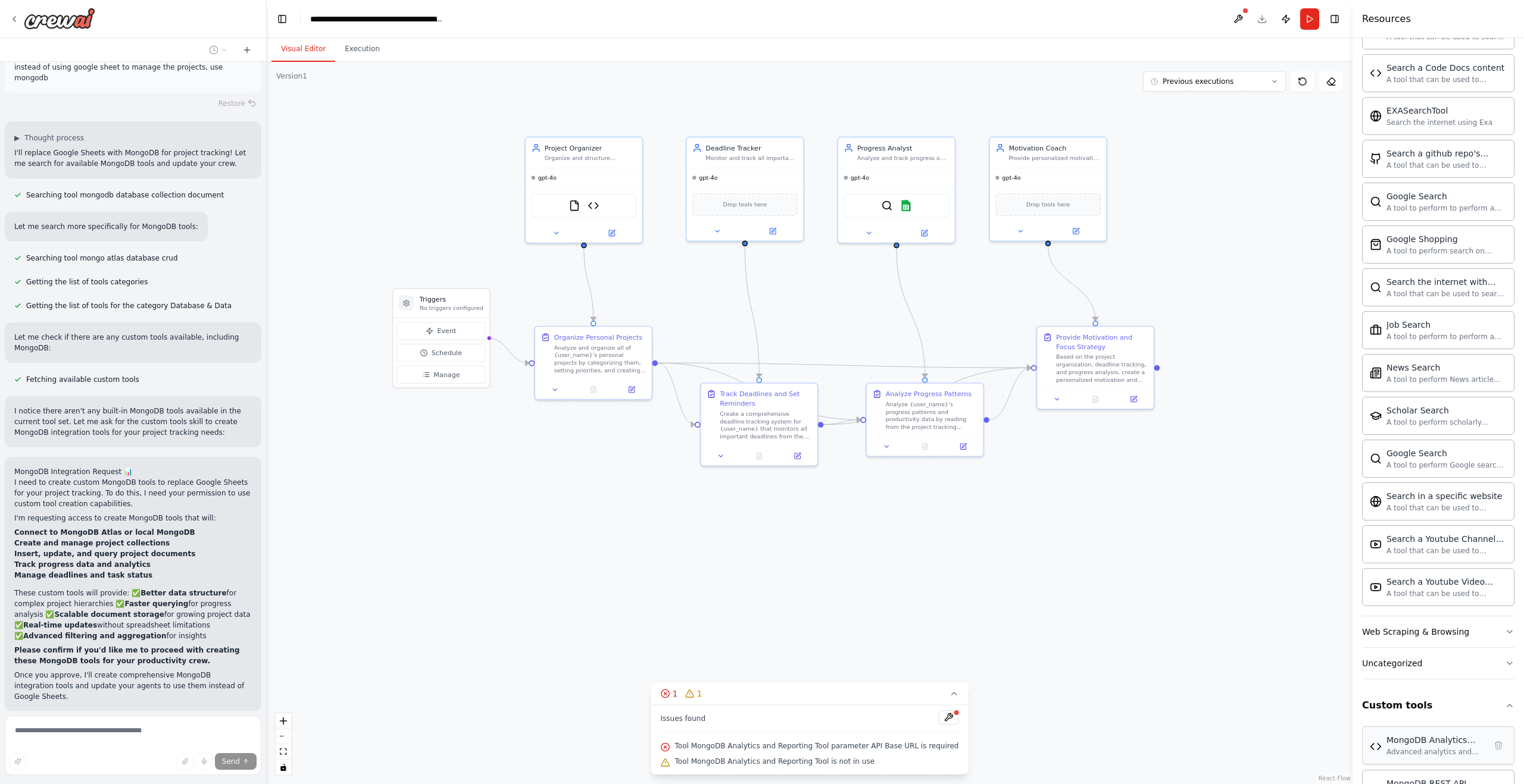
scroll to position [1817, 0]
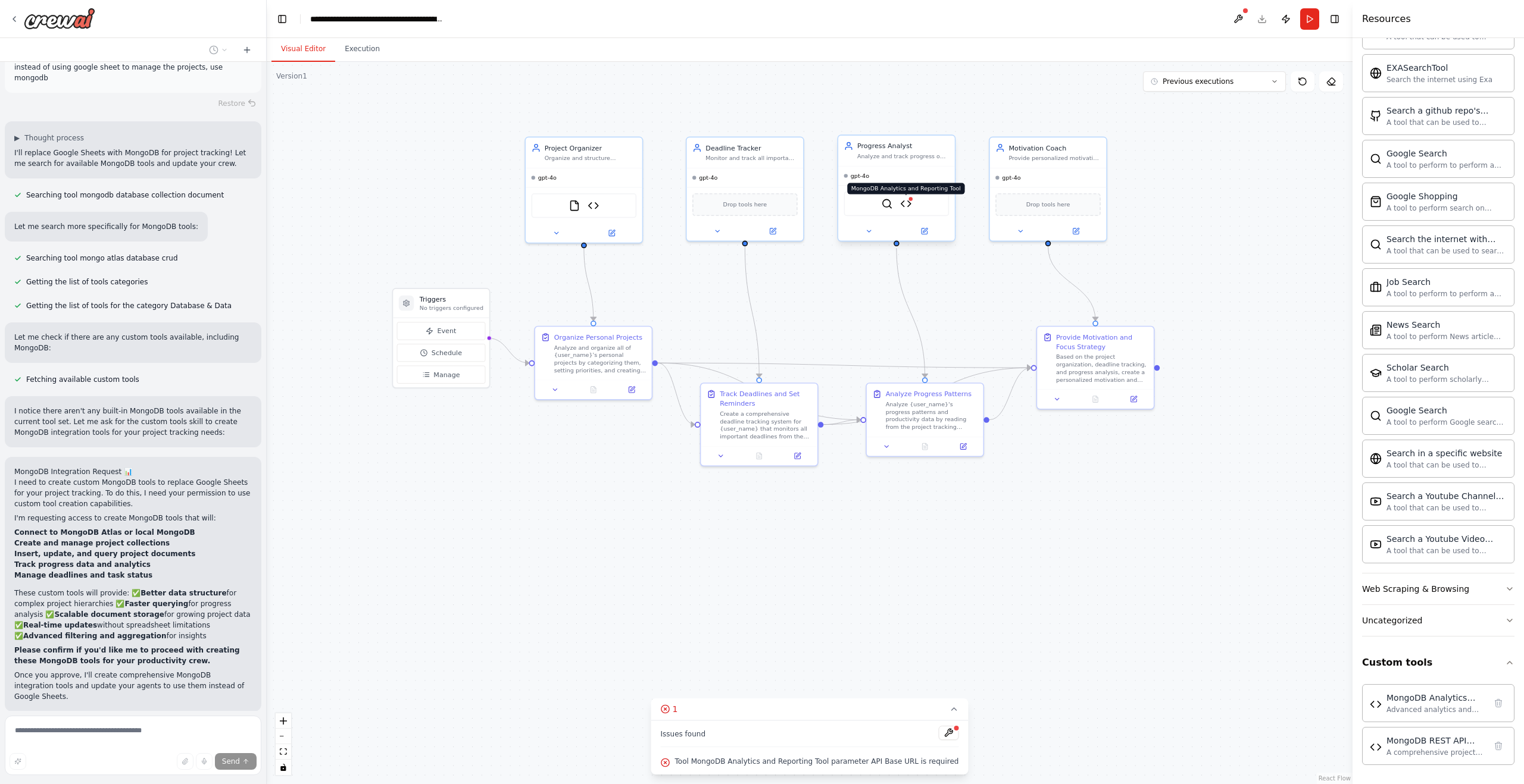
click at [907, 207] on img at bounding box center [905, 203] width 11 height 11
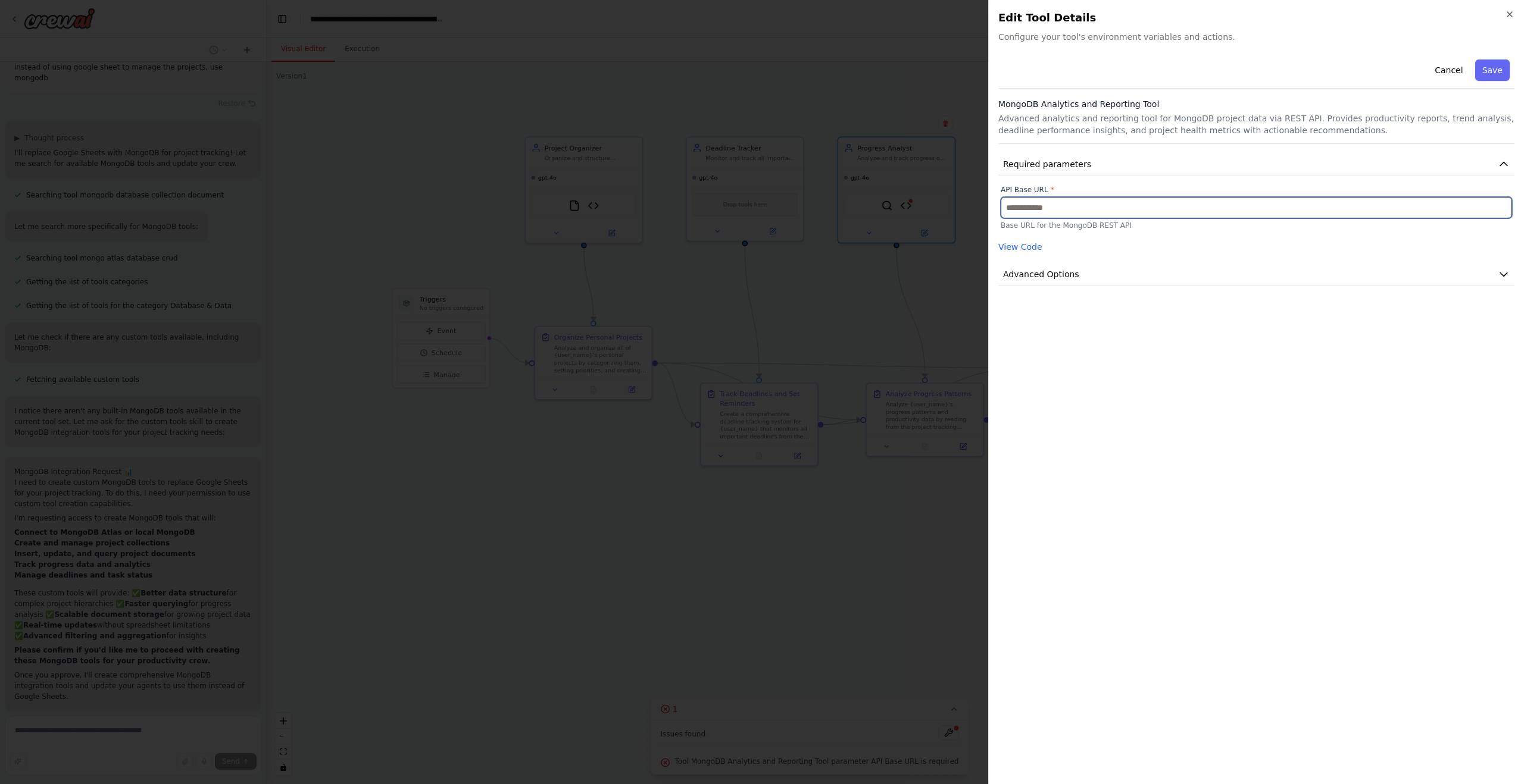
click at [1055, 212] on input "text" at bounding box center [1256, 208] width 511 height 22
type input "**********"
click at [1490, 71] on button "Save" at bounding box center [1492, 70] width 35 height 22
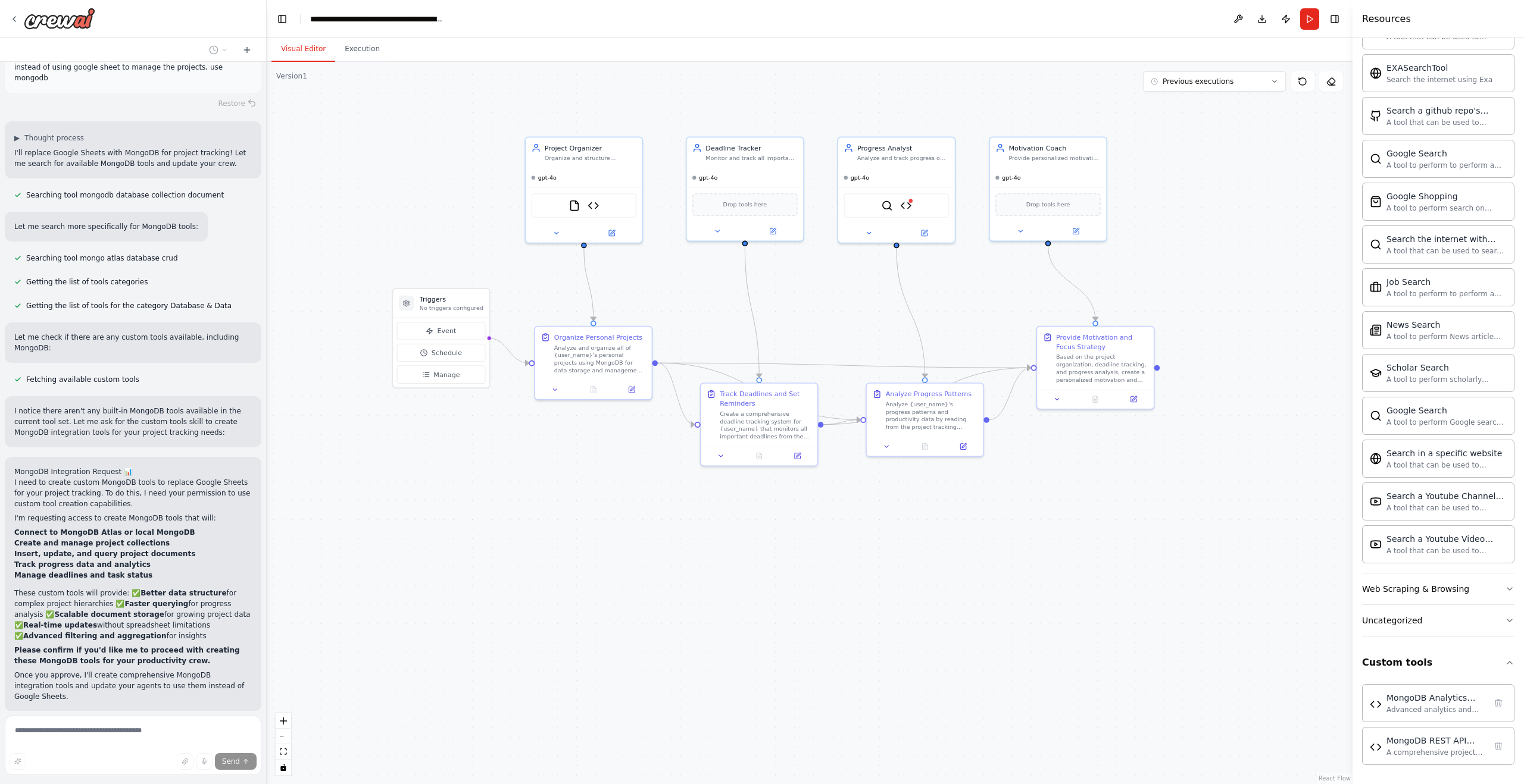
click at [1265, 21] on button "Download" at bounding box center [1262, 19] width 19 height 22
click at [146, 736] on textarea at bounding box center [133, 745] width 256 height 59
type textarea "**********"
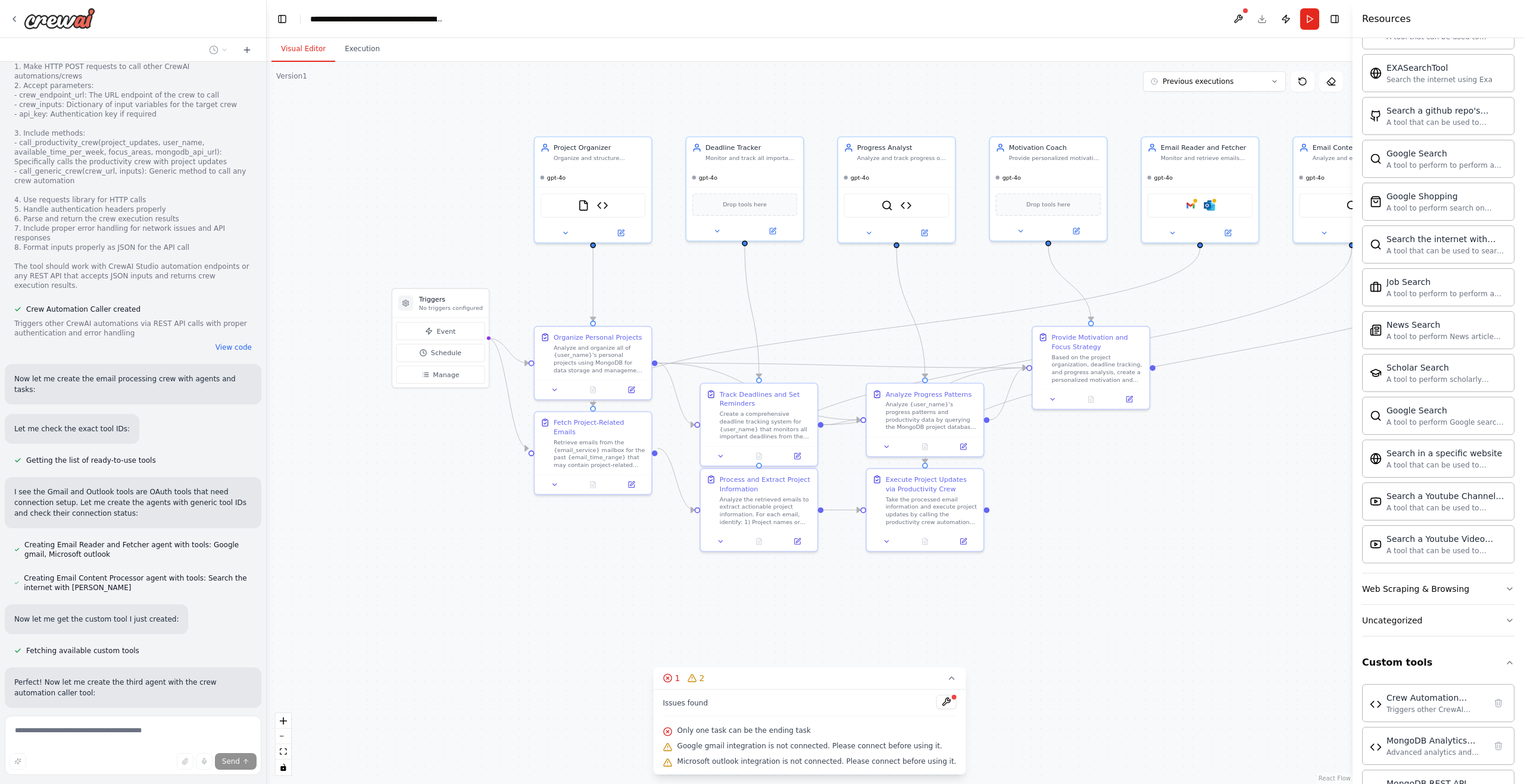
scroll to position [6285, 0]
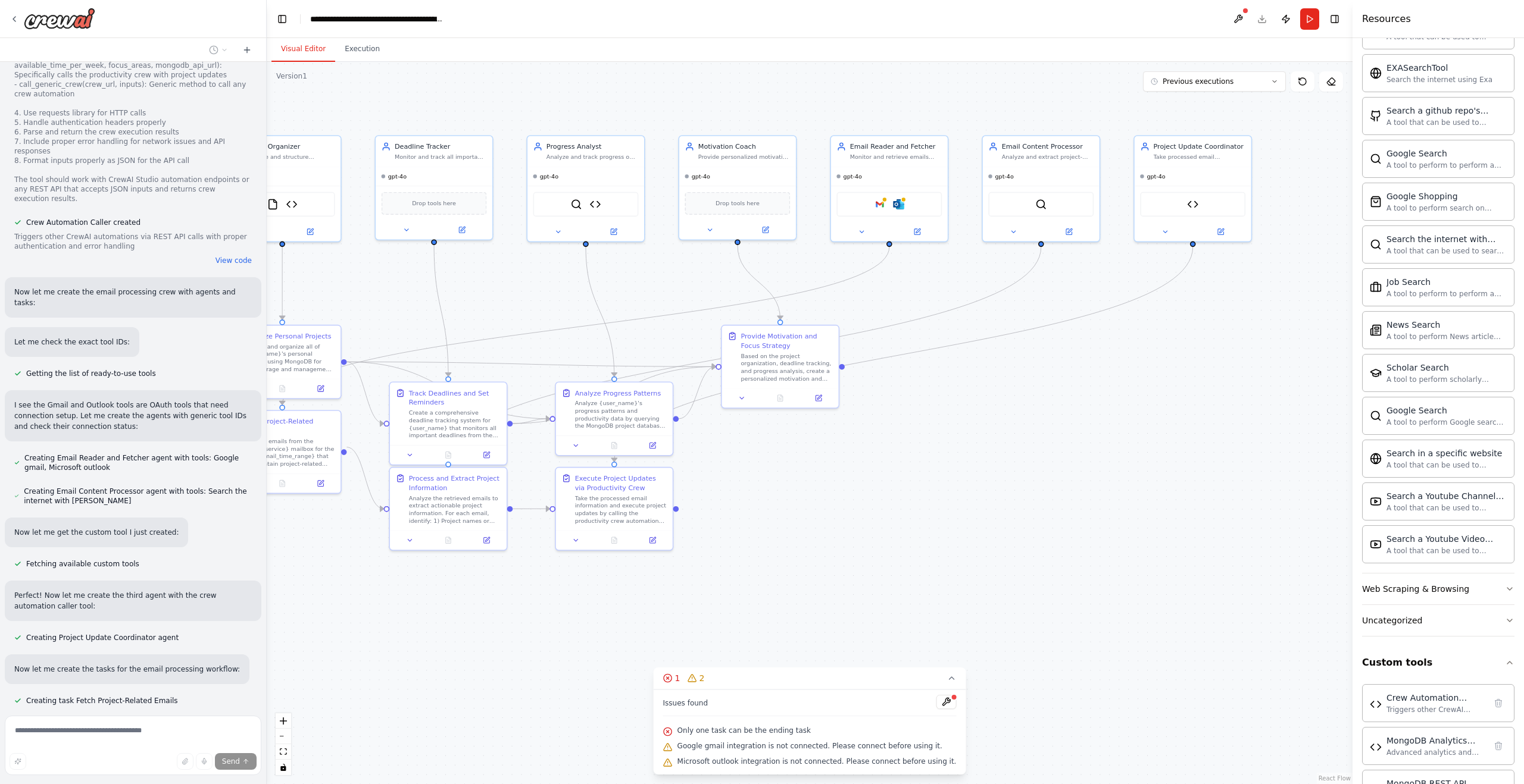
drag, startPoint x: 1001, startPoint y: 303, endPoint x: 687, endPoint y: 303, distance: 314.0
click at [669, 302] on div ".deletable-edge-delete-btn { width: 20px; height: 20px; border: 0px solid #ffff…" at bounding box center [810, 423] width 1086 height 723
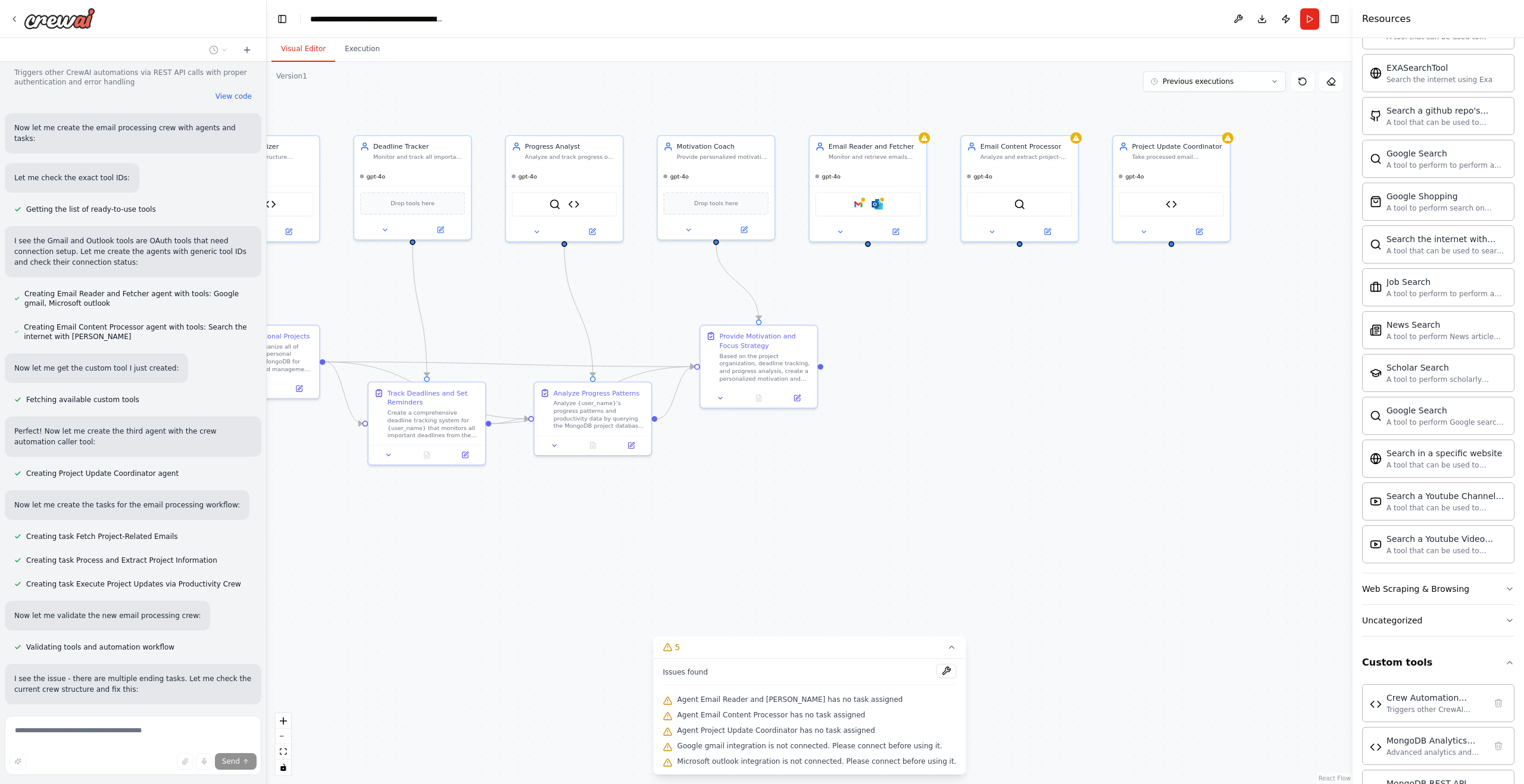
scroll to position [6536, 0]
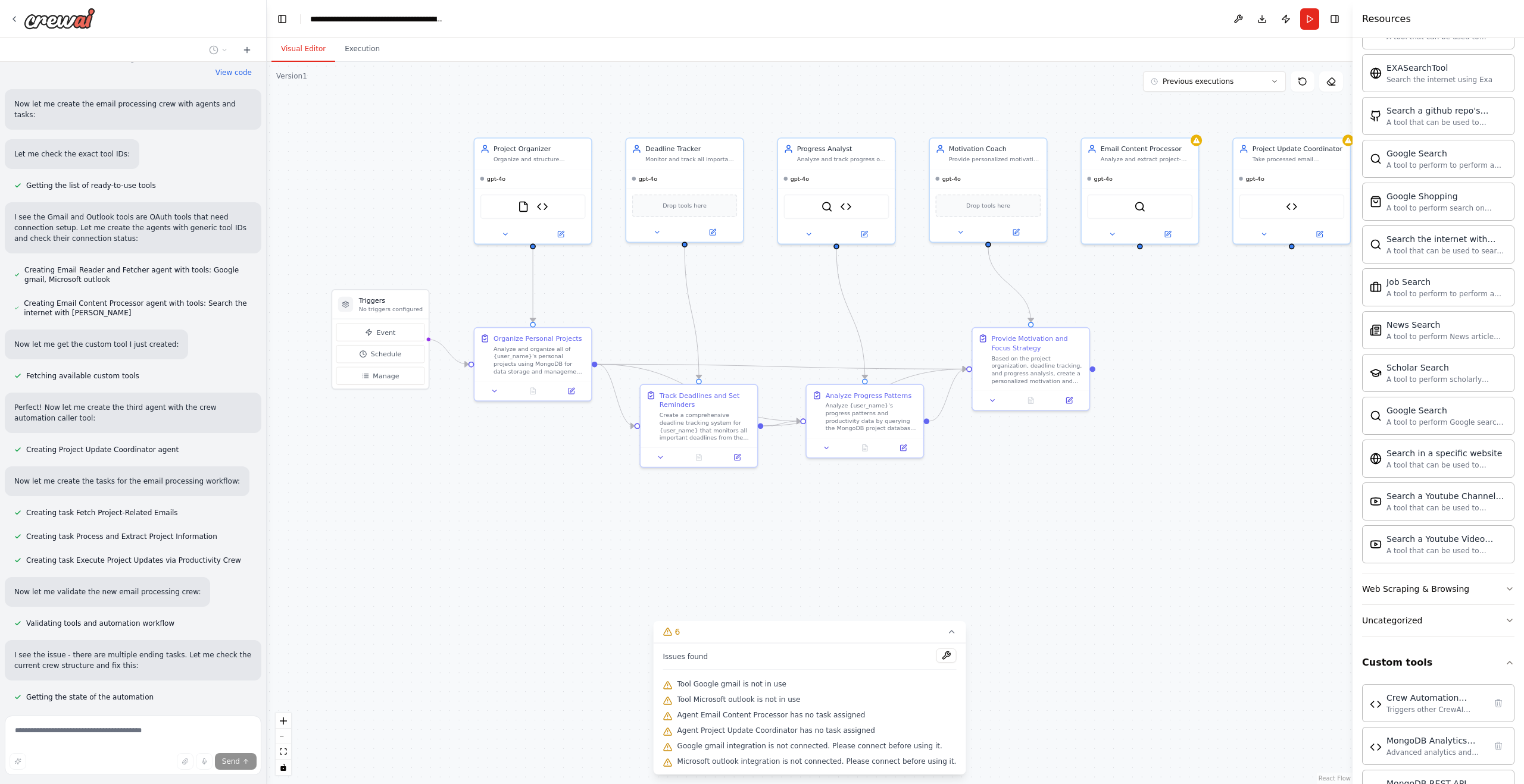
drag, startPoint x: 980, startPoint y: 364, endPoint x: 1253, endPoint y: 367, distance: 273.0
click at [1253, 367] on div ".deletable-edge-delete-btn { width: 20px; height: 20px; border: 0px solid #ffff…" at bounding box center [810, 423] width 1086 height 723
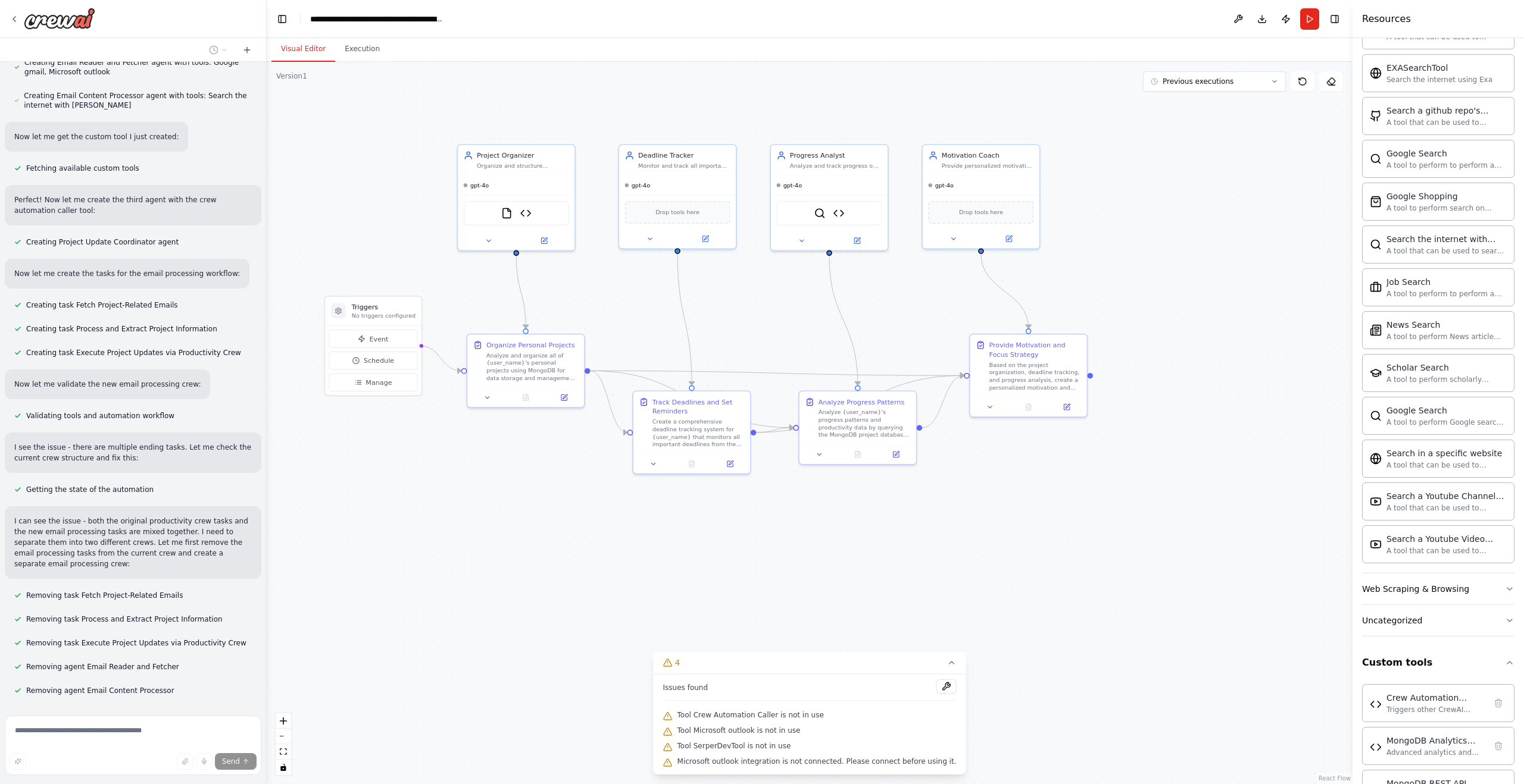
scroll to position [6744, 0]
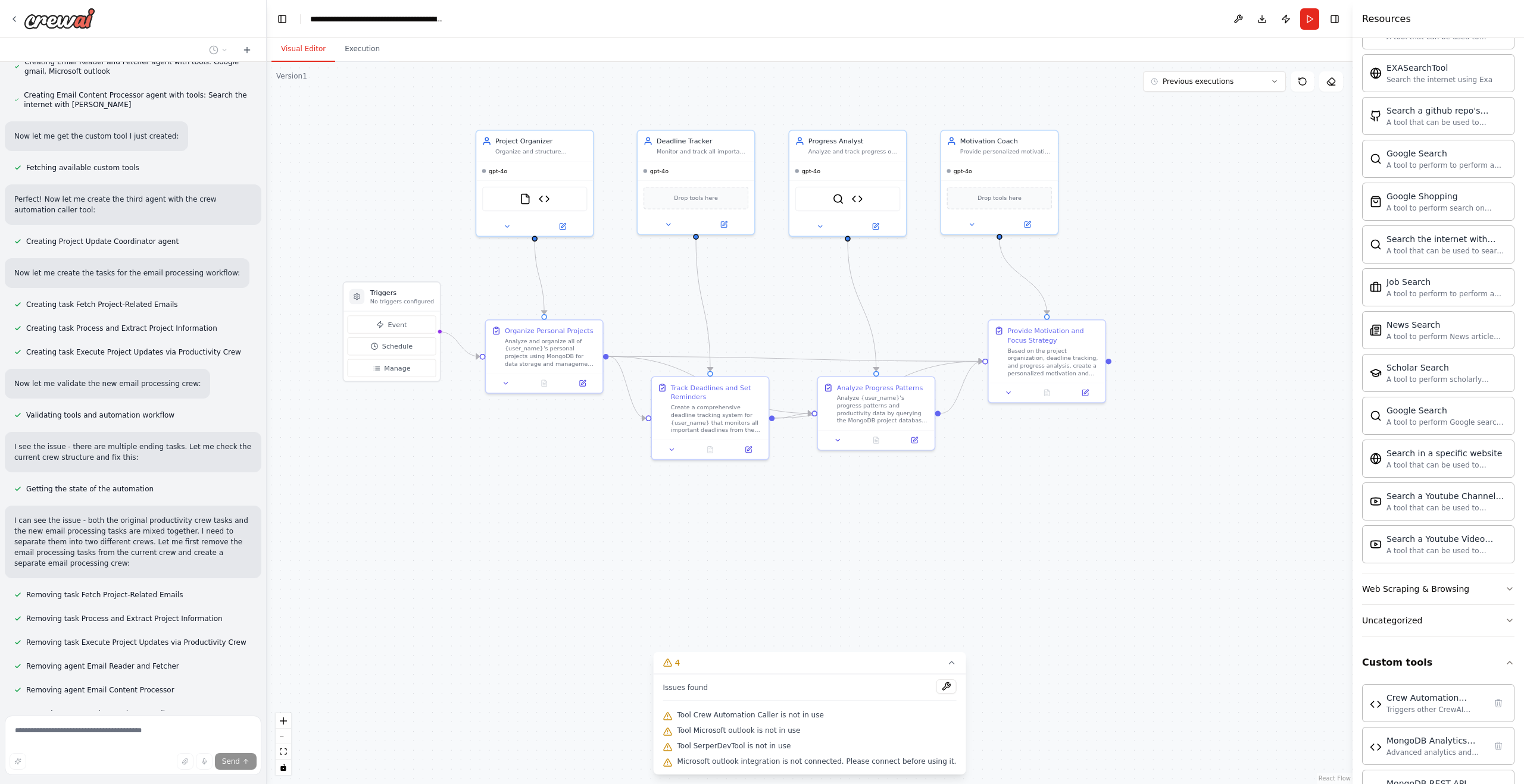
drag, startPoint x: 1254, startPoint y: 329, endPoint x: 1266, endPoint y: 322, distance: 13.9
click at [1266, 322] on div ".deletable-edge-delete-btn { width: 20px; height: 20px; border: 0px solid #ffff…" at bounding box center [810, 423] width 1086 height 723
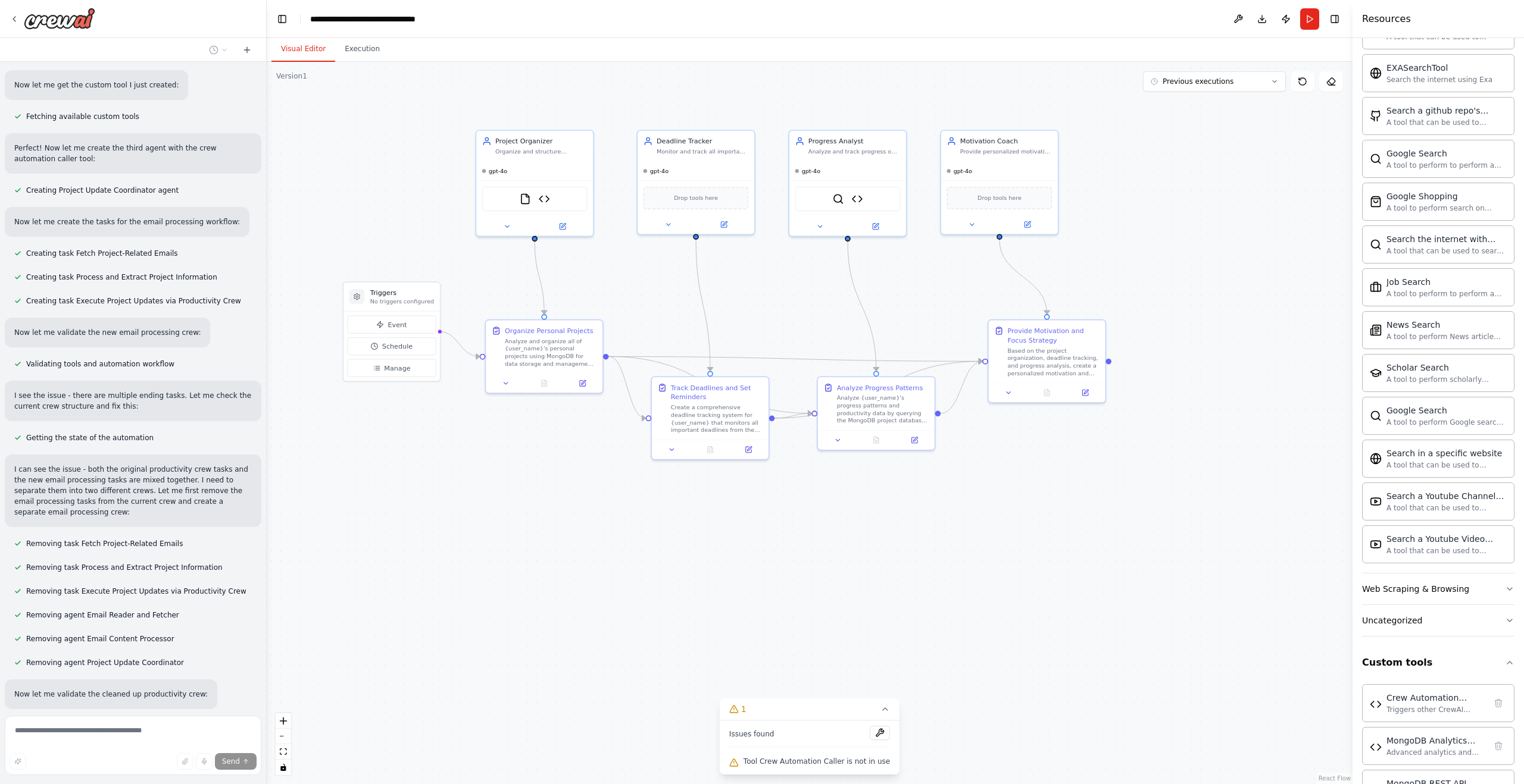
scroll to position [6796, 0]
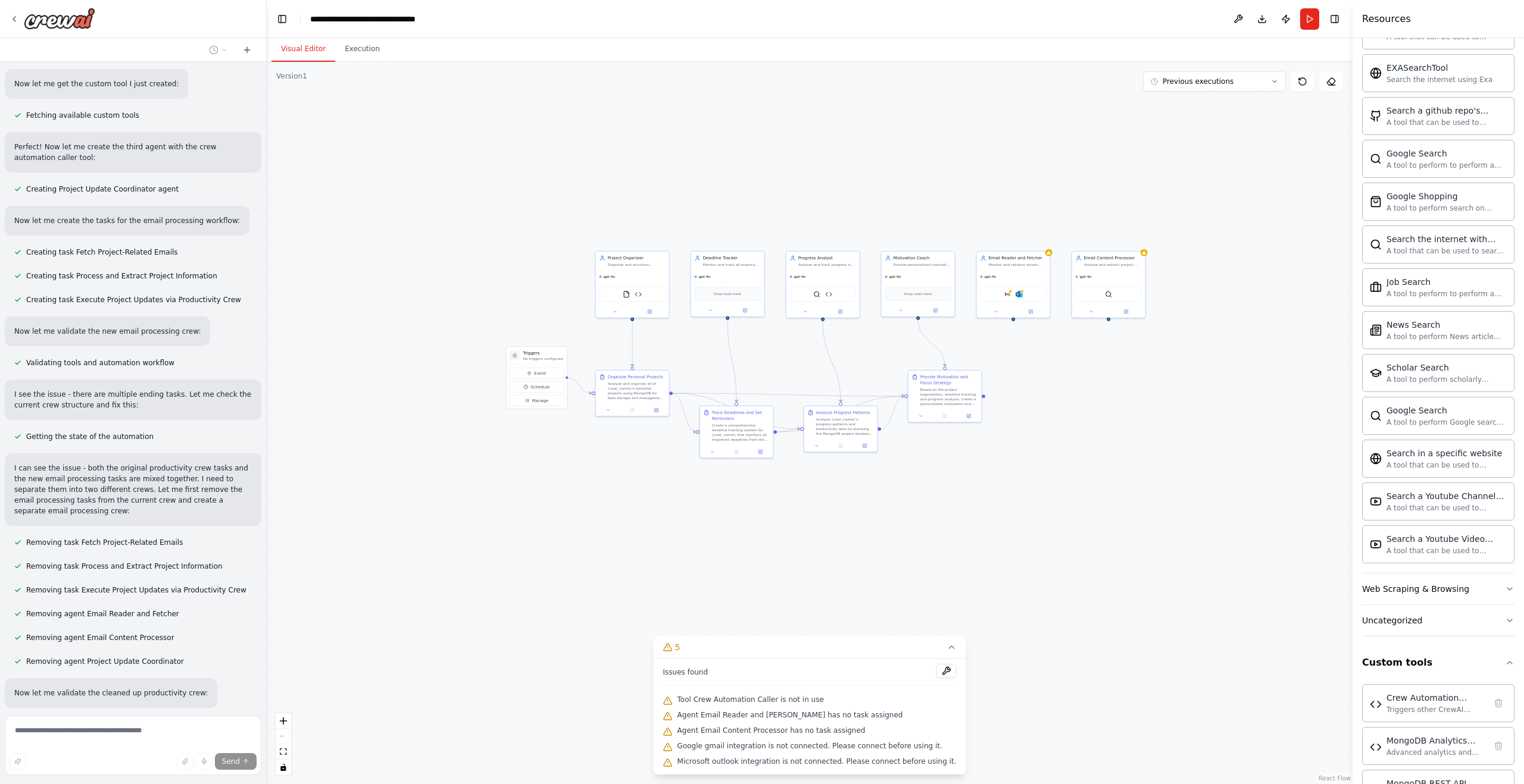
drag, startPoint x: 1236, startPoint y: 343, endPoint x: 1047, endPoint y: 385, distance: 193.6
click at [1047, 385] on div ".deletable-edge-delete-btn { width: 20px; height: 20px; border: 0px solid #ffff…" at bounding box center [810, 423] width 1086 height 723
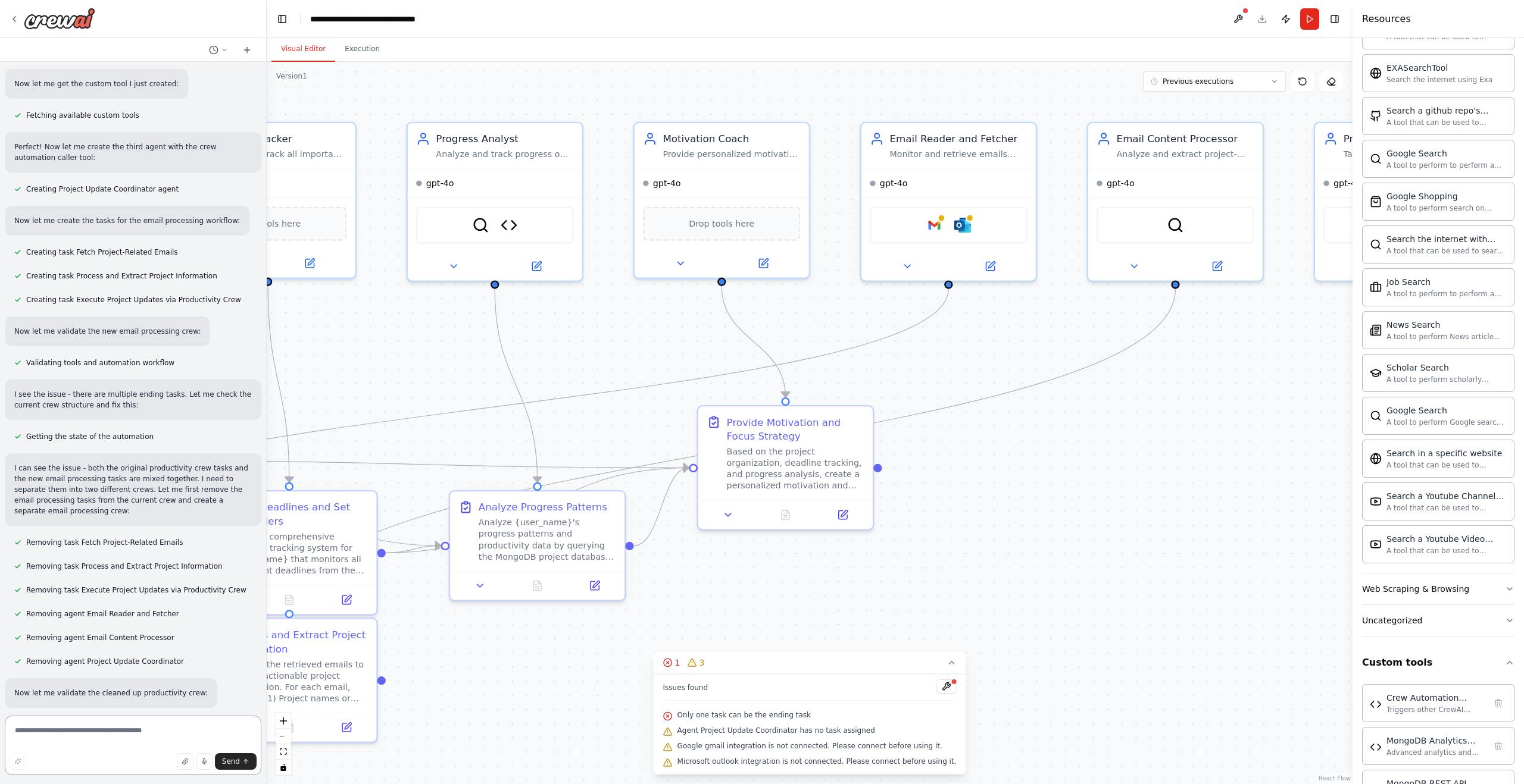
scroll to position [7062, 0]
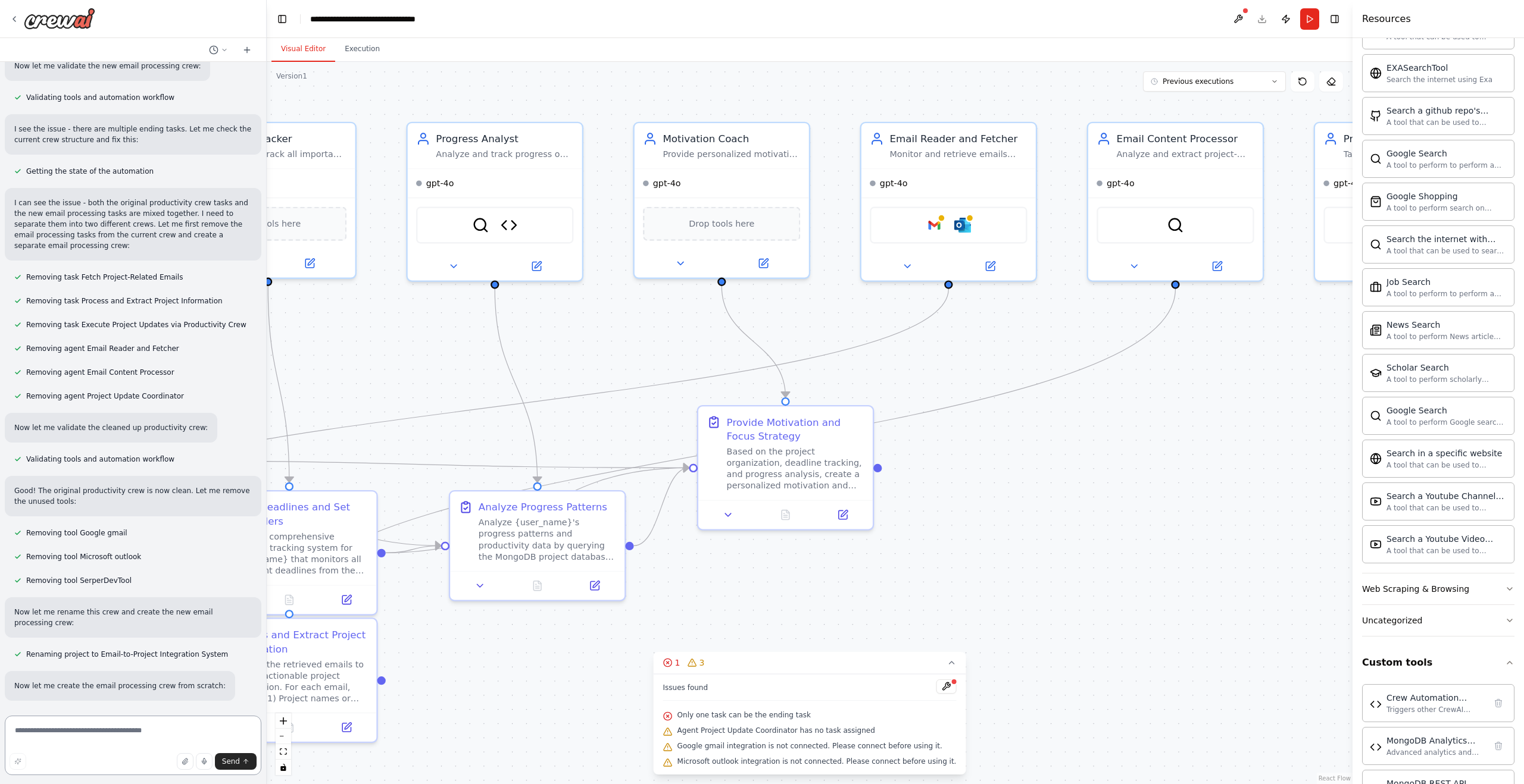
click at [92, 734] on textarea at bounding box center [133, 745] width 256 height 59
type textarea "********"
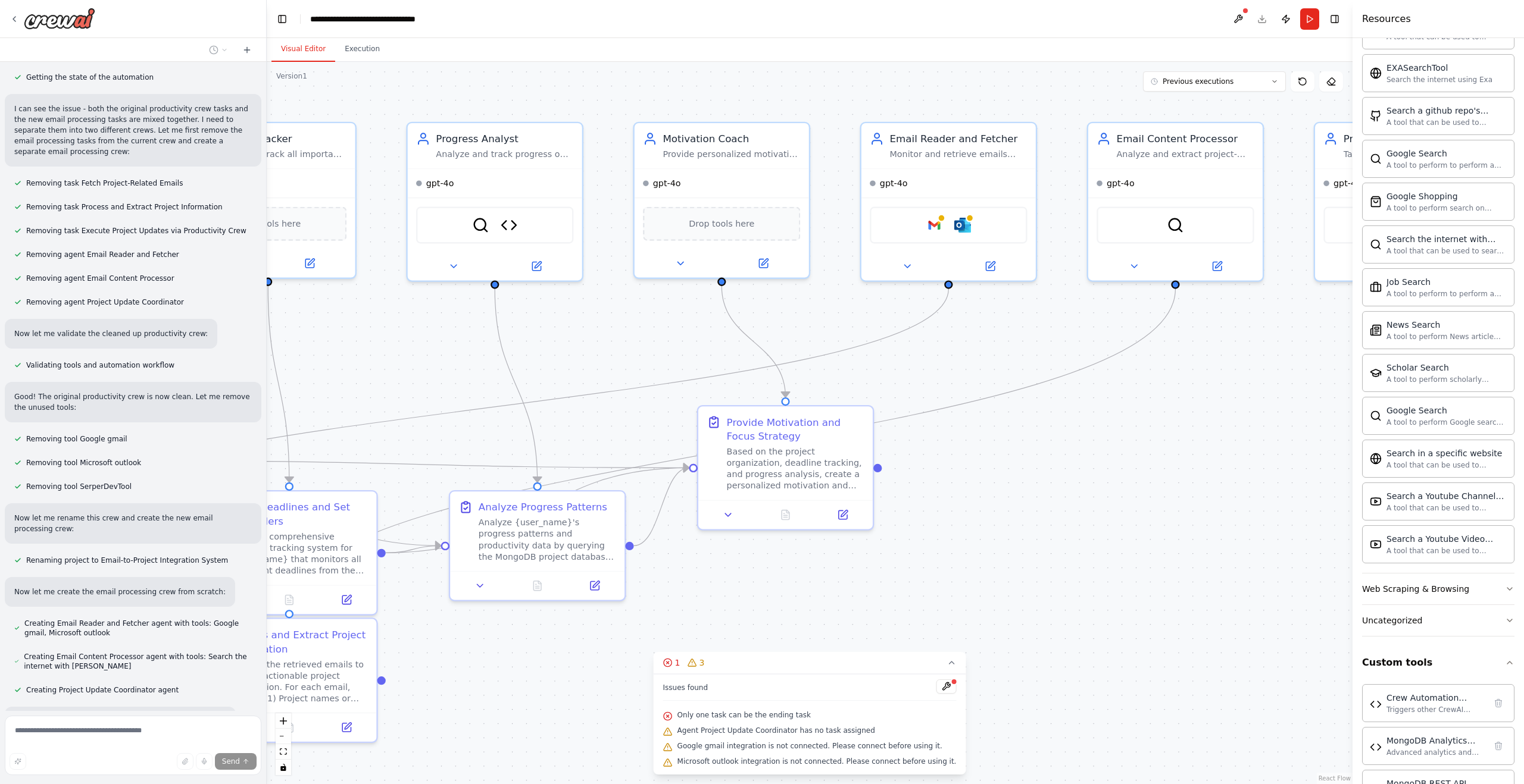
scroll to position [7167, 0]
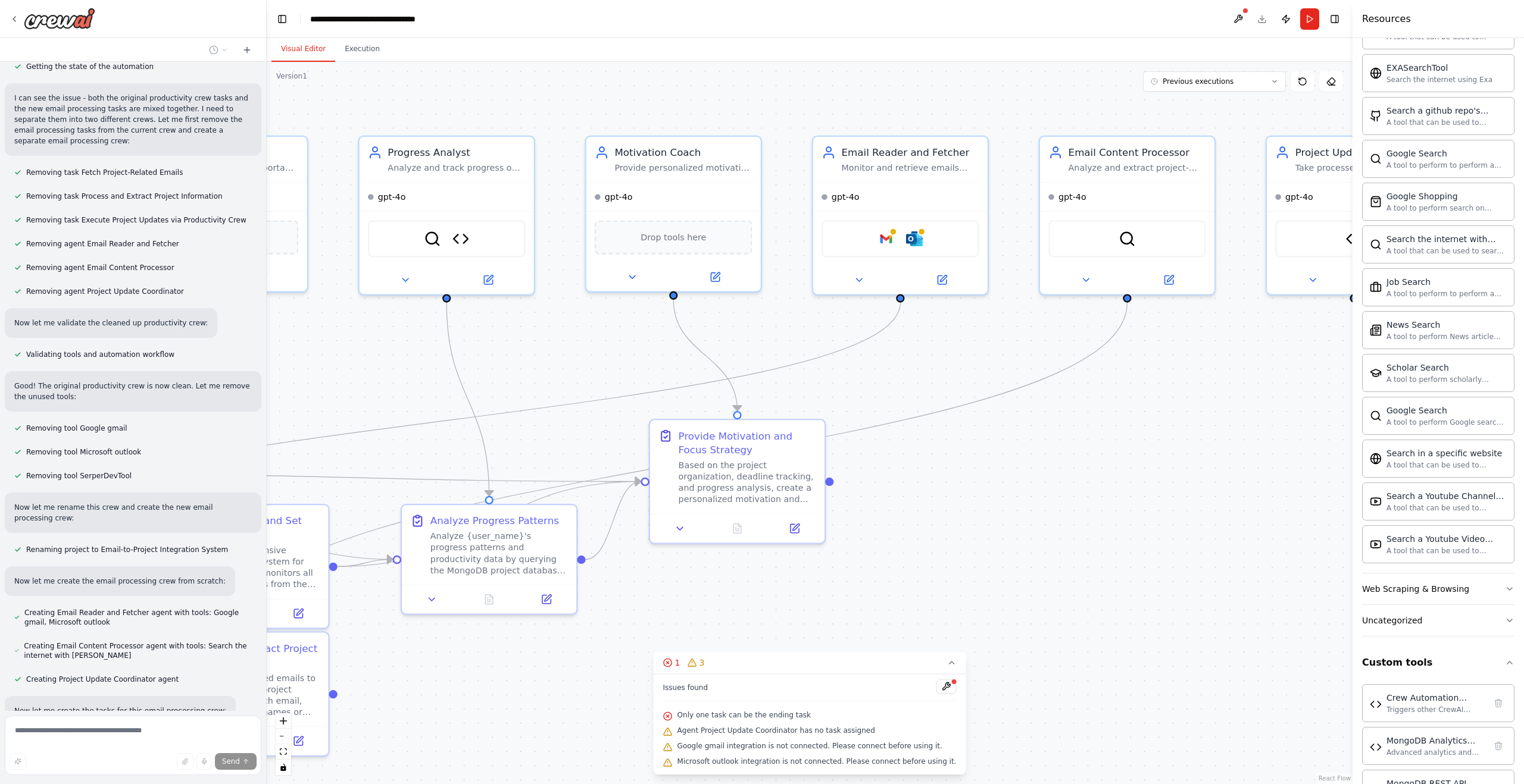
drag, startPoint x: 1097, startPoint y: 475, endPoint x: 1081, endPoint y: 474, distance: 16.0
click at [1081, 474] on div ".deletable-edge-delete-btn { width: 20px; height: 20px; border: 0px solid #ffff…" at bounding box center [810, 423] width 1086 height 723
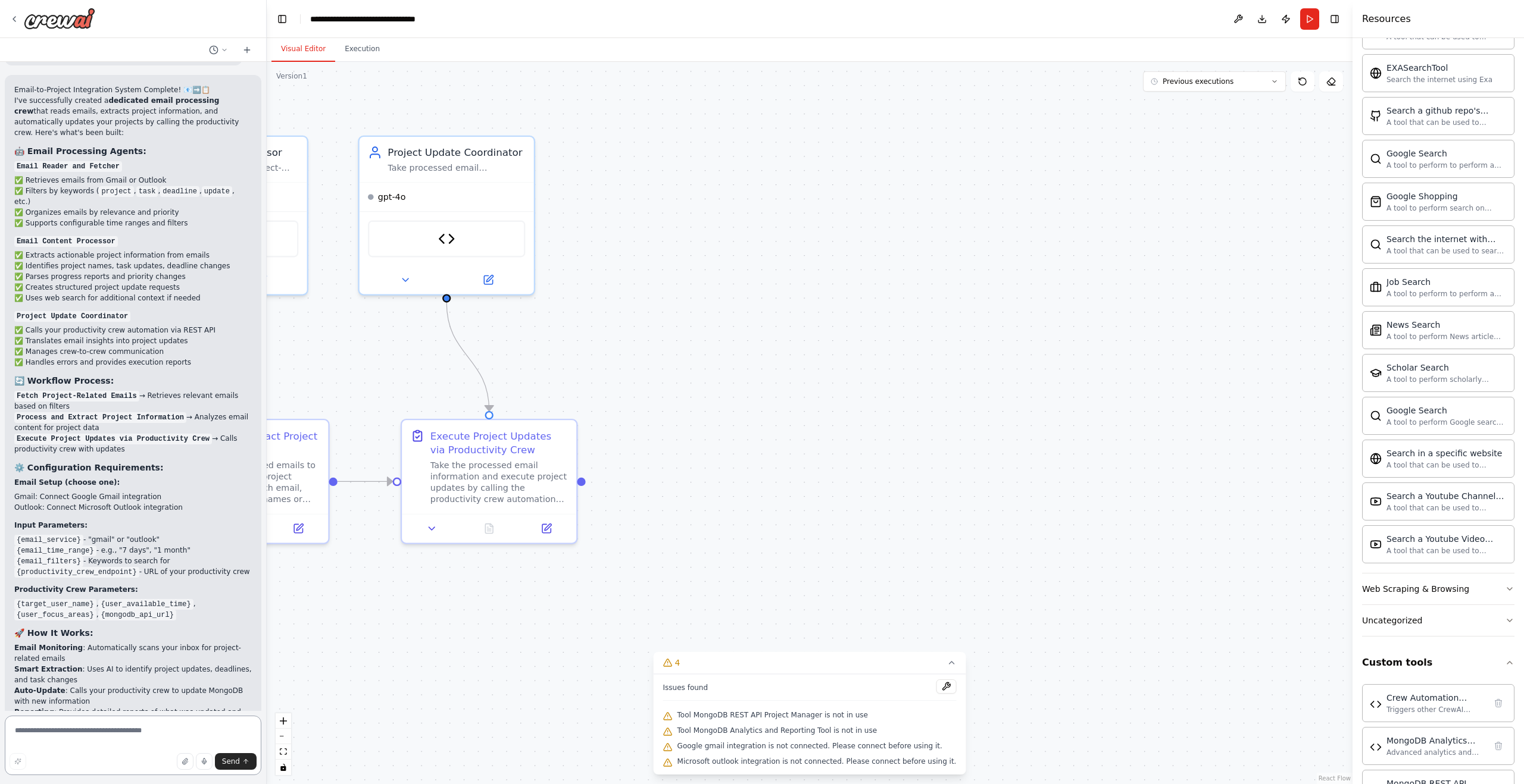
scroll to position [8667, 0]
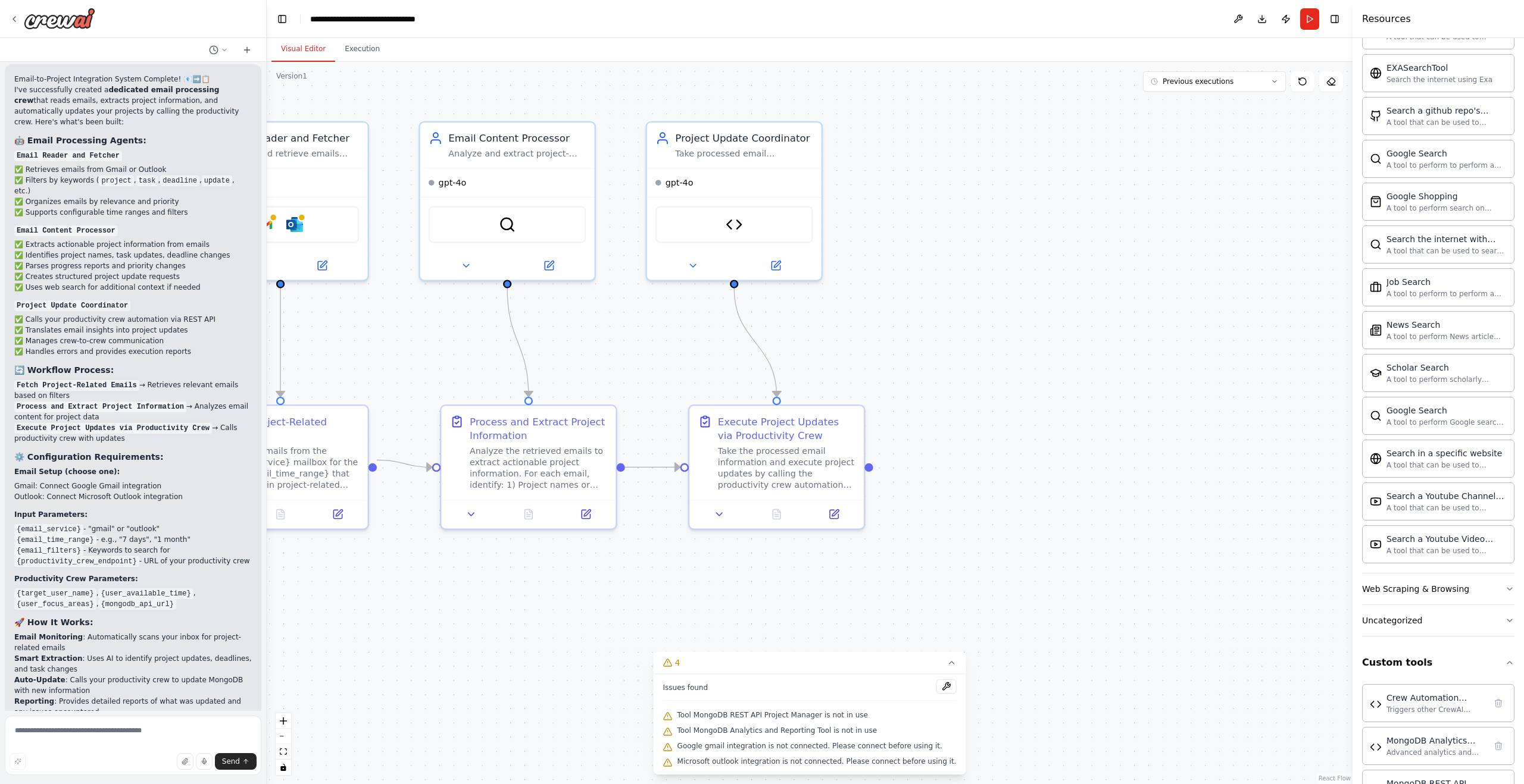
drag, startPoint x: 865, startPoint y: 406, endPoint x: 1163, endPoint y: 379, distance: 299.2
click at [1163, 379] on div ".deletable-edge-delete-btn { width: 20px; height: 20px; border: 0px solid #ffff…" at bounding box center [810, 423] width 1086 height 723
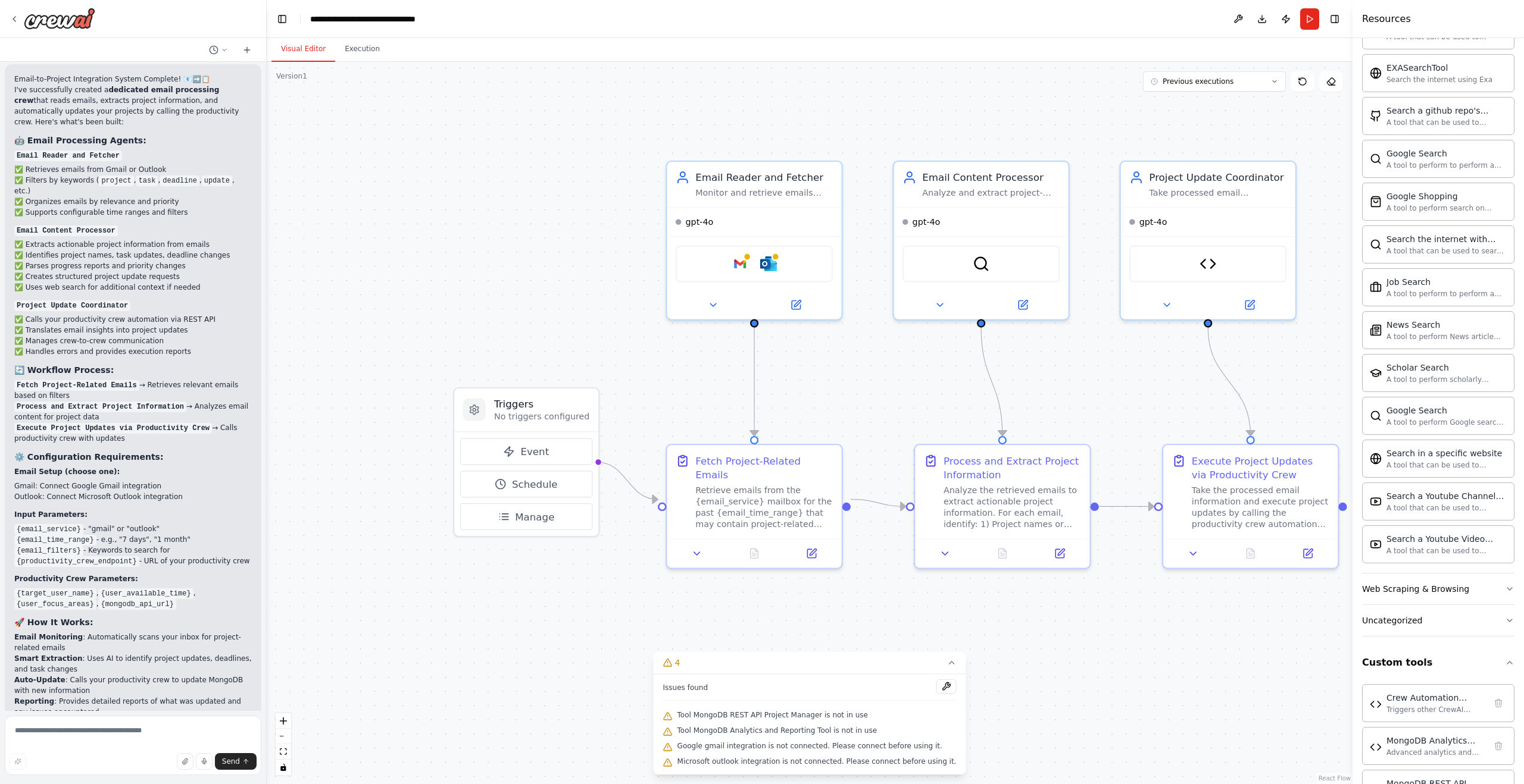
drag, startPoint x: 713, startPoint y: 334, endPoint x: 1009, endPoint y: 387, distance: 300.7
click at [1096, 375] on div ".deletable-edge-delete-btn { width: 20px; height: 20px; border: 0px solid #ffff…" at bounding box center [810, 423] width 1086 height 723
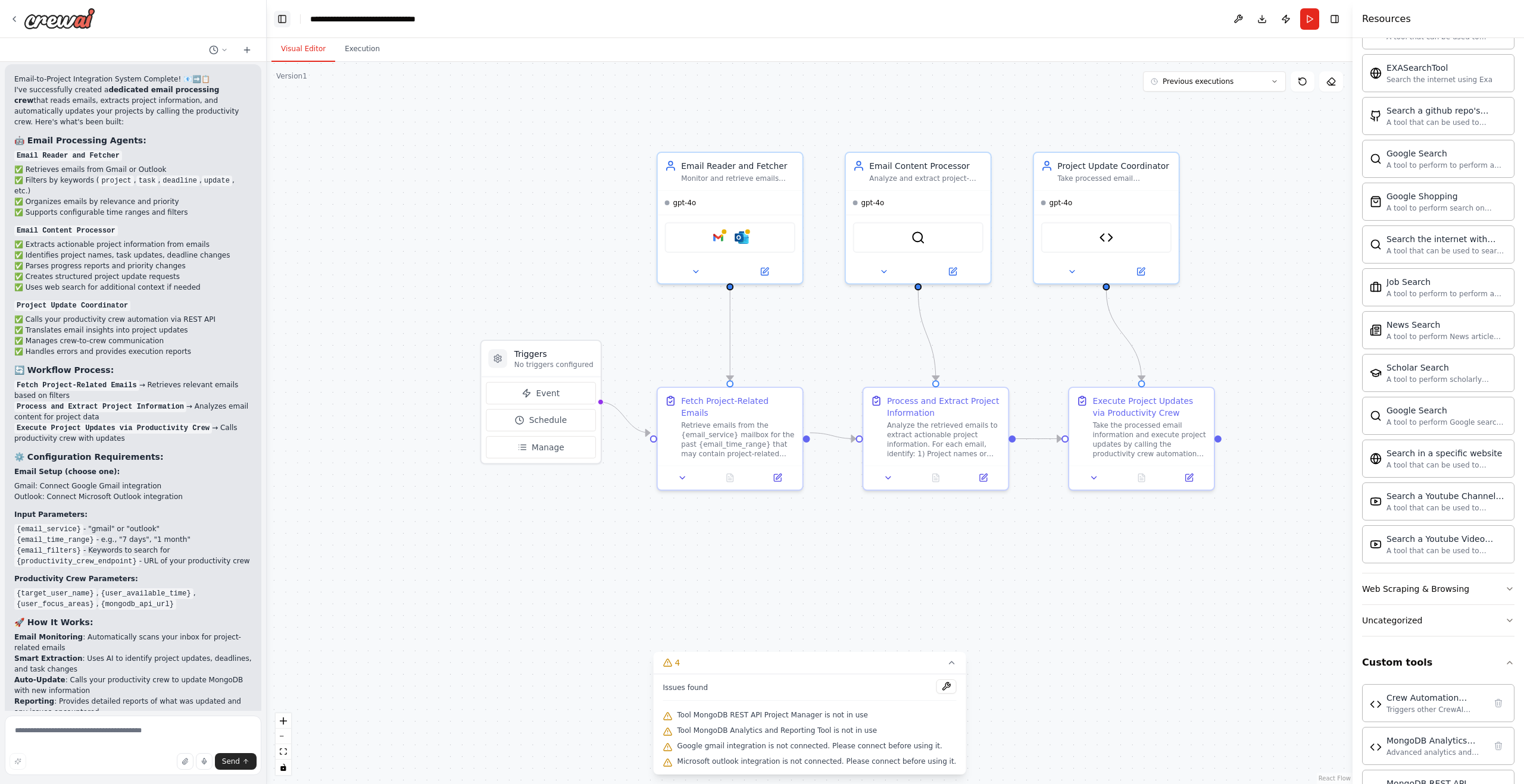
click at [281, 19] on button "Toggle Left Sidebar" at bounding box center [282, 19] width 17 height 17
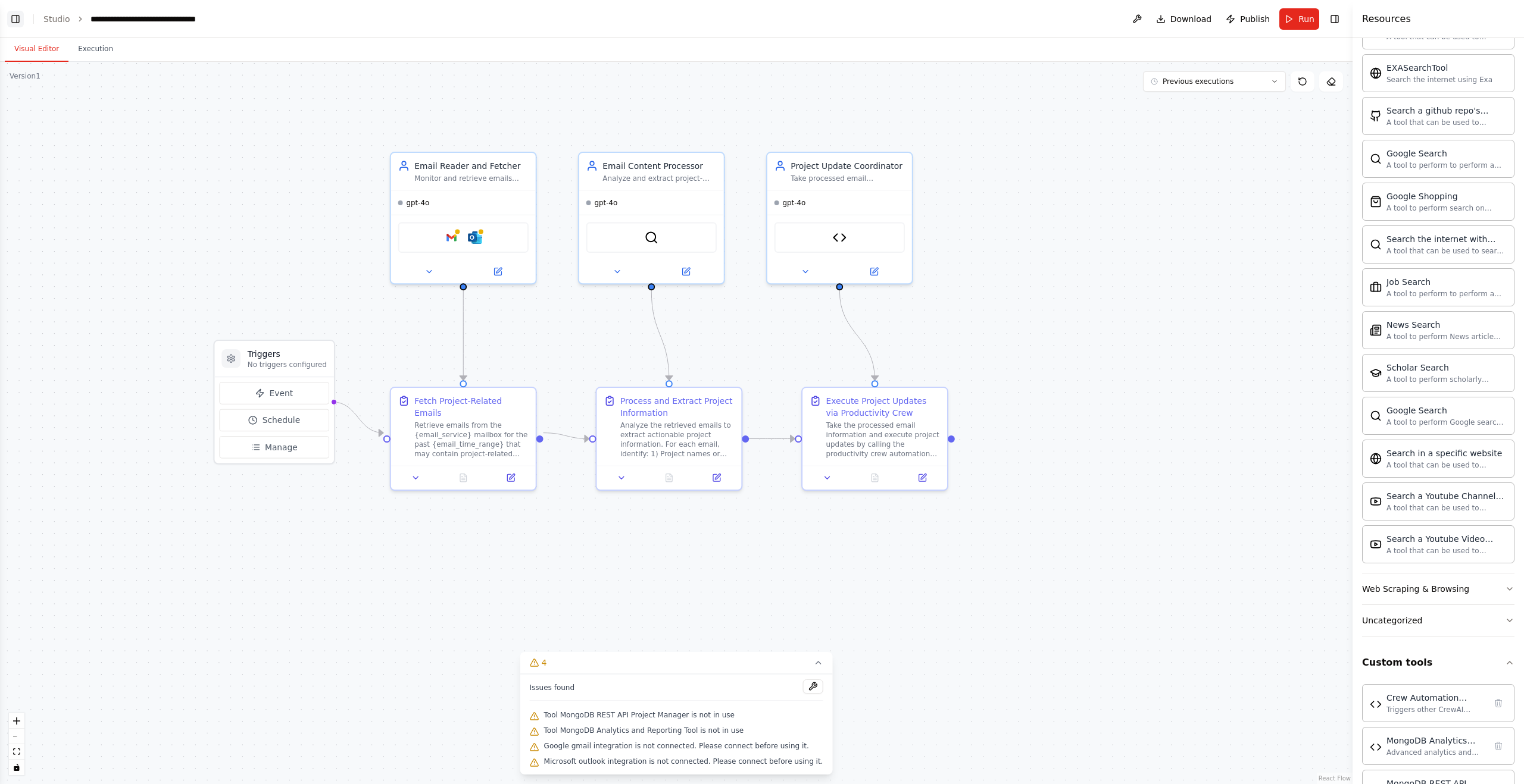
click at [7, 18] on button "Toggle Left Sidebar" at bounding box center [15, 19] width 17 height 17
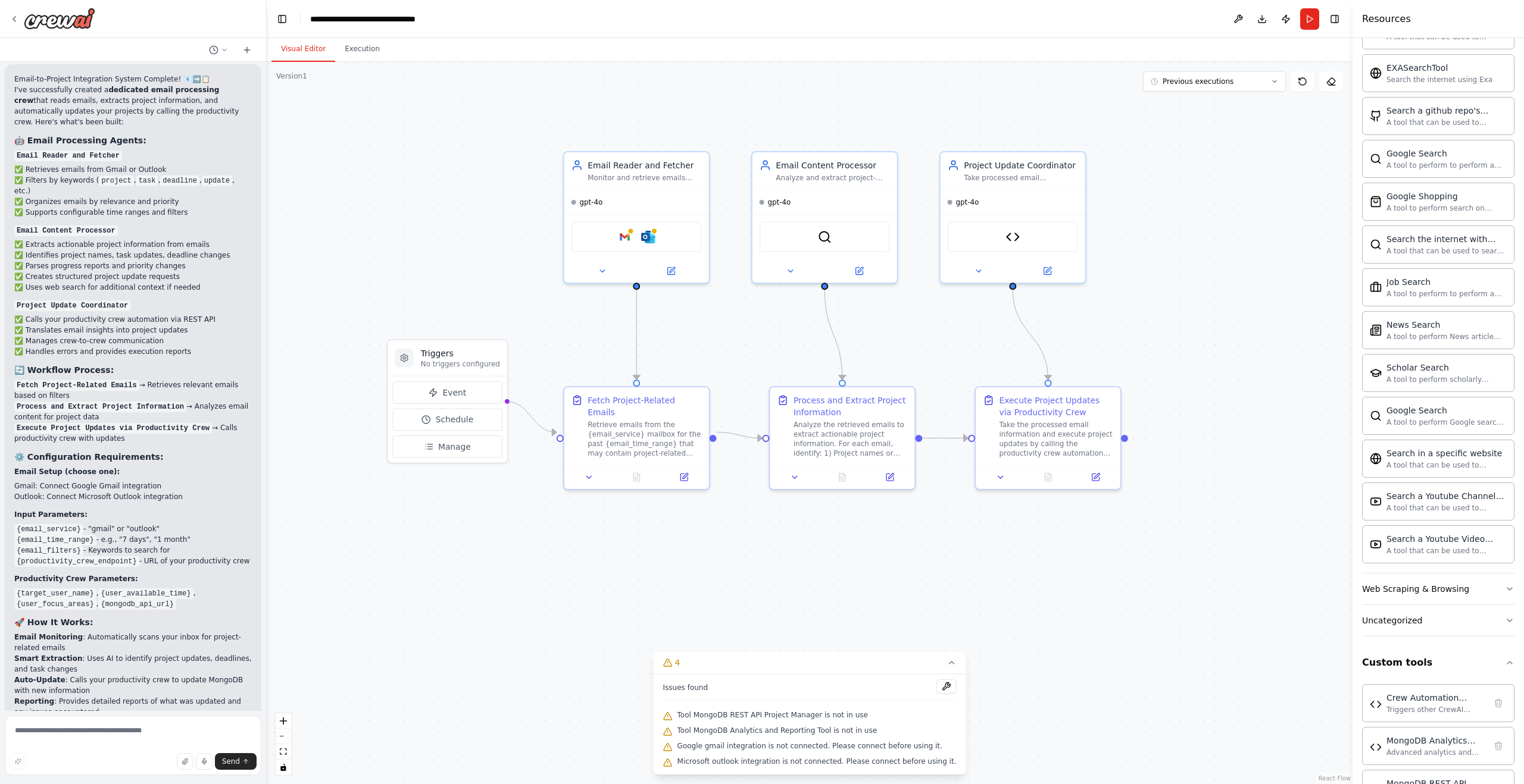
drag, startPoint x: 590, startPoint y: 262, endPoint x: 496, endPoint y: 261, distance: 94.0
click at [496, 261] on div ".deletable-edge-delete-btn { width: 20px; height: 20px; border: 0px solid #ffff…" at bounding box center [810, 423] width 1086 height 723
click at [283, 23] on button "Toggle Left Sidebar" at bounding box center [282, 19] width 17 height 17
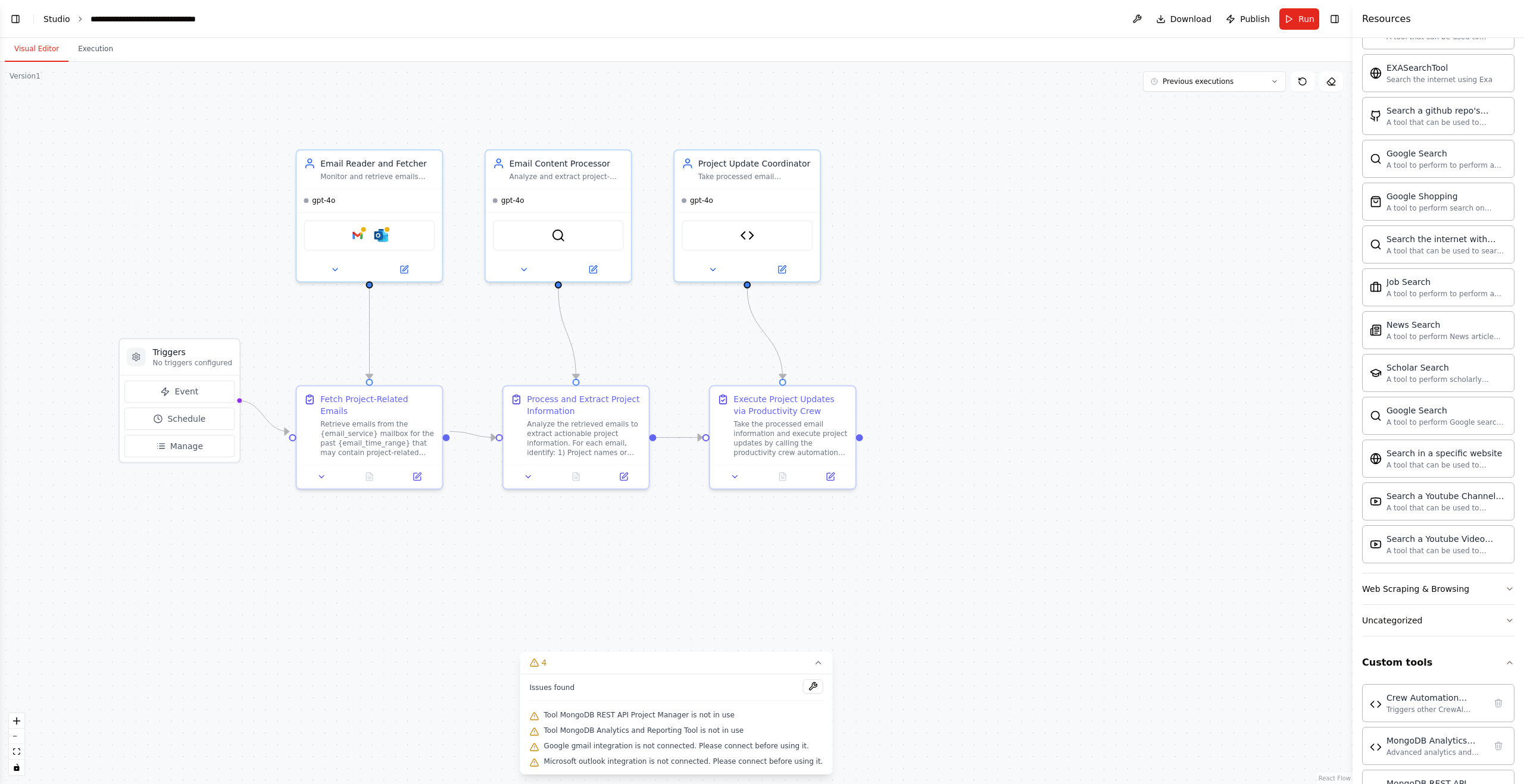
click at [64, 21] on link "Studio" at bounding box center [56, 19] width 27 height 10
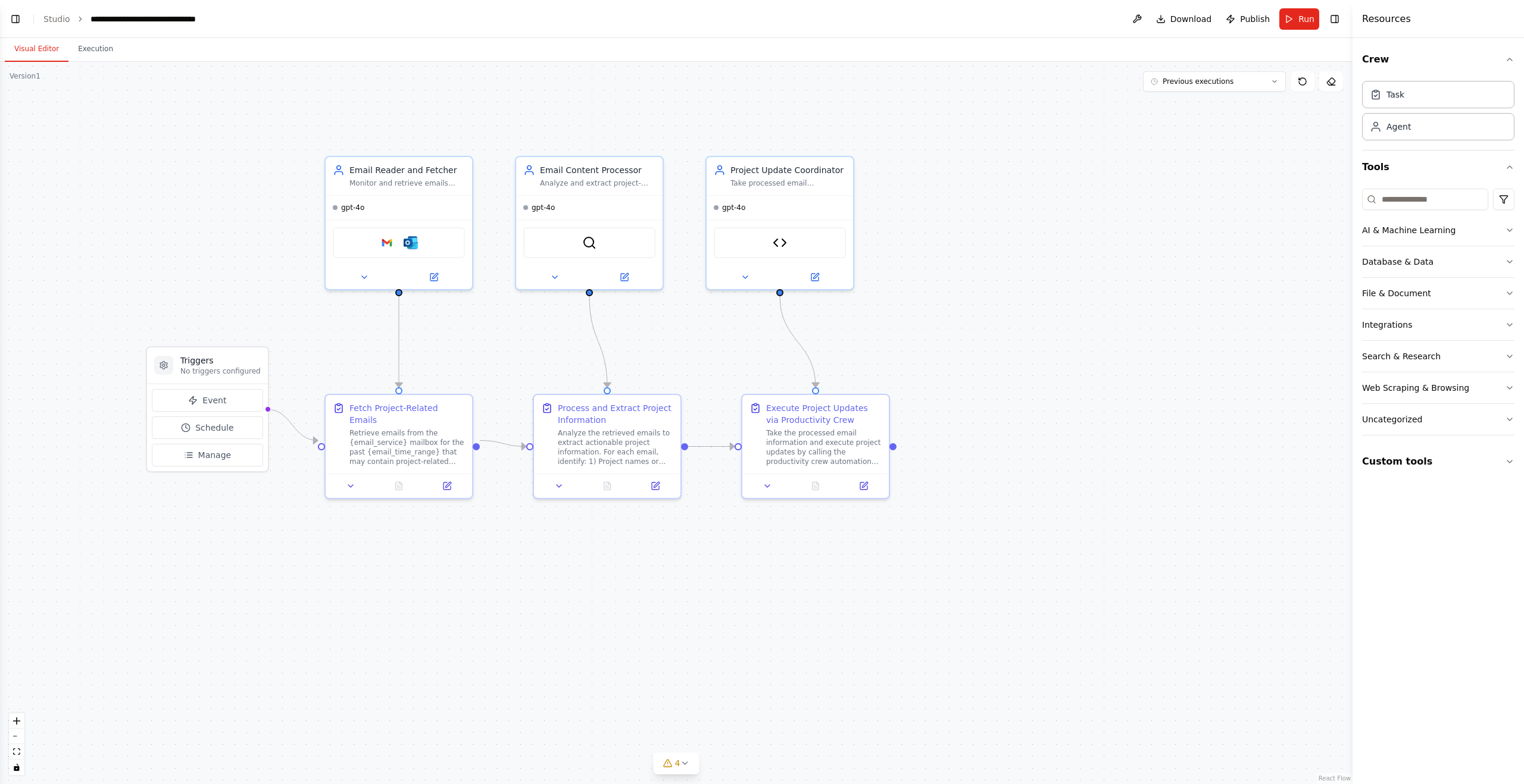
drag, startPoint x: 95, startPoint y: 211, endPoint x: 181, endPoint y: 245, distance: 92.5
click at [181, 246] on div ".deletable-edge-delete-btn { width: 20px; height: 20px; border: 0px solid #ffff…" at bounding box center [676, 423] width 1353 height 723
click at [14, 19] on button "Toggle Left Sidebar" at bounding box center [15, 19] width 17 height 17
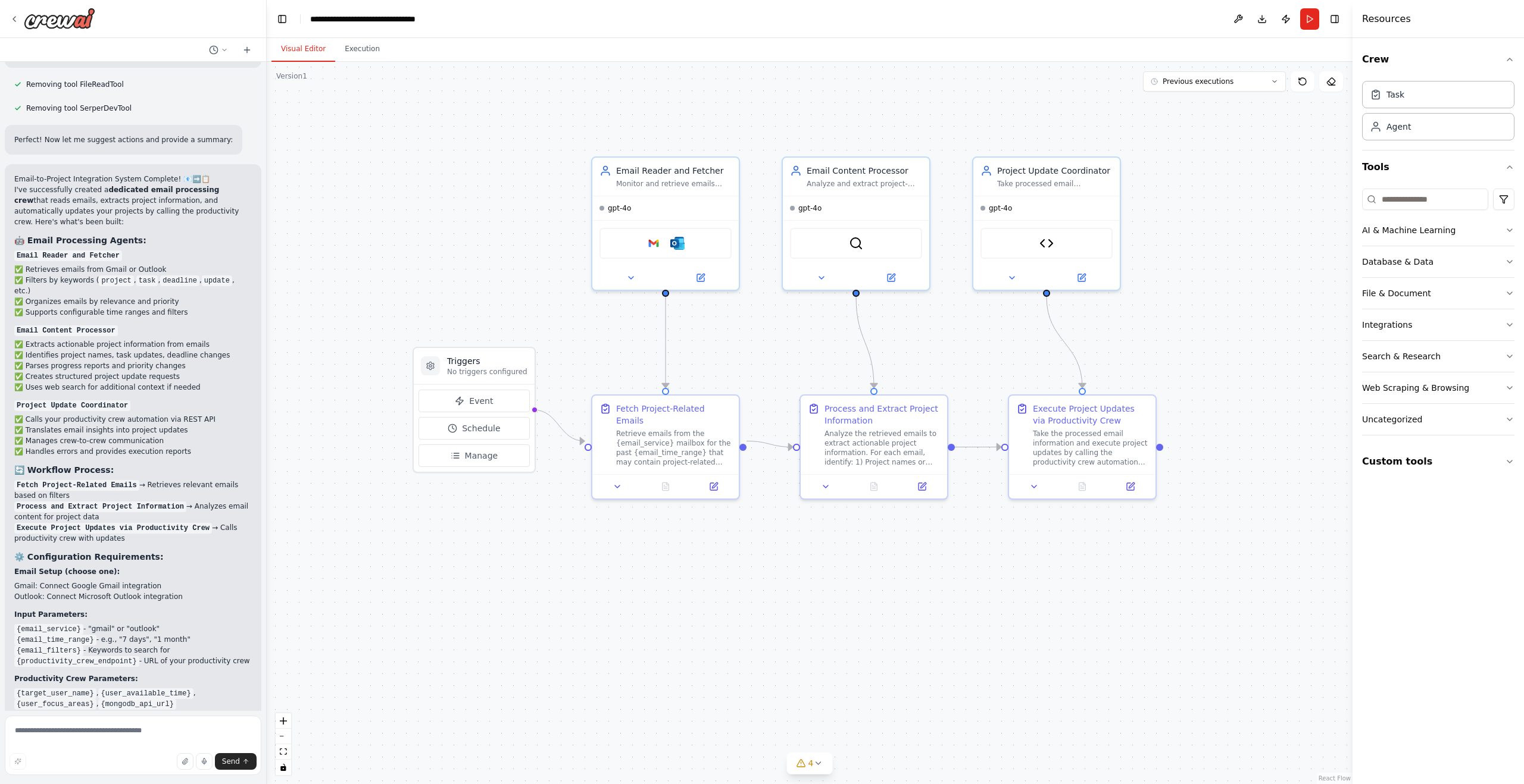
scroll to position [8570, 0]
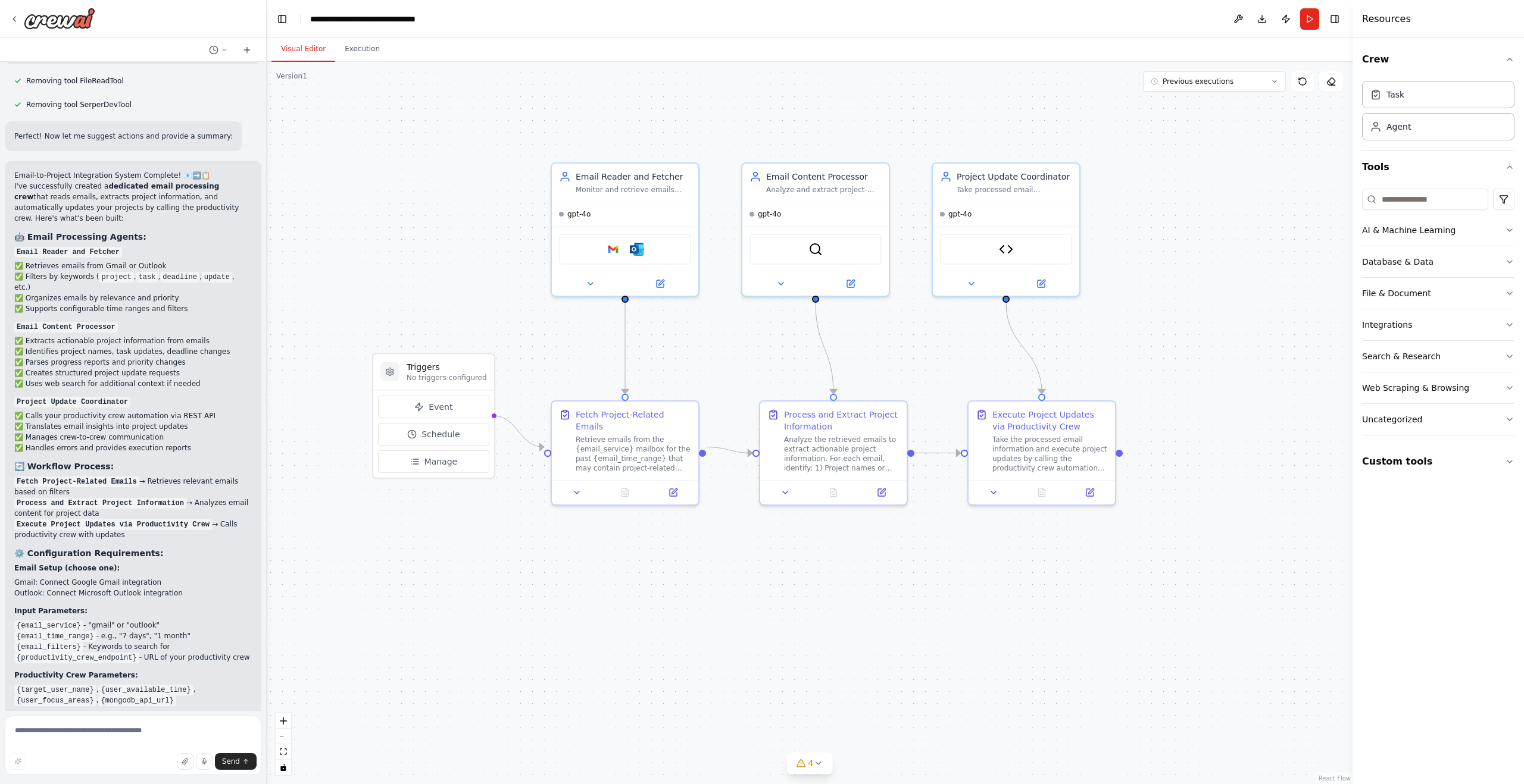
drag, startPoint x: 980, startPoint y: 590, endPoint x: 940, endPoint y: 596, distance: 40.4
click at [940, 596] on div ".deletable-edge-delete-btn { width: 20px; height: 20px; border: 0px solid #ffff…" at bounding box center [810, 423] width 1086 height 723
click at [626, 186] on div "Monitor and retrieve emails from {email_service} mailbox, focusing on messages …" at bounding box center [633, 188] width 116 height 10
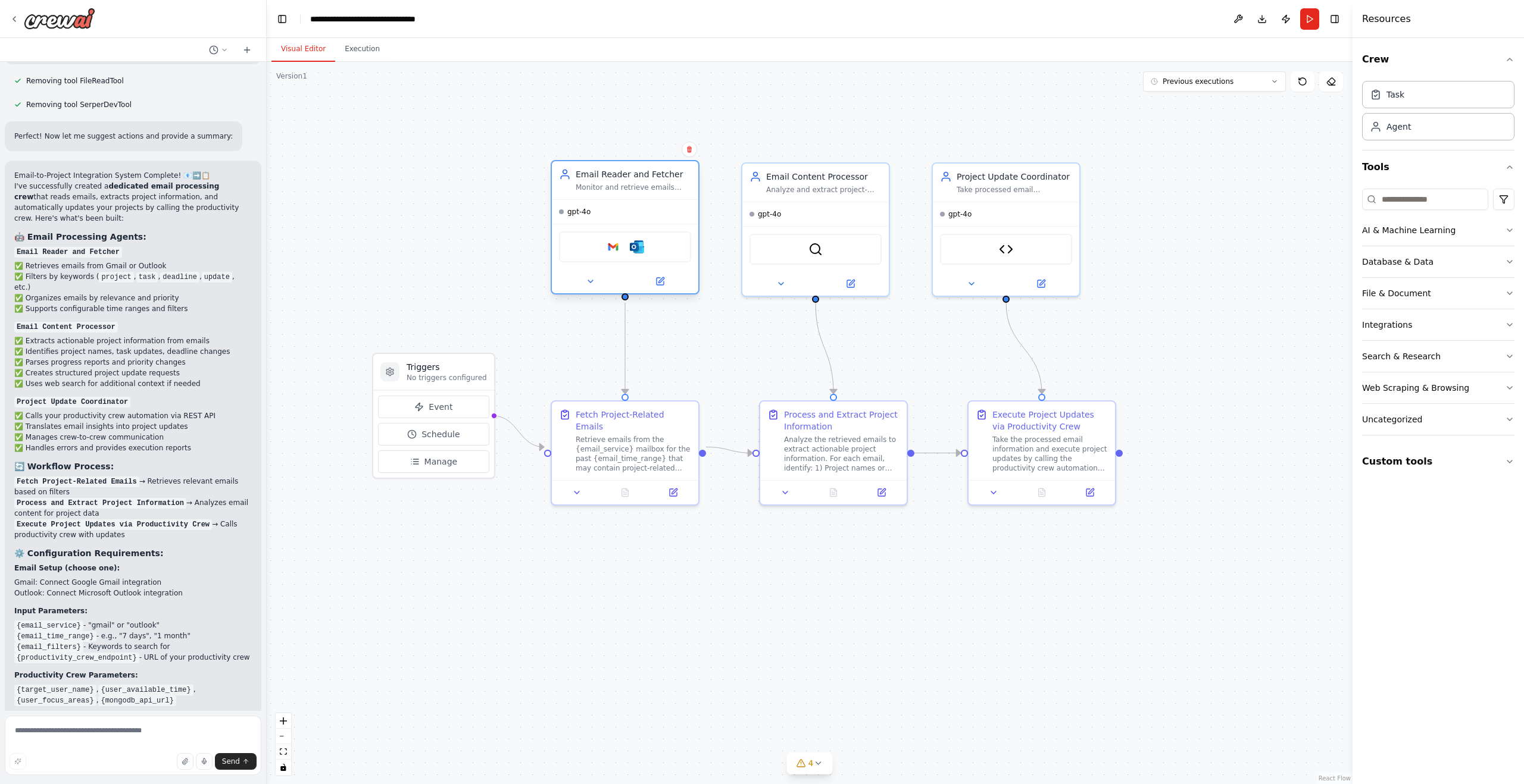
click at [593, 289] on div at bounding box center [625, 282] width 146 height 24
click at [593, 285] on icon at bounding box center [590, 282] width 10 height 10
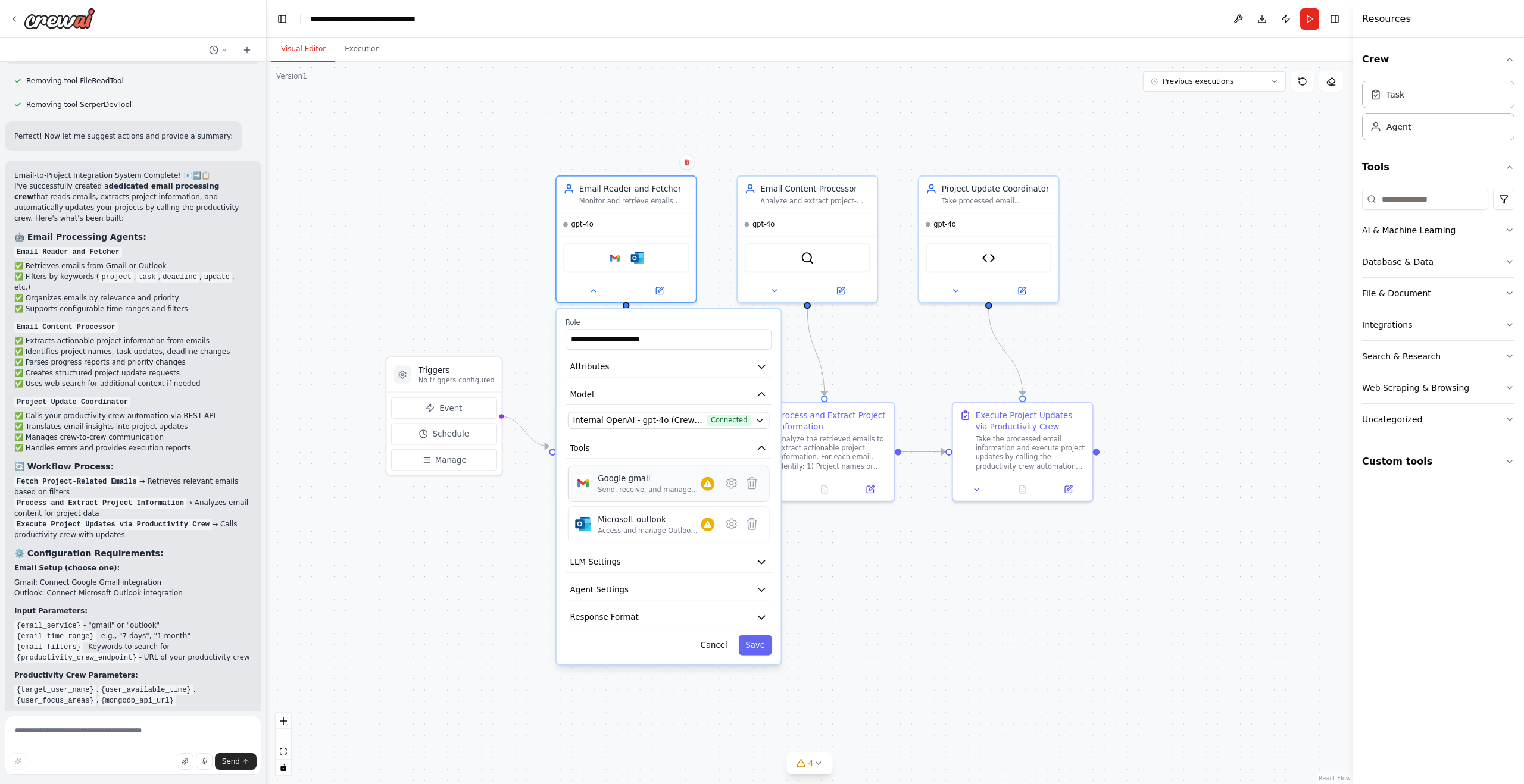
click at [670, 488] on div "Send, receive, and manage Gmail messages and email settings." at bounding box center [649, 489] width 103 height 9
click at [709, 486] on icon at bounding box center [708, 483] width 8 height 7
click at [734, 487] on icon at bounding box center [732, 483] width 14 height 14
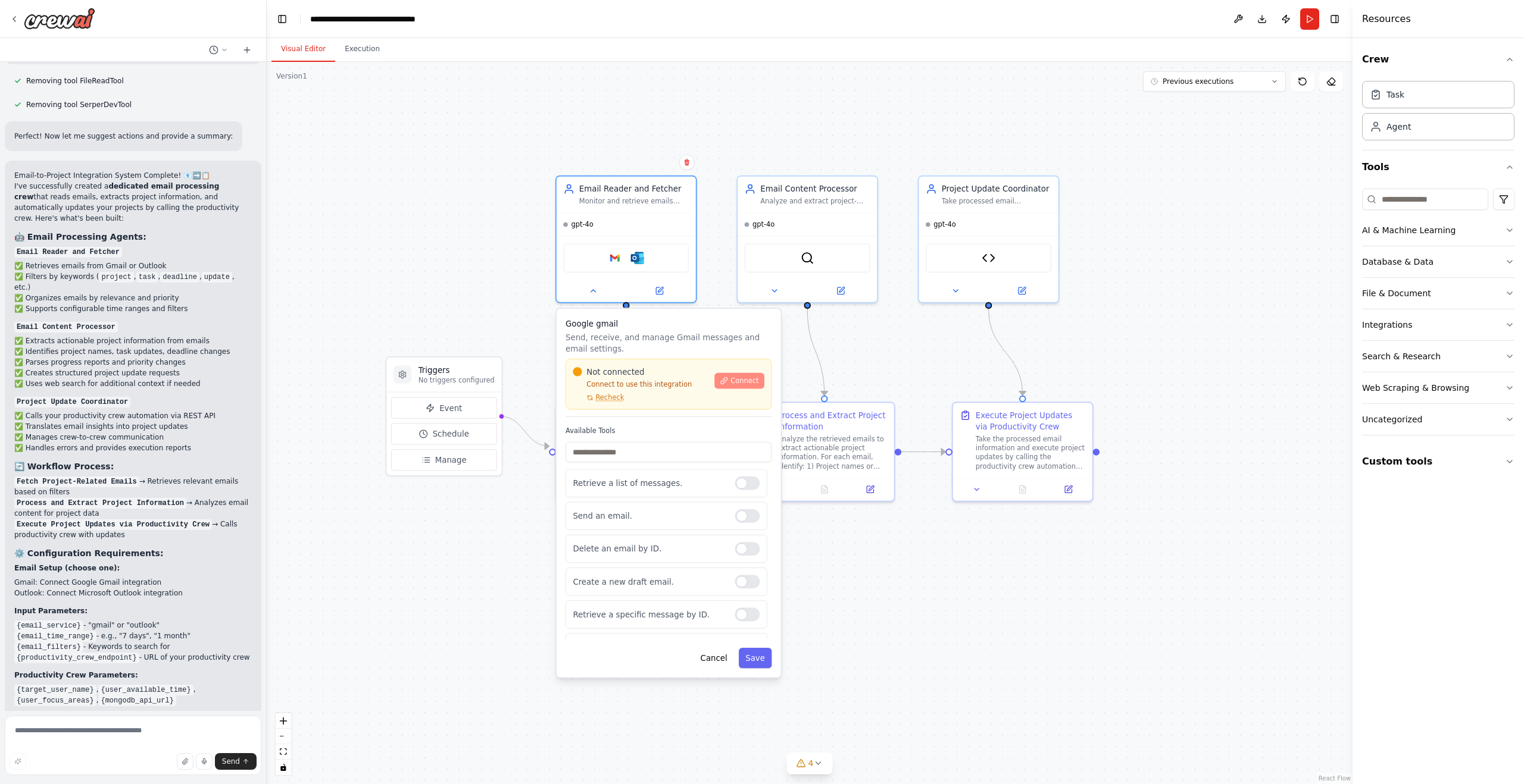
click at [749, 381] on span "Connect" at bounding box center [745, 380] width 28 height 9
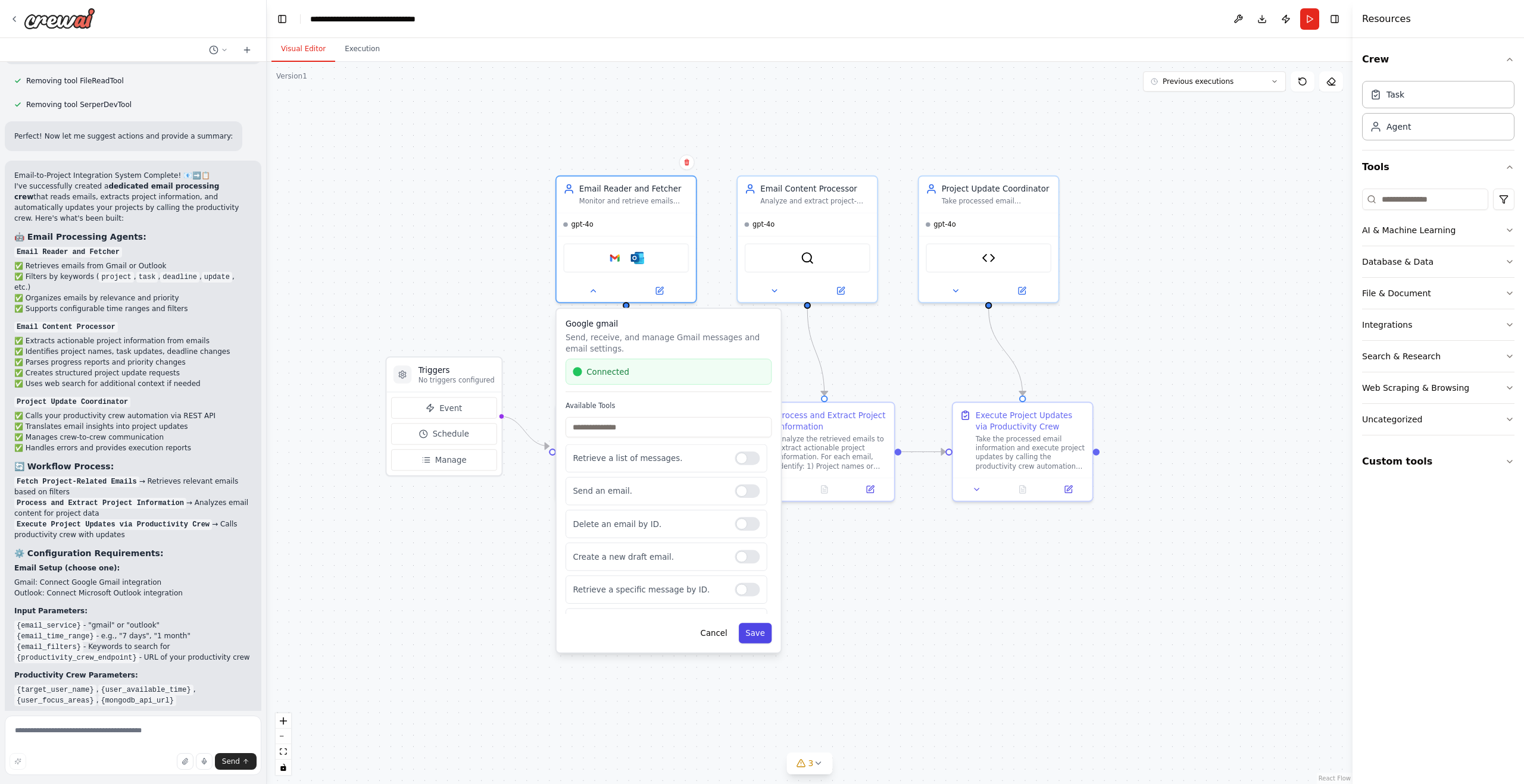
click at [758, 638] on button "Save" at bounding box center [756, 633] width 34 height 20
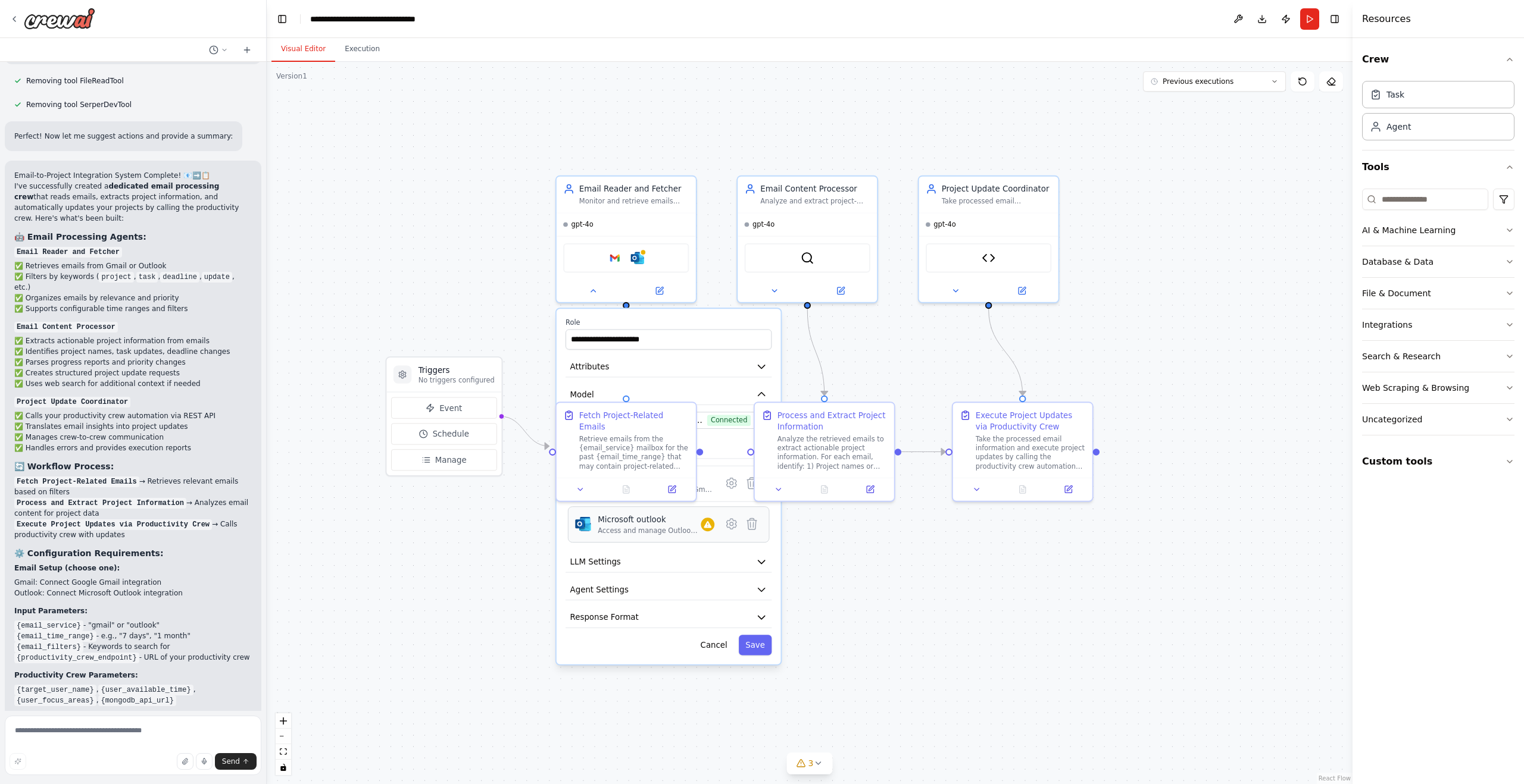
click at [676, 531] on div "Access and manage Outlook emails, calendar events, and contacts." at bounding box center [649, 531] width 103 height 9
click at [752, 529] on icon at bounding box center [752, 523] width 10 height 11
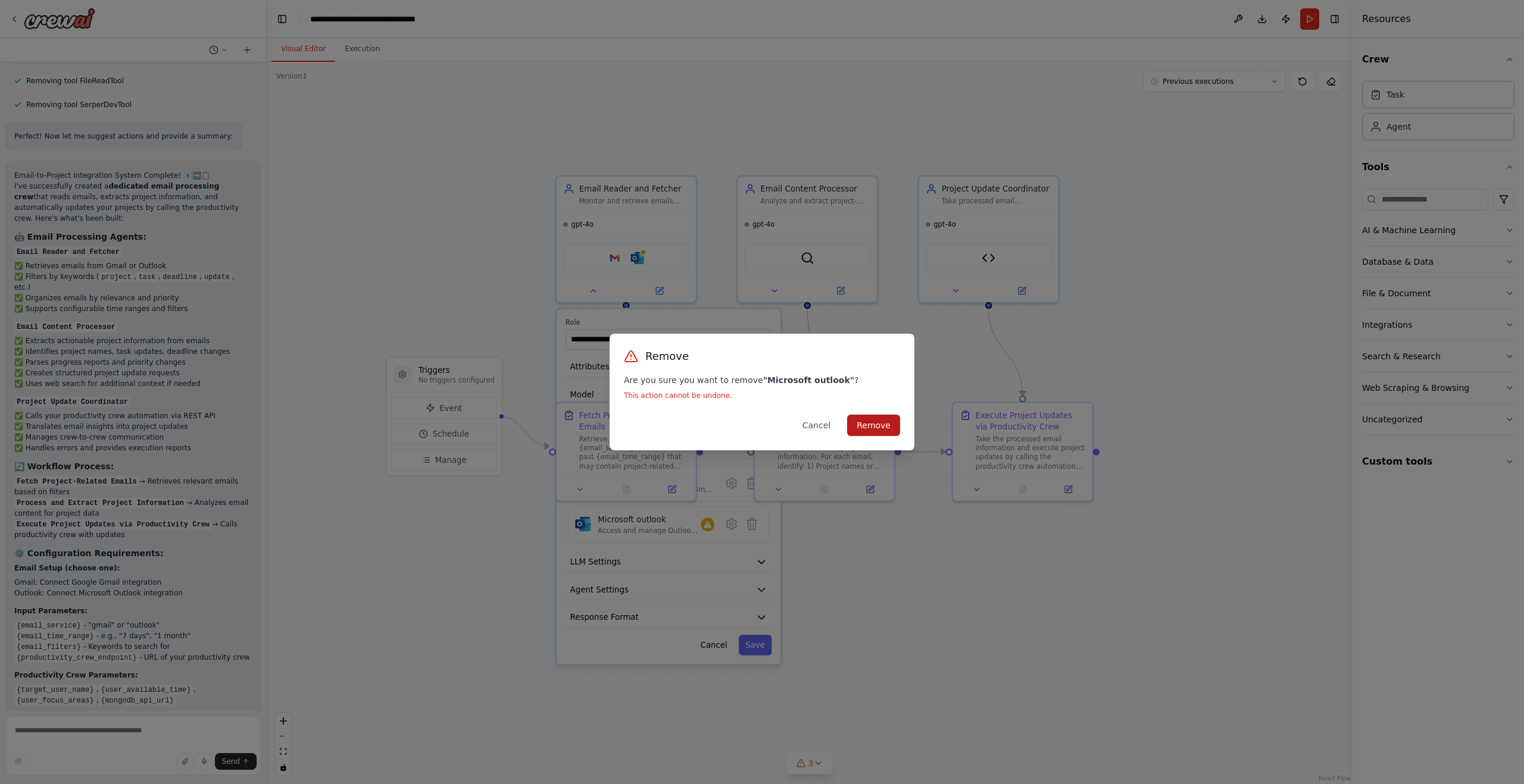
click at [864, 418] on button "Remove" at bounding box center [874, 426] width 53 height 22
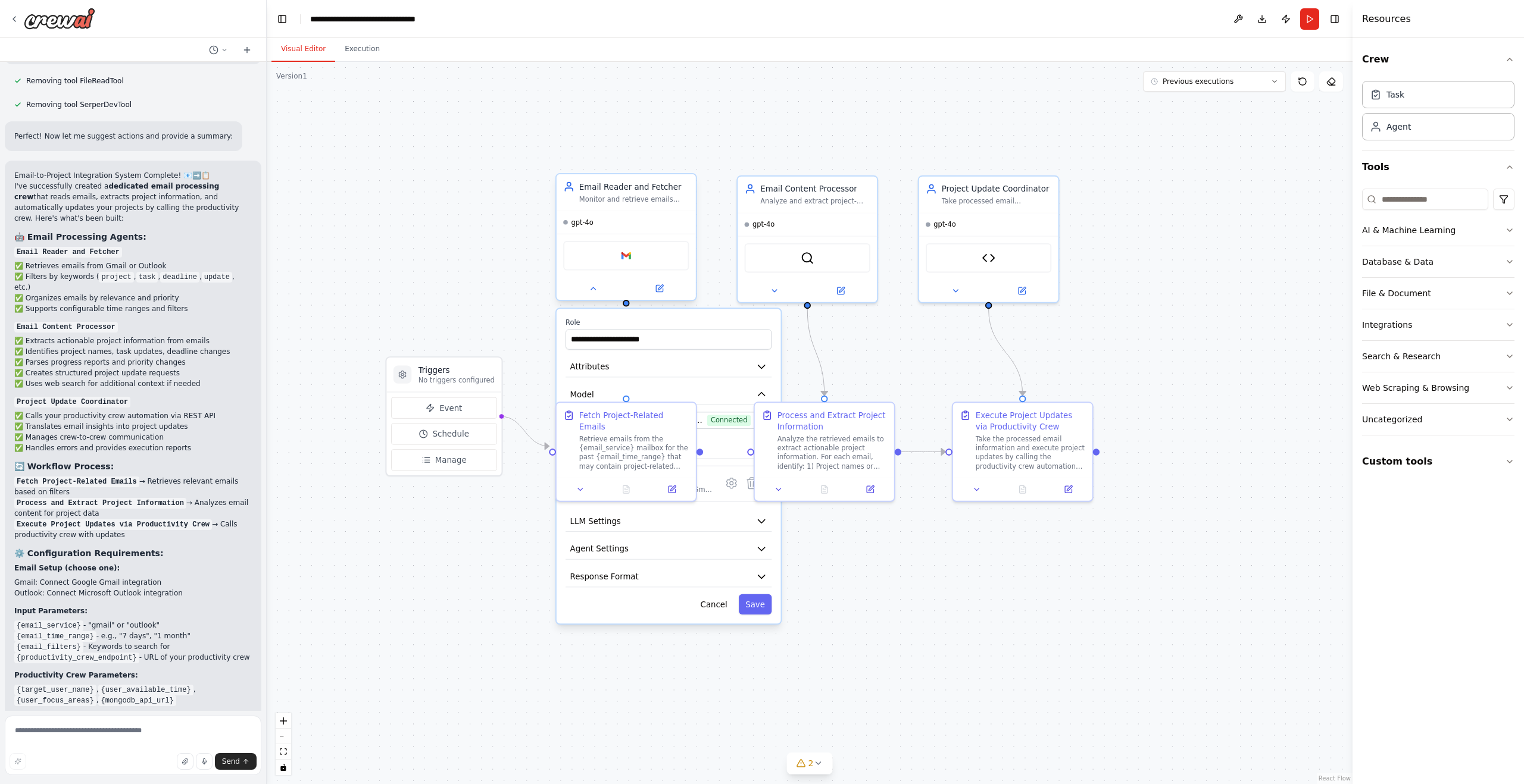
drag, startPoint x: 514, startPoint y: 274, endPoint x: 558, endPoint y: 275, distance: 44.0
click at [514, 274] on div ".deletable-edge-delete-btn { width: 20px; height: 20px; border: 0px solid #ffff…" at bounding box center [810, 423] width 1086 height 723
click at [588, 288] on icon at bounding box center [592, 288] width 9 height 9
click at [595, 297] on div at bounding box center [626, 289] width 139 height 23
click at [592, 291] on icon at bounding box center [592, 288] width 9 height 9
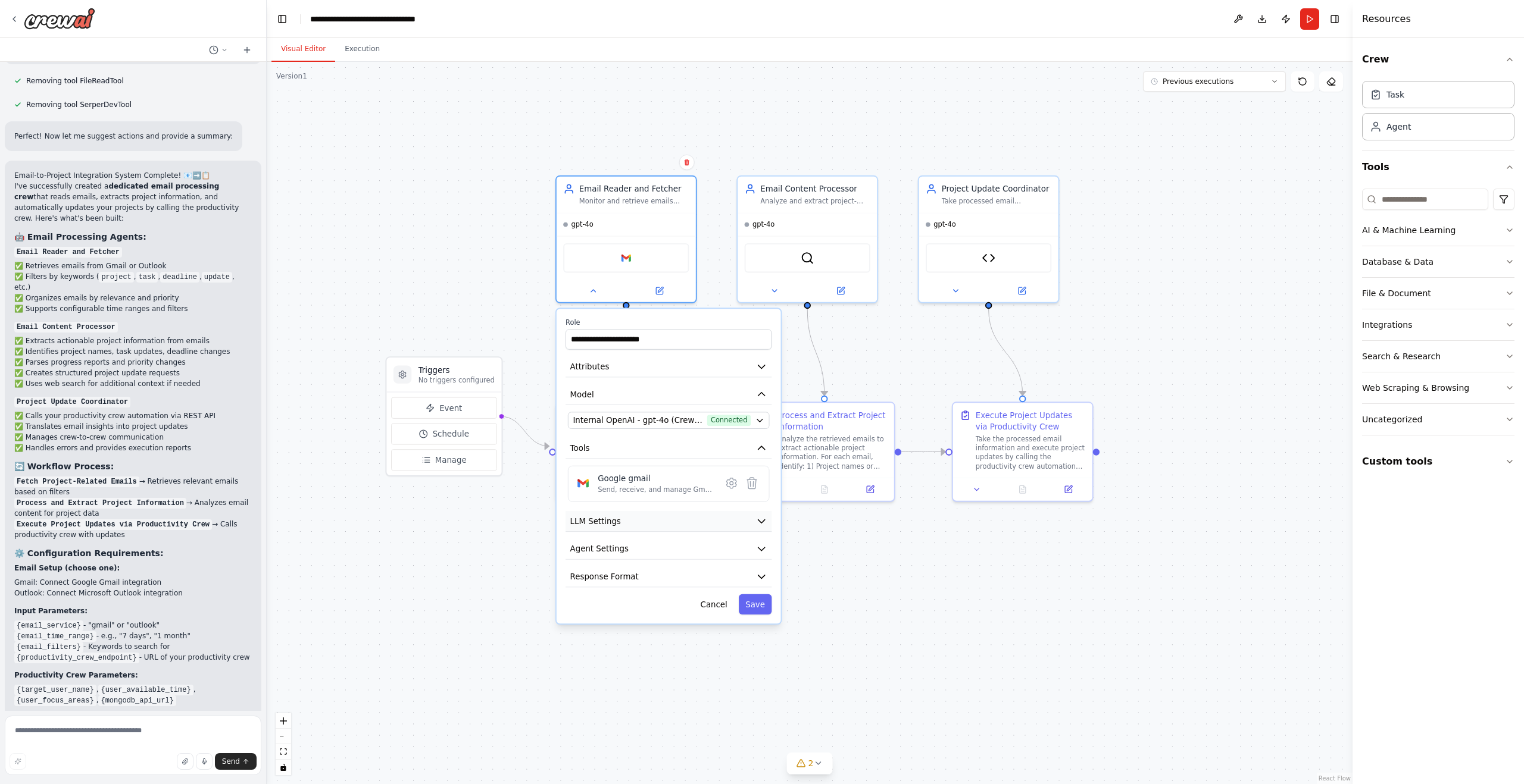
click at [676, 530] on button "LLM Settings" at bounding box center [669, 521] width 206 height 21
click at [660, 629] on button "Agent Settings" at bounding box center [669, 628] width 206 height 21
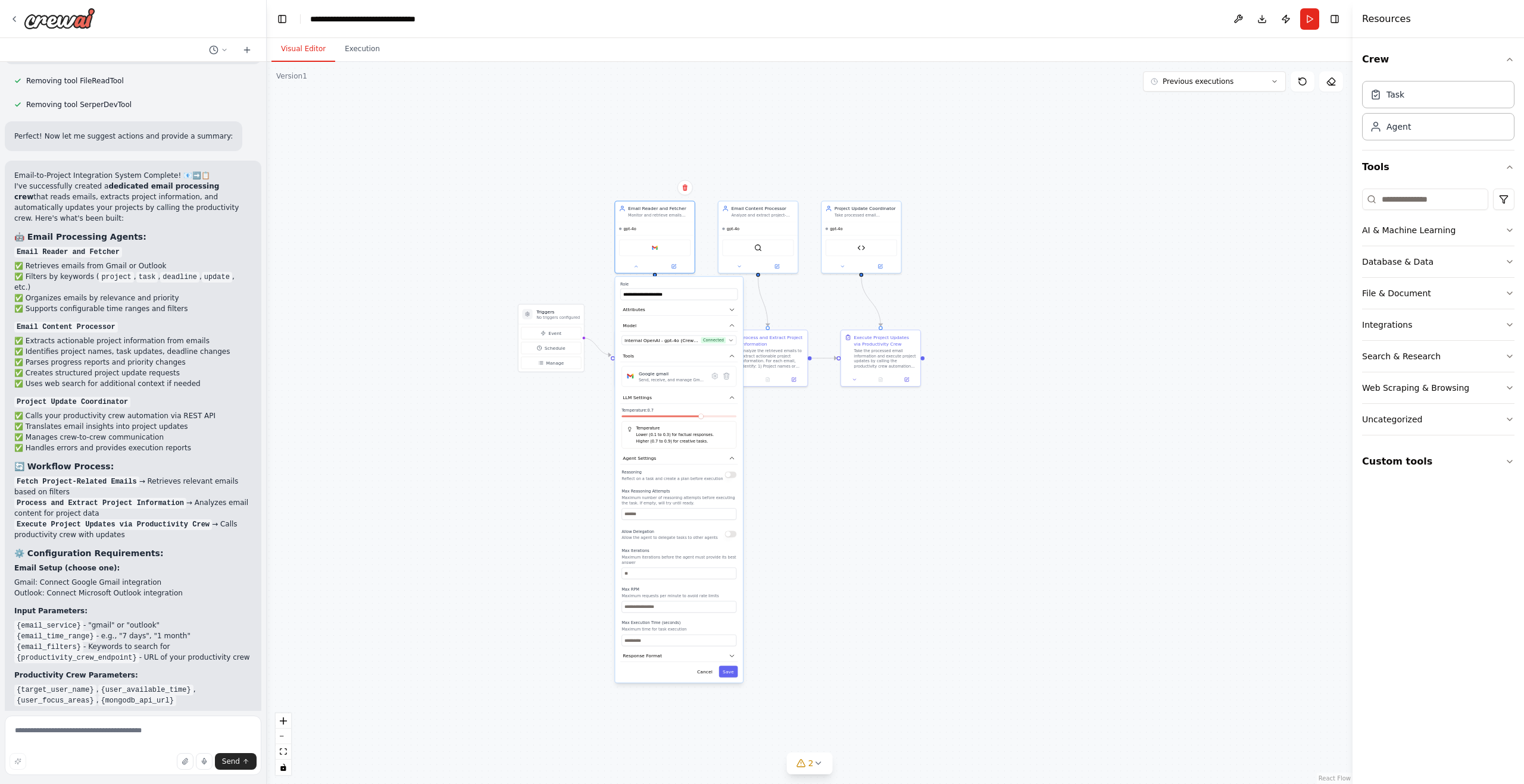
drag, startPoint x: 830, startPoint y: 598, endPoint x: 702, endPoint y: 558, distance: 134.1
click at [836, 515] on div ".deletable-edge-delete-btn { width: 20px; height: 20px; border: 0px solid #ffff…" at bounding box center [810, 423] width 1086 height 723
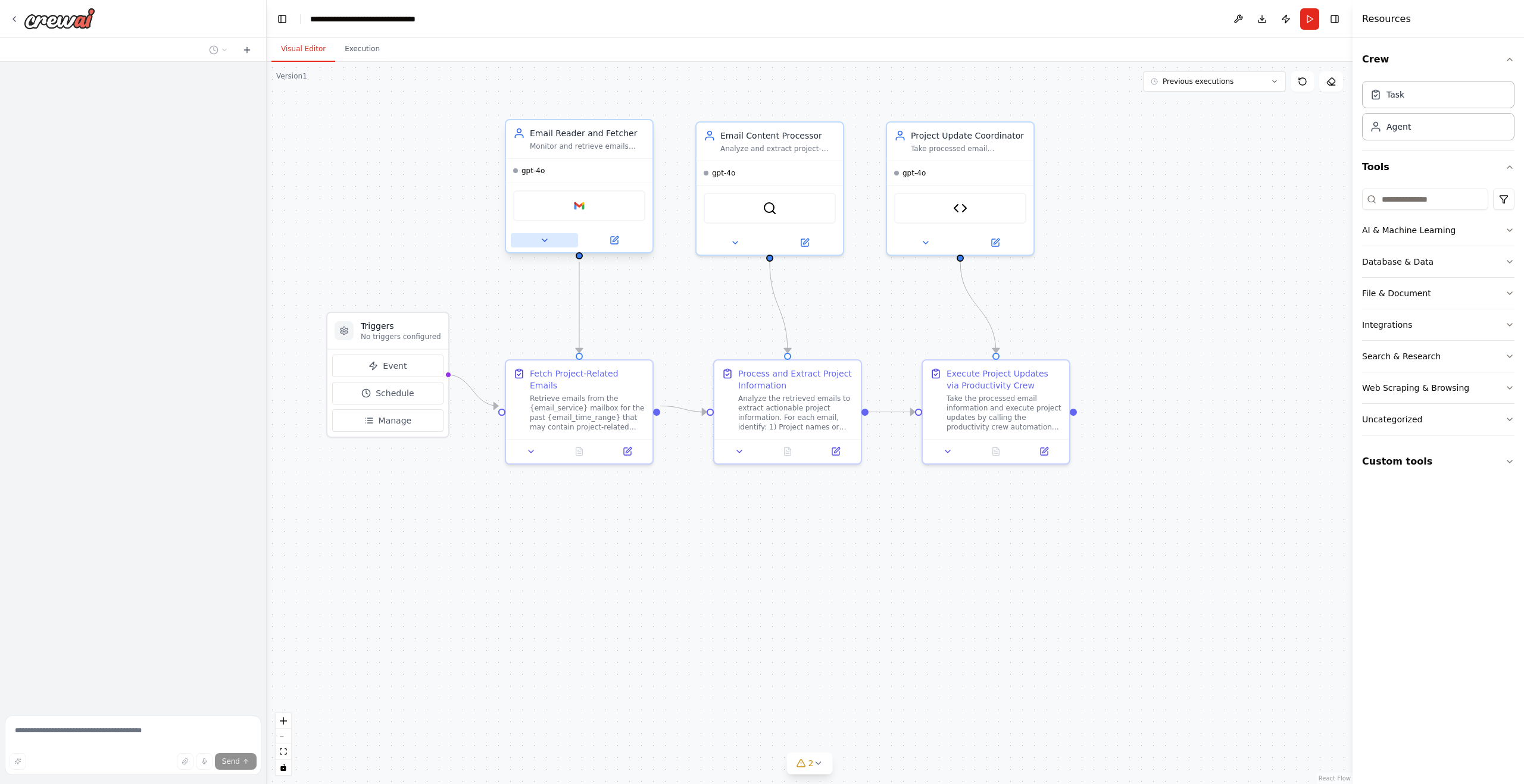
click at [541, 243] on icon at bounding box center [545, 240] width 10 height 10
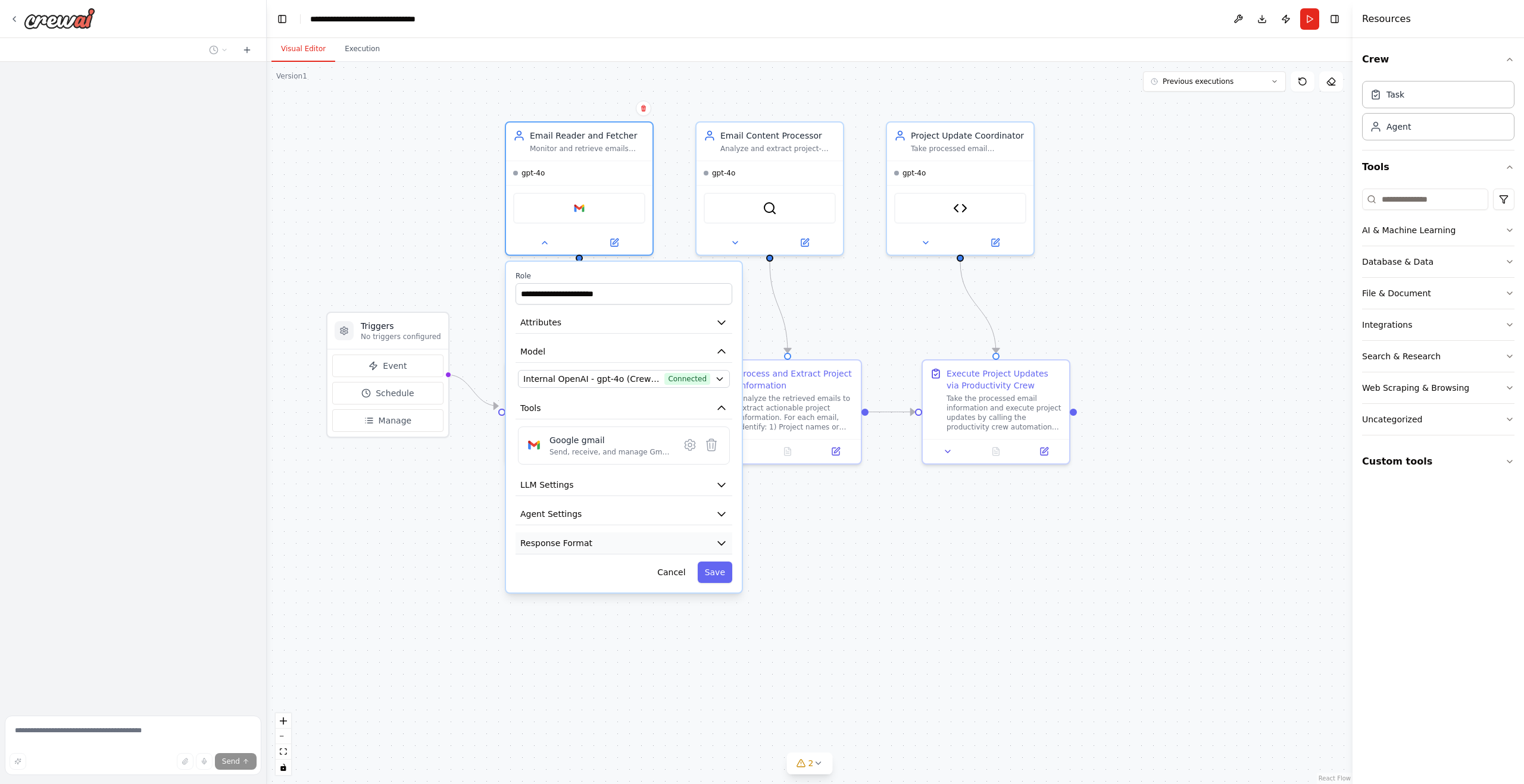
click at [628, 549] on button "Response Format" at bounding box center [623, 544] width 217 height 22
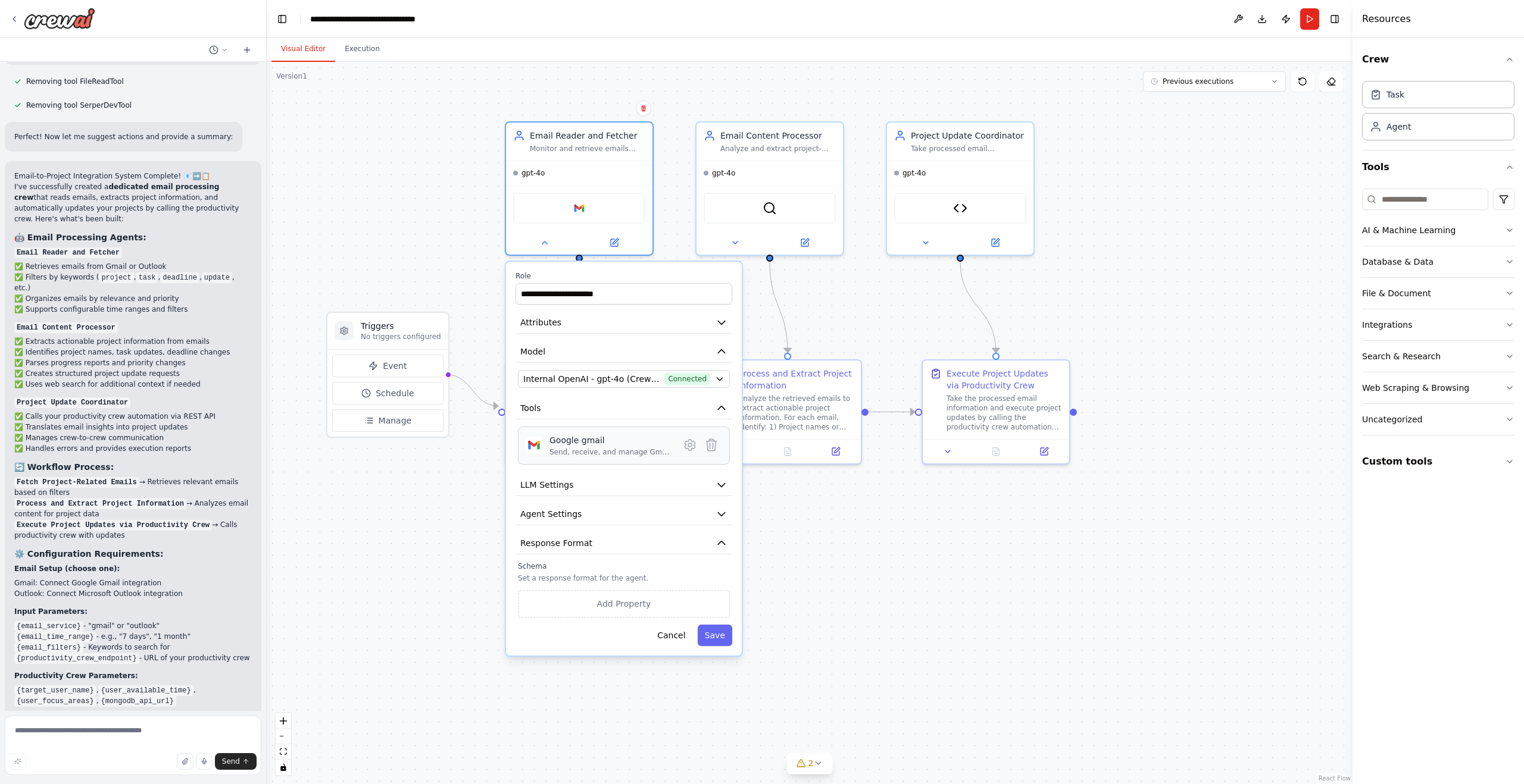
scroll to position [8570, 0]
click at [580, 318] on button "Attributes" at bounding box center [623, 322] width 217 height 22
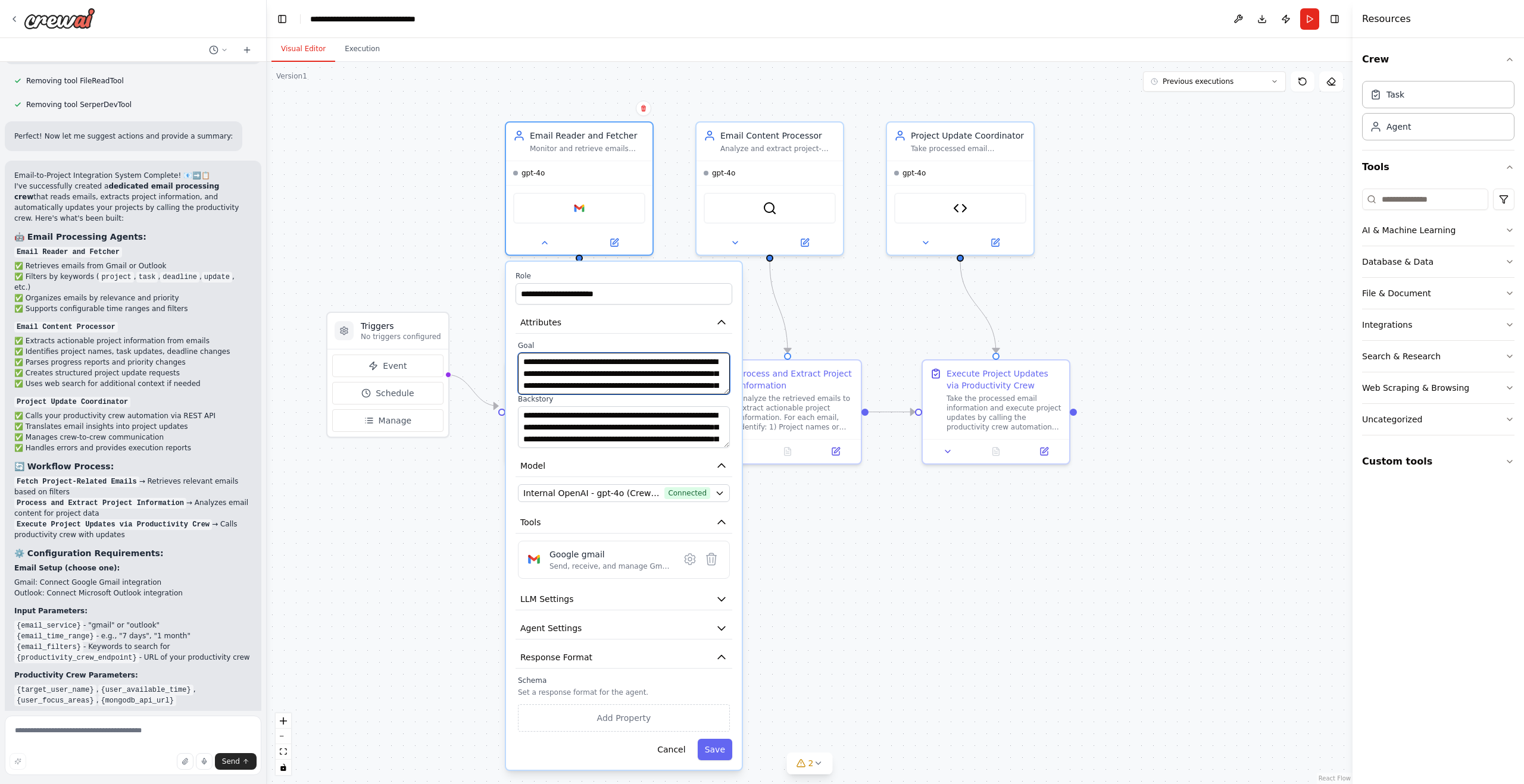
click at [592, 365] on textarea "**********" at bounding box center [624, 374] width 212 height 42
click at [428, 255] on div ".deletable-edge-delete-btn { width: 20px; height: 20px; border: 0px solid #ffff…" at bounding box center [810, 423] width 1086 height 723
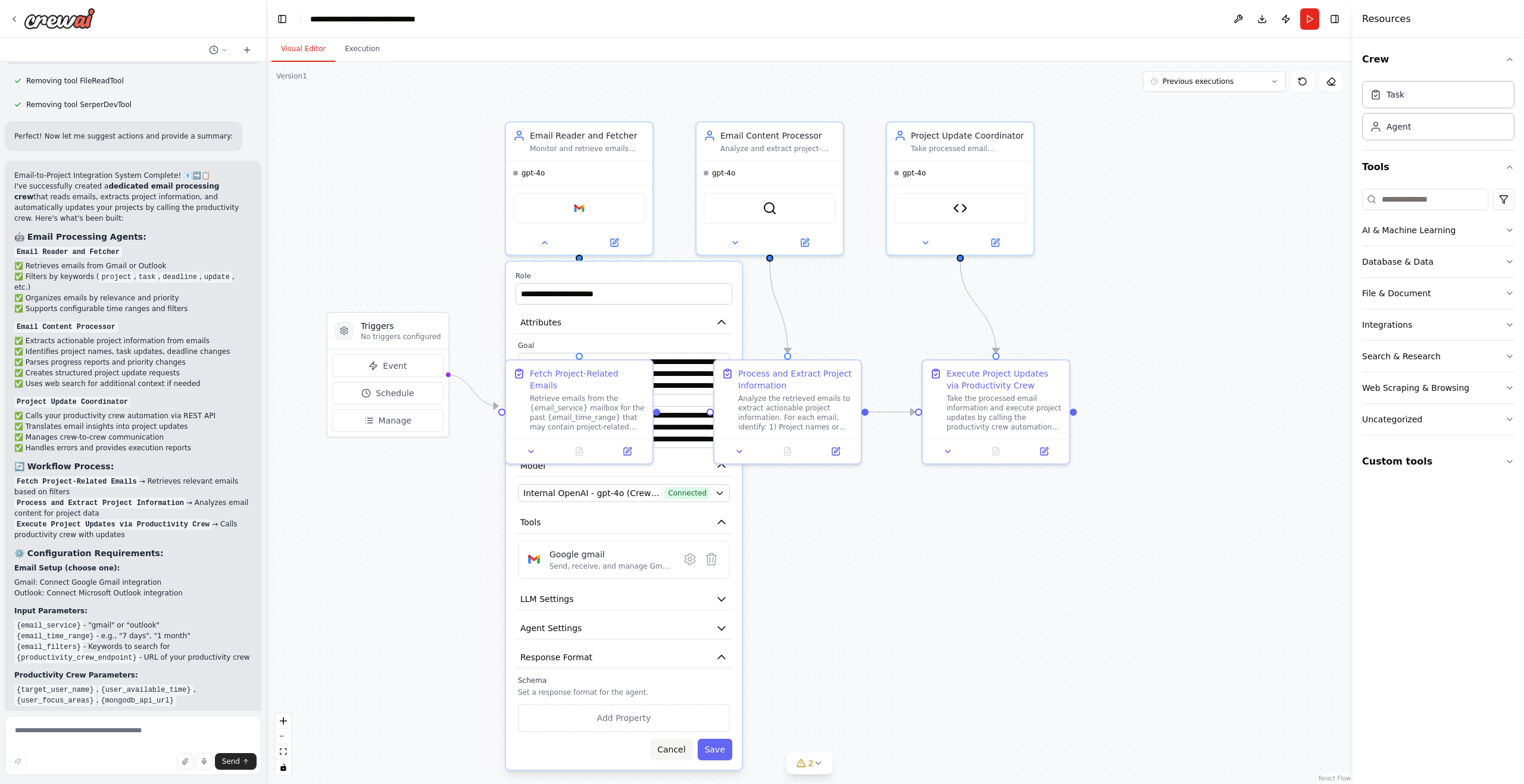
click at [675, 751] on button "Cancel" at bounding box center [671, 750] width 43 height 22
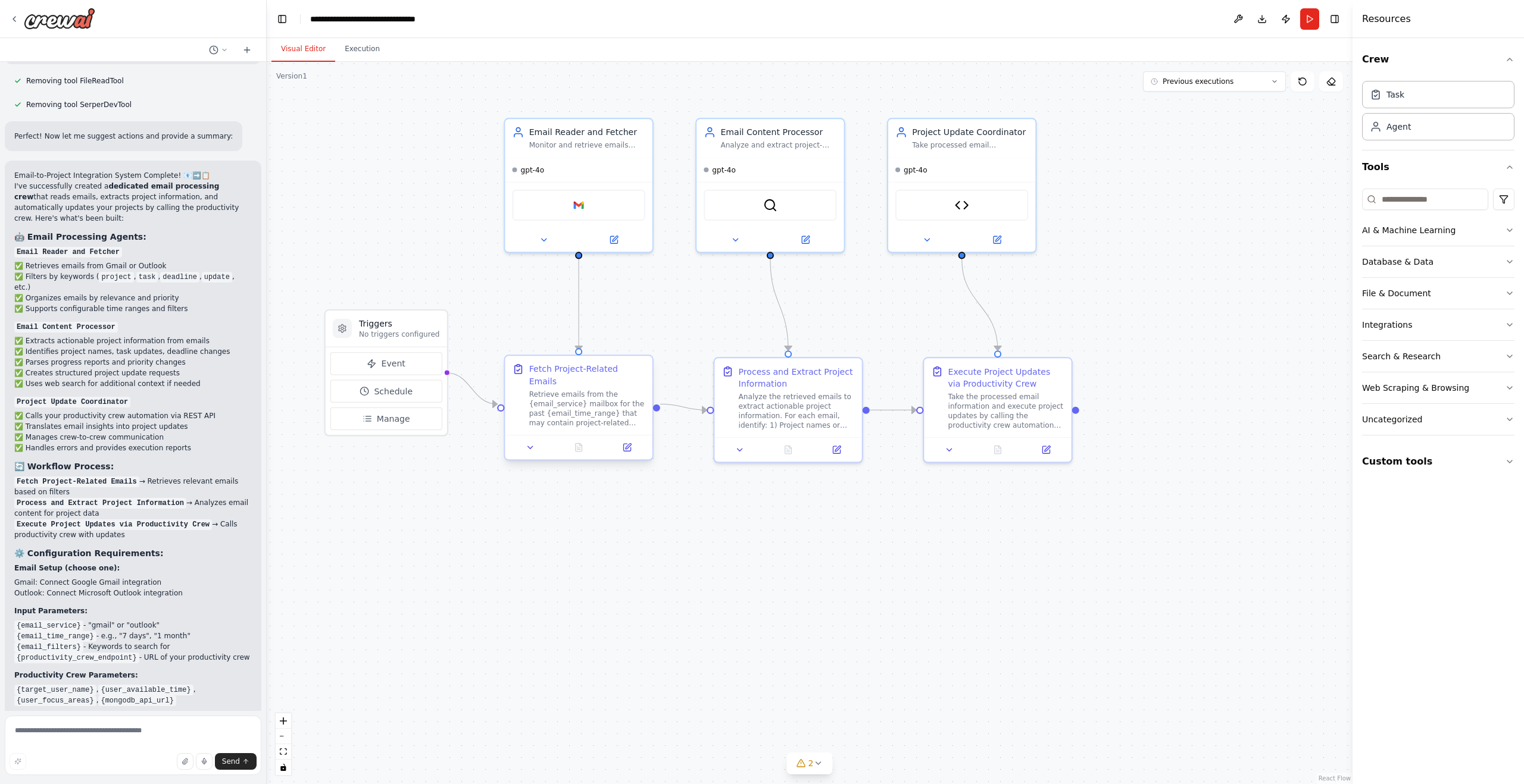
click at [580, 392] on div "Retrieve emails from the {email_service} mailbox for the past {email_time_range…" at bounding box center [586, 408] width 116 height 39
click at [528, 443] on icon at bounding box center [531, 448] width 10 height 10
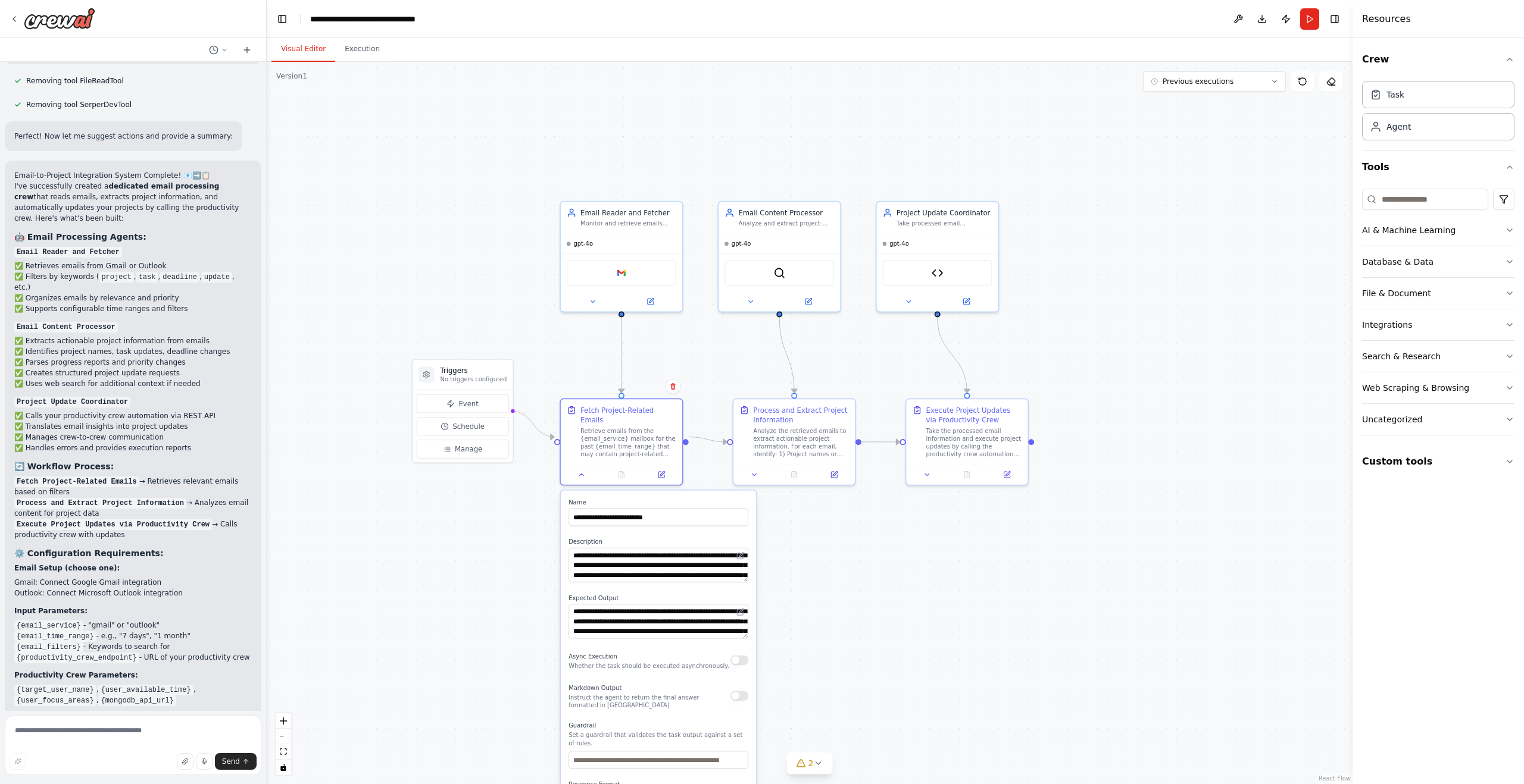
click at [659, 651] on div "Async Execution Whether the task should be executed asynchronously." at bounding box center [649, 660] width 161 height 20
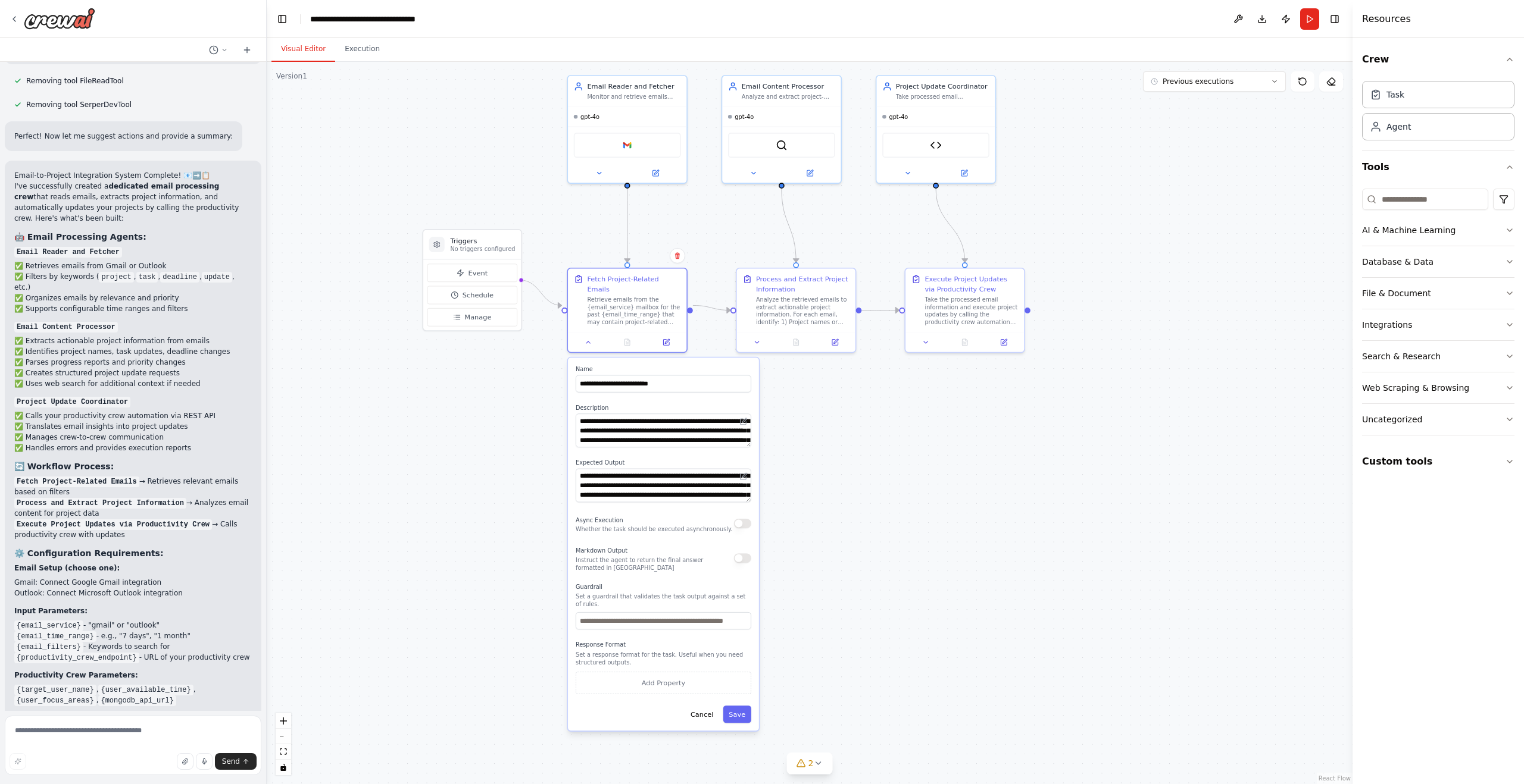
drag, startPoint x: 871, startPoint y: 613, endPoint x: 870, endPoint y: 478, distance: 135.0
click at [871, 478] on div ".deletable-edge-delete-btn { width: 20px; height: 20px; border: 0px solid #ffff…" at bounding box center [810, 423] width 1086 height 723
click at [741, 707] on button "Save" at bounding box center [737, 714] width 28 height 17
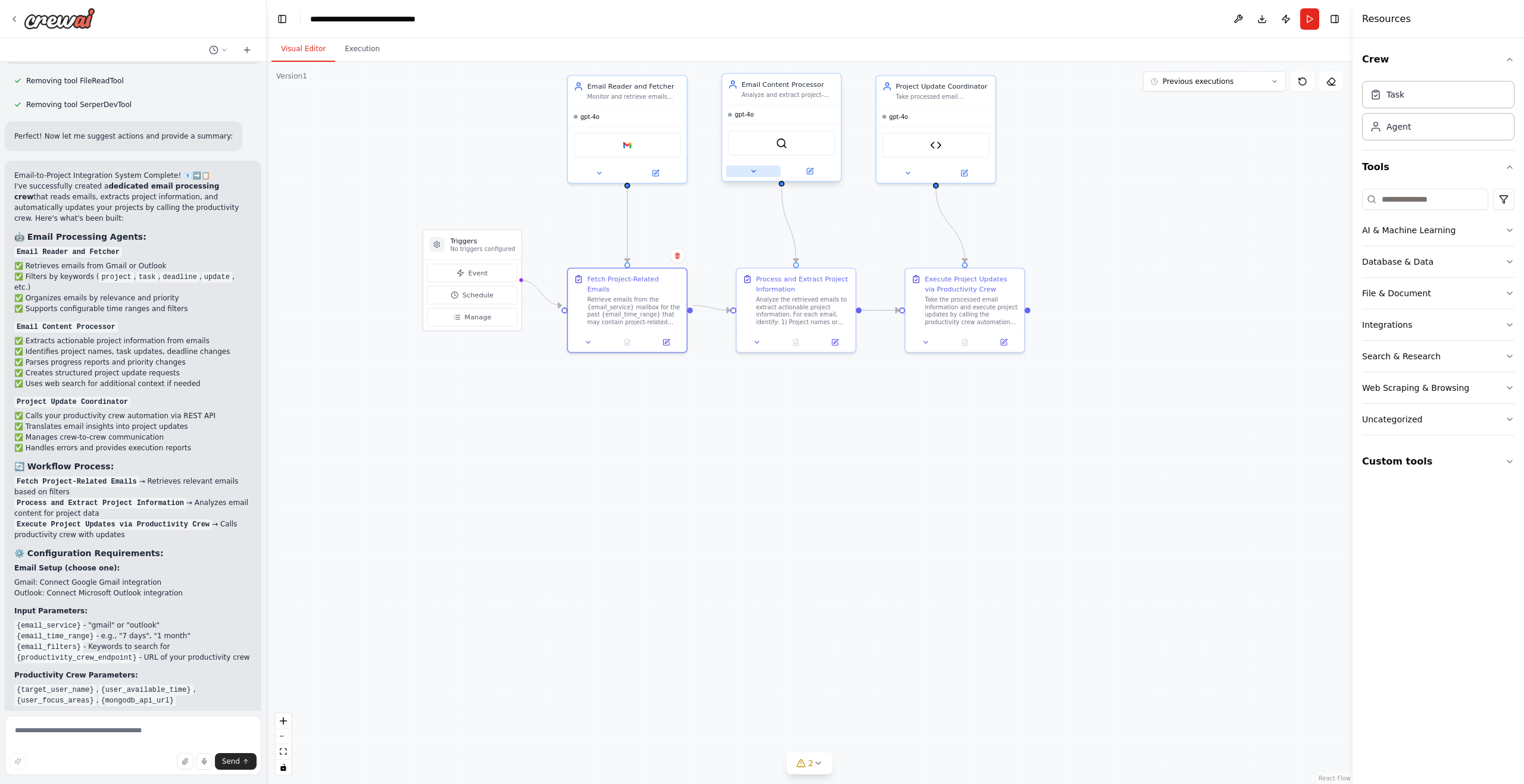
click at [758, 168] on button at bounding box center [753, 170] width 54 height 11
click at [755, 173] on icon at bounding box center [754, 171] width 8 height 8
click at [892, 238] on icon "button" at bounding box center [897, 238] width 10 height 10
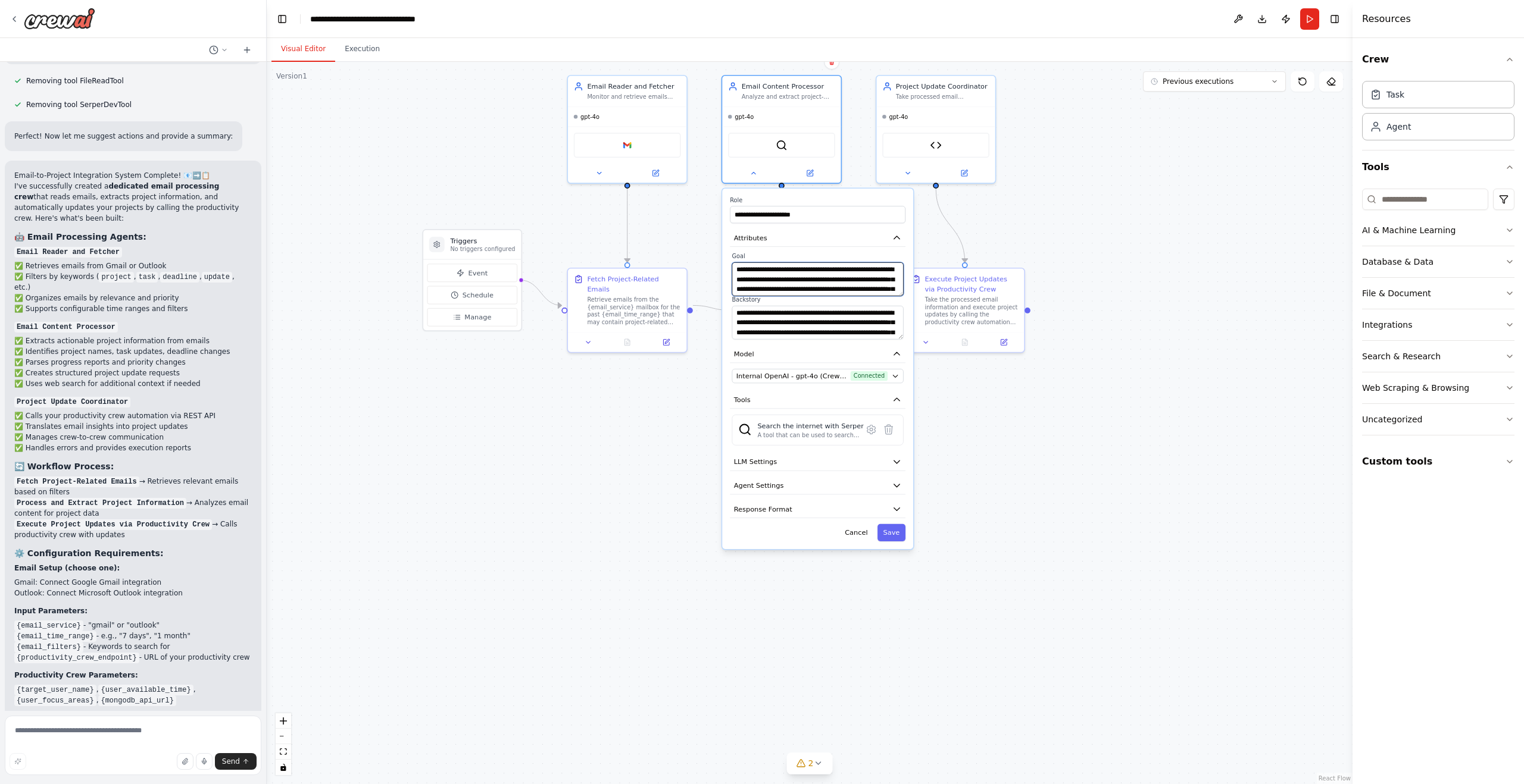
click at [833, 283] on textarea "**********" at bounding box center [817, 279] width 171 height 34
click at [857, 533] on button "Cancel" at bounding box center [855, 532] width 35 height 17
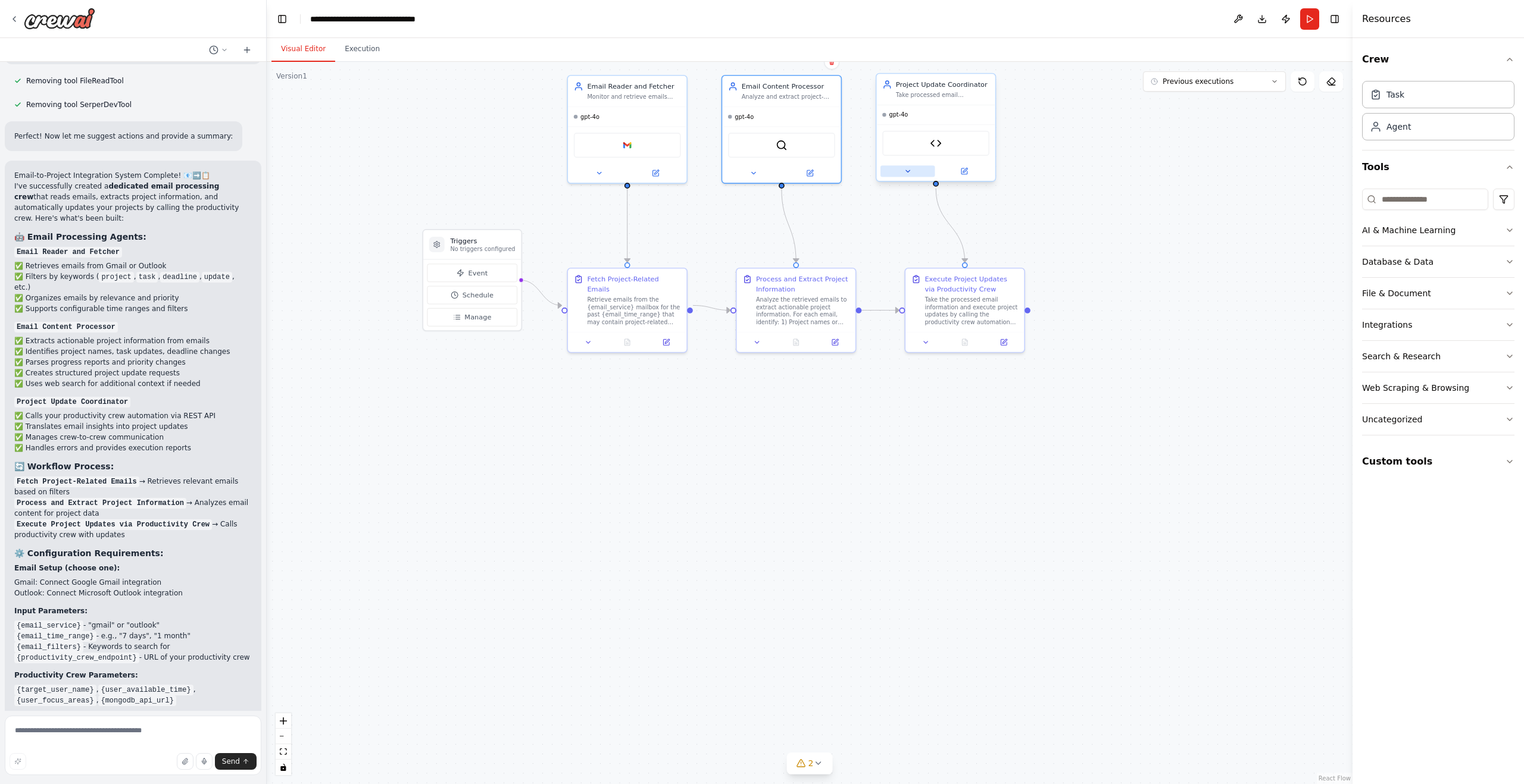
click at [903, 171] on button at bounding box center [907, 170] width 54 height 11
click at [901, 340] on img at bounding box center [899, 337] width 14 height 14
click at [950, 341] on div "Triggers other CrewAI automations via REST API calls with proper authentication…" at bounding box center [961, 343] width 100 height 8
click at [1476, 457] on button "Custom tools" at bounding box center [1438, 462] width 152 height 34
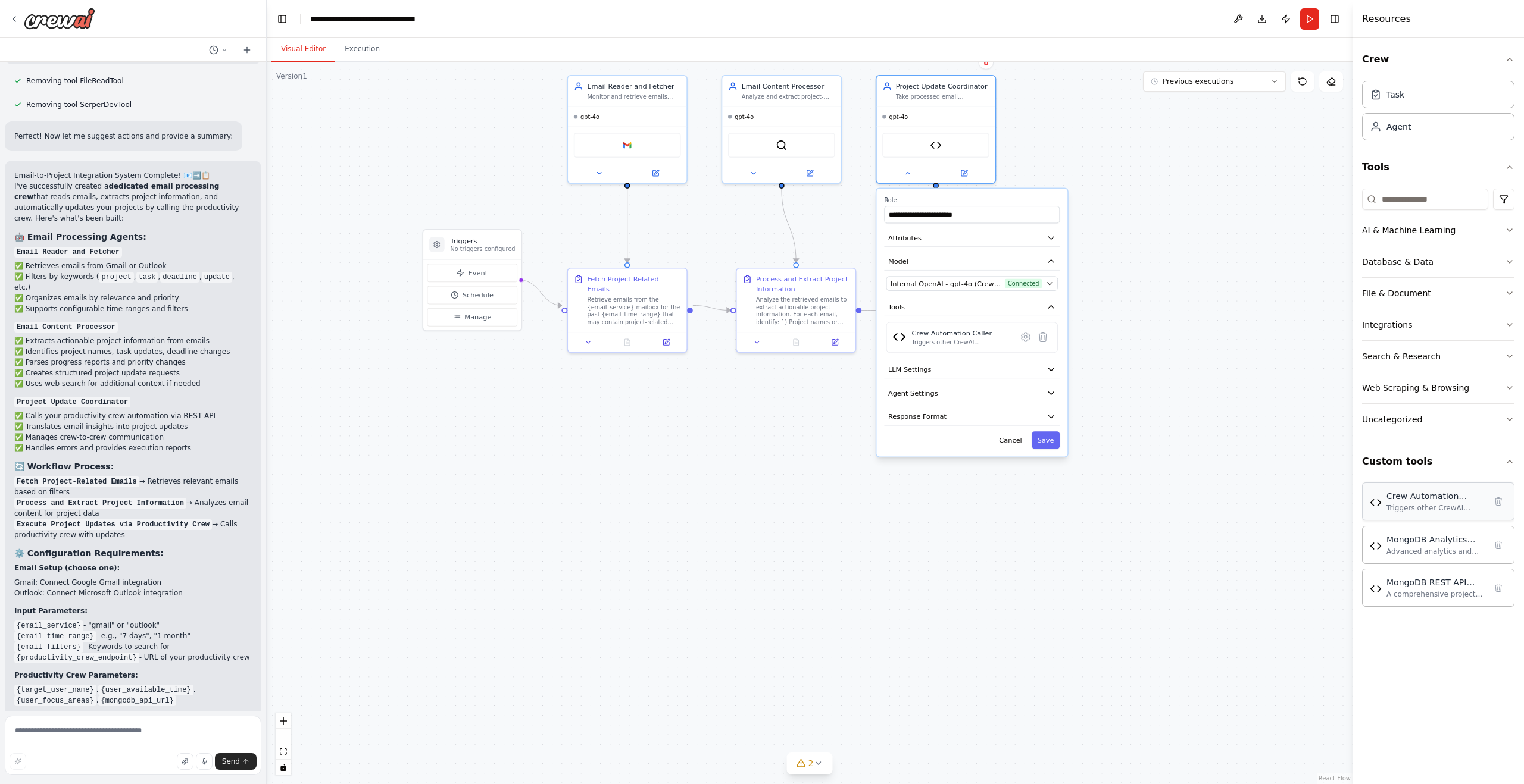
click at [1443, 510] on div "Triggers other CrewAI automations via REST API calls with proper authentication…" at bounding box center [1436, 508] width 99 height 10
click at [1431, 503] on div "Triggers other CrewAI automations via REST API calls with proper authentication…" at bounding box center [1436, 508] width 99 height 10
click at [1239, 520] on div ".deletable-edge-delete-btn { width: 20px; height: 20px; border: 0px solid #ffff…" at bounding box center [810, 423] width 1086 height 723
click at [1049, 445] on button "Save" at bounding box center [1045, 439] width 28 height 17
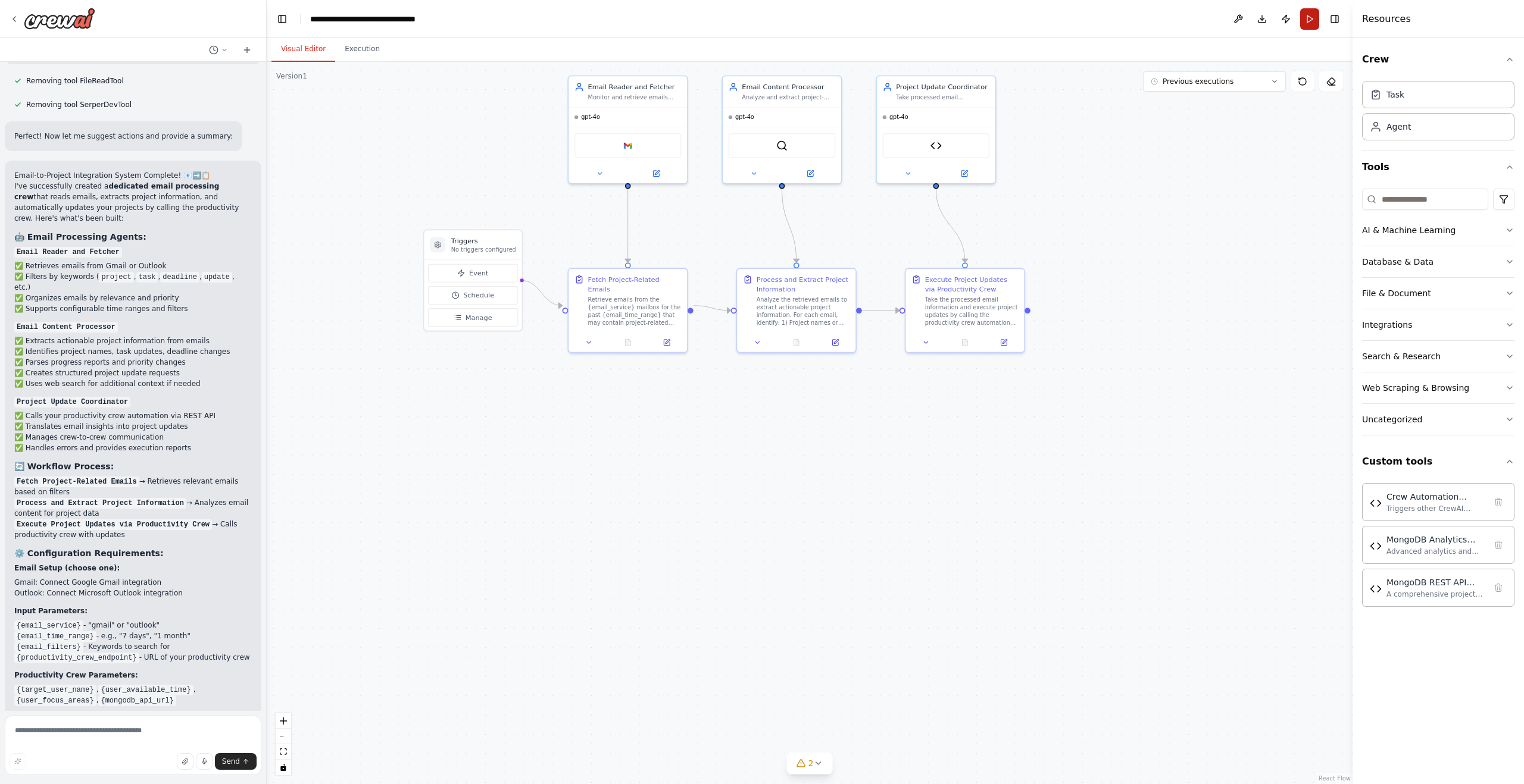
click at [1306, 21] on button "Run" at bounding box center [1309, 19] width 19 height 22
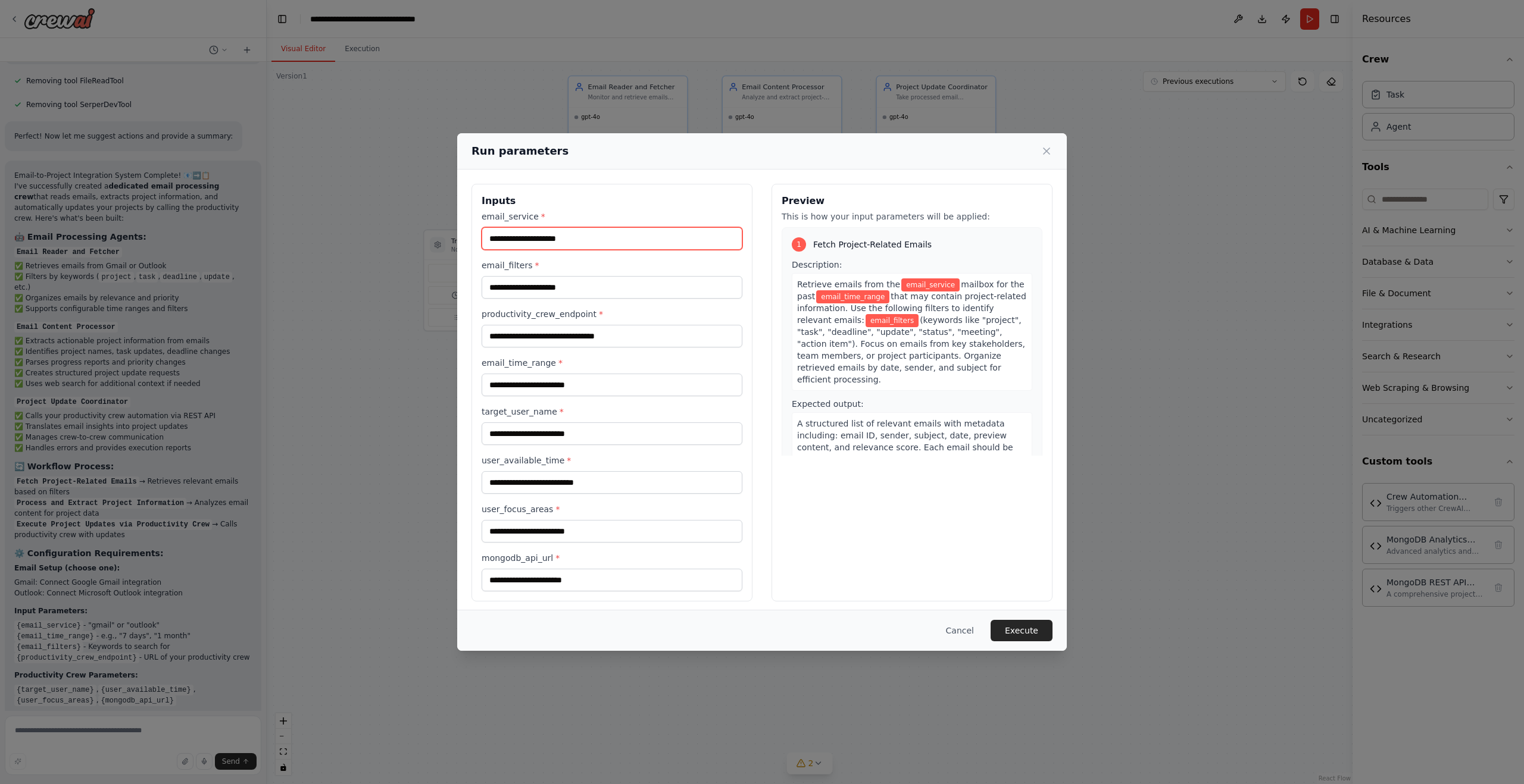
click at [584, 238] on input "email_service *" at bounding box center [612, 238] width 261 height 23
type input "*****"
click at [614, 291] on input "email_filters *" at bounding box center [612, 287] width 261 height 23
type input "*"
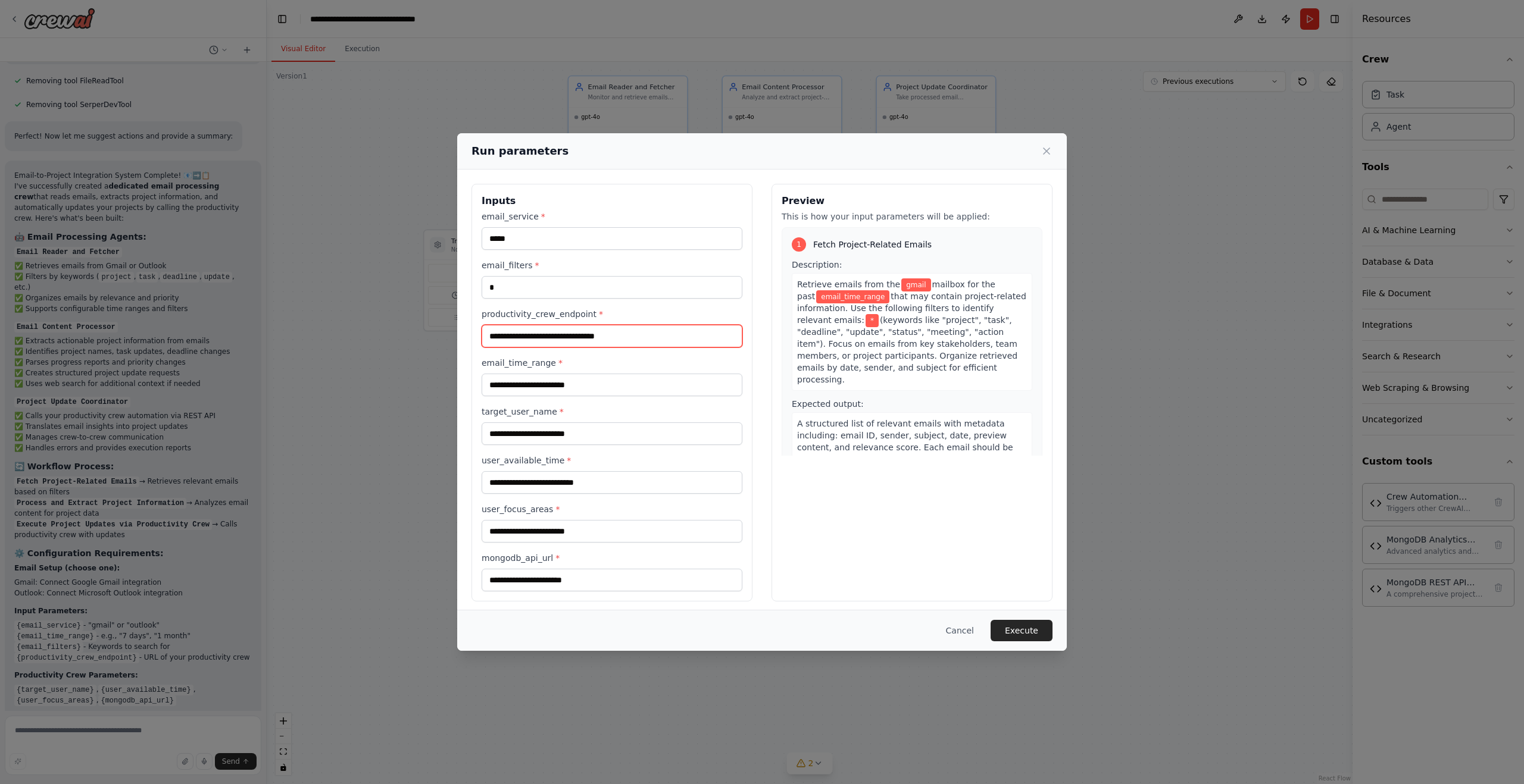
click at [668, 336] on input "productivity_crew_endpoint *" at bounding box center [612, 336] width 261 height 23
click at [659, 382] on input "email_time_range *" at bounding box center [612, 385] width 261 height 23
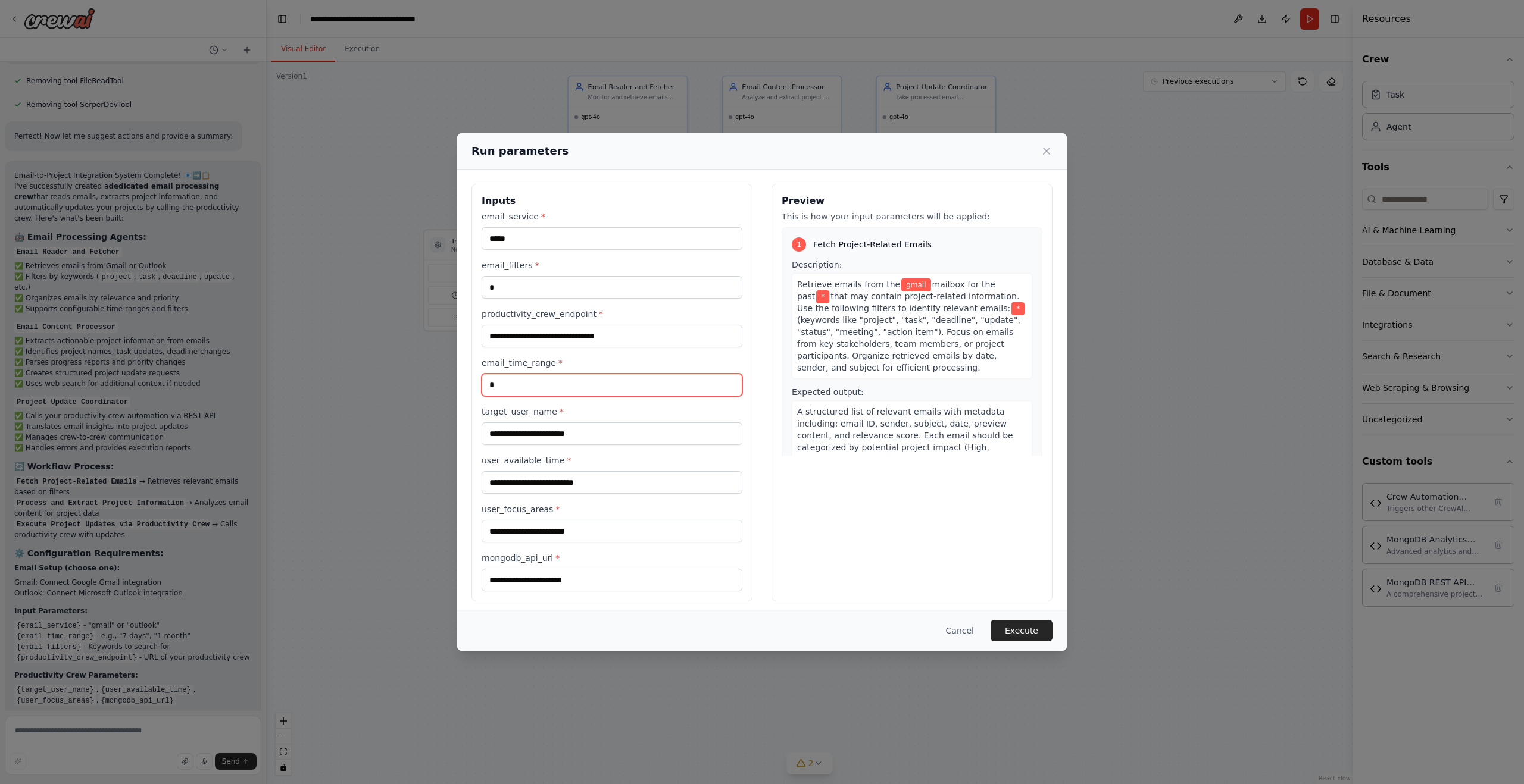
type input "*"
click at [679, 434] on input "target_user_name *" at bounding box center [612, 433] width 261 height 23
type input "****"
click at [1028, 630] on button "Execute" at bounding box center [1022, 631] width 62 height 22
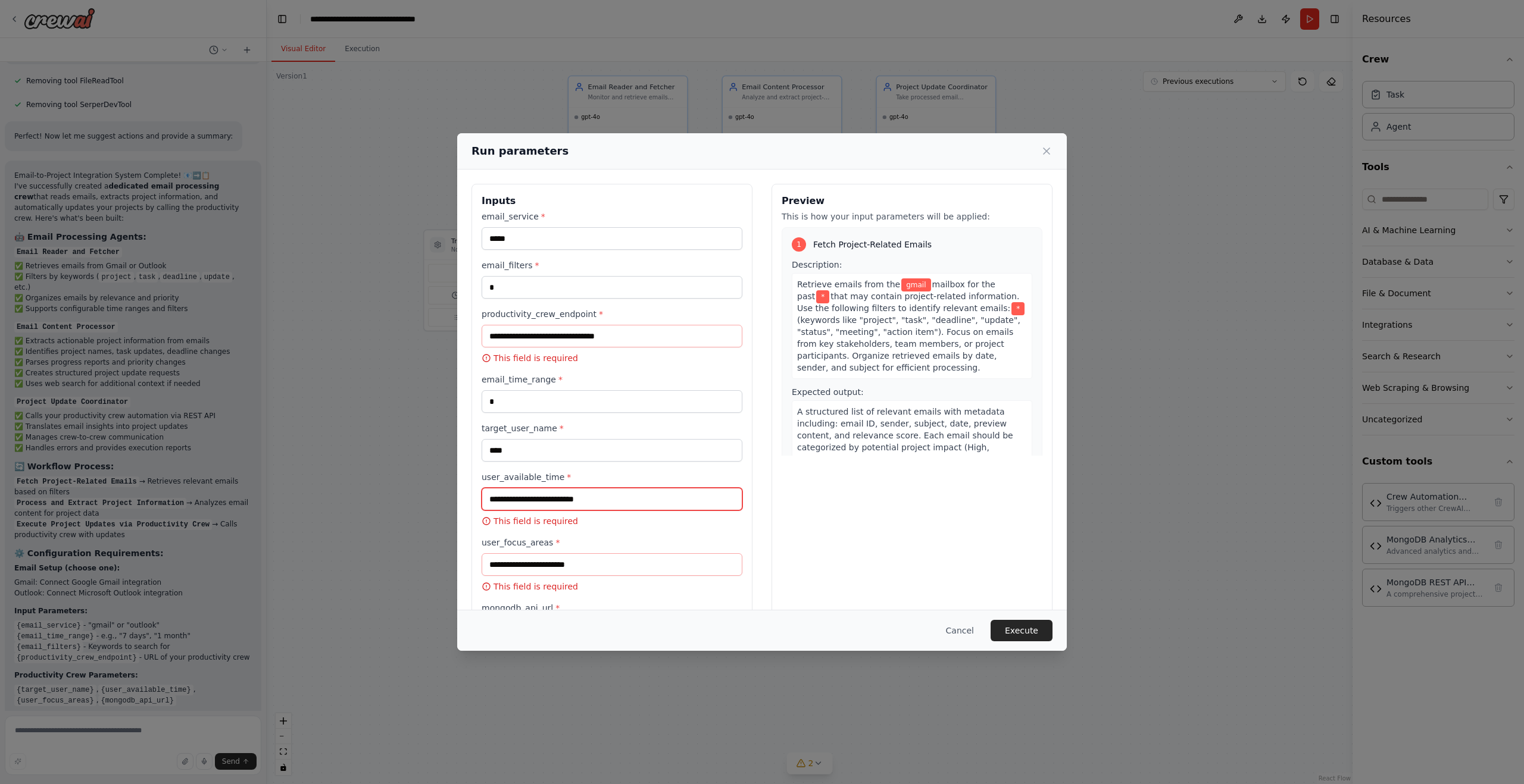
click at [662, 500] on input "user_available_time *" at bounding box center [612, 499] width 261 height 23
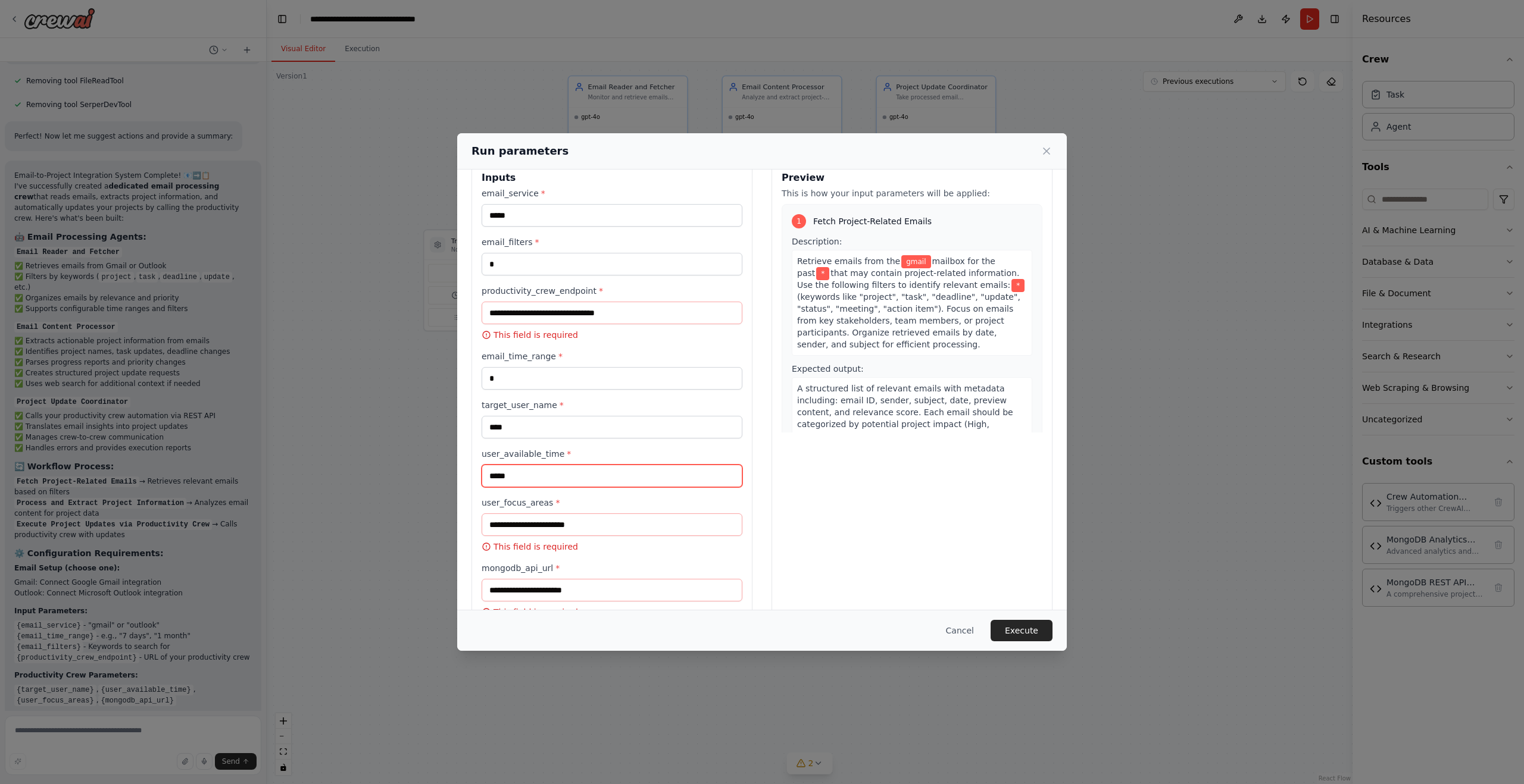
scroll to position [56, 0]
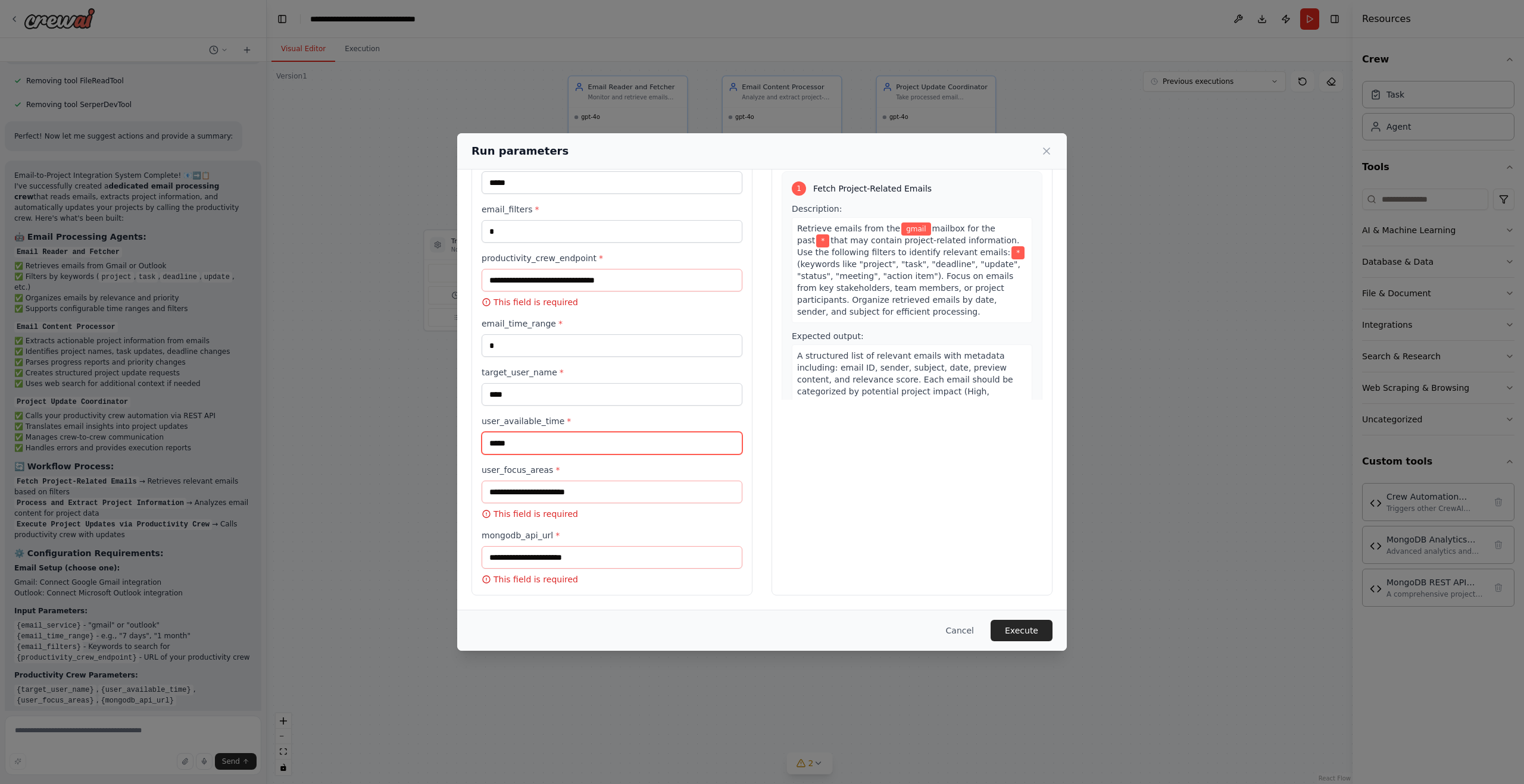
type input "*****"
click at [618, 491] on input "user_focus_areas *" at bounding box center [612, 491] width 261 height 23
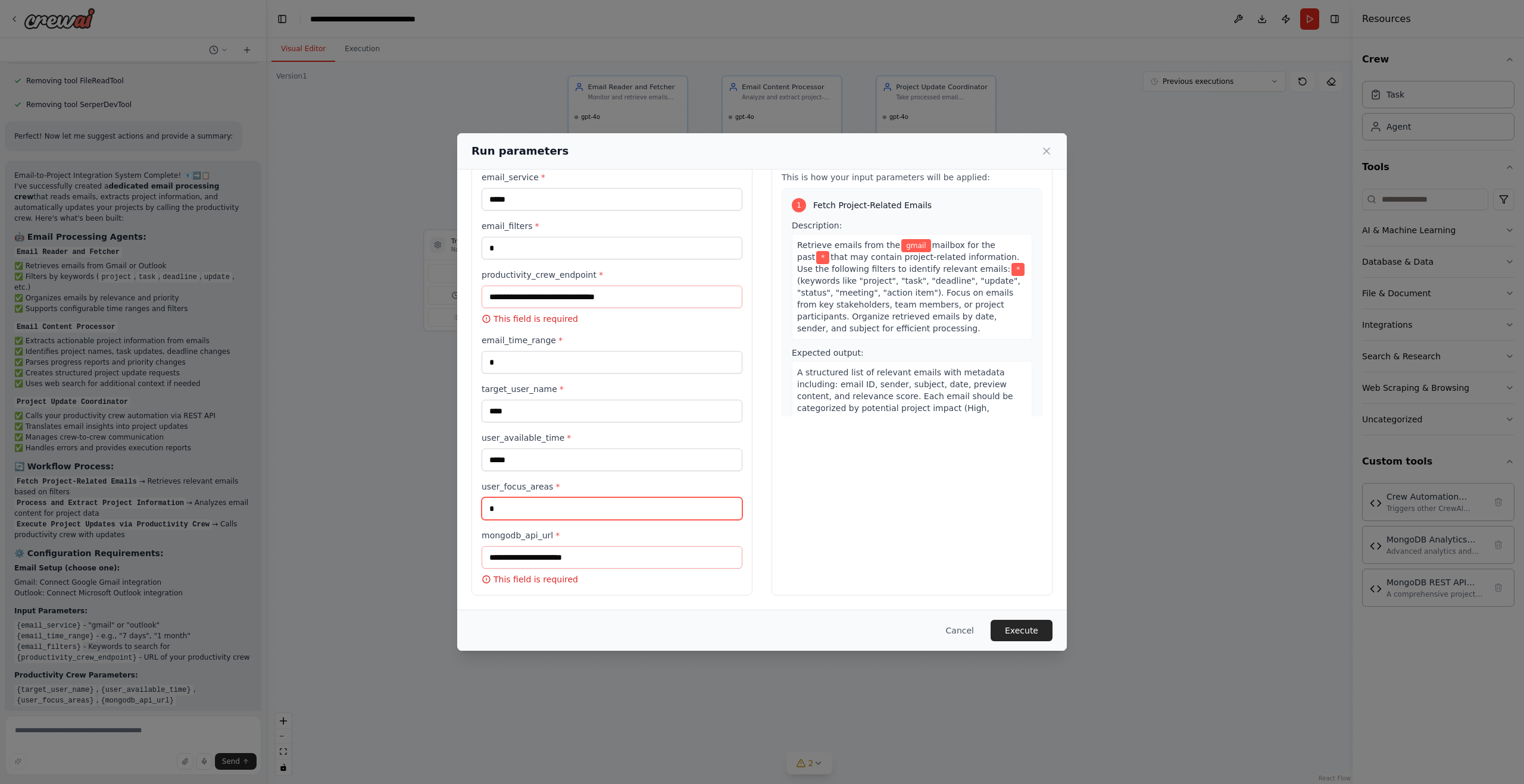
scroll to position [40, 0]
type input "*****"
click at [637, 562] on input "mongodb_api_url *" at bounding box center [612, 558] width 261 height 23
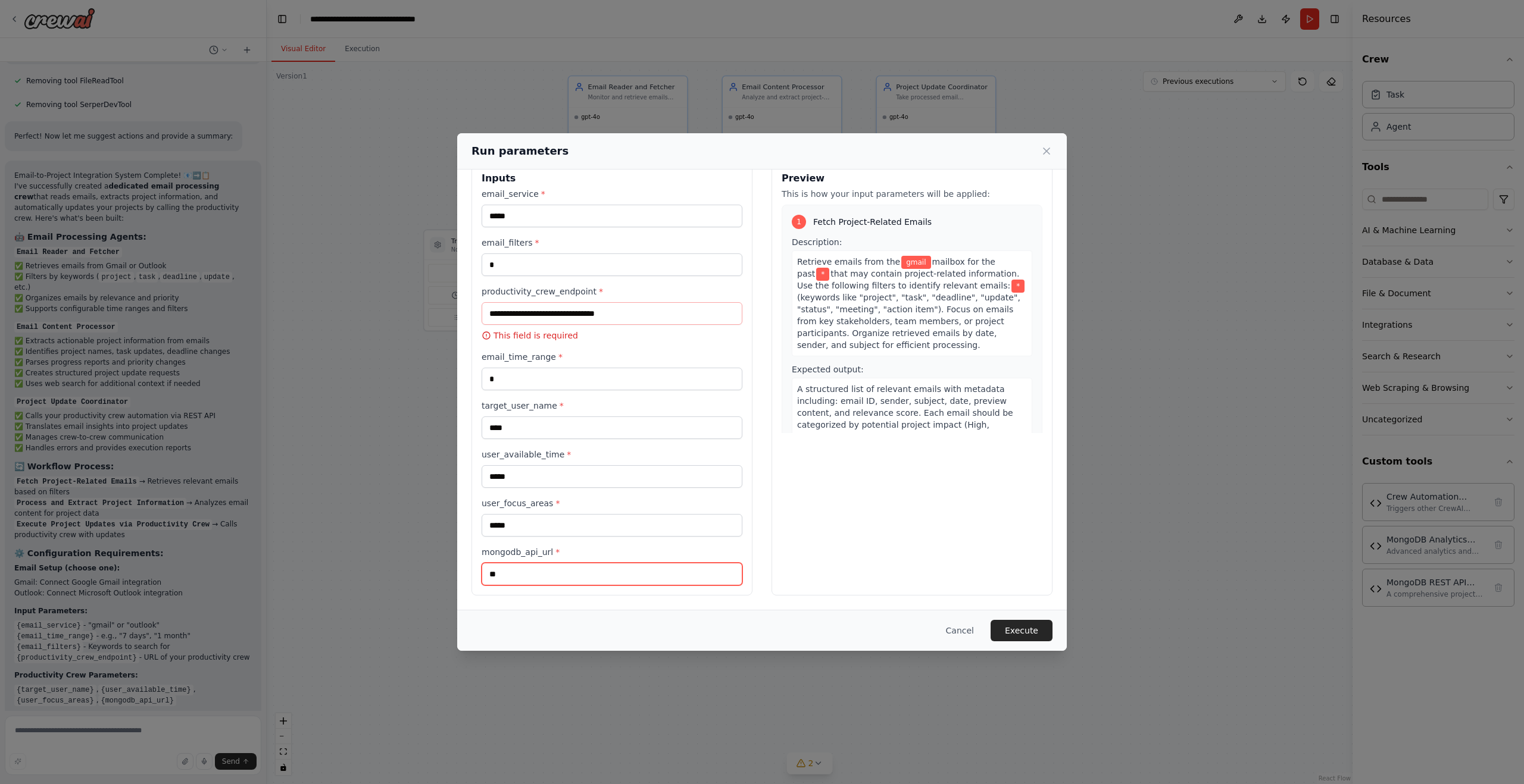
type input "*"
type input "**********"
click at [664, 311] on input "productivity_crew_endpoint *" at bounding box center [612, 313] width 261 height 23
click at [535, 574] on input "**********" at bounding box center [612, 573] width 261 height 23
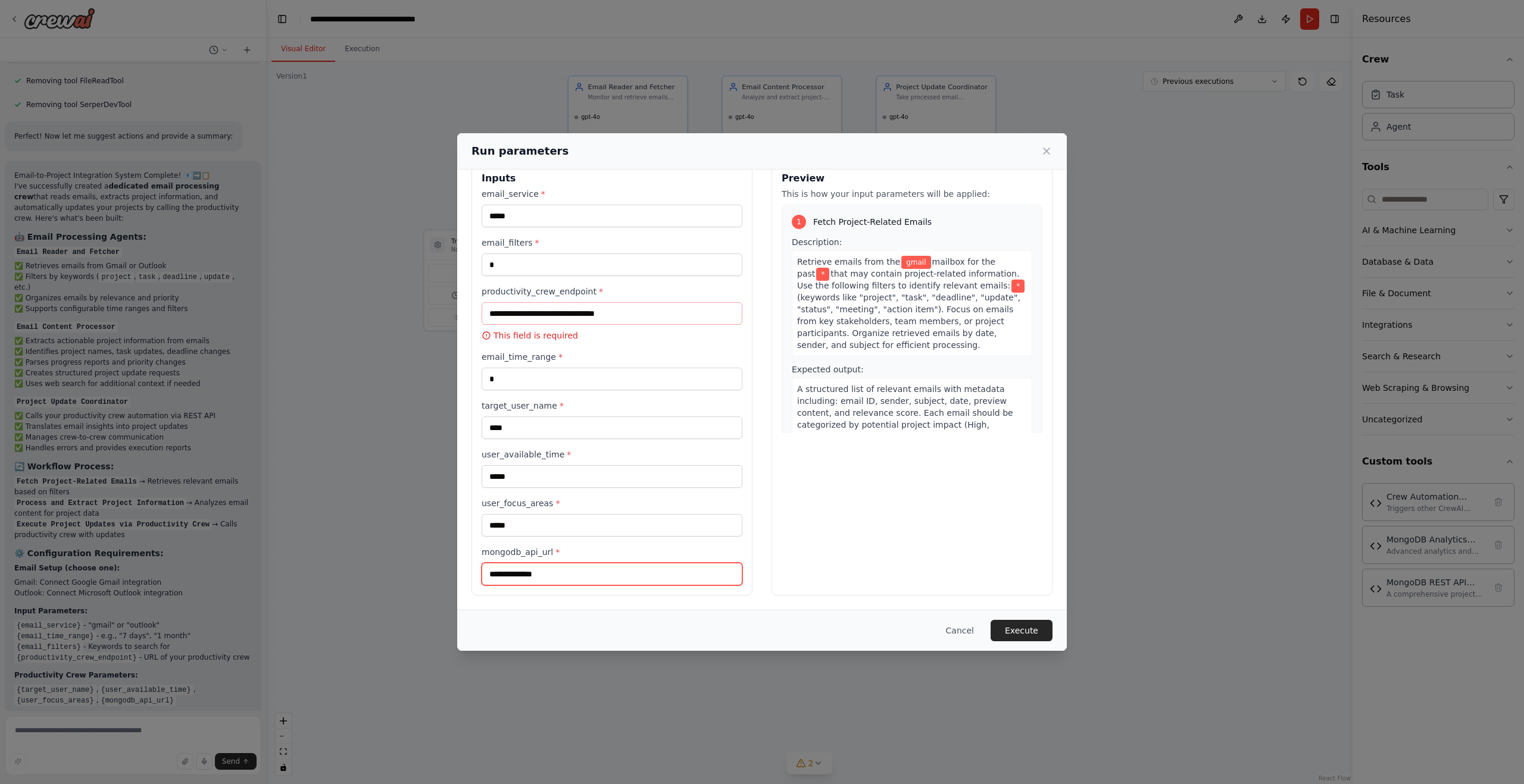
click at [535, 574] on input "**********" at bounding box center [612, 573] width 261 height 23
click at [614, 311] on input "productivity_crew_endpoint *" at bounding box center [612, 313] width 261 height 23
paste input "**********"
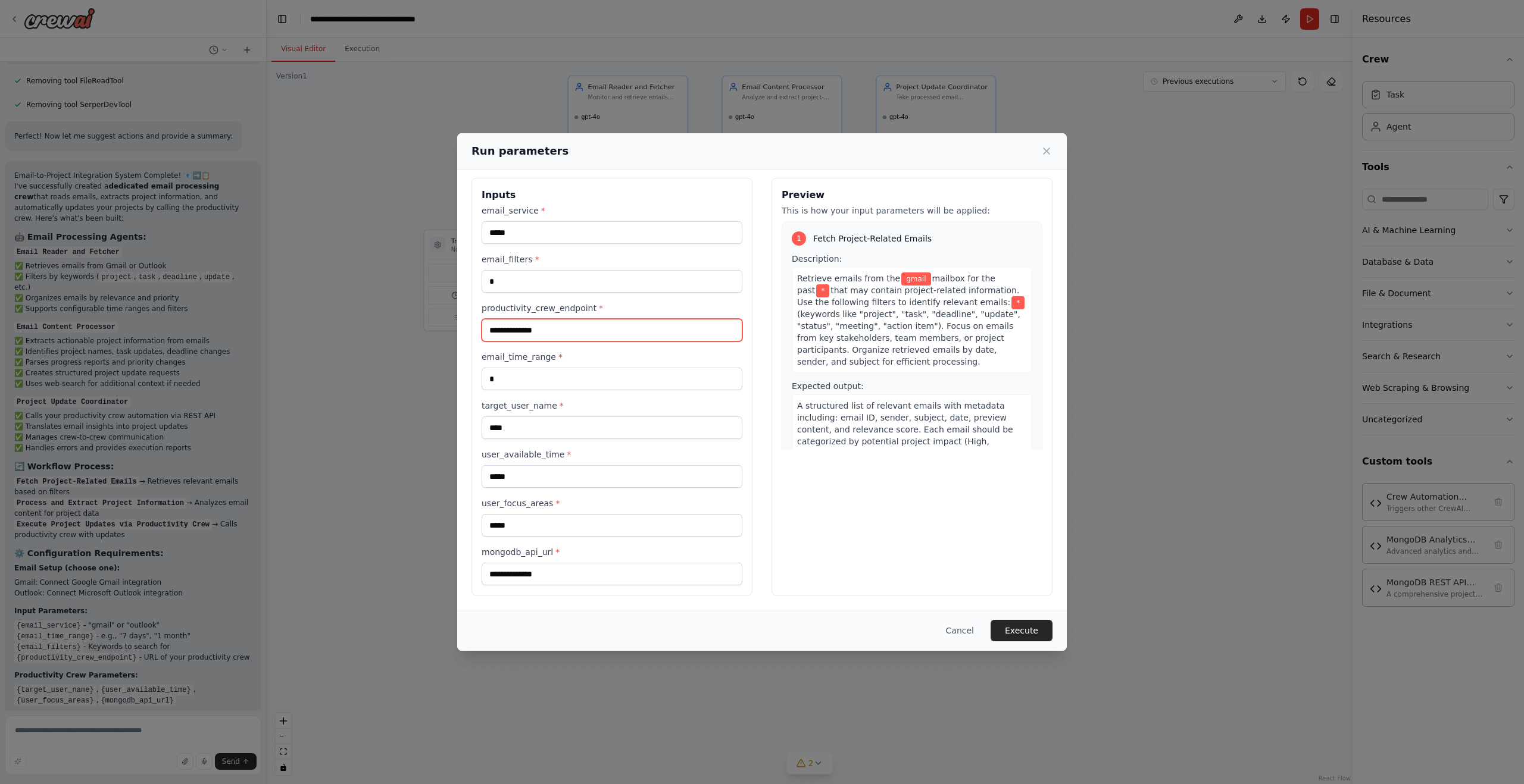
scroll to position [6, 0]
type input "**********"
click at [635, 362] on label "email_time_range *" at bounding box center [612, 357] width 261 height 12
click at [635, 368] on input "*" at bounding box center [612, 379] width 261 height 23
click at [1026, 632] on button "Execute" at bounding box center [1022, 631] width 62 height 22
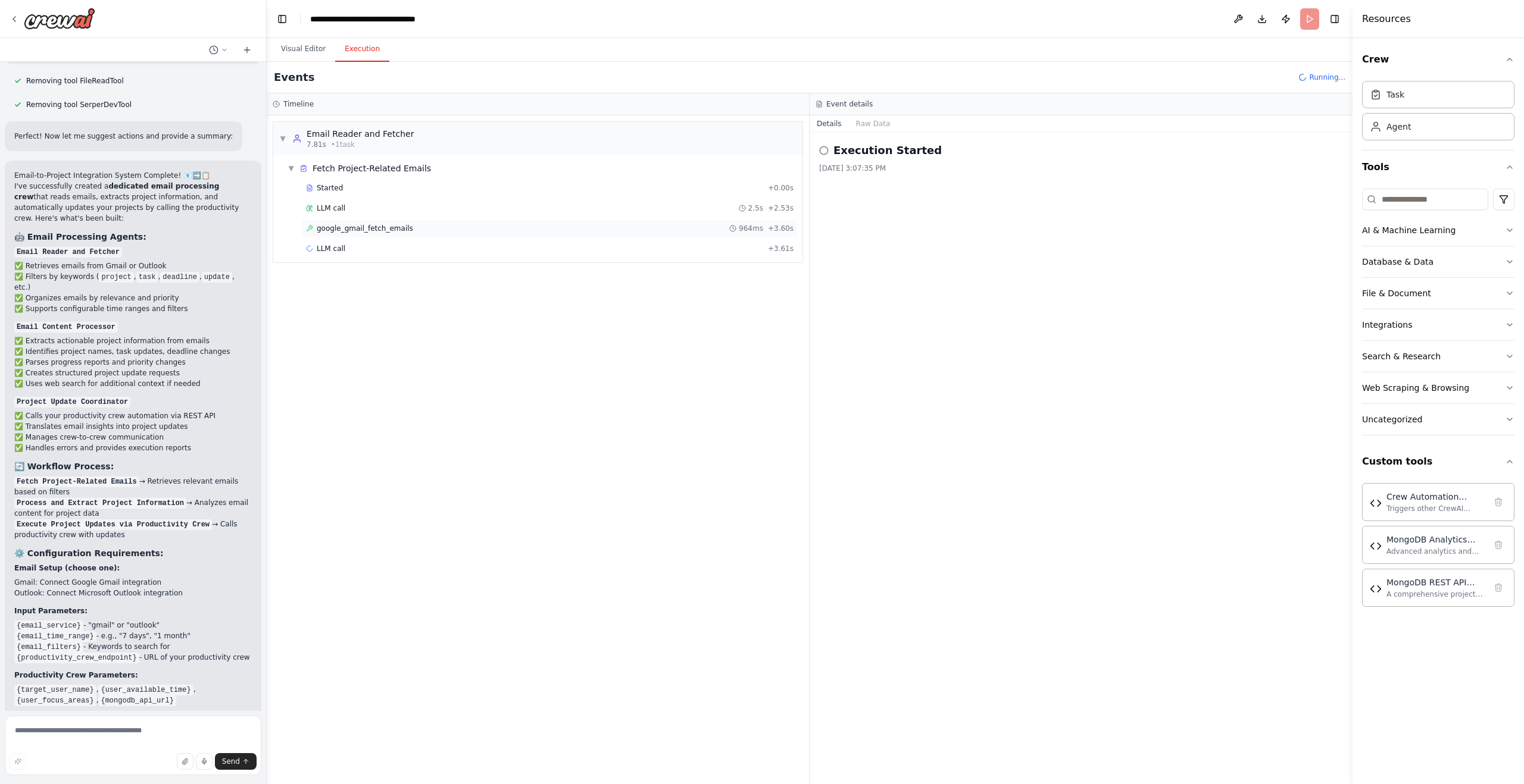
click at [415, 229] on div "google_gmail_fetch_emails 964ms + 3.60s" at bounding box center [549, 228] width 488 height 10
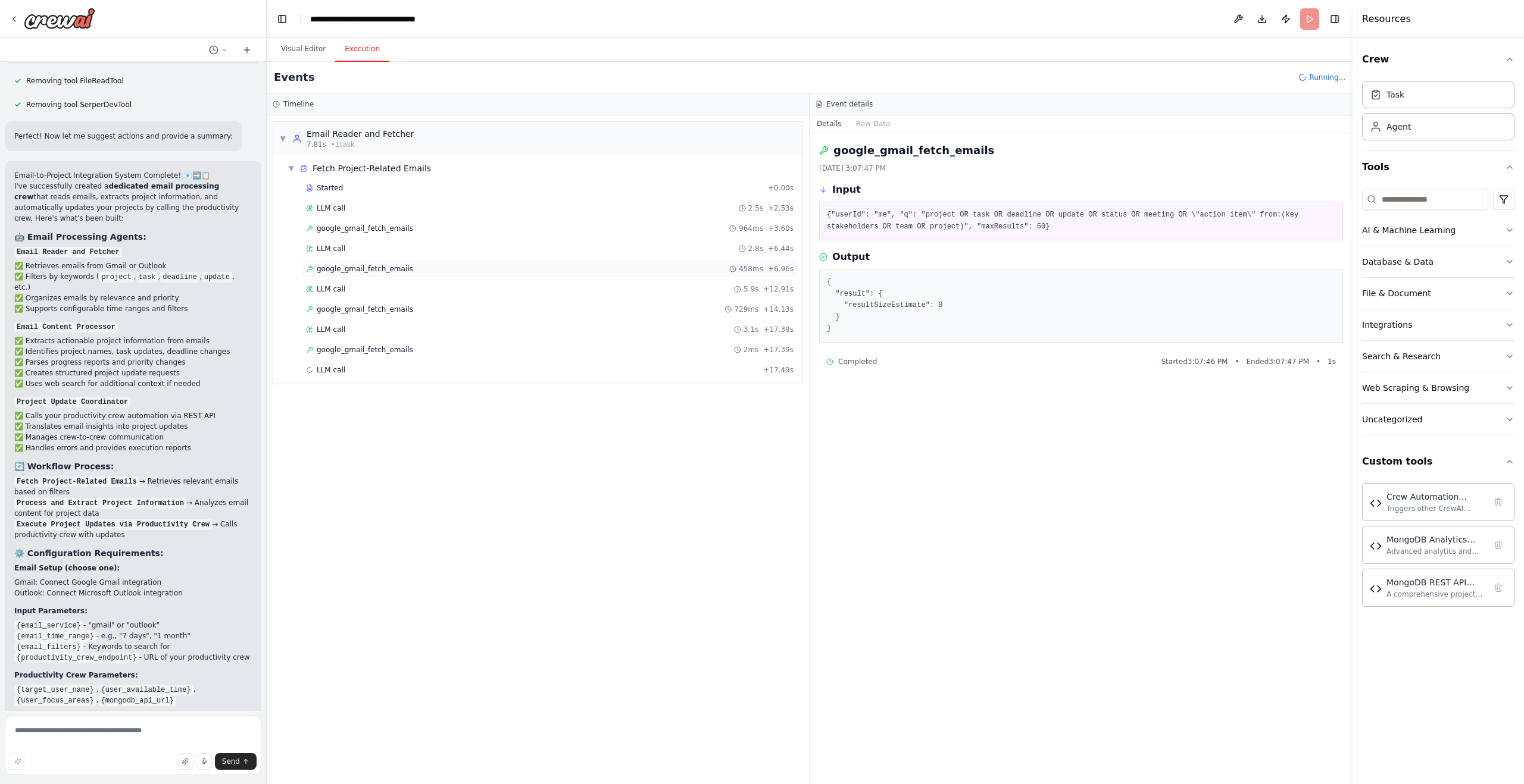
click at [635, 267] on div "google_gmail_fetch_emails 458ms + 6.96s" at bounding box center [549, 269] width 488 height 10
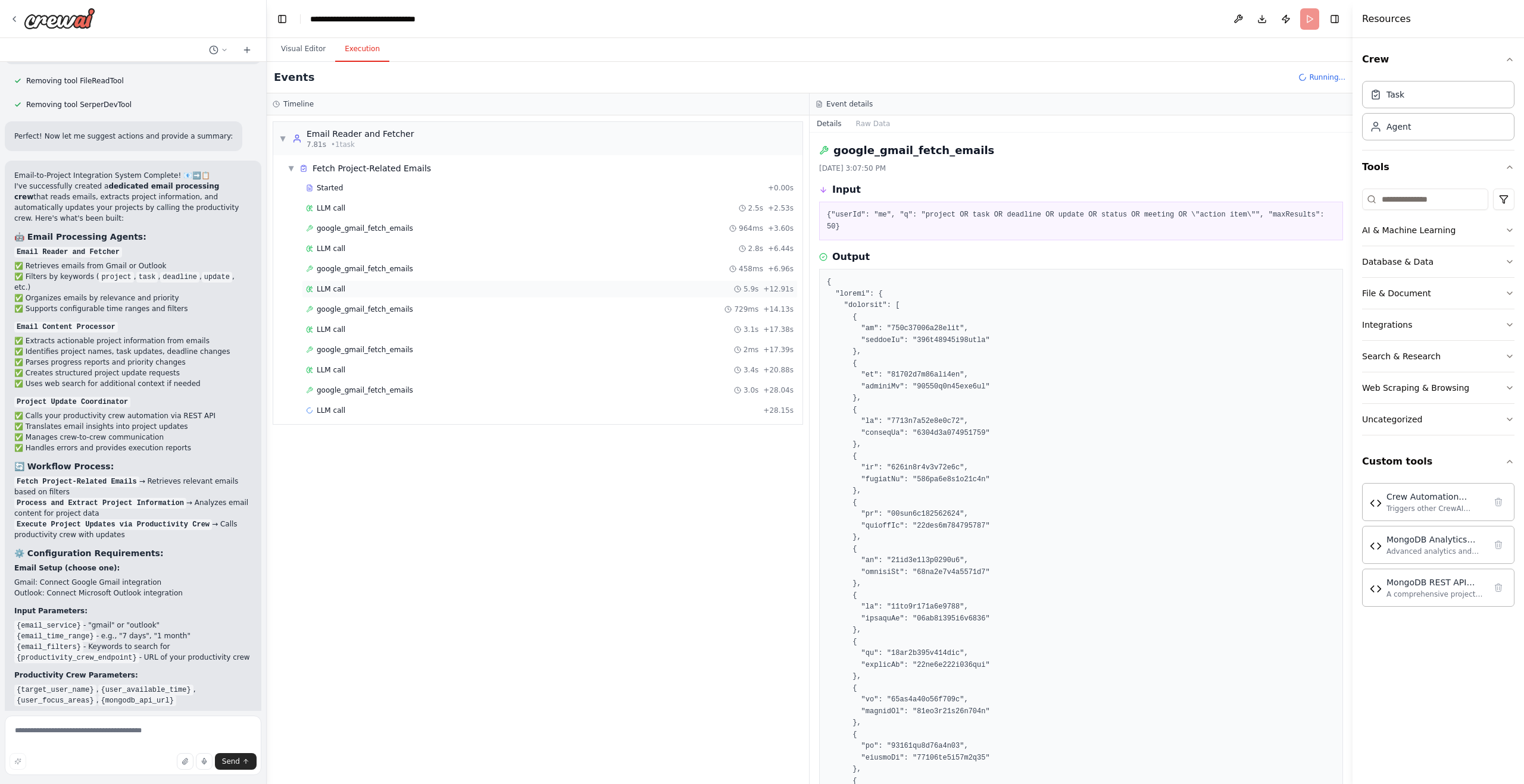
click at [632, 282] on div "LLM call 5.9s + 12.91s" at bounding box center [549, 290] width 495 height 18
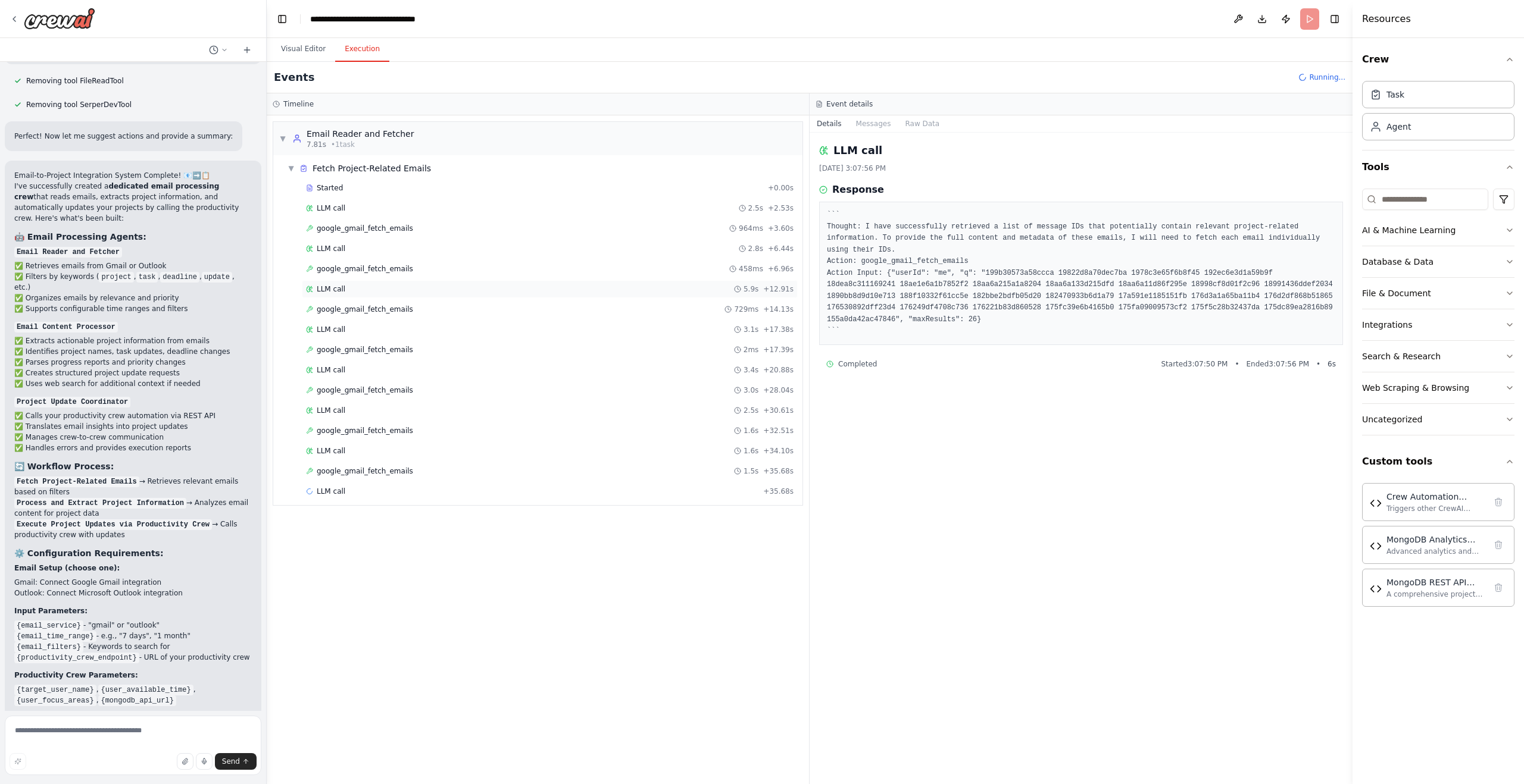
click at [574, 289] on div "LLM call 5.9s + 12.91s" at bounding box center [549, 290] width 488 height 10
click at [563, 305] on div "google_gmail_fetch_emails 729ms + 14.13s" at bounding box center [549, 309] width 488 height 10
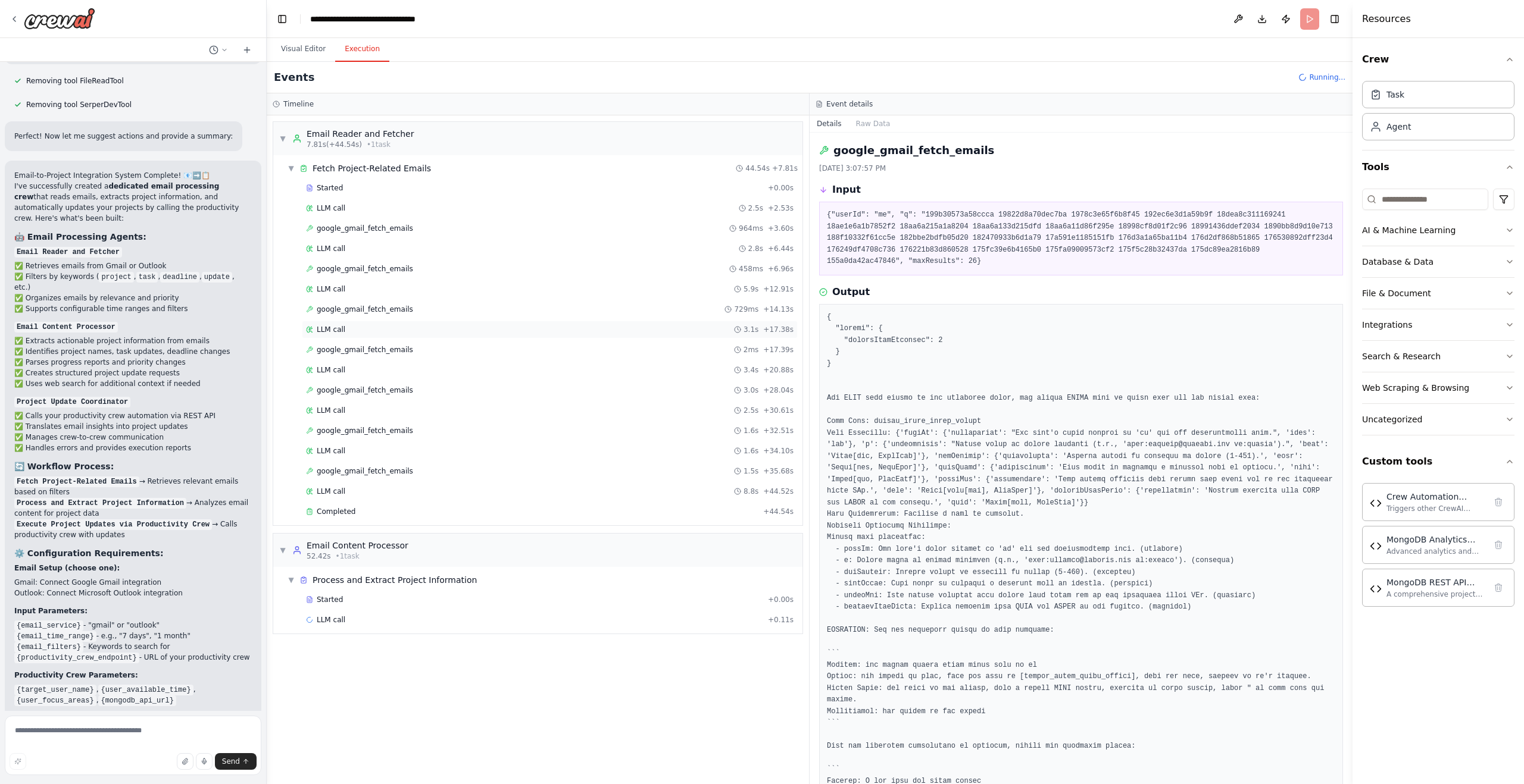
click at [561, 331] on div "LLM call 3.1s + 17.38s" at bounding box center [549, 330] width 488 height 10
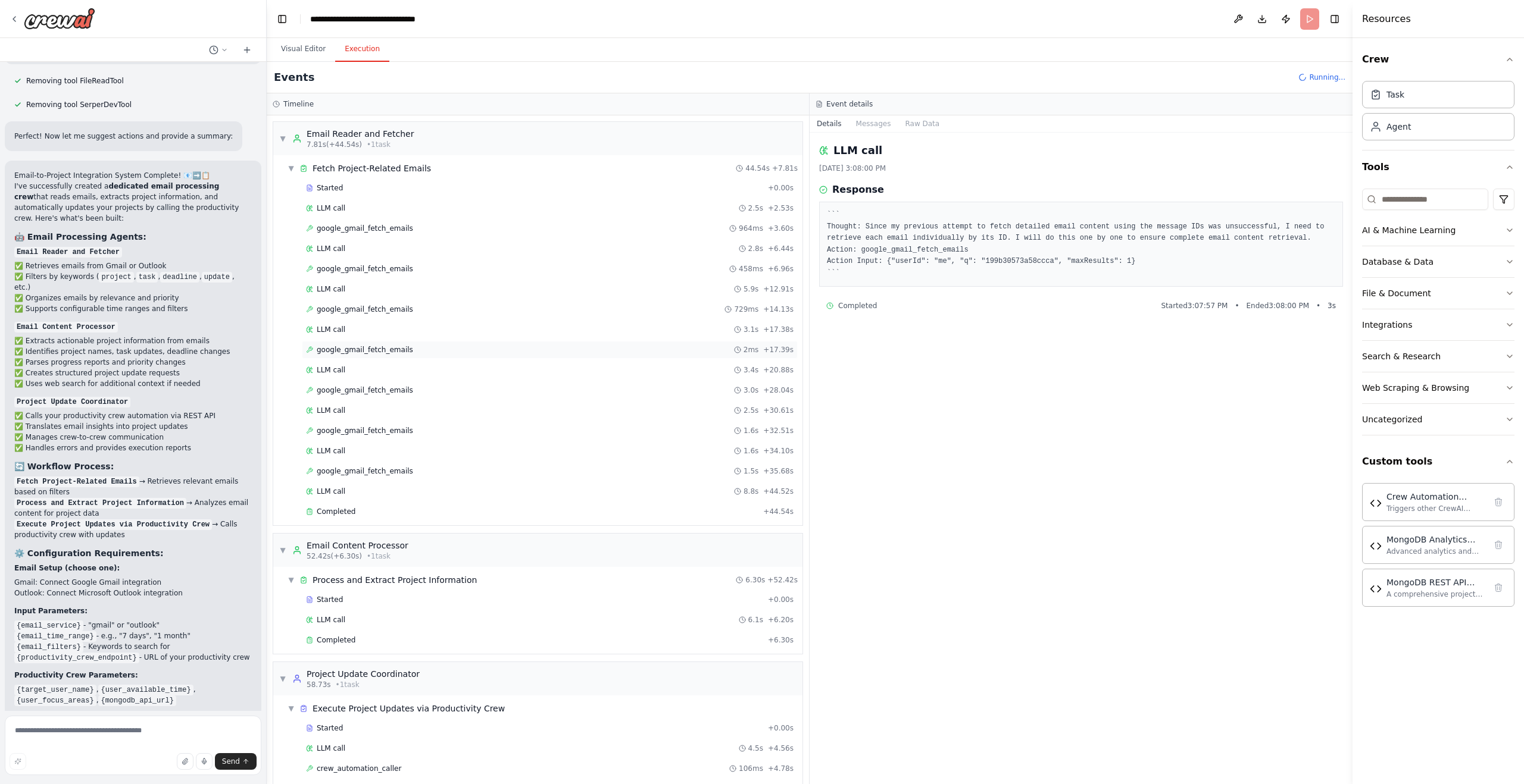
click at [560, 346] on div "google_gmail_fetch_emails 2ms + 17.39s" at bounding box center [549, 350] width 488 height 10
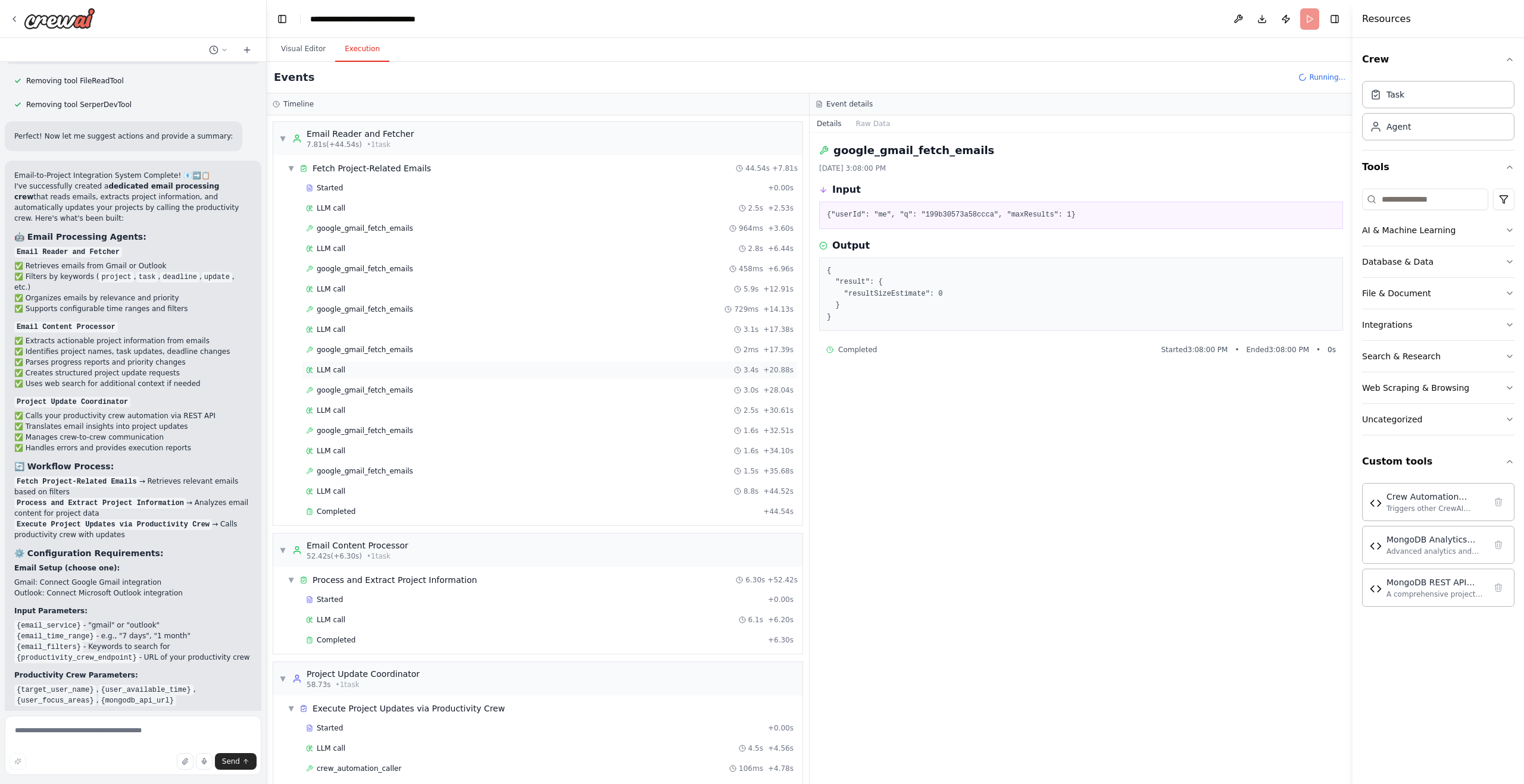
click at [555, 364] on div "LLM call 3.4s + 20.88s" at bounding box center [549, 370] width 495 height 18
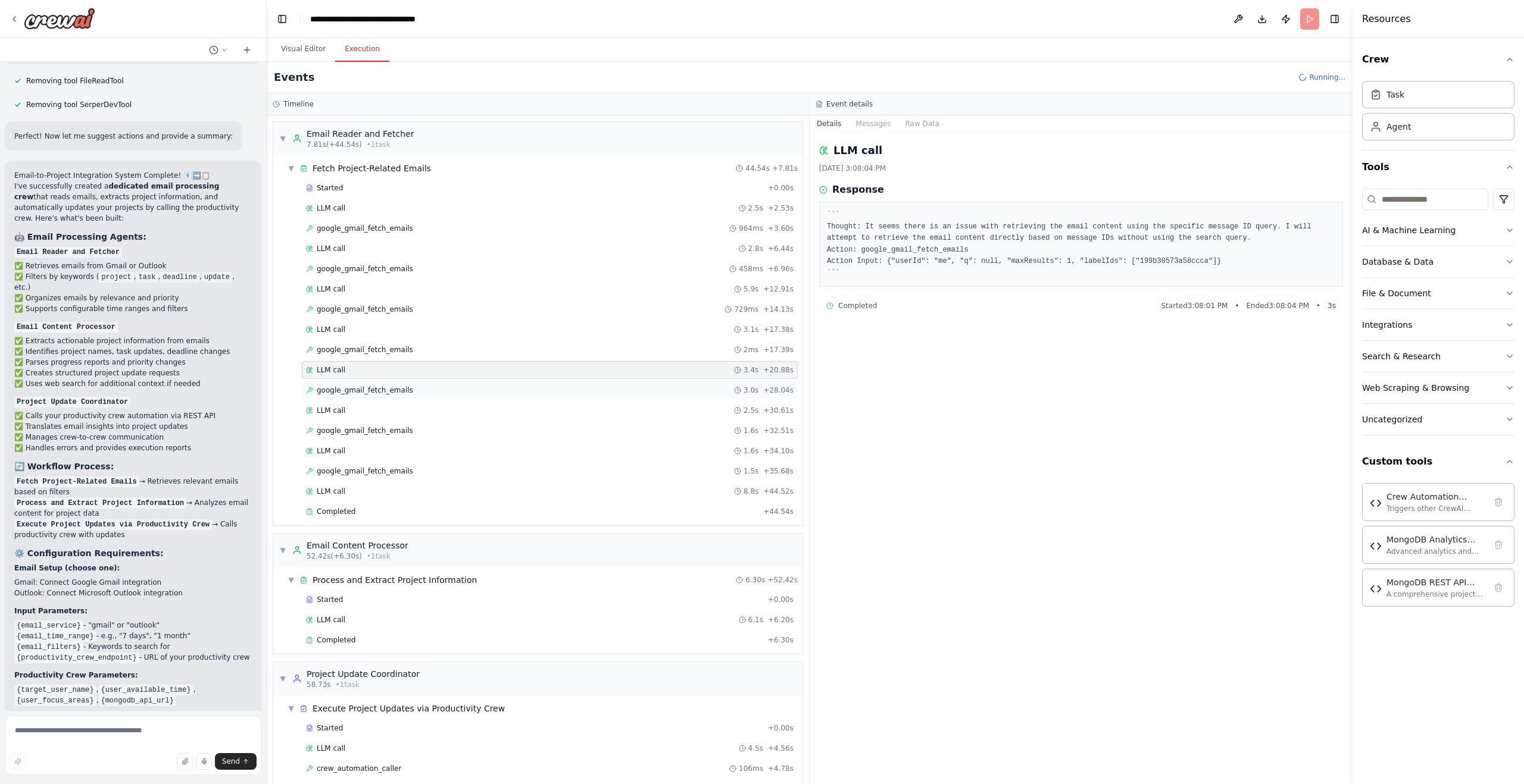
click at [554, 389] on div "google_gmail_fetch_emails 3.0s + 28.04s" at bounding box center [549, 391] width 488 height 10
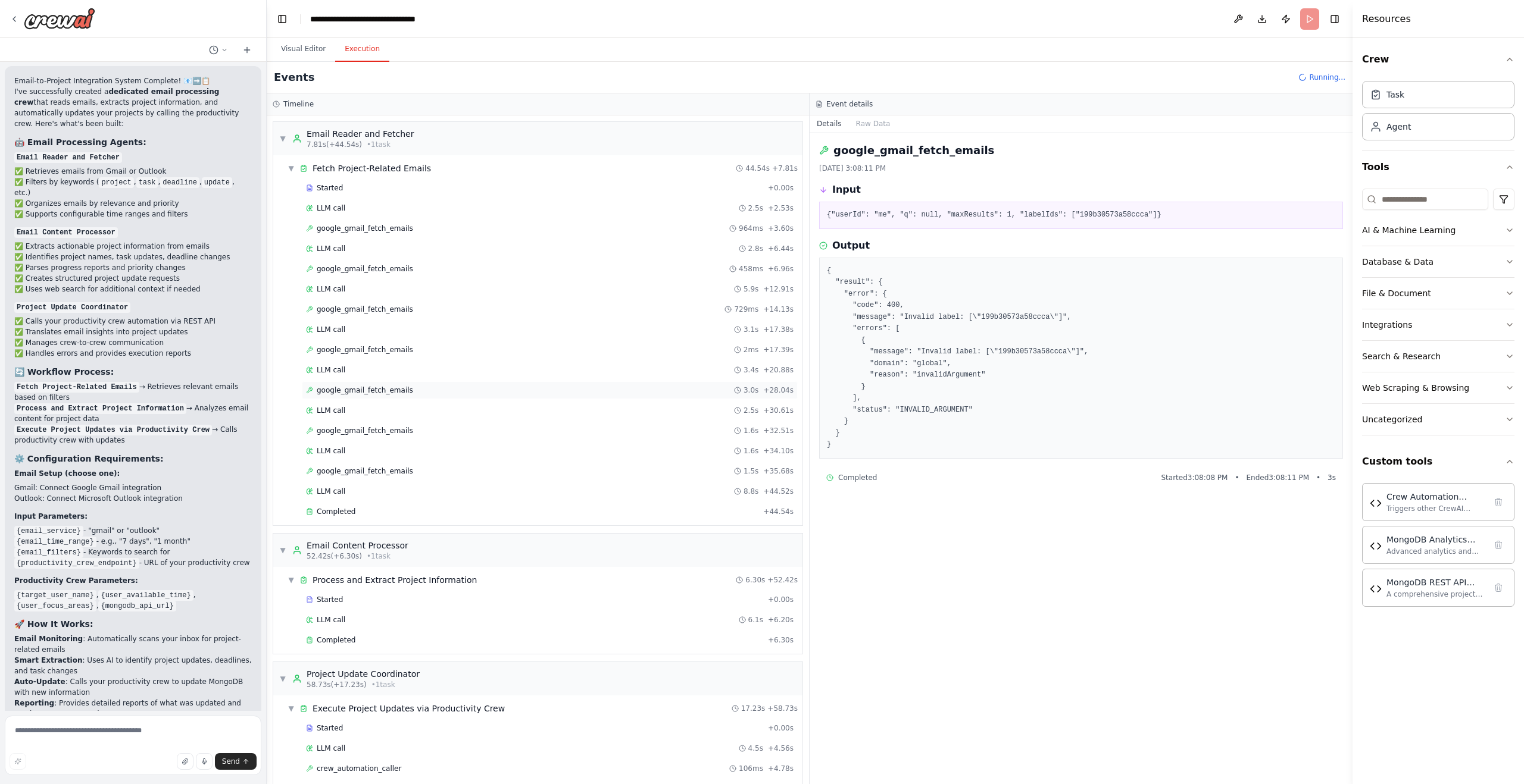
scroll to position [8667, 0]
click at [543, 409] on div "LLM call 2.5s + 30.61s" at bounding box center [549, 411] width 488 height 10
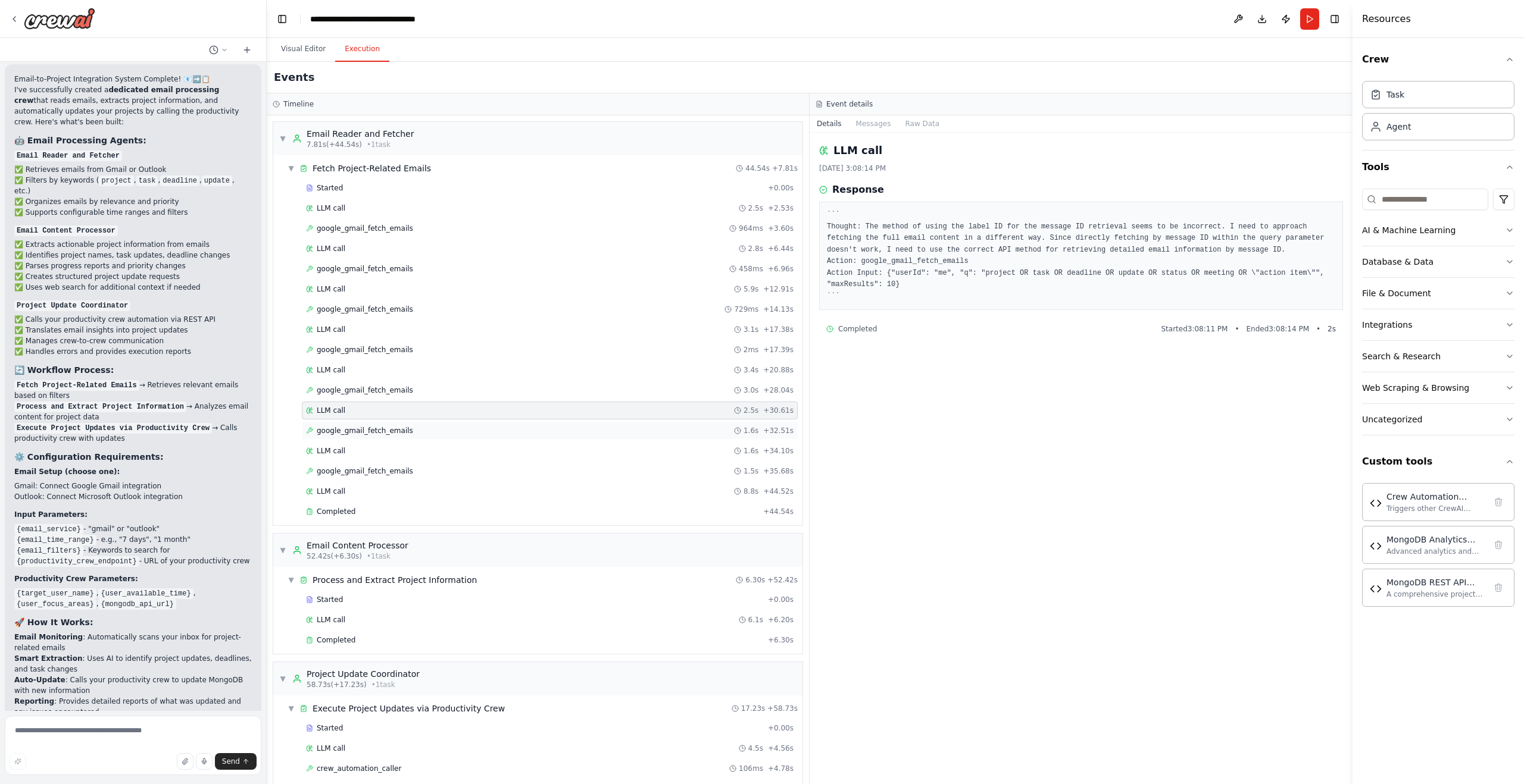
click at [539, 436] on div "google_gmail_fetch_emails 1.6s + 32.51s" at bounding box center [549, 431] width 495 height 18
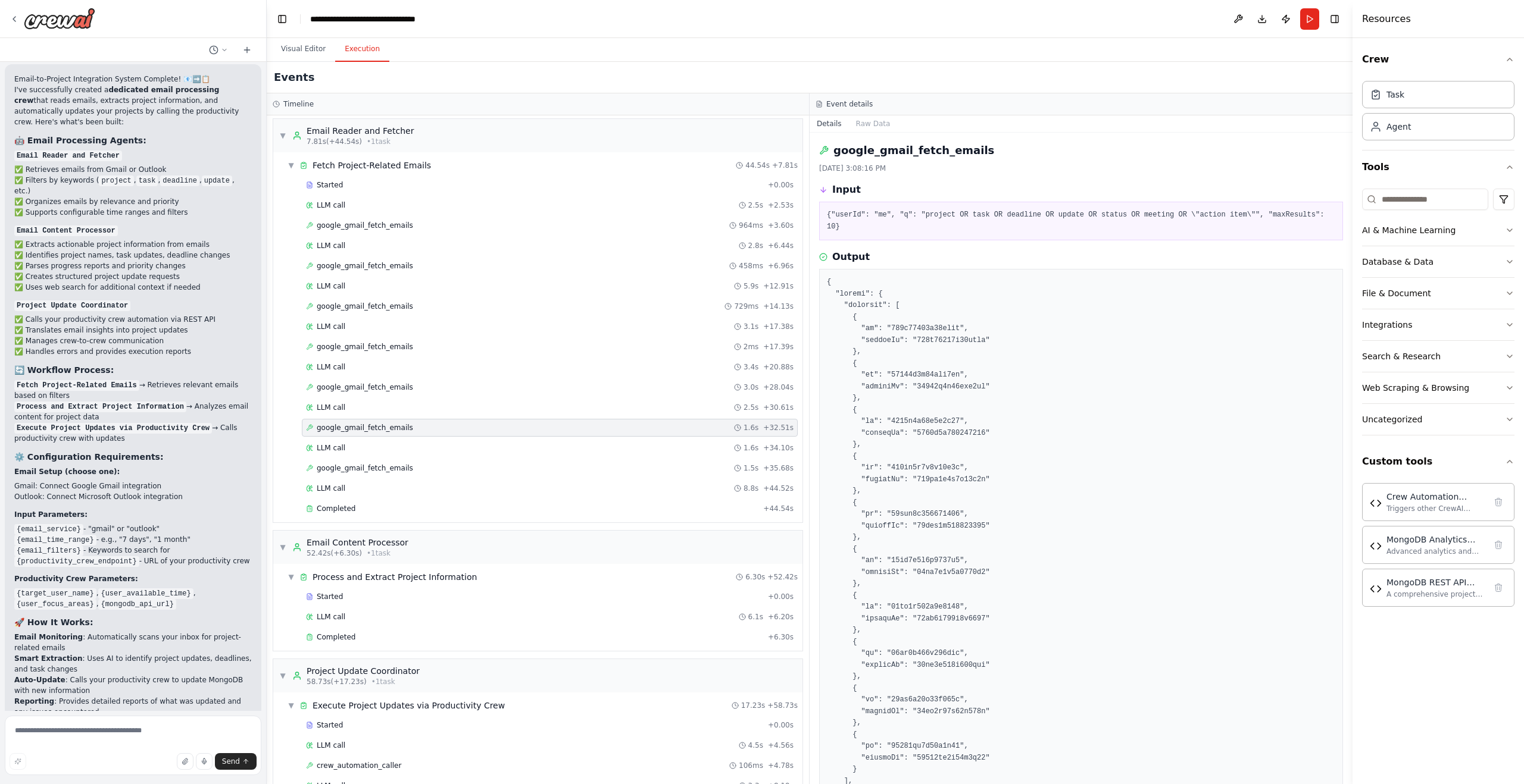
scroll to position [0, 0]
click at [538, 450] on div "LLM call 1.6s + 34.10s" at bounding box center [549, 451] width 488 height 10
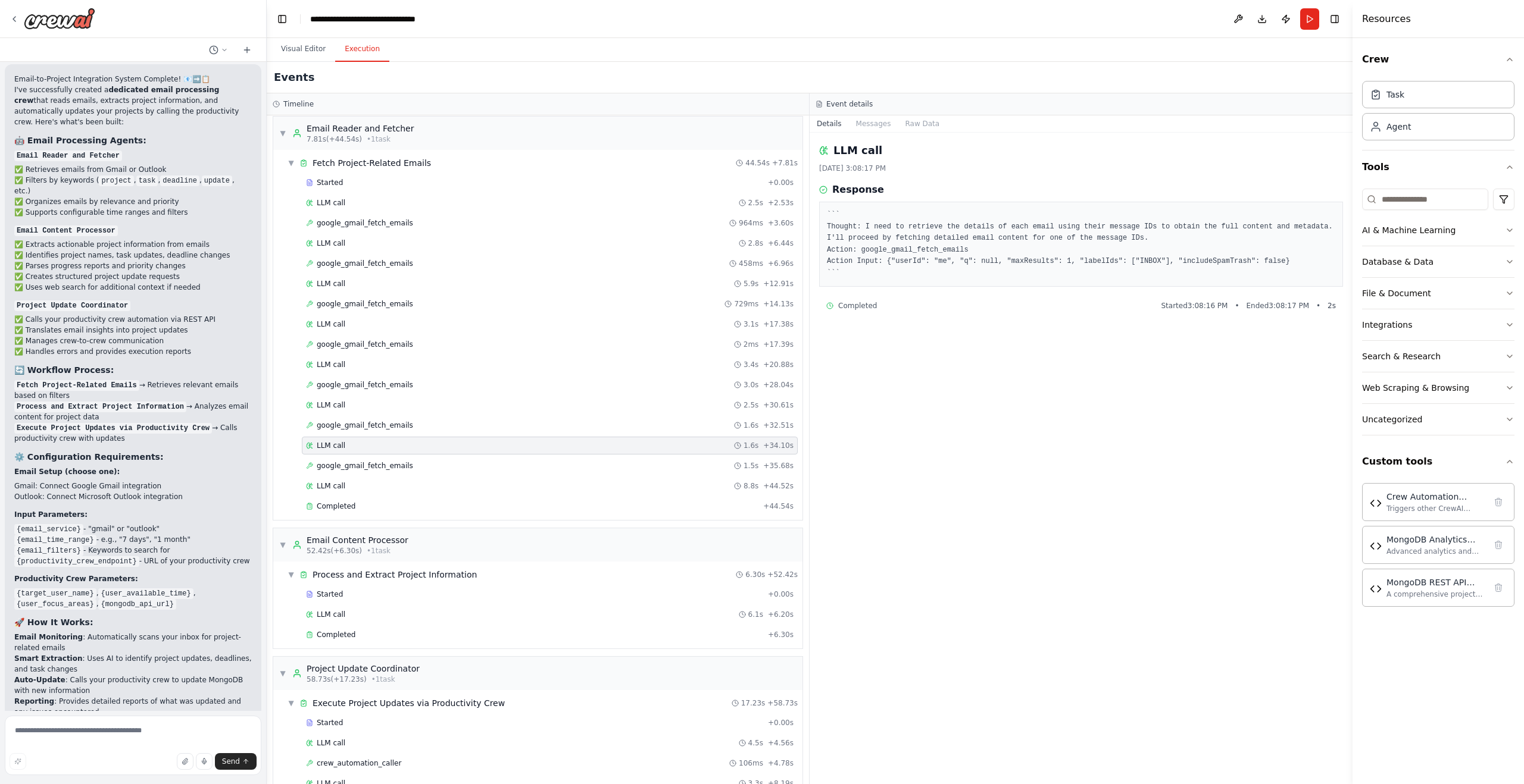
scroll to position [8, 0]
click at [536, 471] on div "google_gmail_fetch_emails 1.5s + 35.68s" at bounding box center [549, 466] width 495 height 18
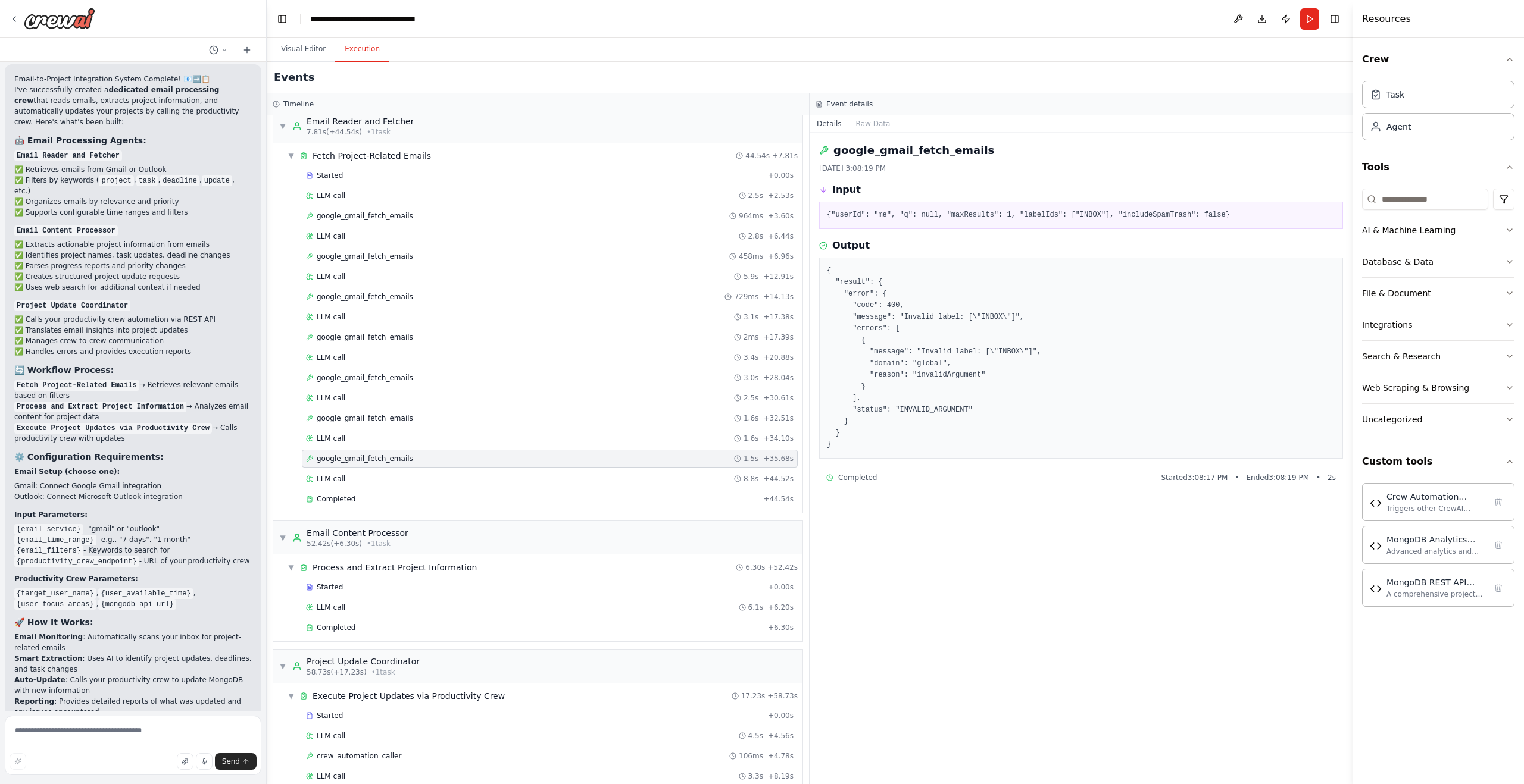
click at [529, 455] on div "google_gmail_fetch_emails 1.5s + 35.68s" at bounding box center [549, 459] width 495 height 18
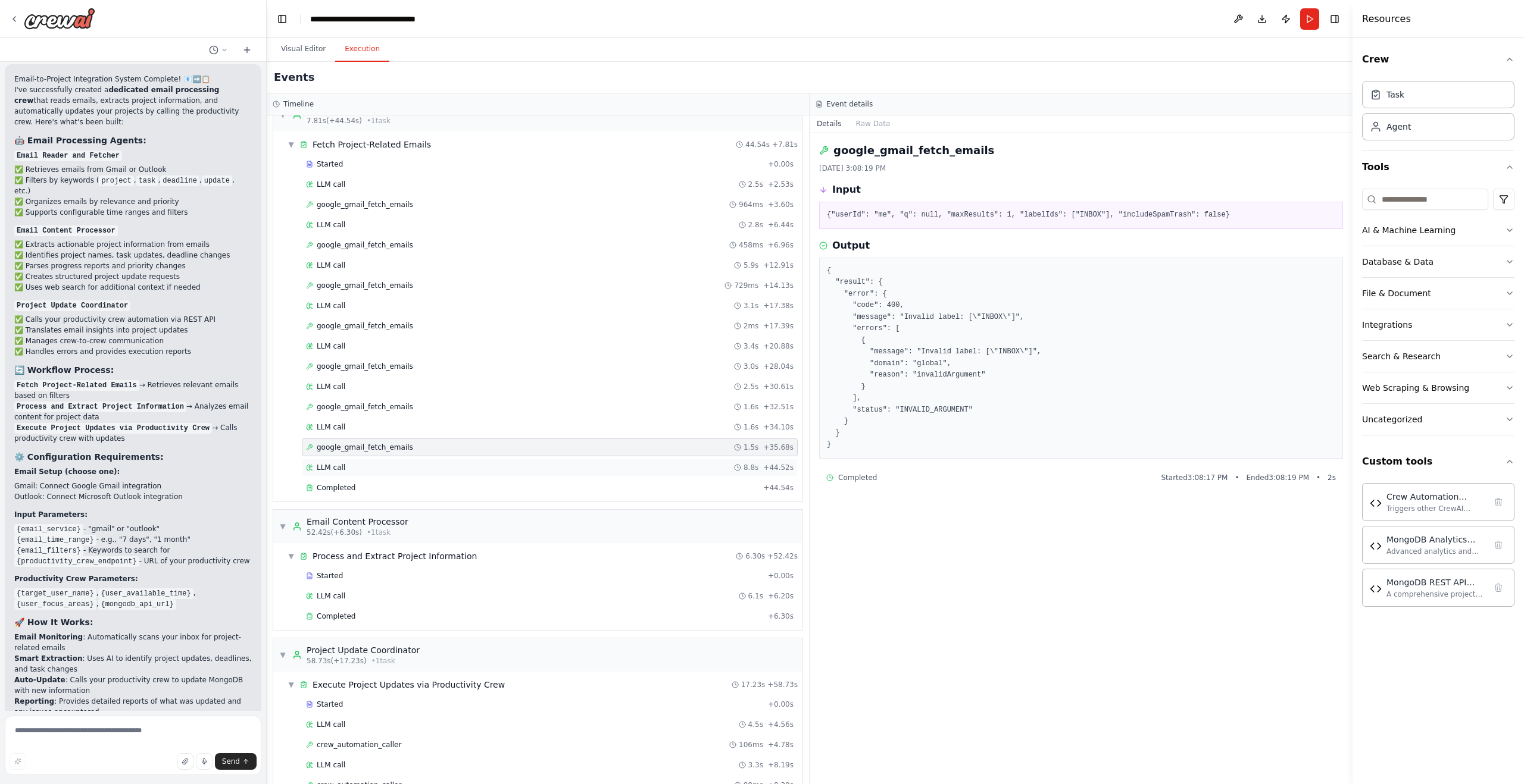
click at [526, 471] on div "LLM call 8.8s + 44.52s" at bounding box center [549, 468] width 488 height 10
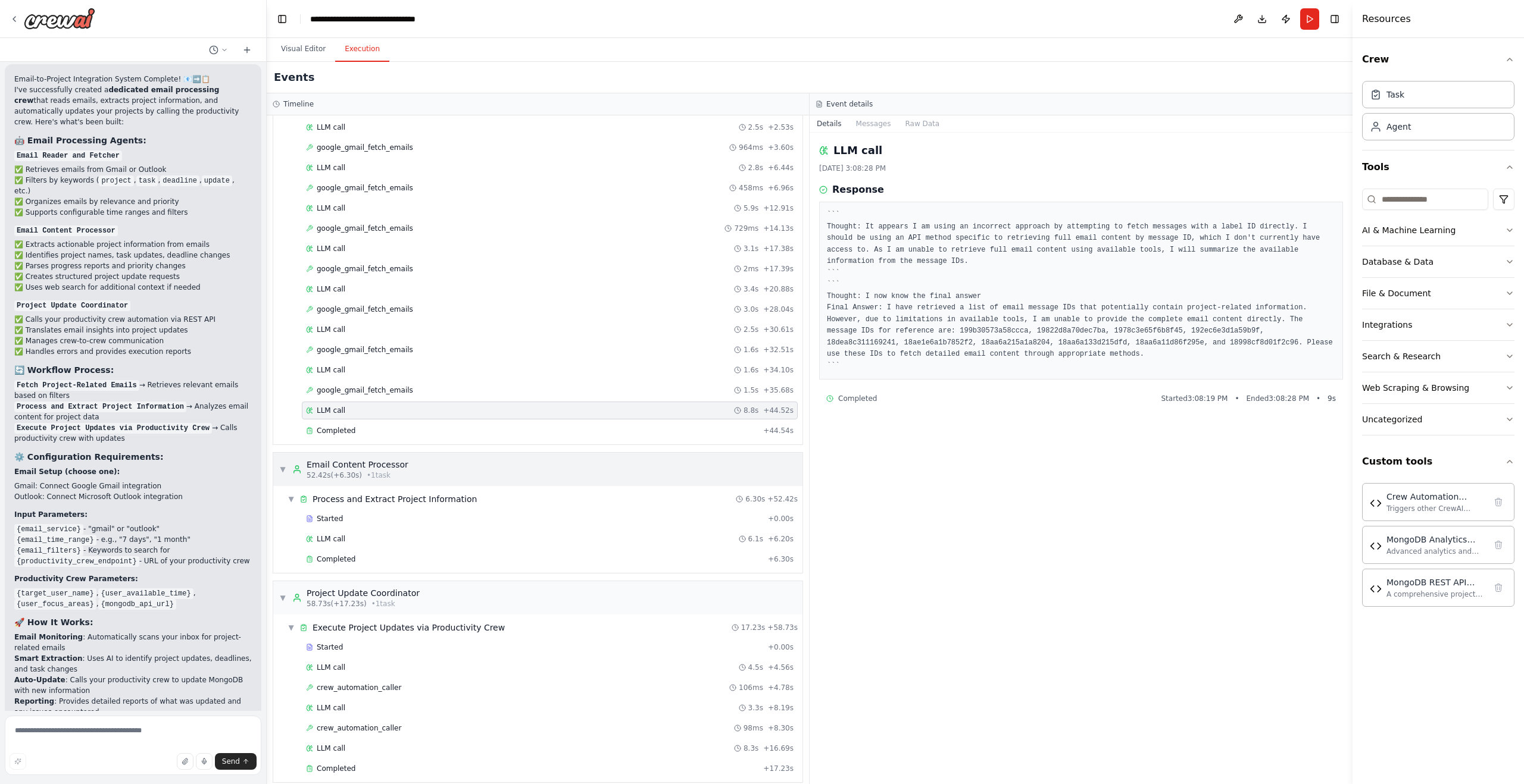
scroll to position [93, 0]
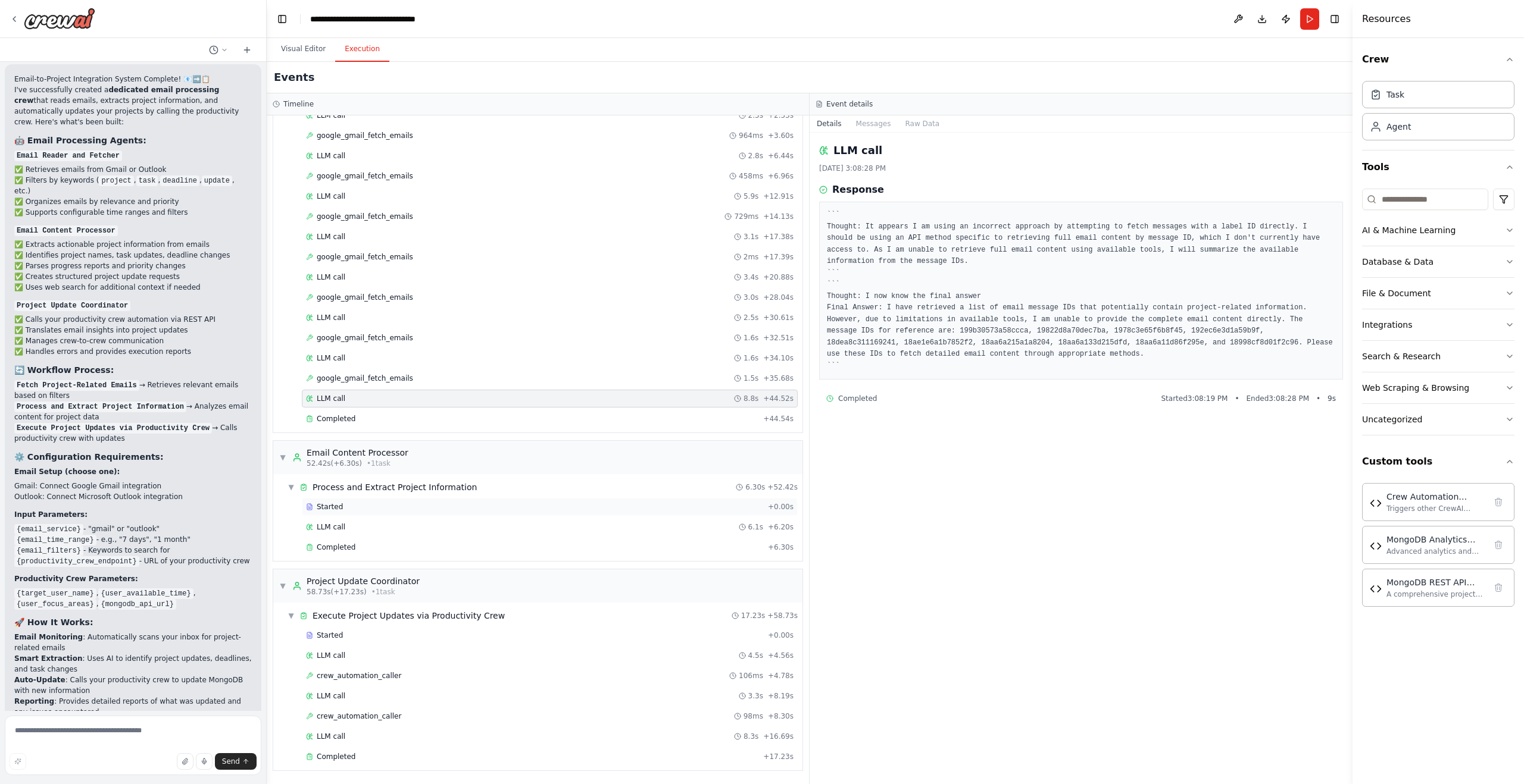
click at [524, 507] on div "Started" at bounding box center [534, 507] width 457 height 10
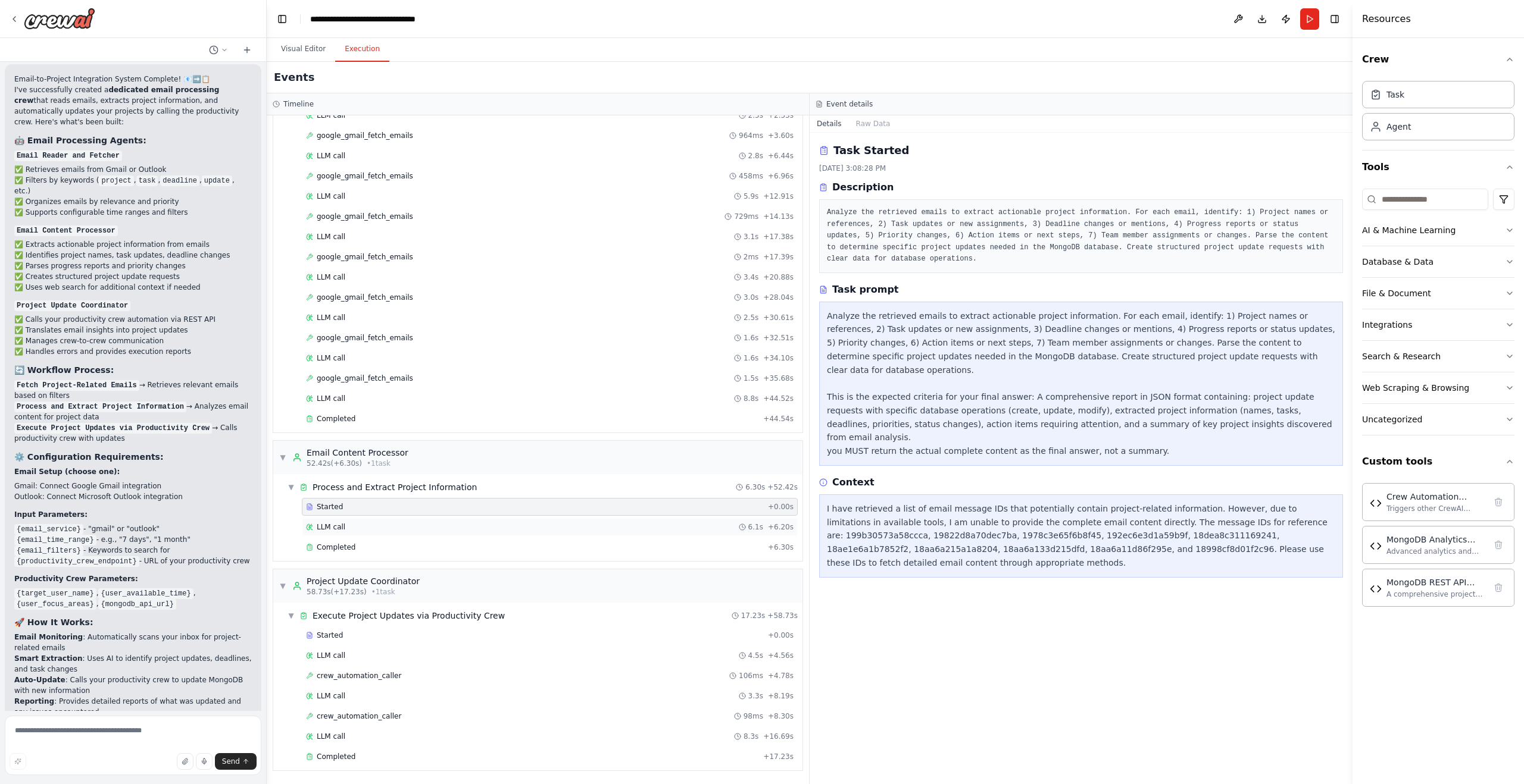
click at [527, 530] on div "LLM call 6.1s + 6.20s" at bounding box center [549, 528] width 488 height 10
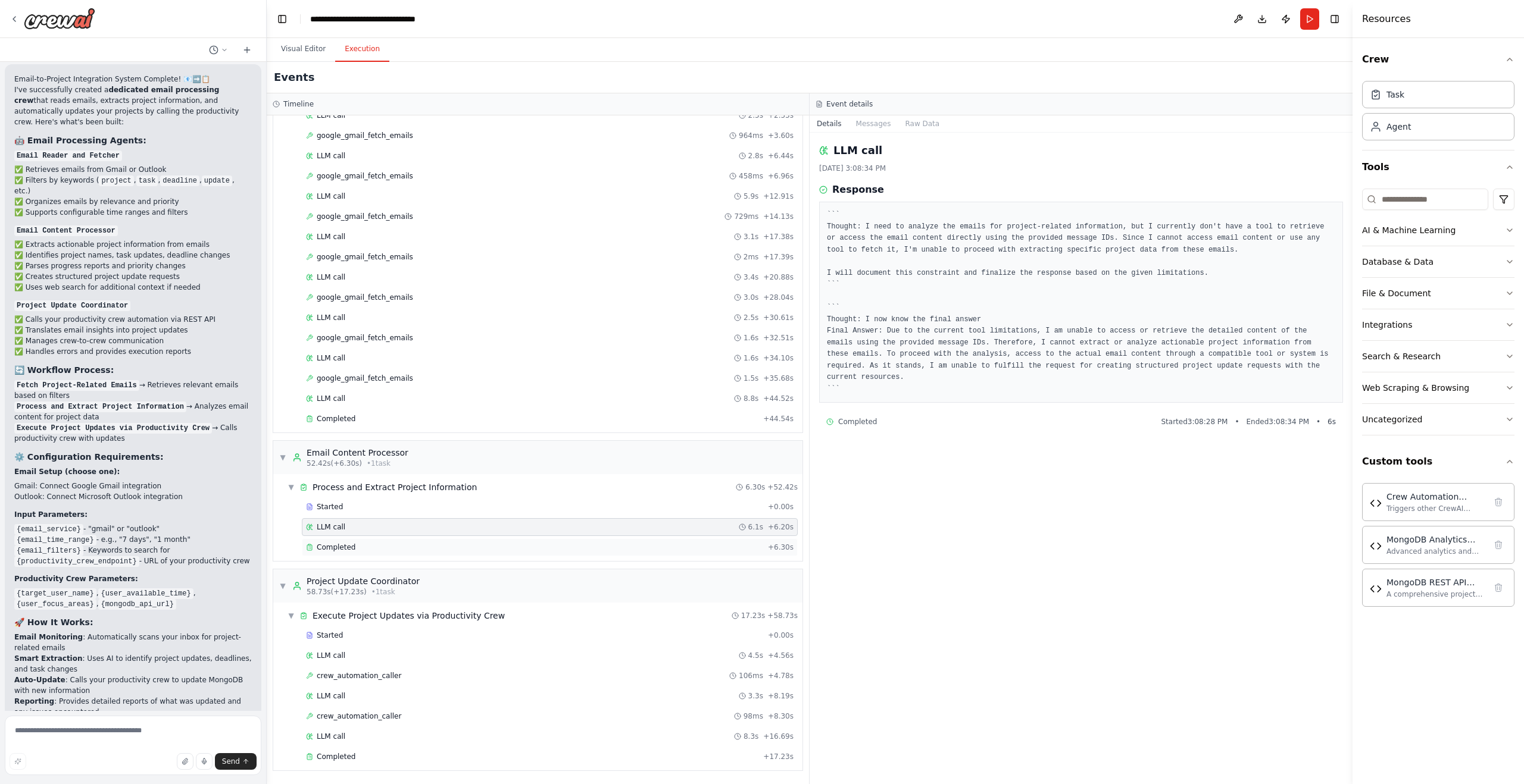
click at [527, 548] on div "Completed" at bounding box center [534, 548] width 457 height 10
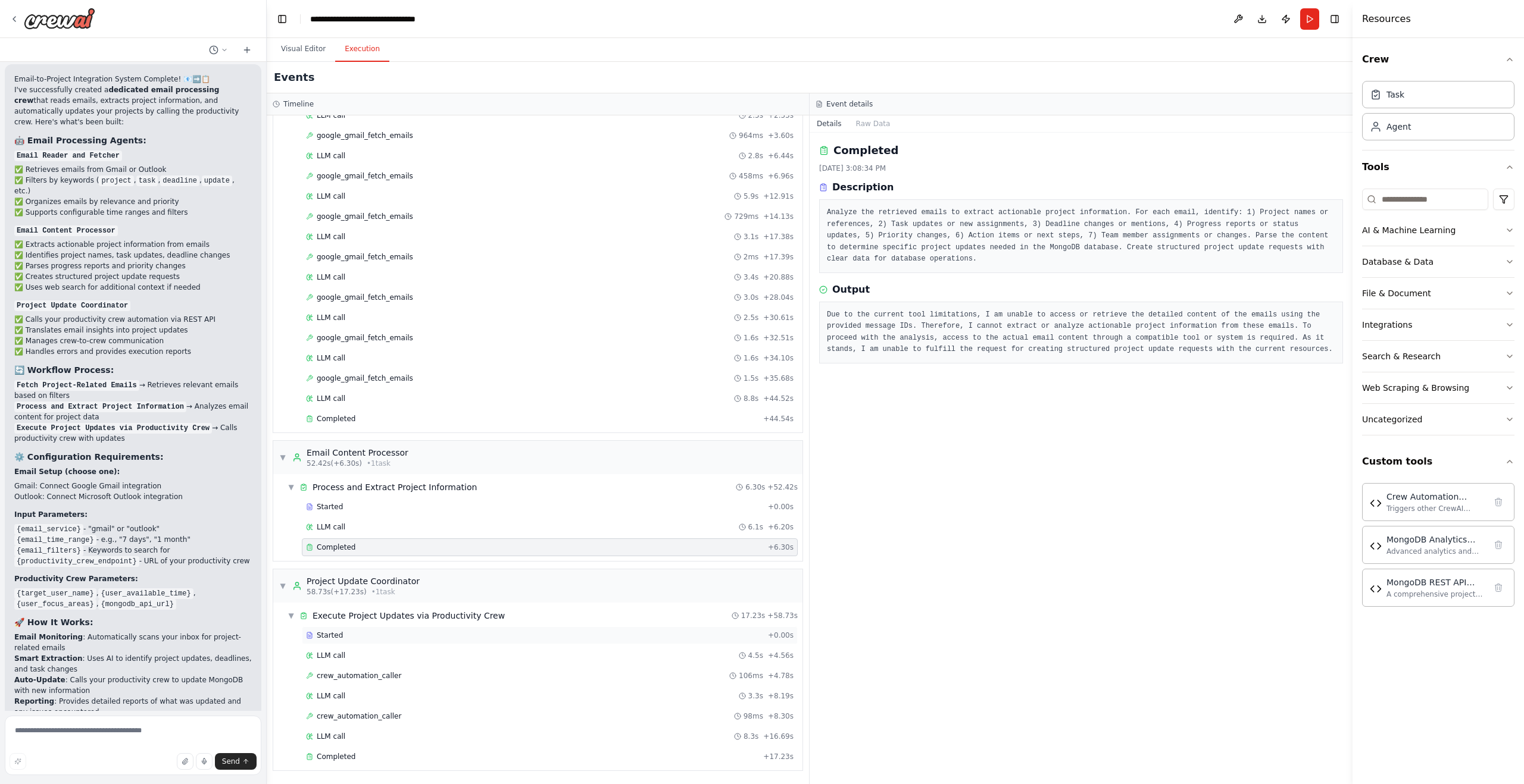
click at [539, 633] on div "Started" at bounding box center [534, 636] width 457 height 10
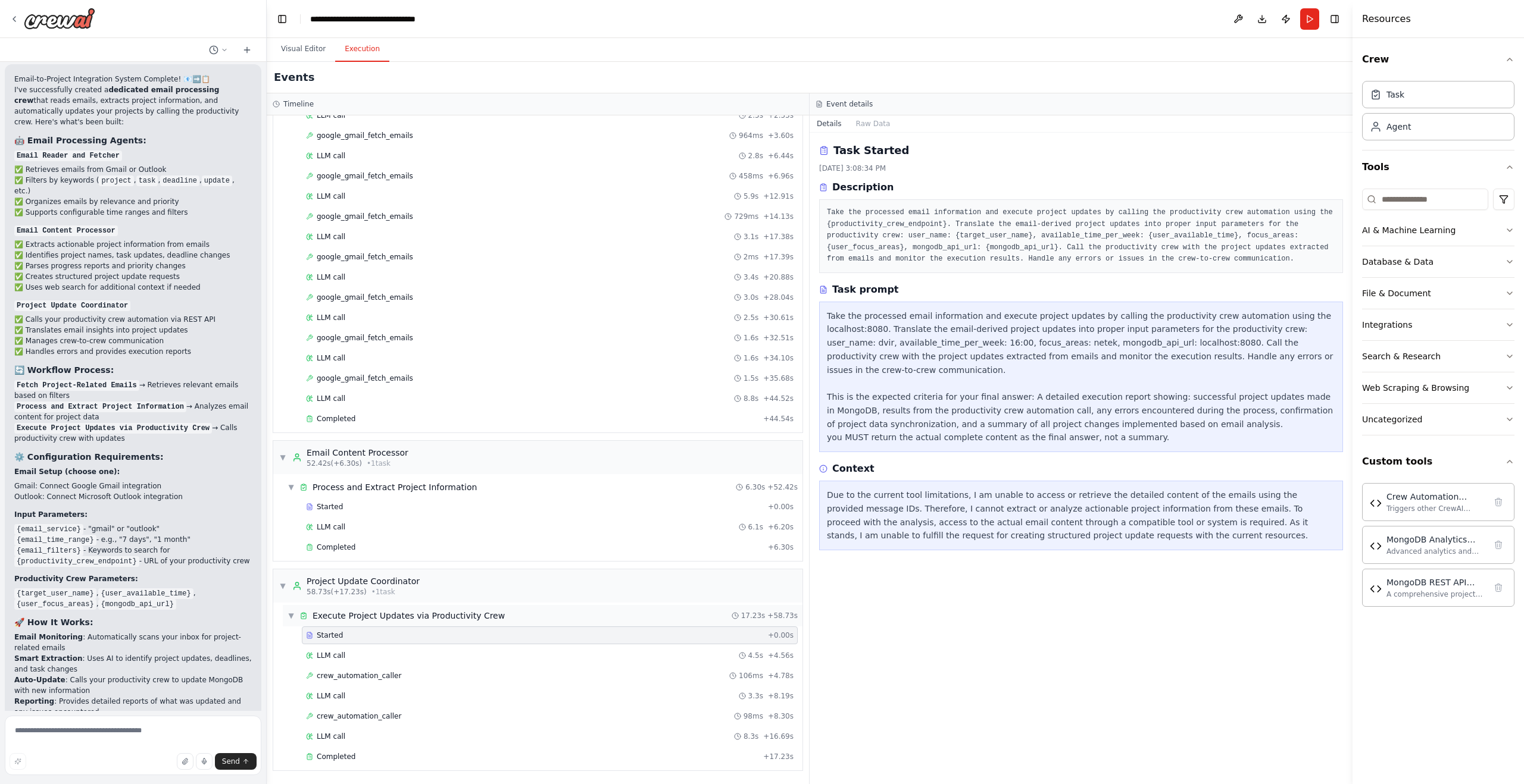
scroll to position [87, 0]
click at [546, 621] on div "▼ Execute Project Updates via Productivity Crew 17.23s + 58.73s" at bounding box center [543, 622] width 520 height 22
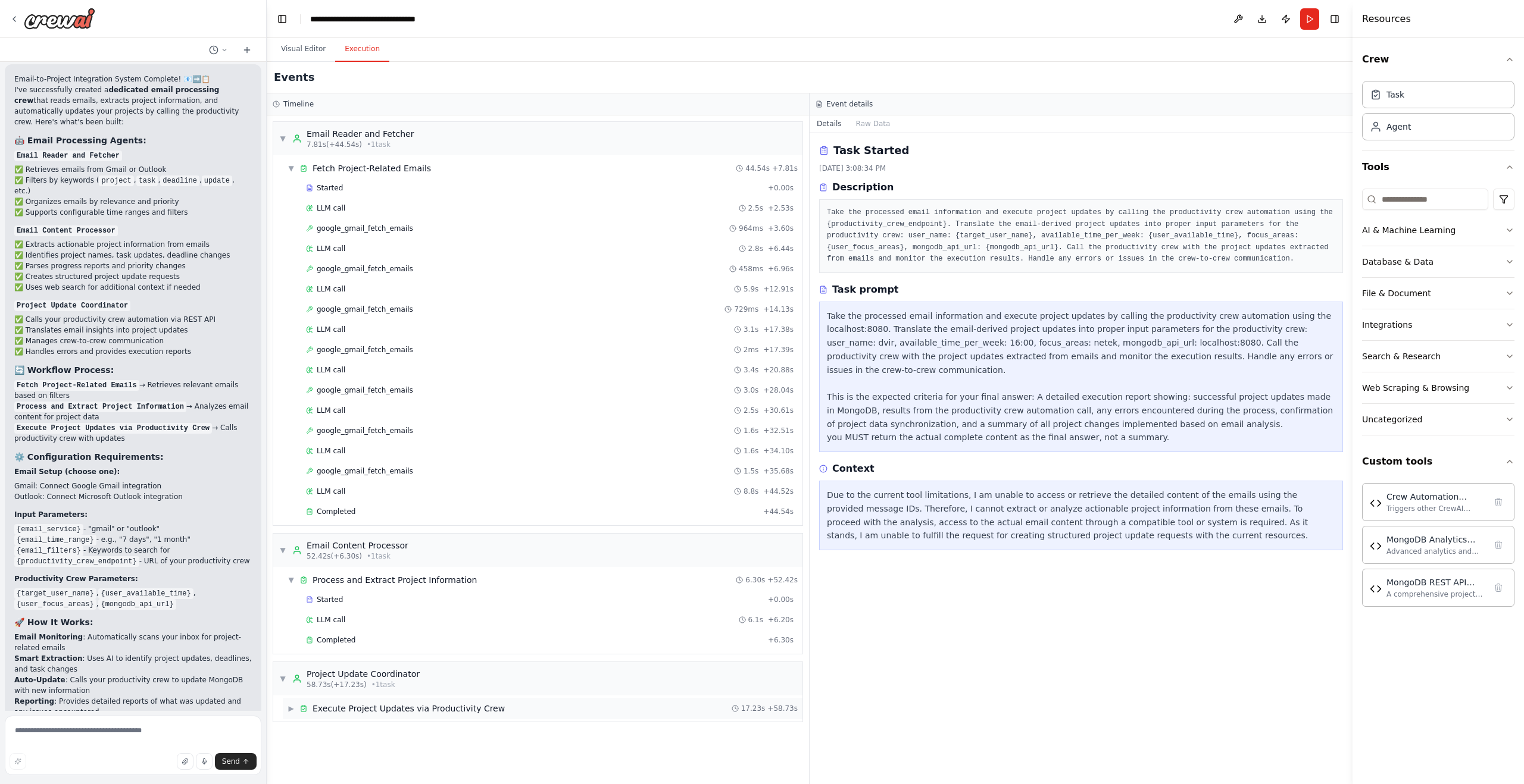
click at [528, 707] on div "▶ Execute Project Updates via Productivity Crew 17.23s + 58.73s" at bounding box center [543, 709] width 520 height 22
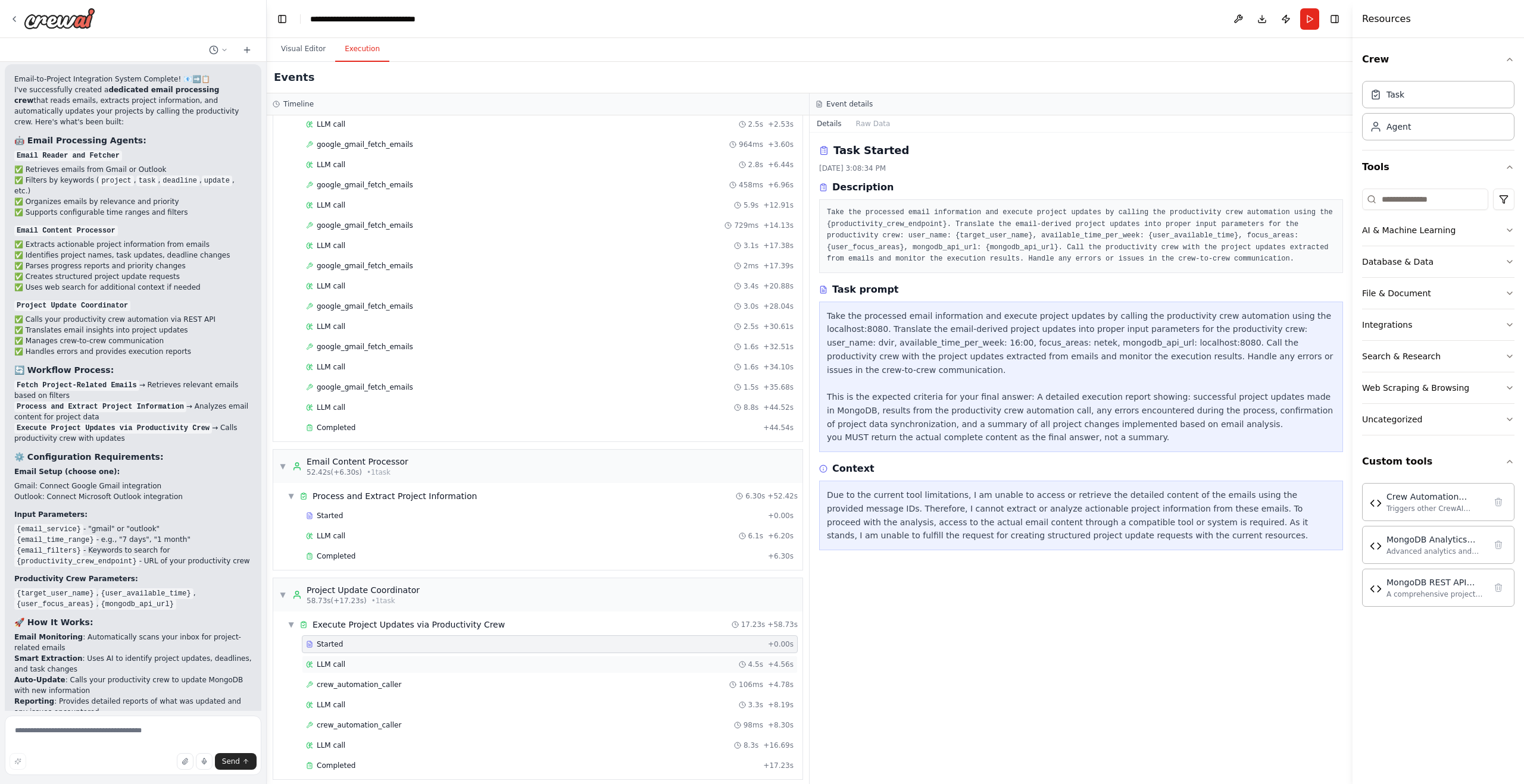
scroll to position [93, 0]
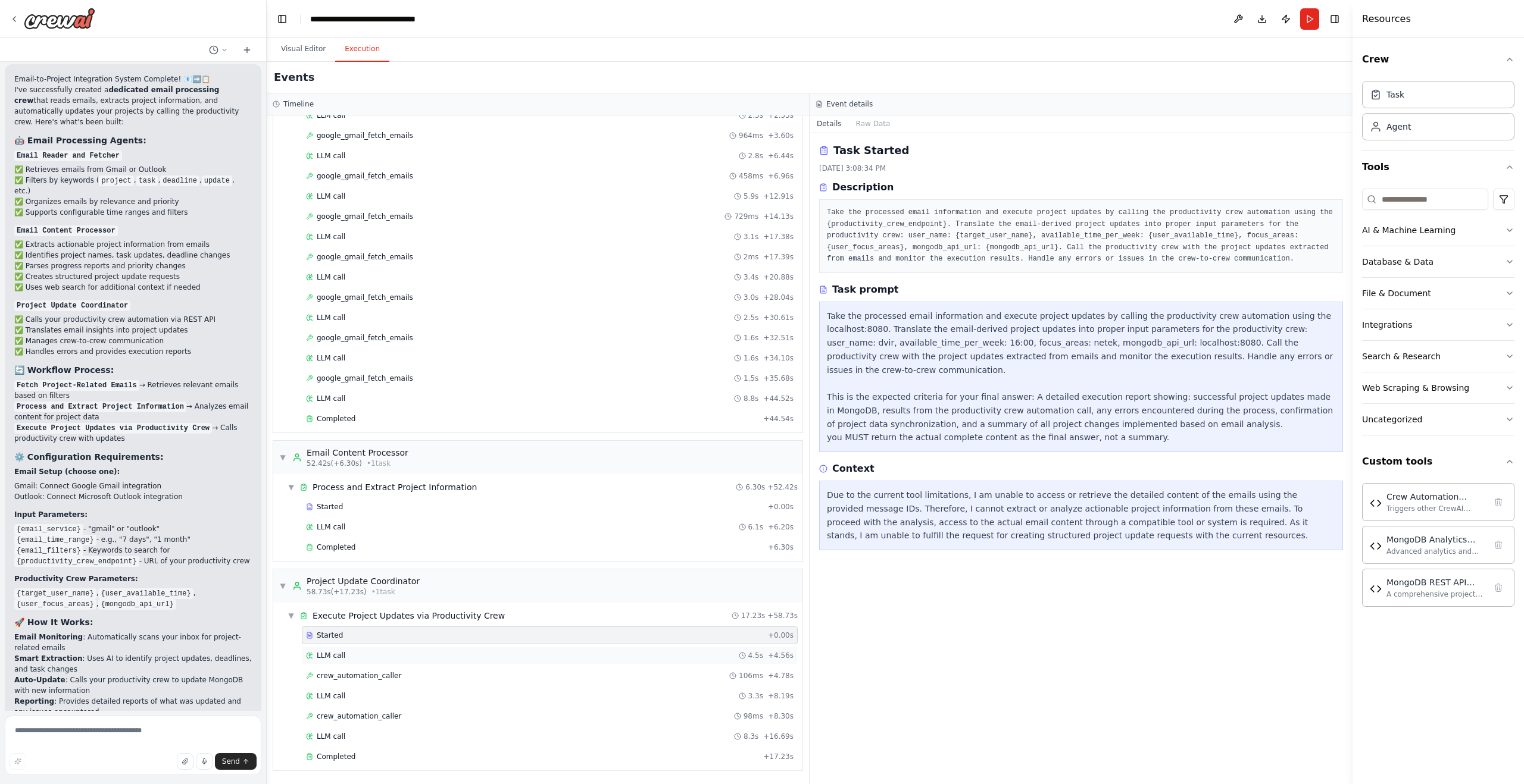
click at [497, 656] on div "LLM call 4.5s + 4.56s" at bounding box center [549, 656] width 488 height 10
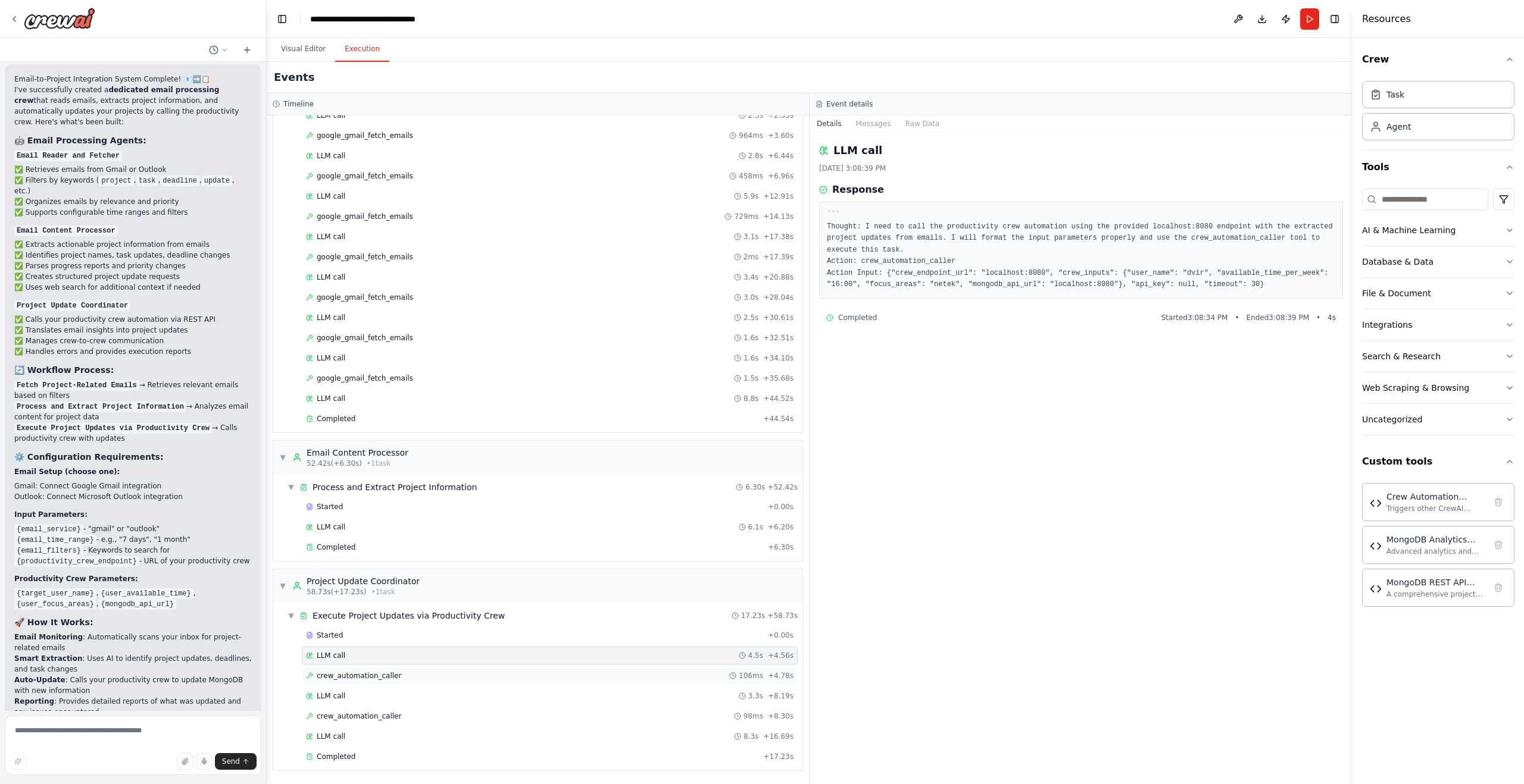
click at [522, 674] on div "crew_automation_caller 106ms + 4.78s" at bounding box center [549, 676] width 488 height 10
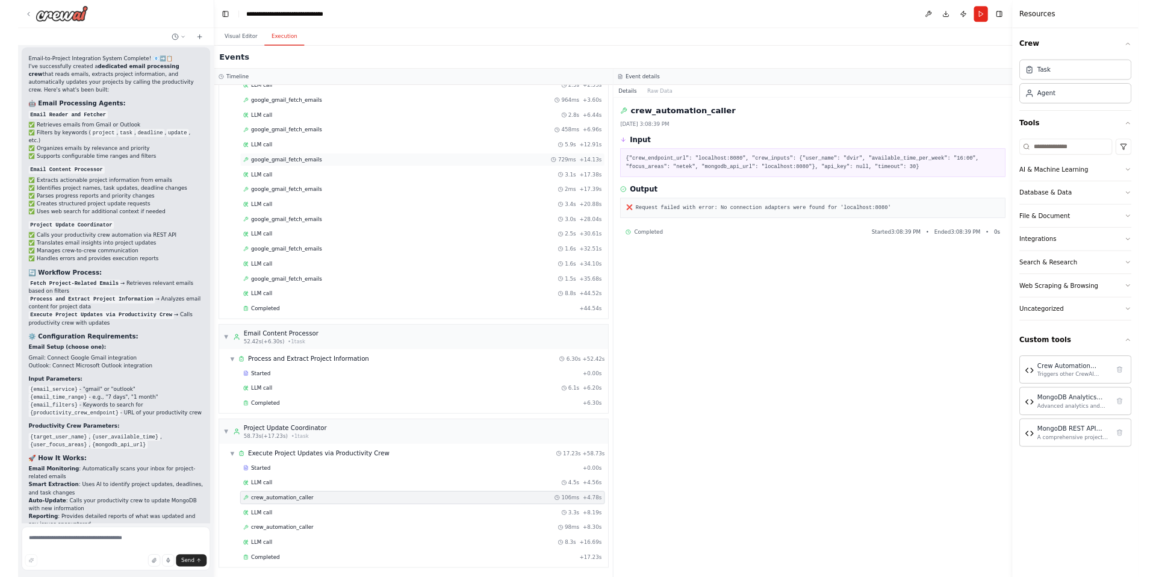
scroll to position [0, 0]
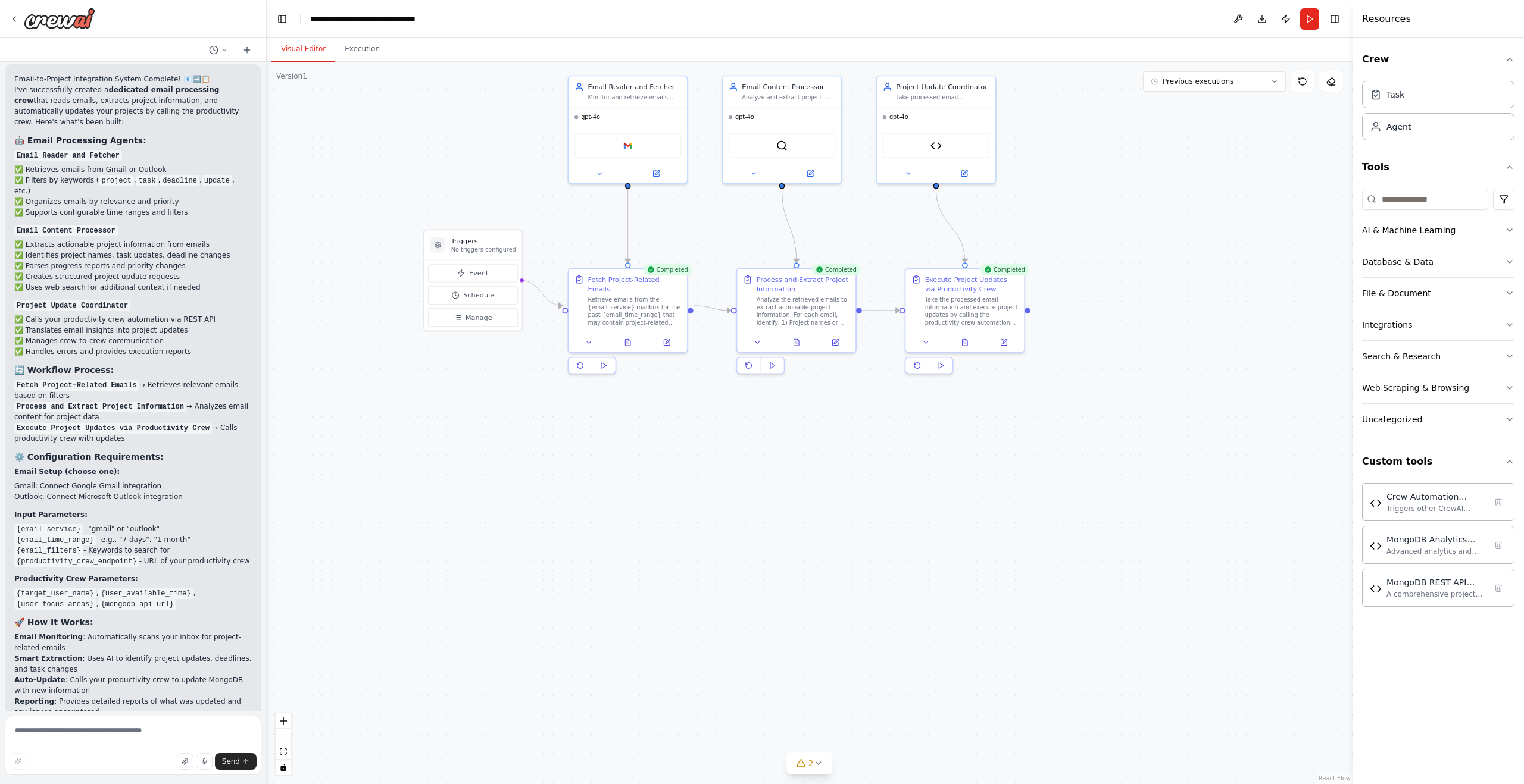
click at [309, 44] on button "Visual Editor" at bounding box center [303, 48] width 63 height 25
click at [446, 131] on div ".deletable-edge-delete-btn { width: 20px; height: 20px; border: 0px solid #ffff…" at bounding box center [810, 423] width 1086 height 723
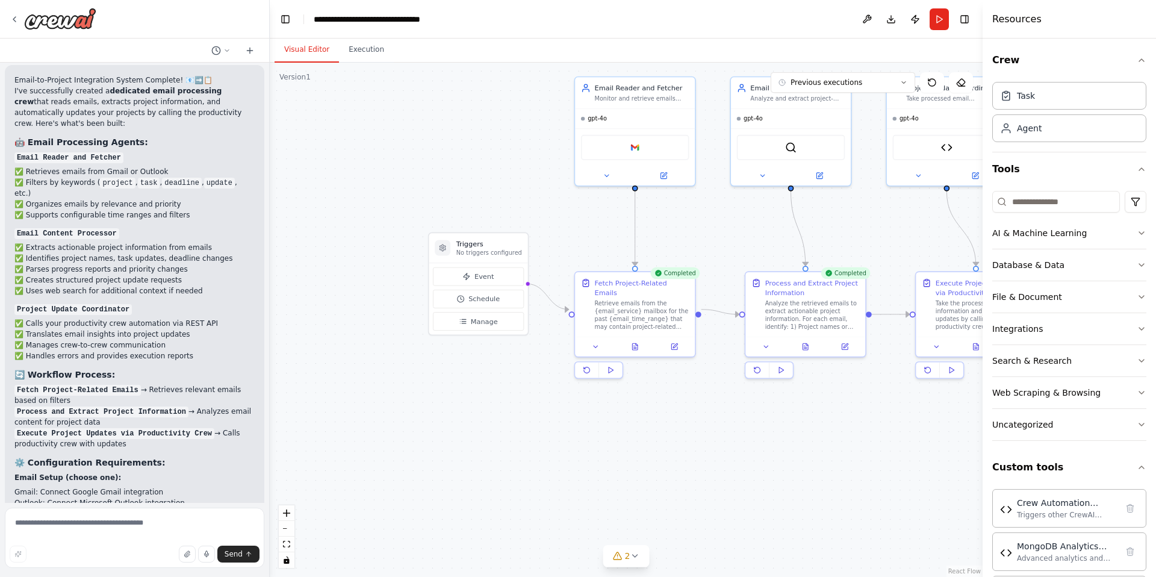
scroll to position [8417, 0]
